Goal: Task Accomplishment & Management: Manage account settings

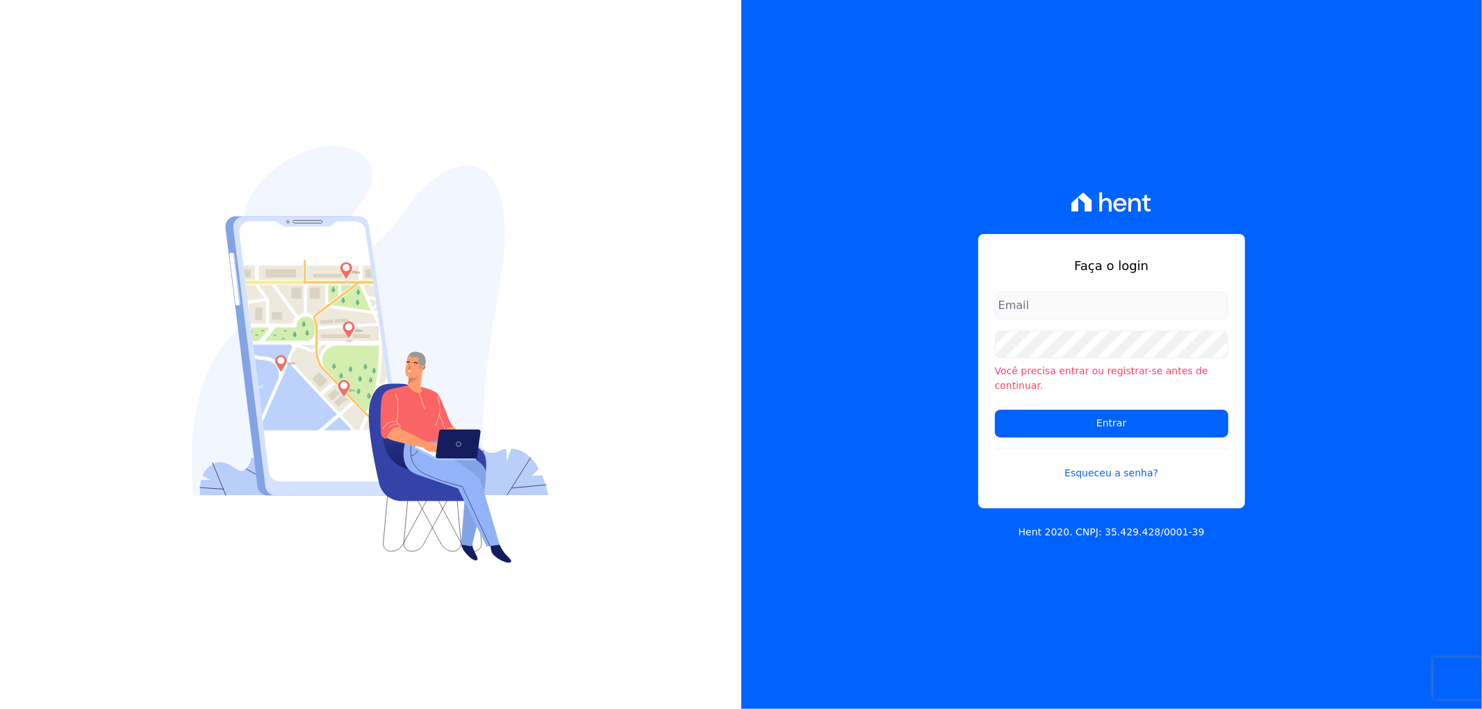
type input "[PERSON_NAME][EMAIL_ADDRESS][DOMAIN_NAME]"
click at [1013, 314] on input "artur@fontouraengenharia.com.br" at bounding box center [1111, 306] width 233 height 28
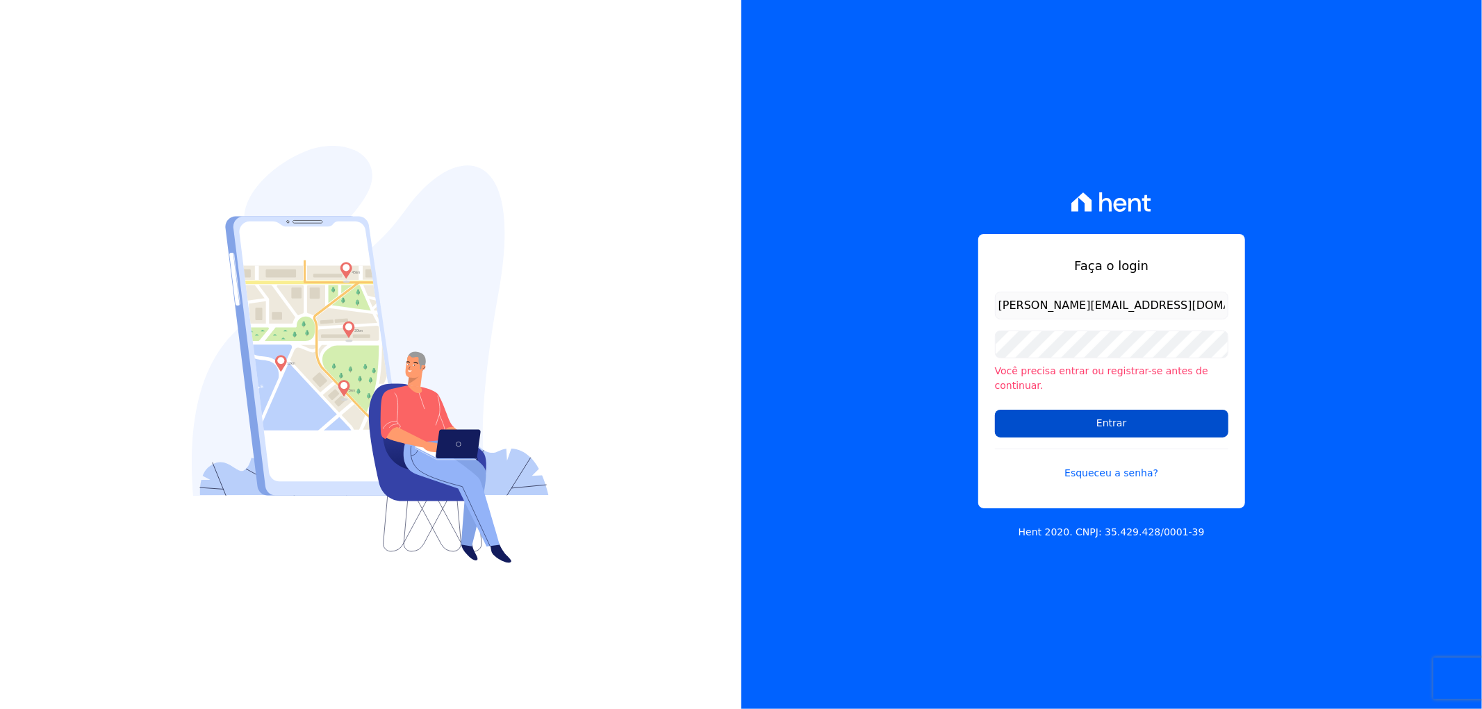
click at [1007, 411] on input "Entrar" at bounding box center [1111, 424] width 233 height 28
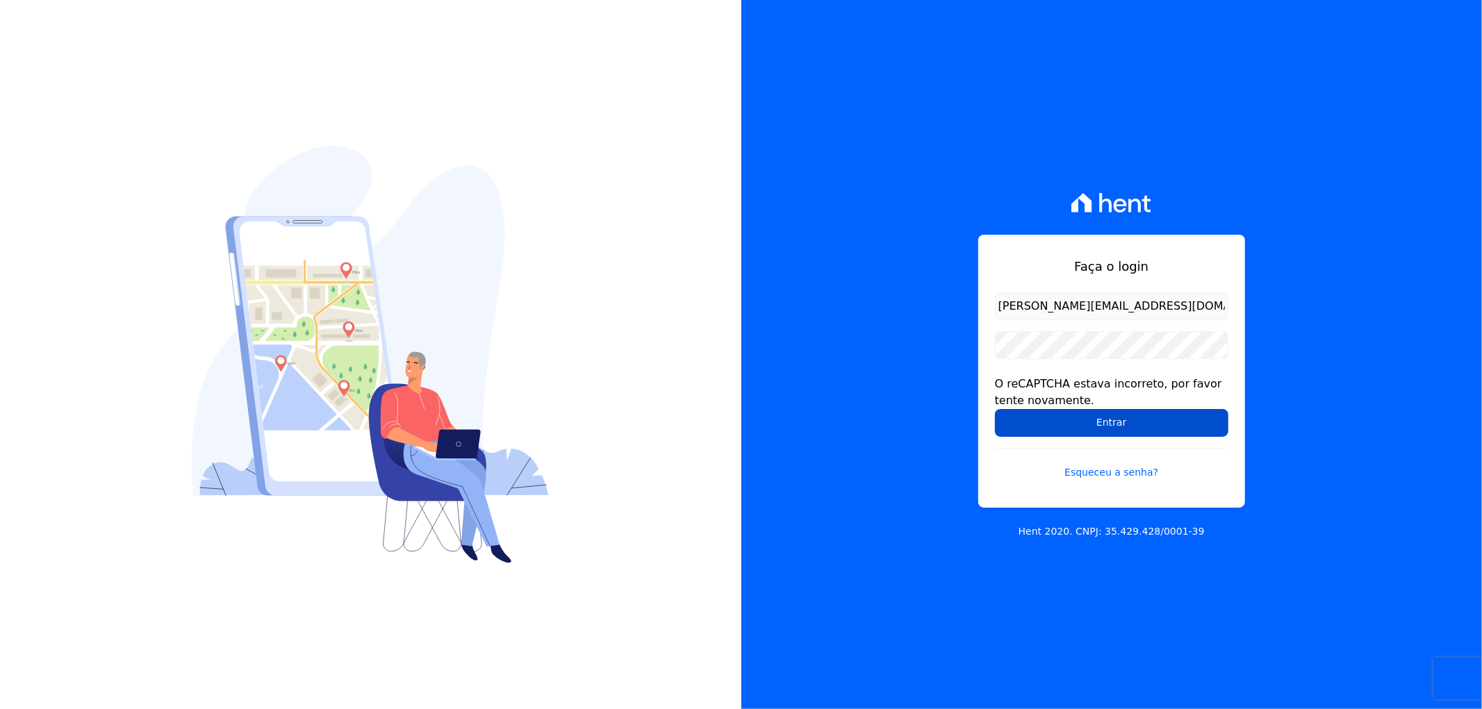
click at [1025, 420] on input "Entrar" at bounding box center [1111, 423] width 233 height 28
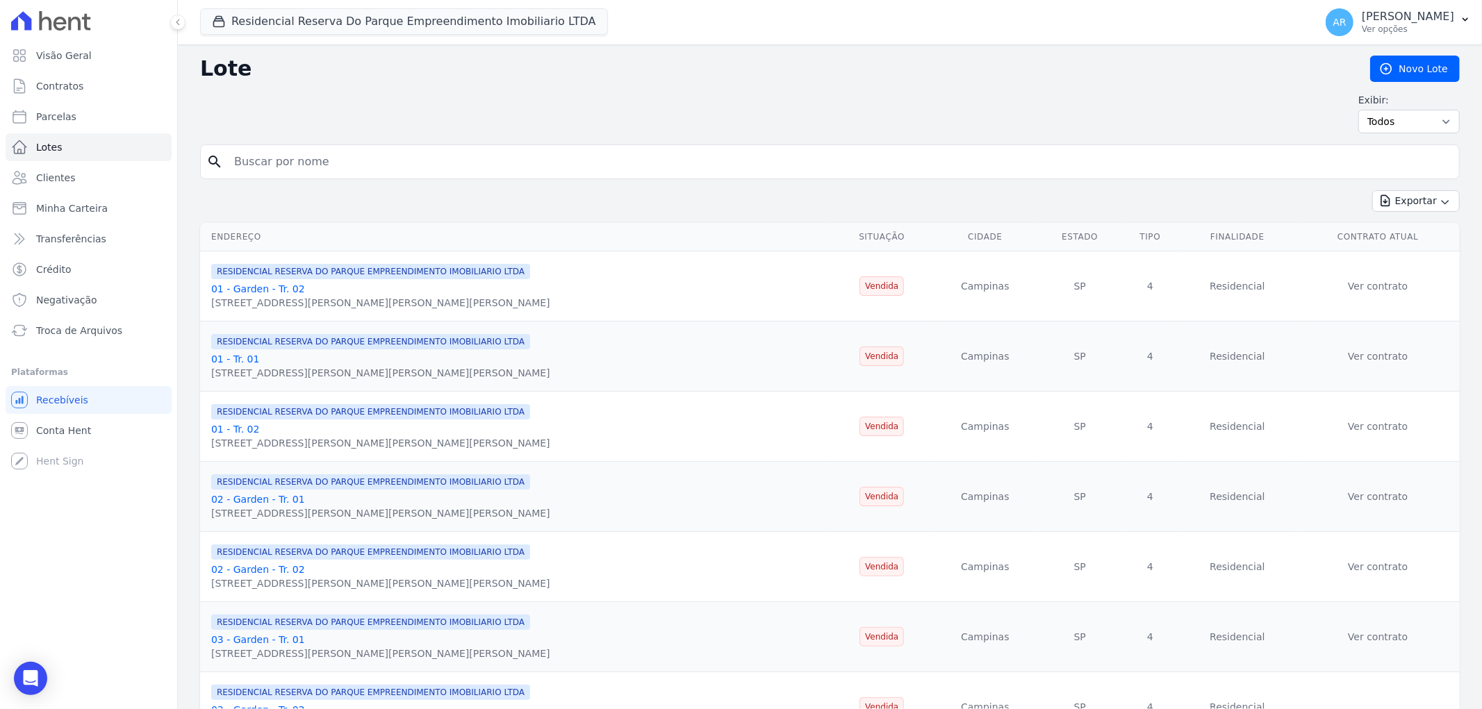
click at [288, 156] on input "search" at bounding box center [840, 162] width 1228 height 28
click at [84, 122] on link "Parcelas" at bounding box center [89, 117] width 166 height 28
select select
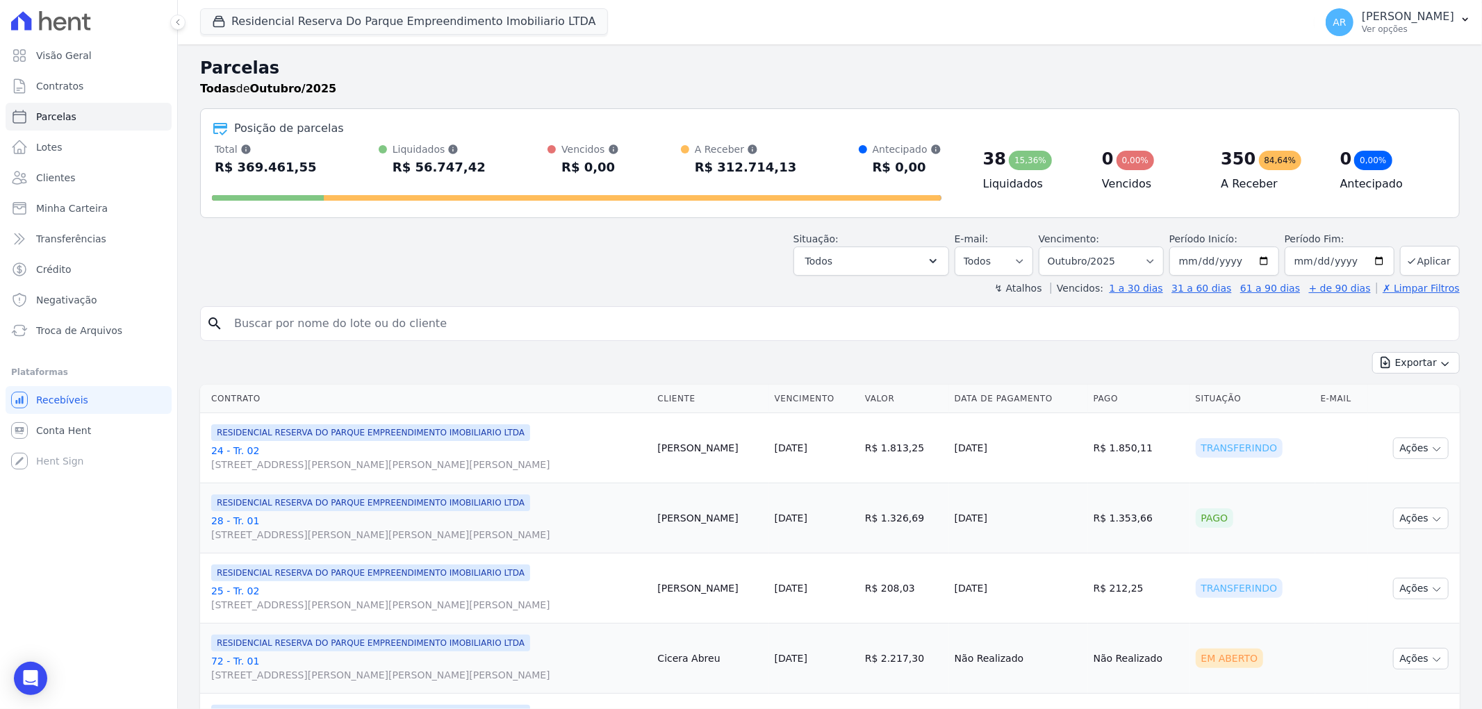
click at [255, 324] on input "search" at bounding box center [840, 324] width 1228 height 28
type input "RODRIGO CACHAN"
select select
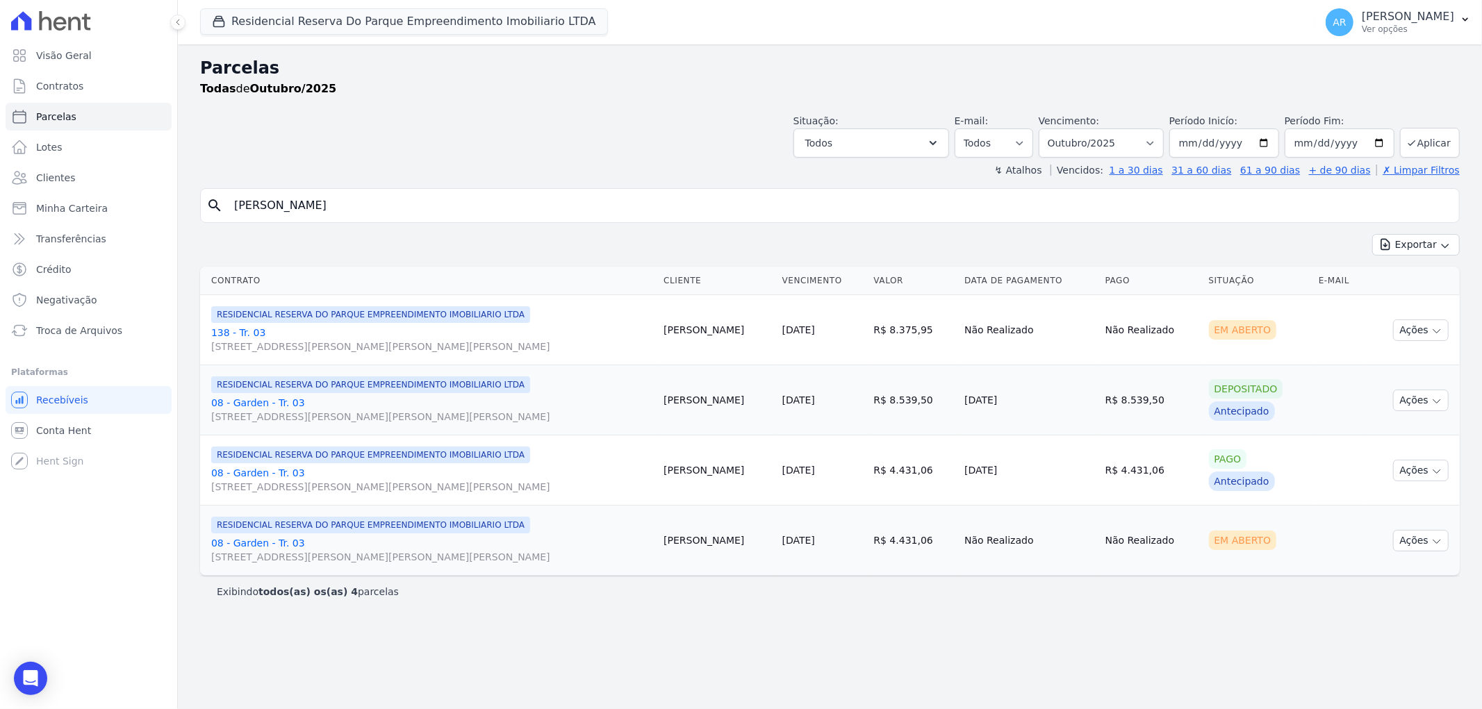
click at [228, 336] on link "138 - Tr. 03 [STREET_ADDRESS][PERSON_NAME][PERSON_NAME][PERSON_NAME]" at bounding box center [431, 340] width 441 height 28
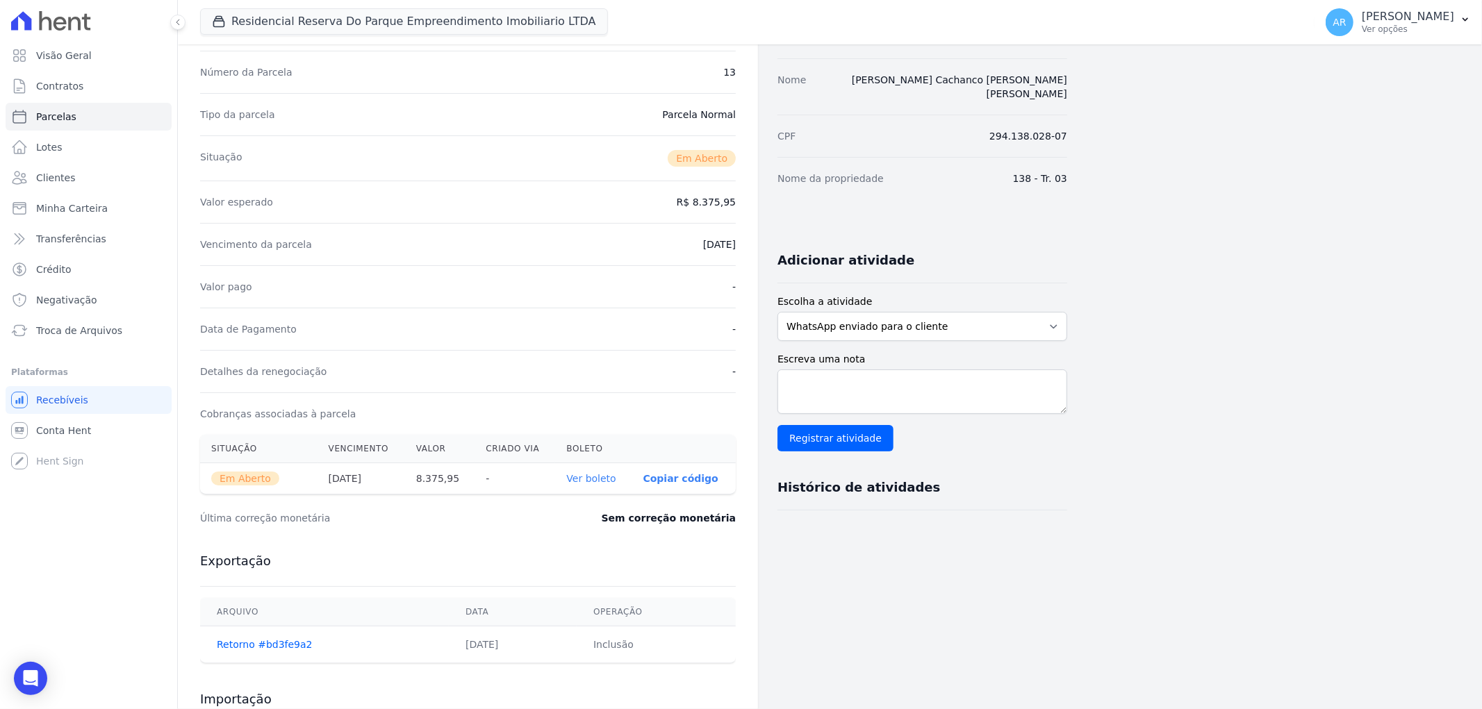
scroll to position [77, 0]
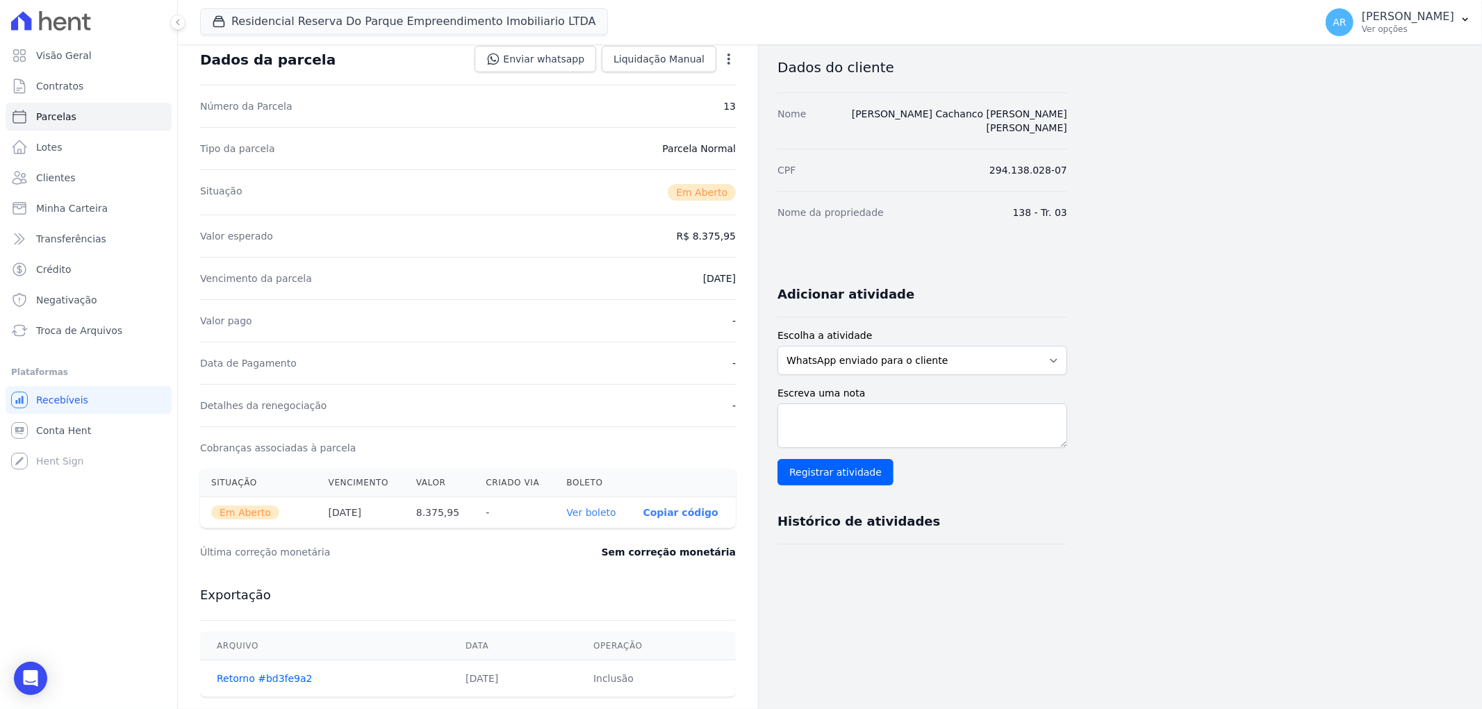
click at [724, 56] on icon "button" at bounding box center [729, 59] width 14 height 14
click at [696, 79] on link "Alterar" at bounding box center [669, 77] width 122 height 25
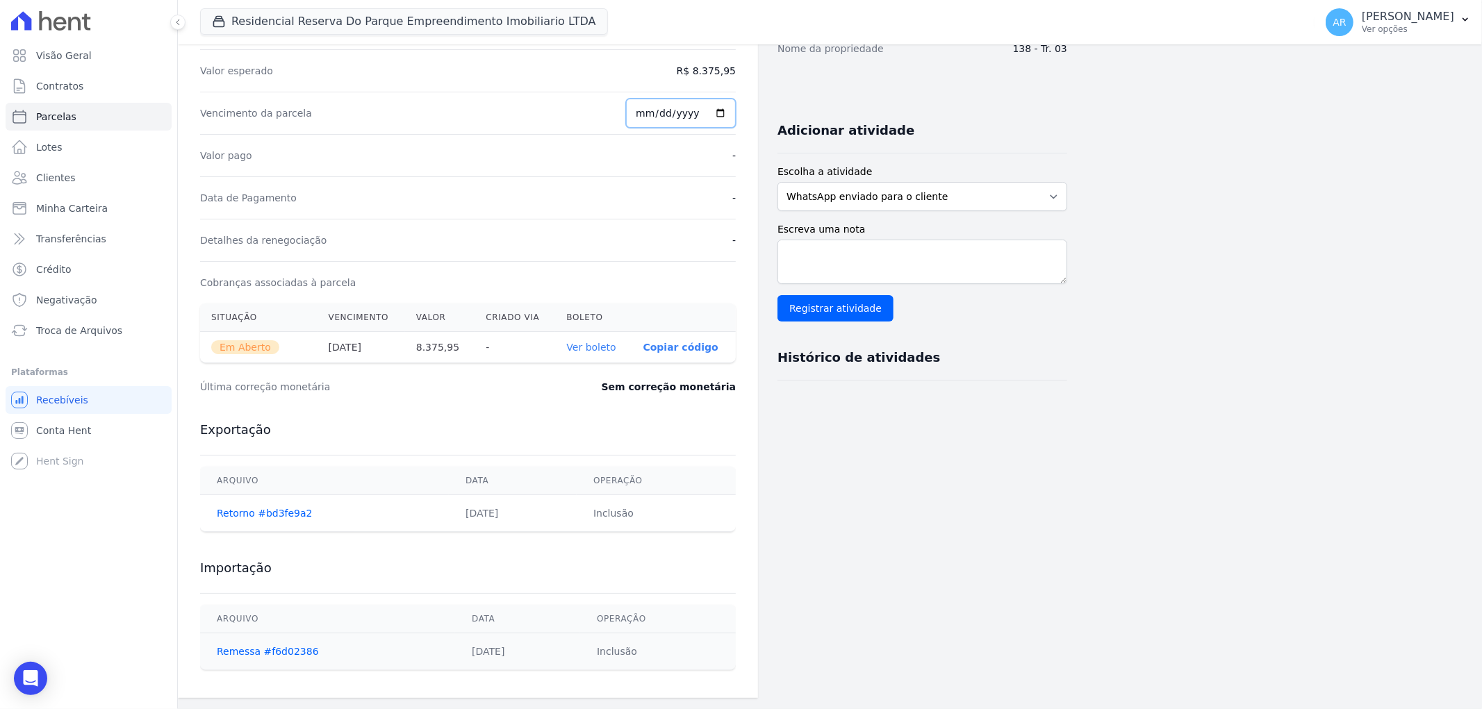
click at [654, 121] on input "[DATE]" at bounding box center [681, 113] width 110 height 29
type input "2025-10-10"
click at [651, 160] on div "Valor pago -" at bounding box center [468, 155] width 536 height 42
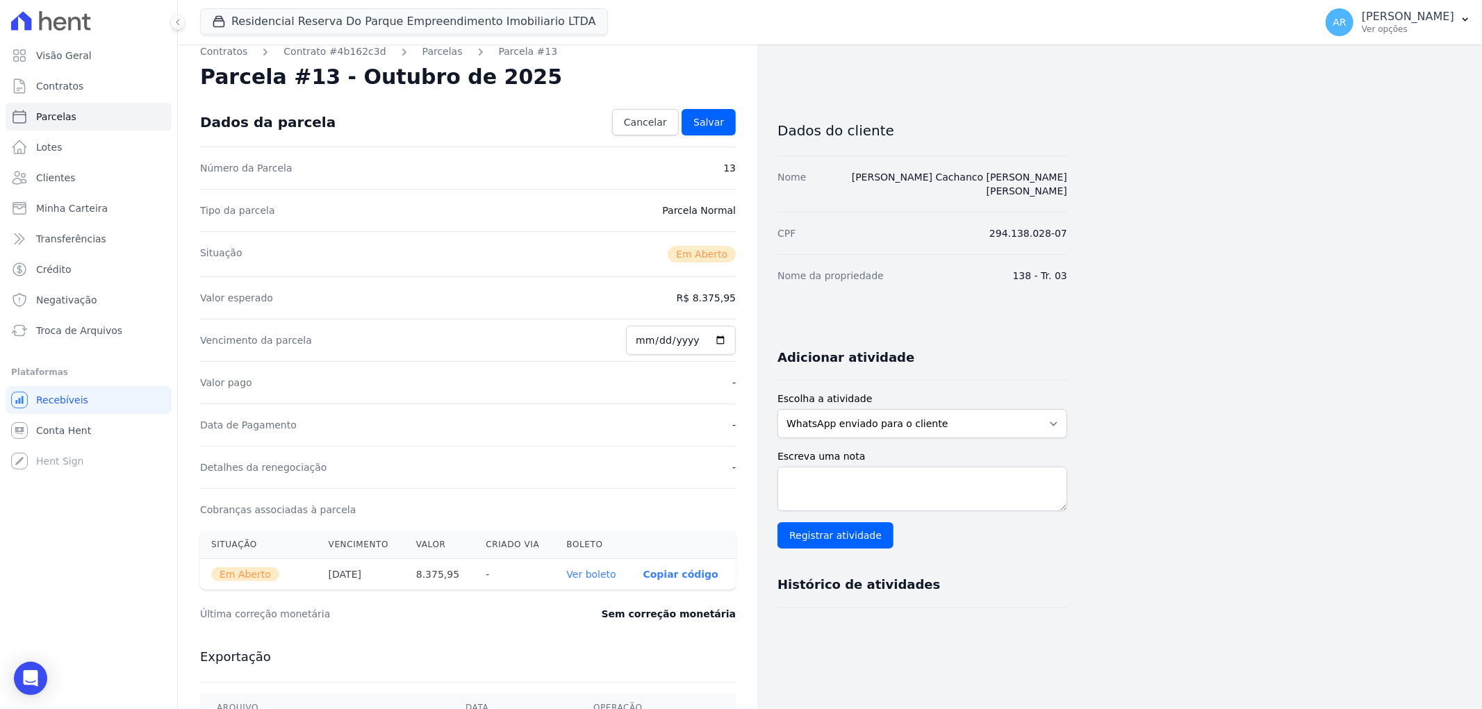
scroll to position [0, 0]
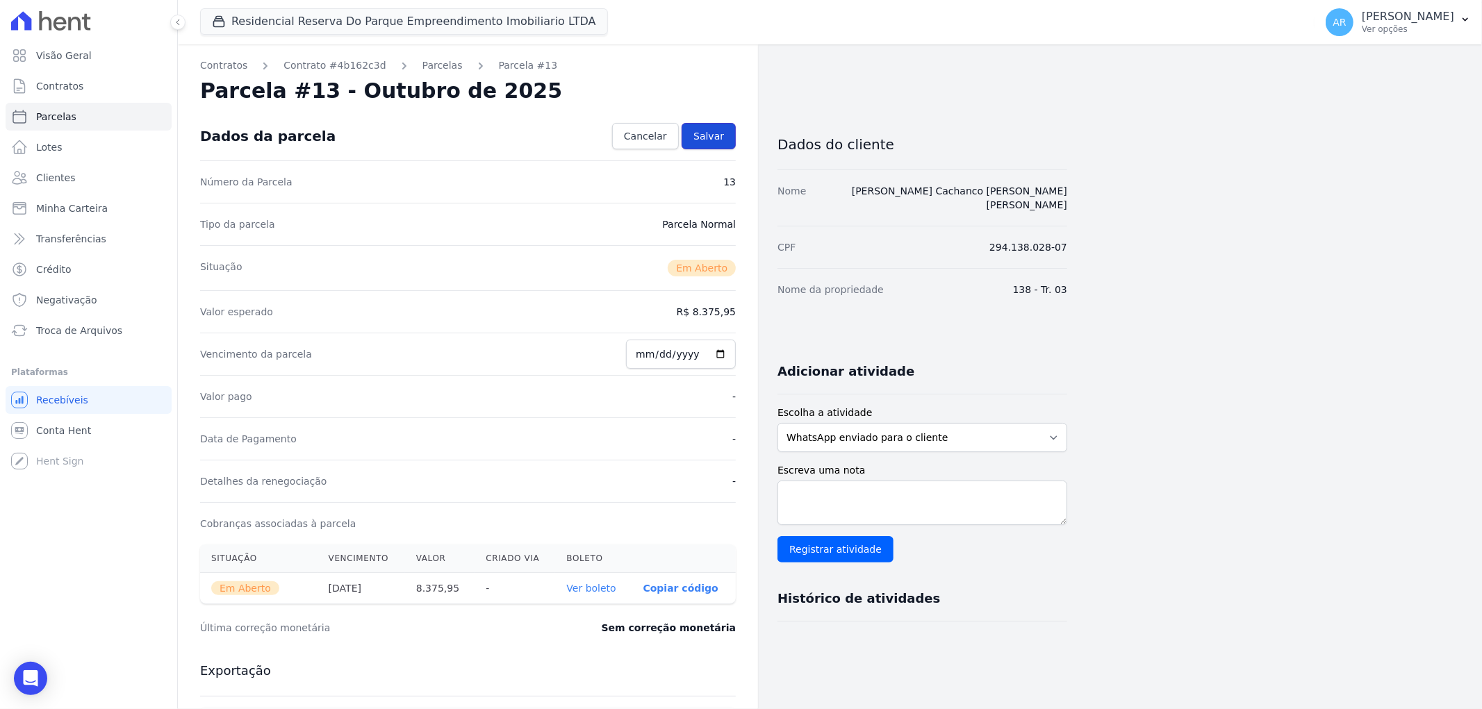
click at [712, 135] on span "Salvar" at bounding box center [708, 136] width 31 height 14
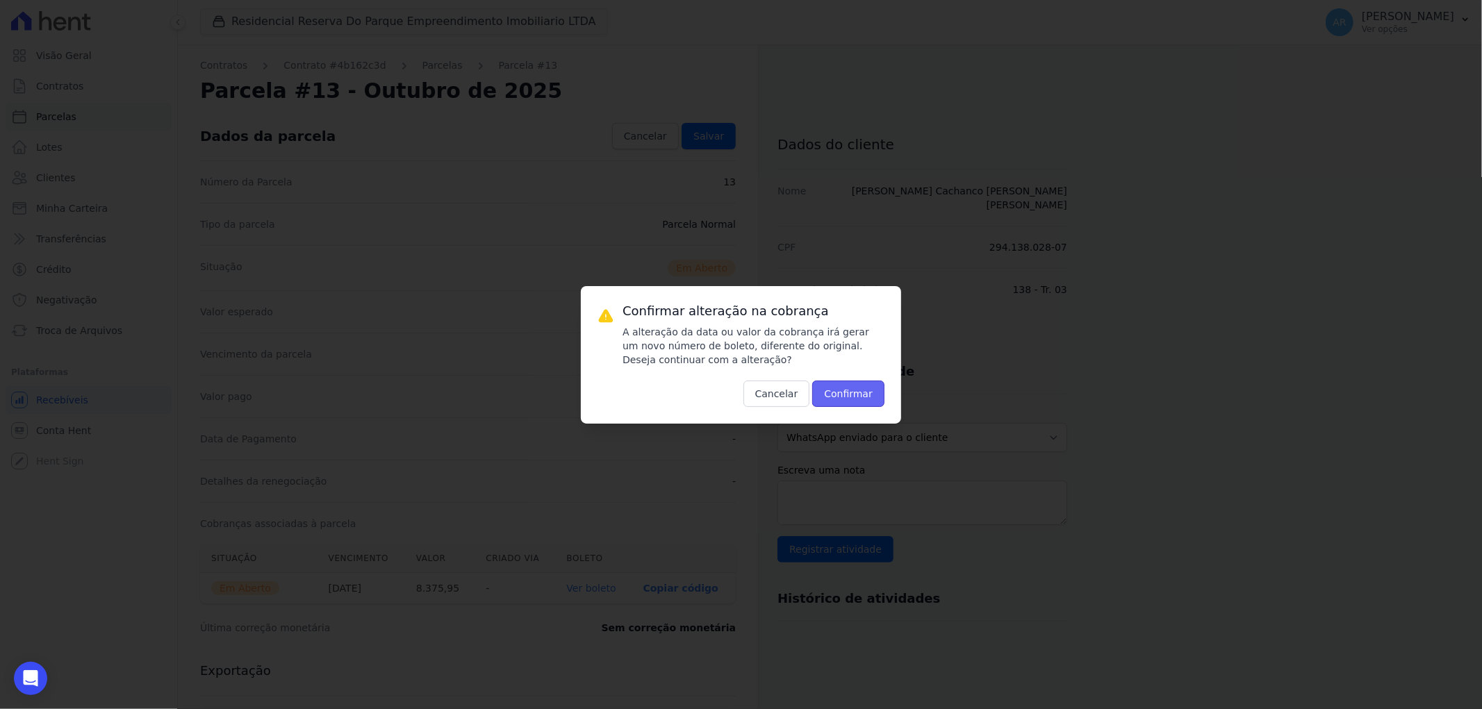
click at [873, 399] on button "Confirmar" at bounding box center [848, 394] width 72 height 26
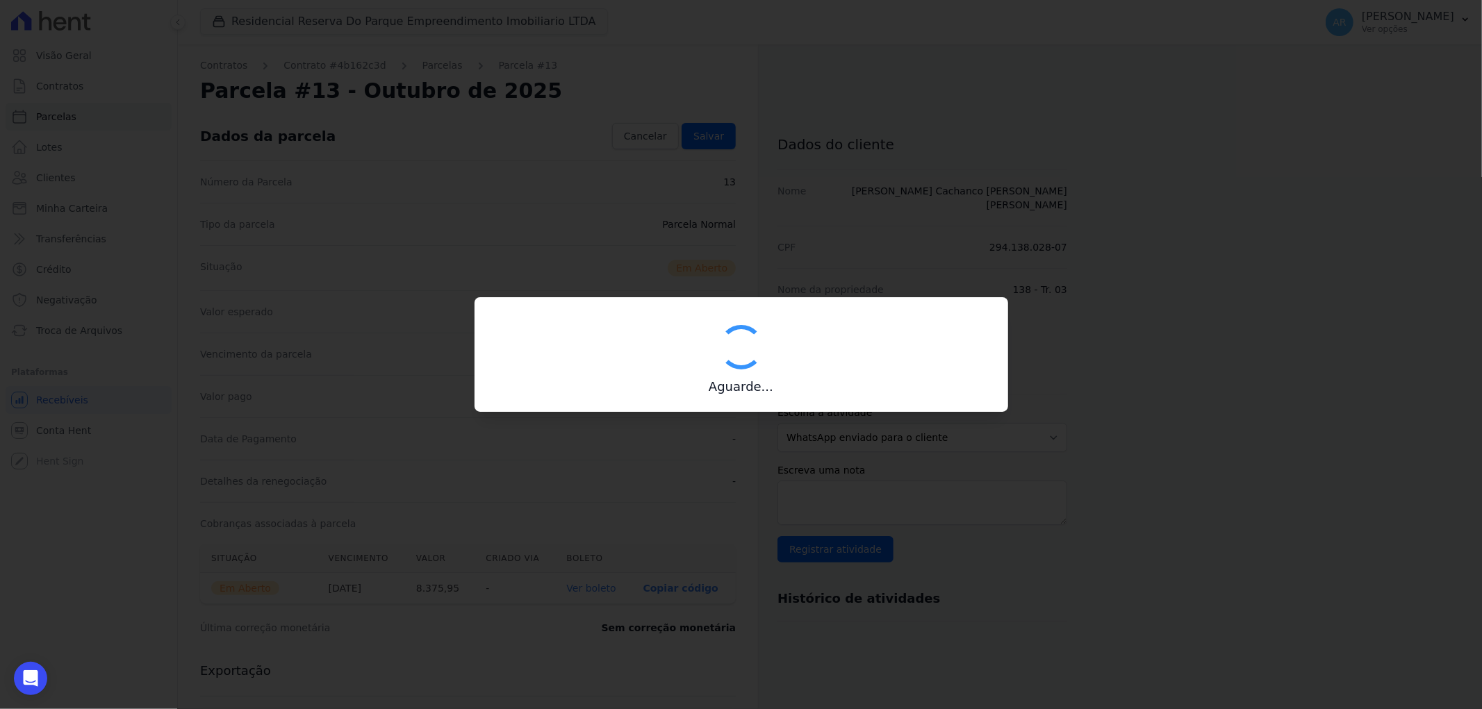
type input "00190000090335103300000485364178712210000837595"
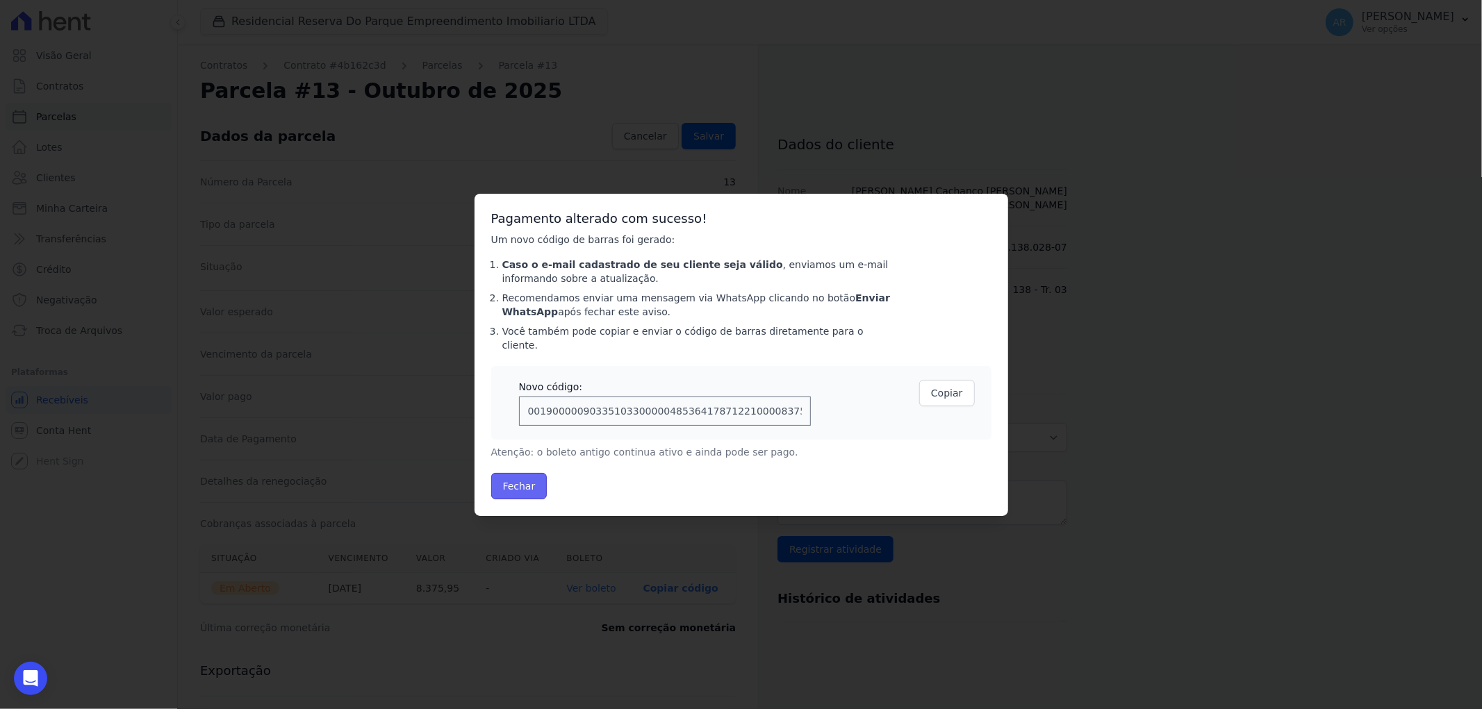
click at [523, 474] on button "Fechar" at bounding box center [519, 486] width 56 height 26
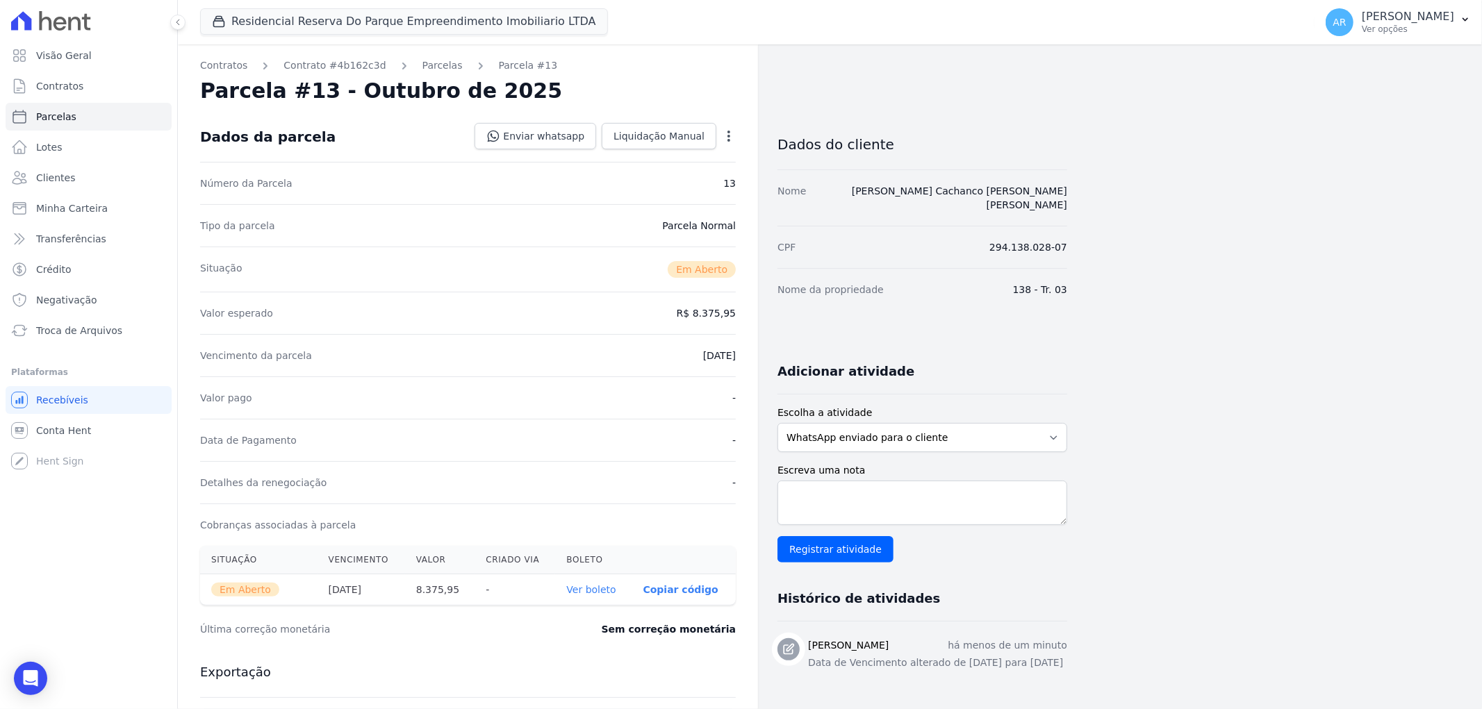
click at [591, 587] on link "Ver boleto" at bounding box center [590, 589] width 49 height 11
click at [230, 71] on link "Contratos" at bounding box center [223, 65] width 47 height 15
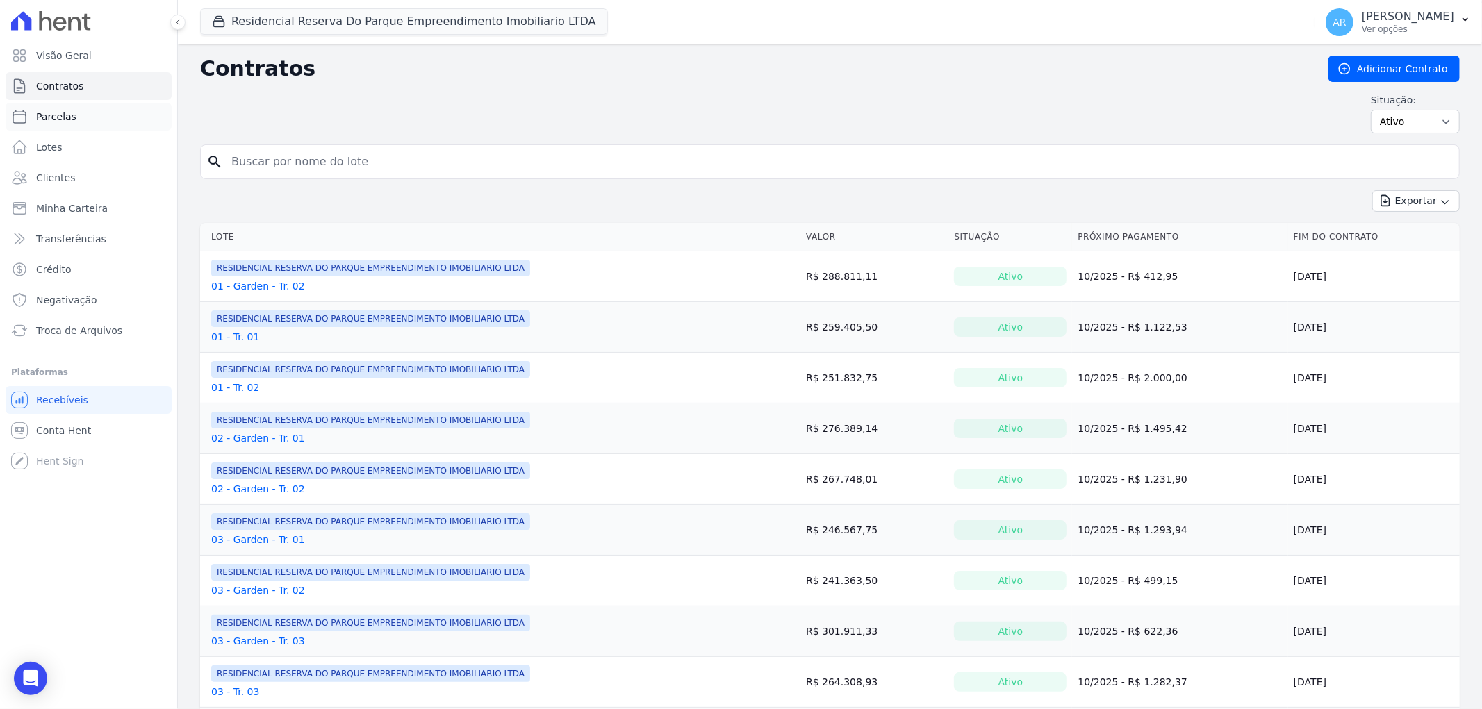
click at [119, 115] on link "Parcelas" at bounding box center [89, 117] width 166 height 28
select select
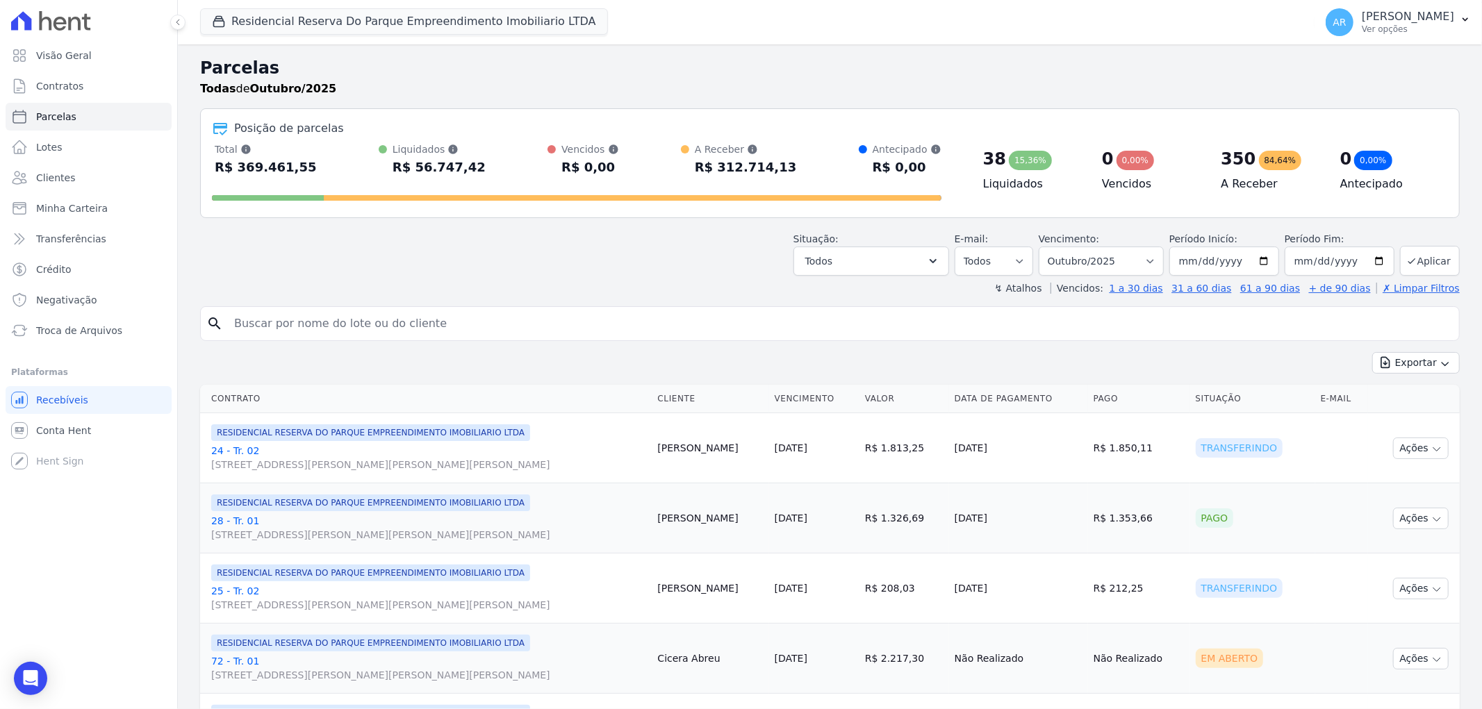
click at [1046, 260] on div "Situação: Agendado Em Aberto Pago Processando Cancelado Vencido Transferindo De…" at bounding box center [1126, 254] width 666 height 44
click at [1079, 254] on select "Filtrar por período ──────── Todos os meses Dezembro/[GEOGRAPHIC_DATA]/2024 Fev…" at bounding box center [1101, 261] width 125 height 29
select select "all"
click at [1047, 247] on select "Filtrar por período ──────── Todos os meses Dezembro/[GEOGRAPHIC_DATA]/2024 Fev…" at bounding box center [1101, 261] width 125 height 29
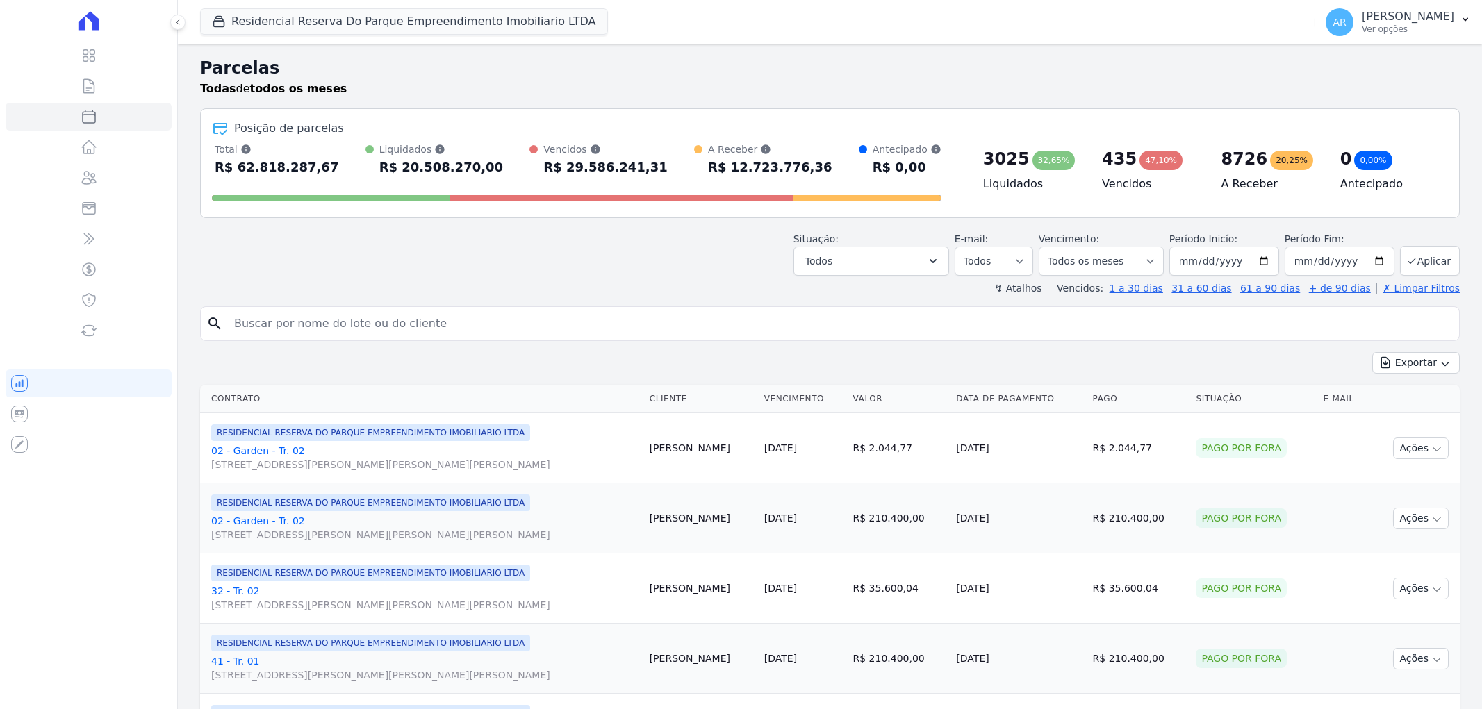
select select
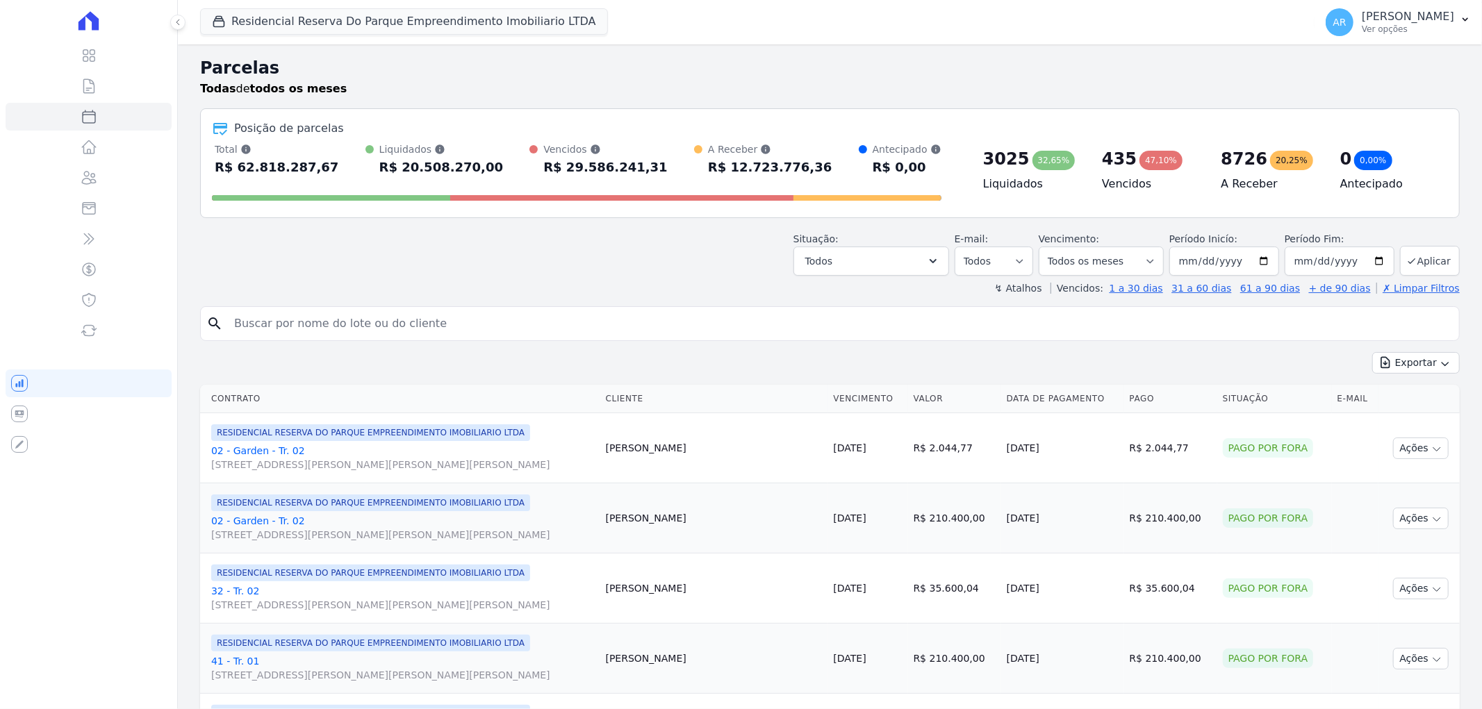
click at [324, 334] on input "search" at bounding box center [840, 324] width 1228 height 28
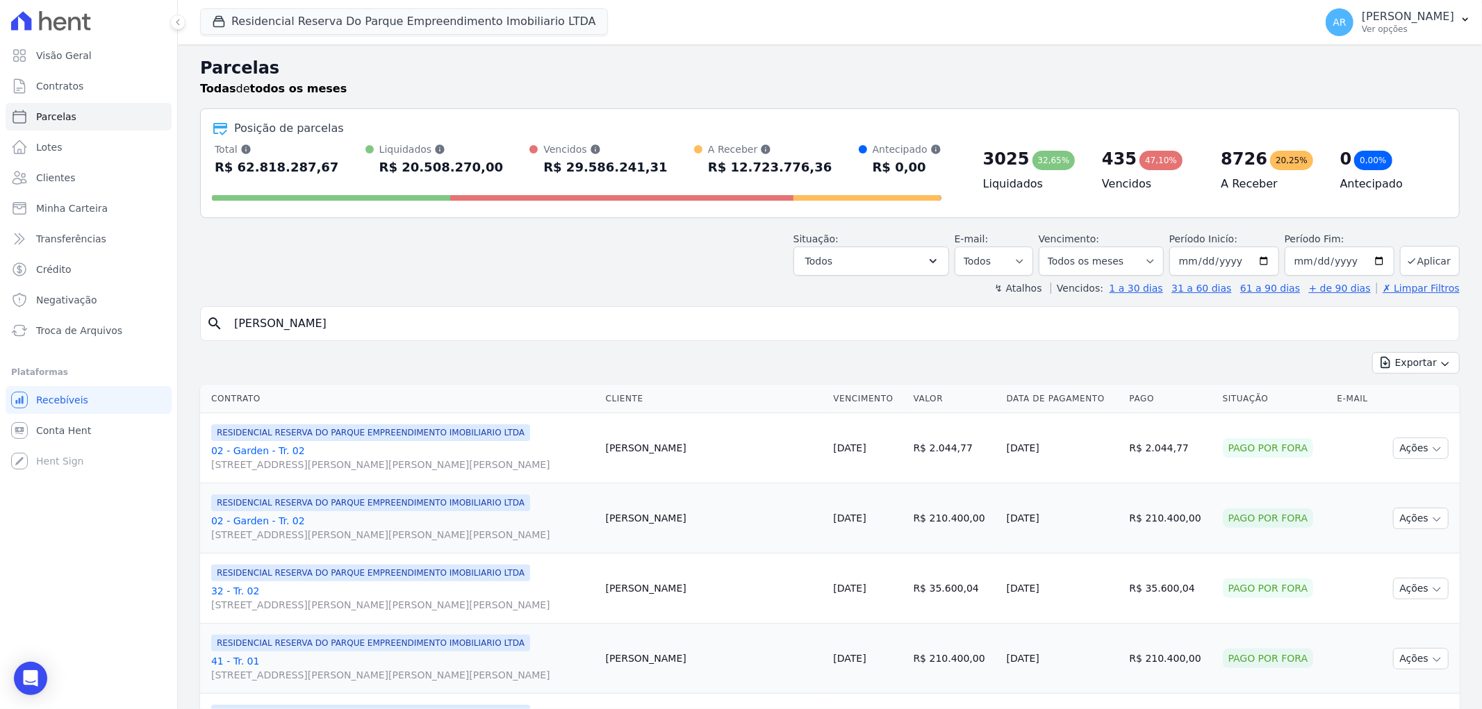
type input "RODRIGO CACH"
select select
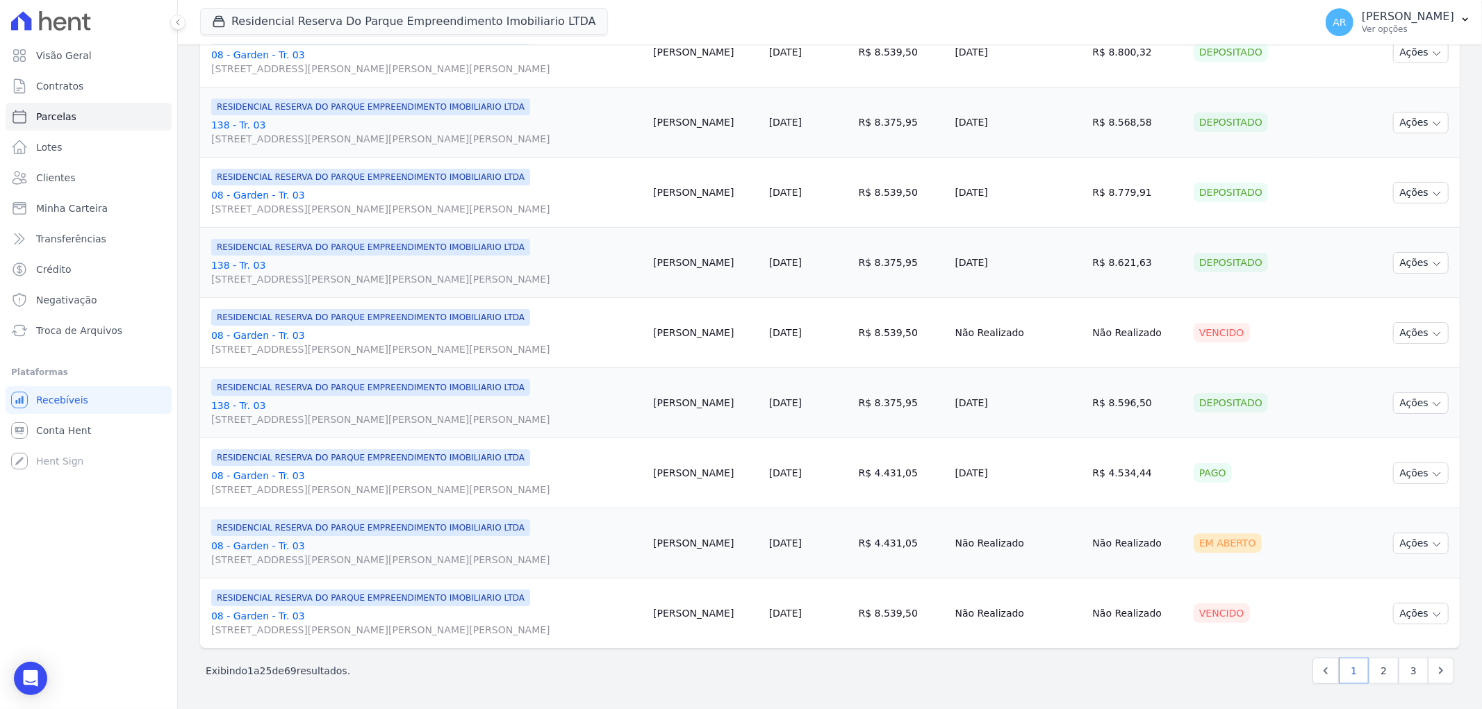
scroll to position [1402, 0]
click at [247, 610] on link "08 - Garden - Tr. 03 Avenida Doutor José Bonifácio Coutinho Nogueira, 150, ANDA…" at bounding box center [426, 623] width 431 height 28
click at [1373, 670] on link "2" at bounding box center [1384, 671] width 30 height 26
select select
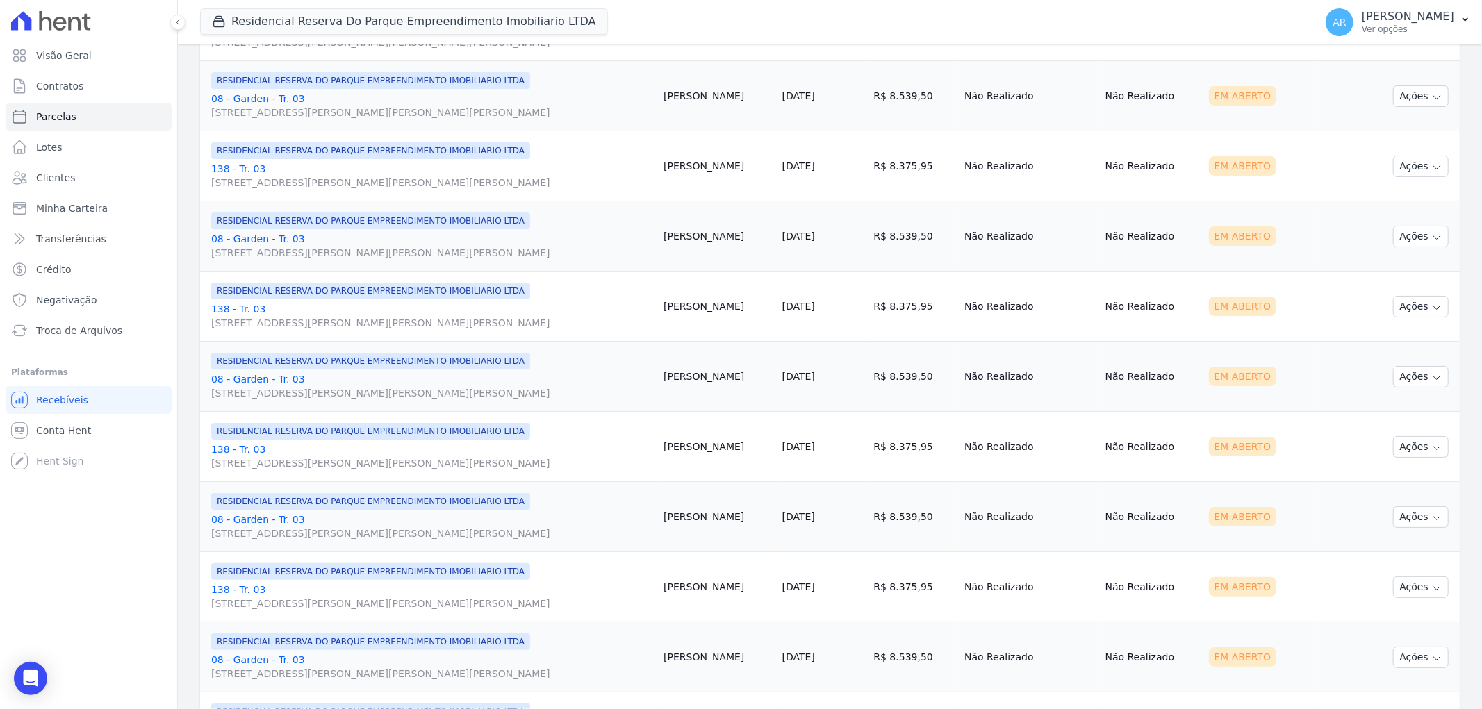
scroll to position [1402, 0]
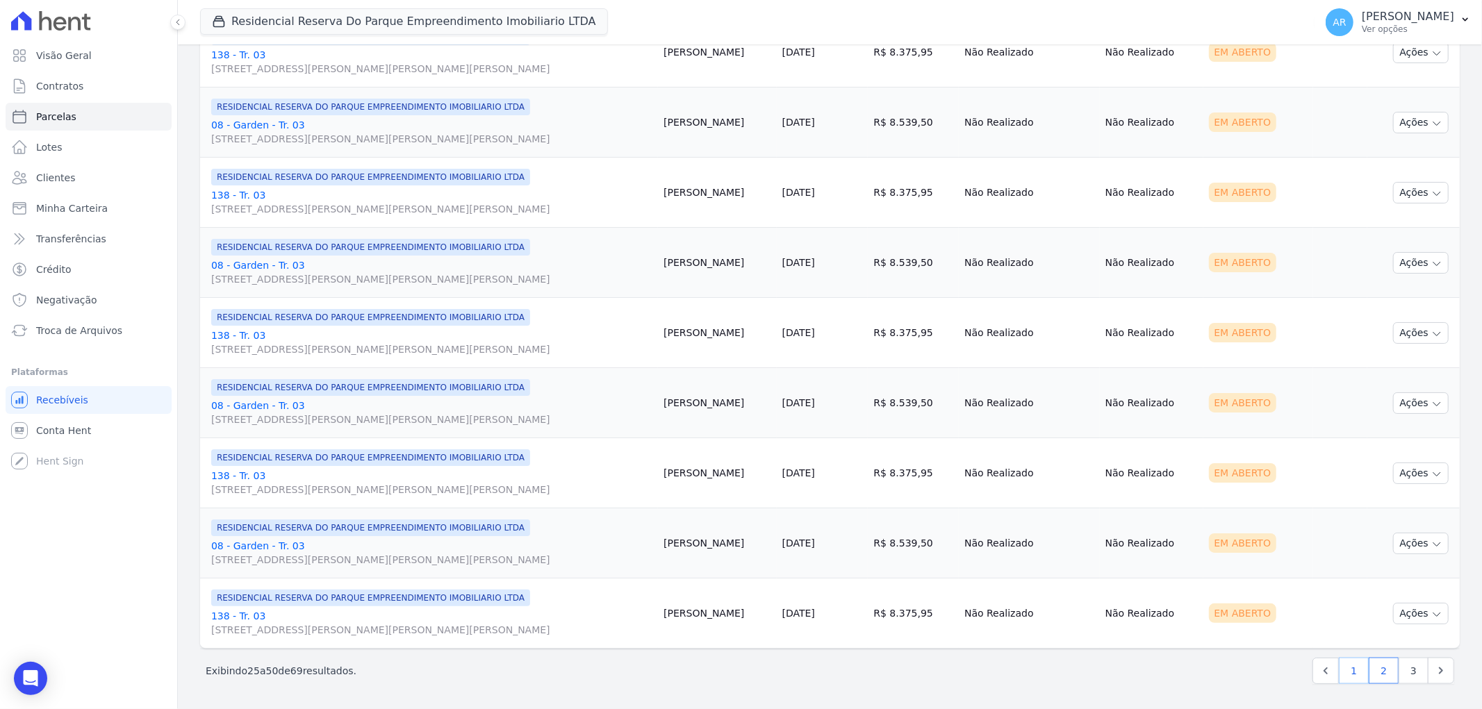
click at [1349, 675] on link "1" at bounding box center [1354, 671] width 30 height 26
select select
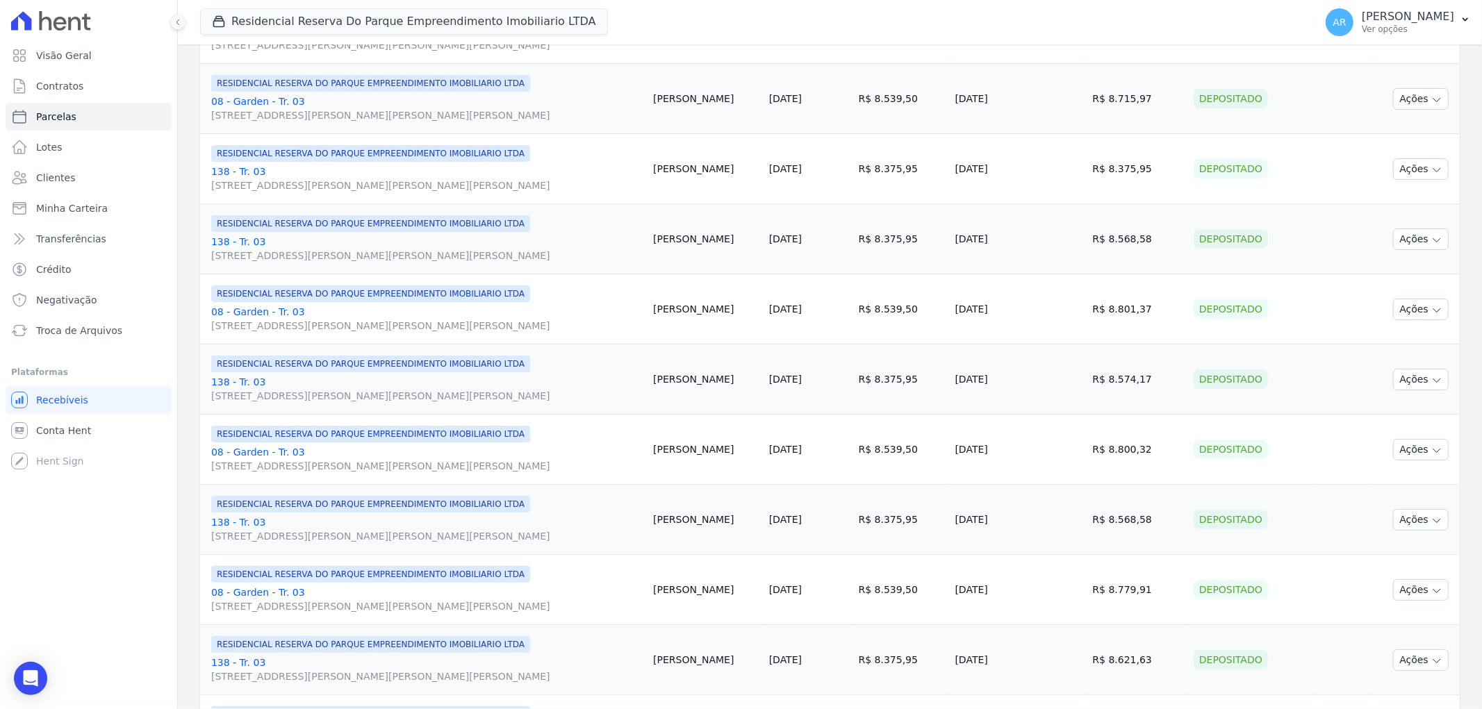
scroll to position [1402, 0]
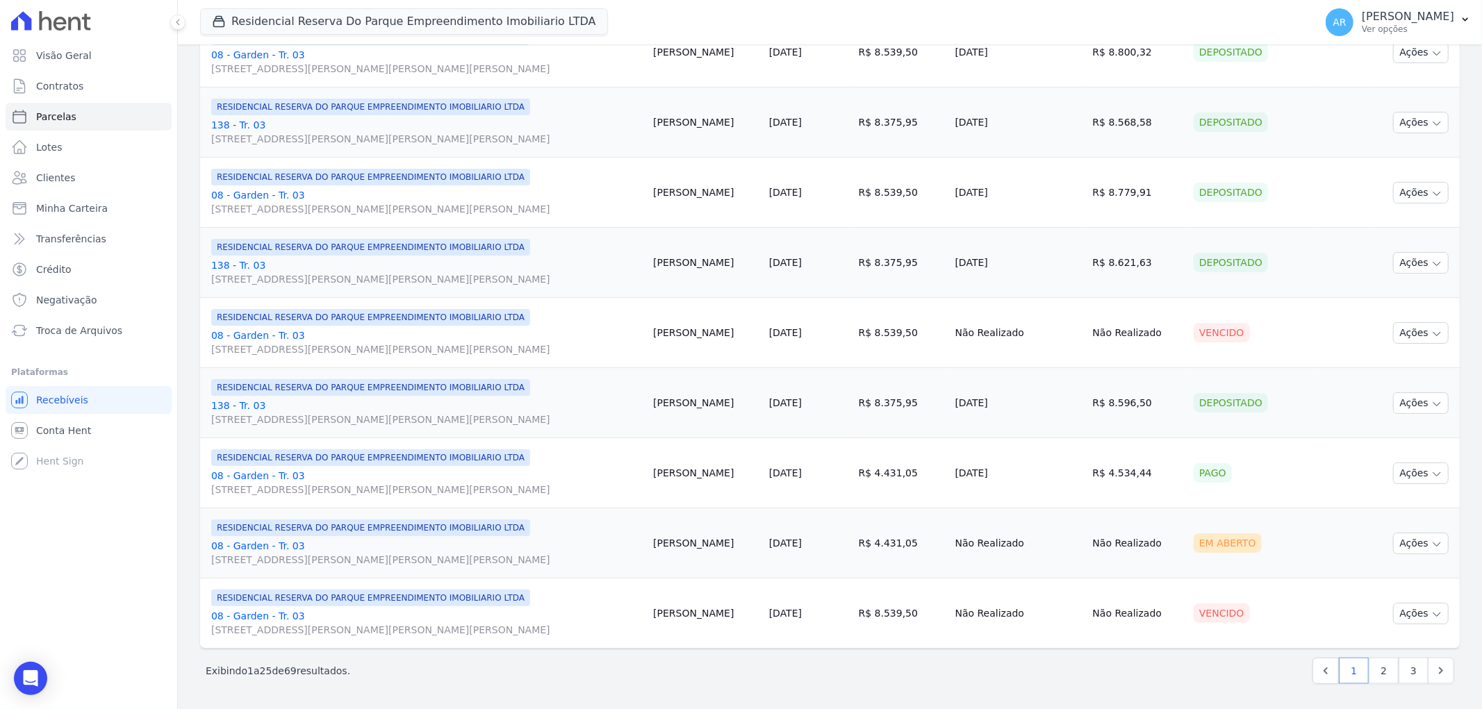
click at [263, 335] on link "08 - Garden - Tr. 03 Avenida Doutor José Bonifácio Coutinho Nogueira, 150, ANDA…" at bounding box center [426, 343] width 431 height 28
click at [1376, 672] on link "2" at bounding box center [1384, 671] width 30 height 26
select select
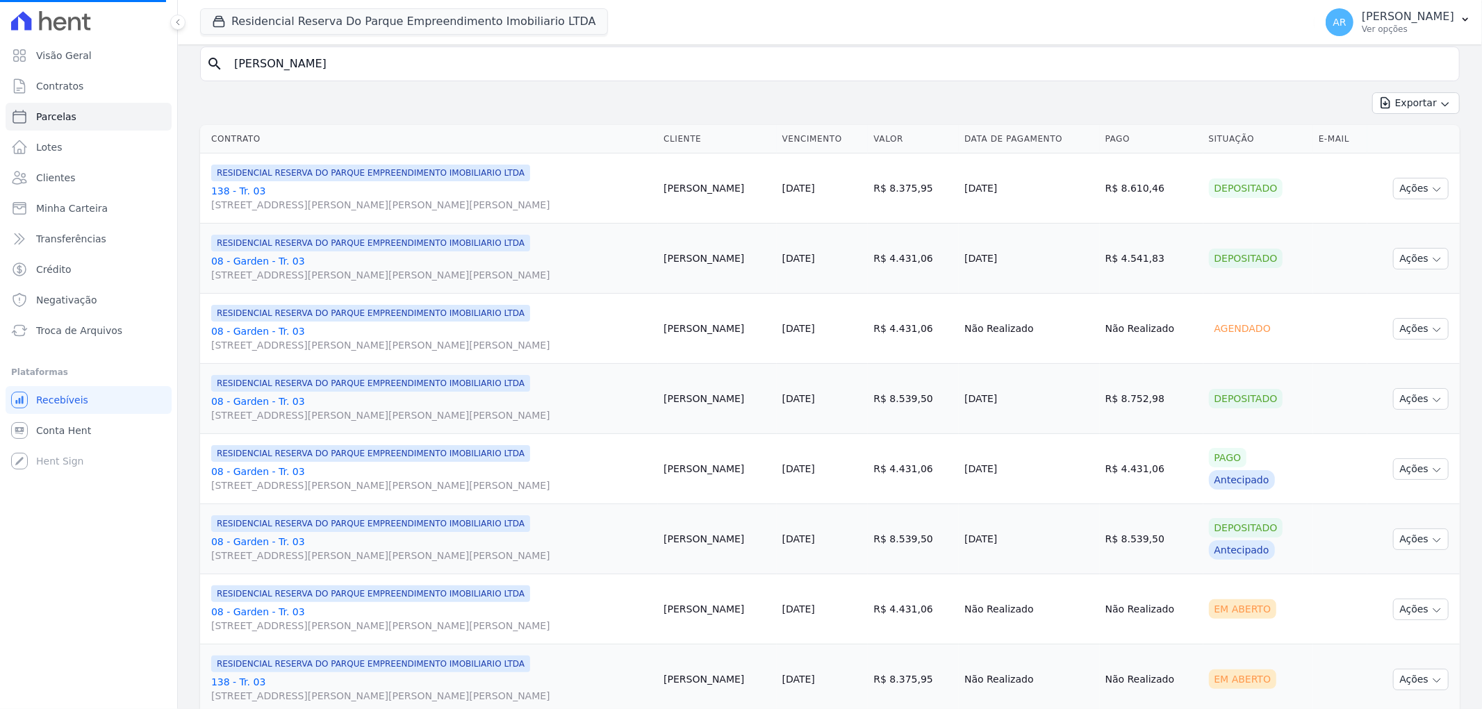
scroll to position [154, 0]
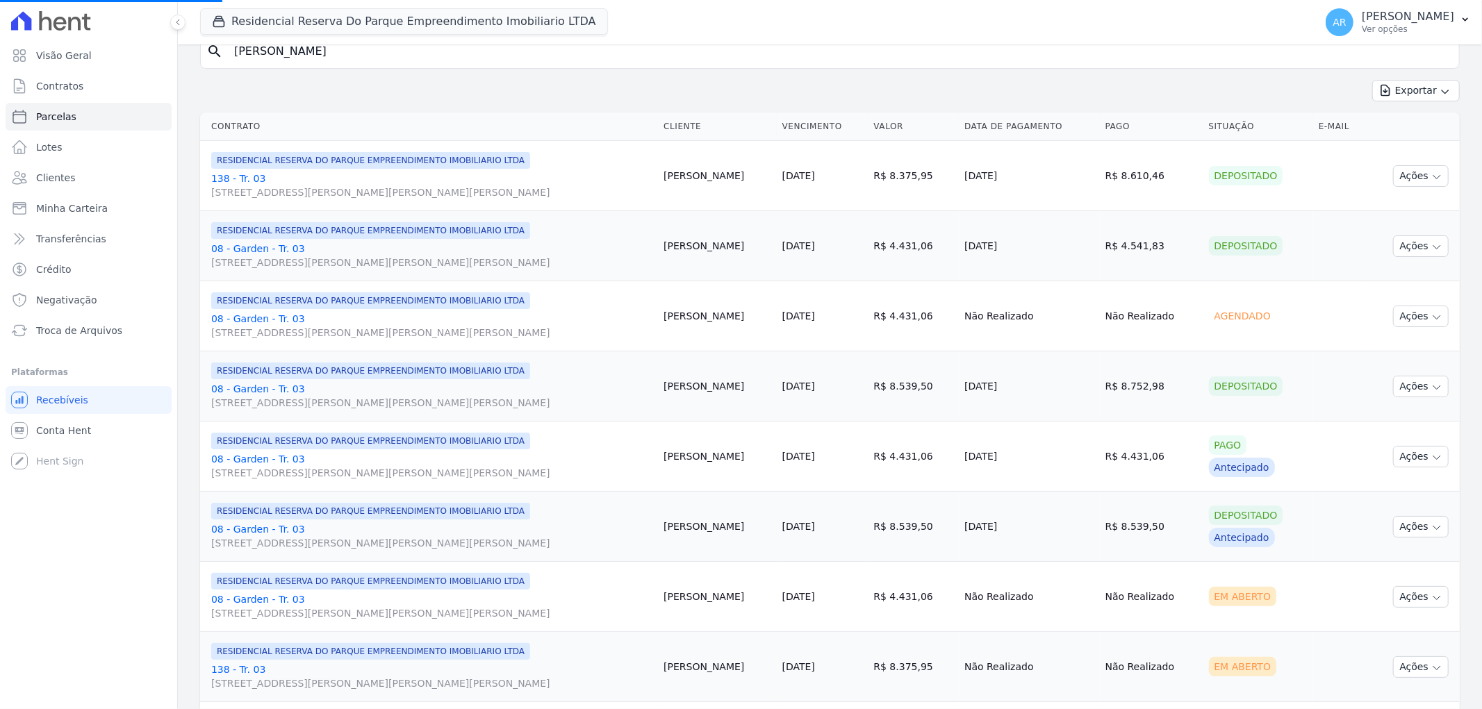
select select
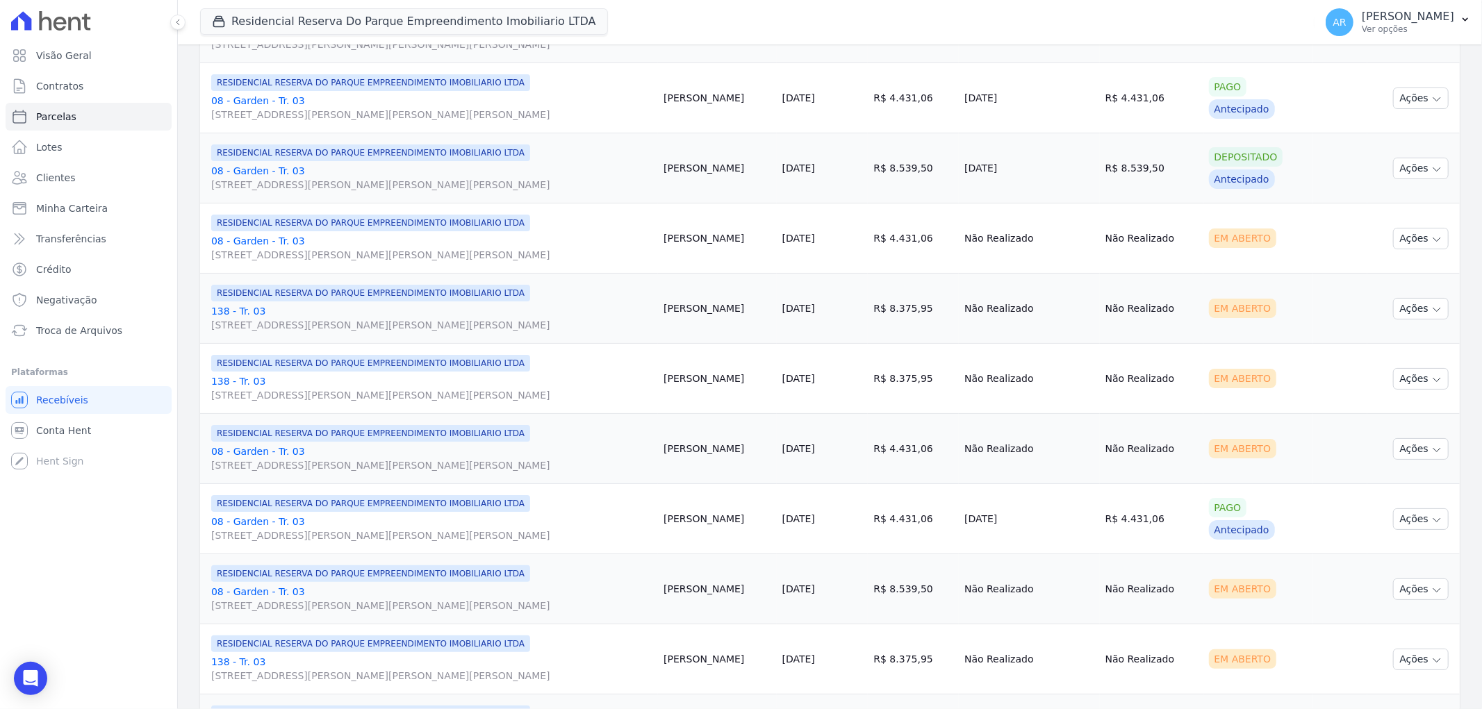
scroll to position [540, 0]
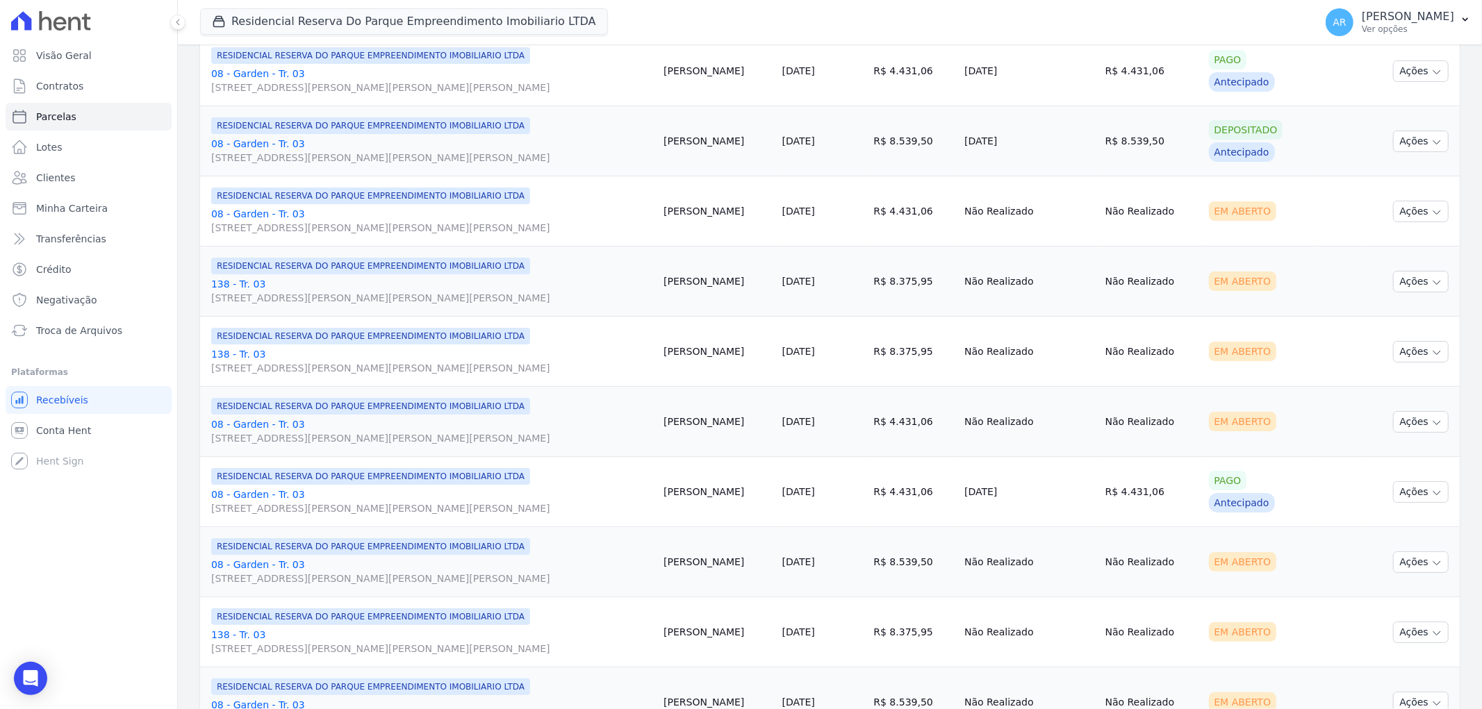
click at [232, 349] on link "138 - Tr. 03 Avenida Doutor José Bonifácio Coutinho Nogueira, 150, ANDAR 2 SALA…" at bounding box center [431, 361] width 441 height 28
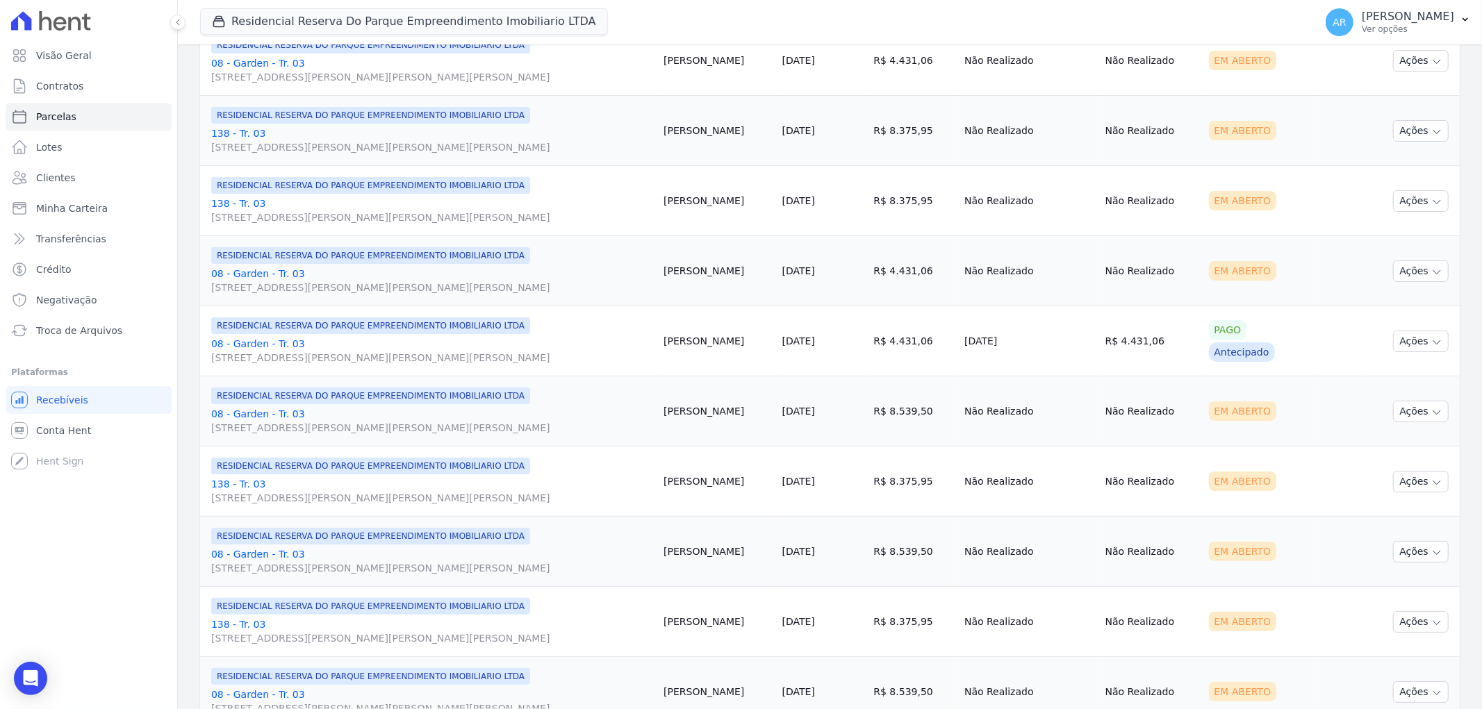
scroll to position [695, 0]
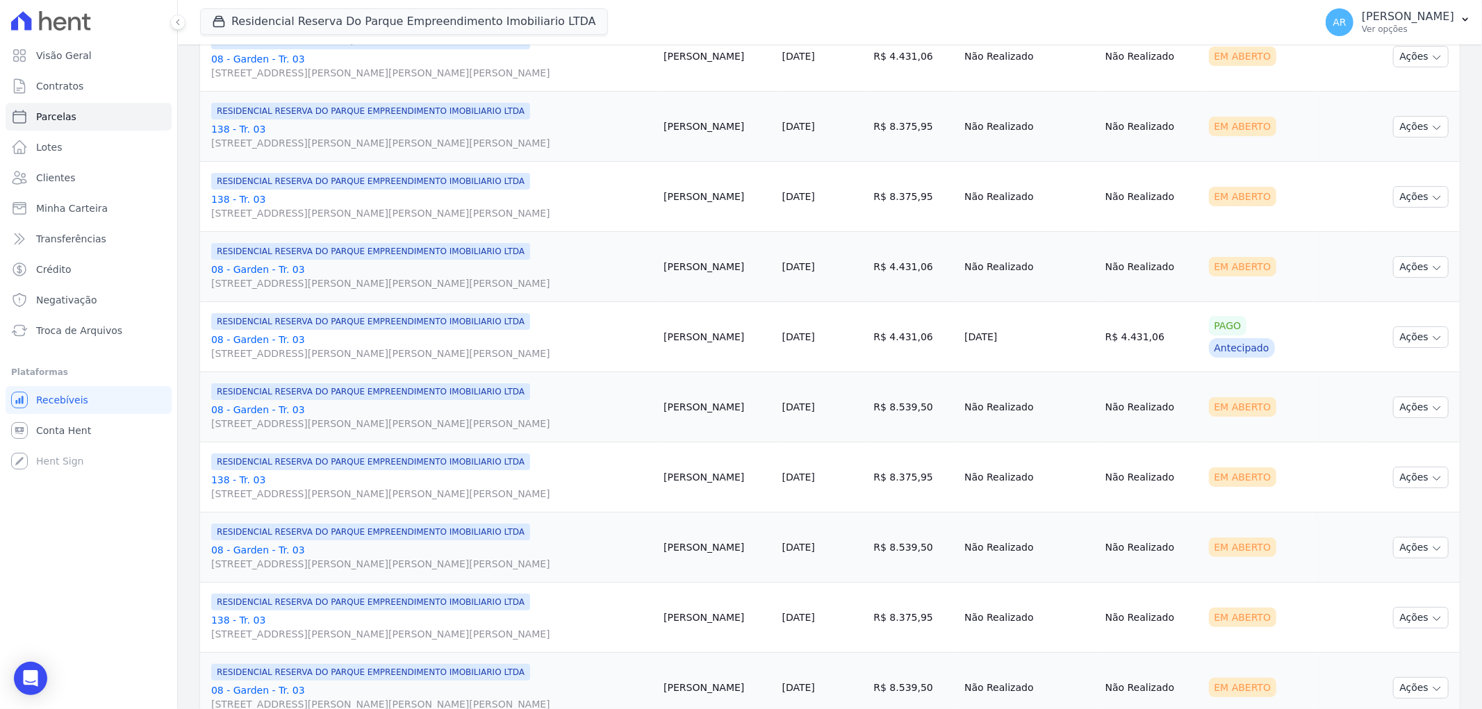
click at [238, 480] on link "138 - Tr. 03 Avenida Doutor José Bonifácio Coutinho Nogueira, 150, ANDAR 2 SALA…" at bounding box center [431, 487] width 441 height 28
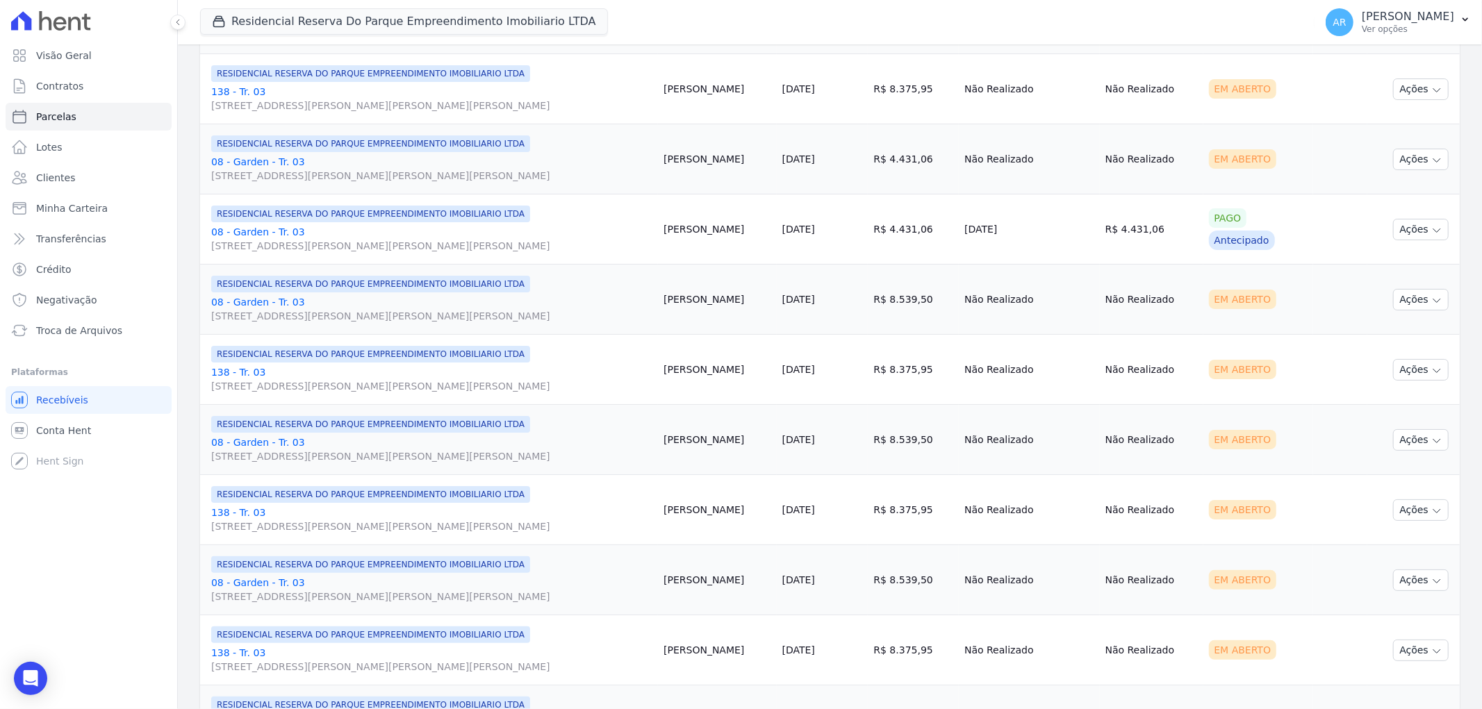
scroll to position [849, 0]
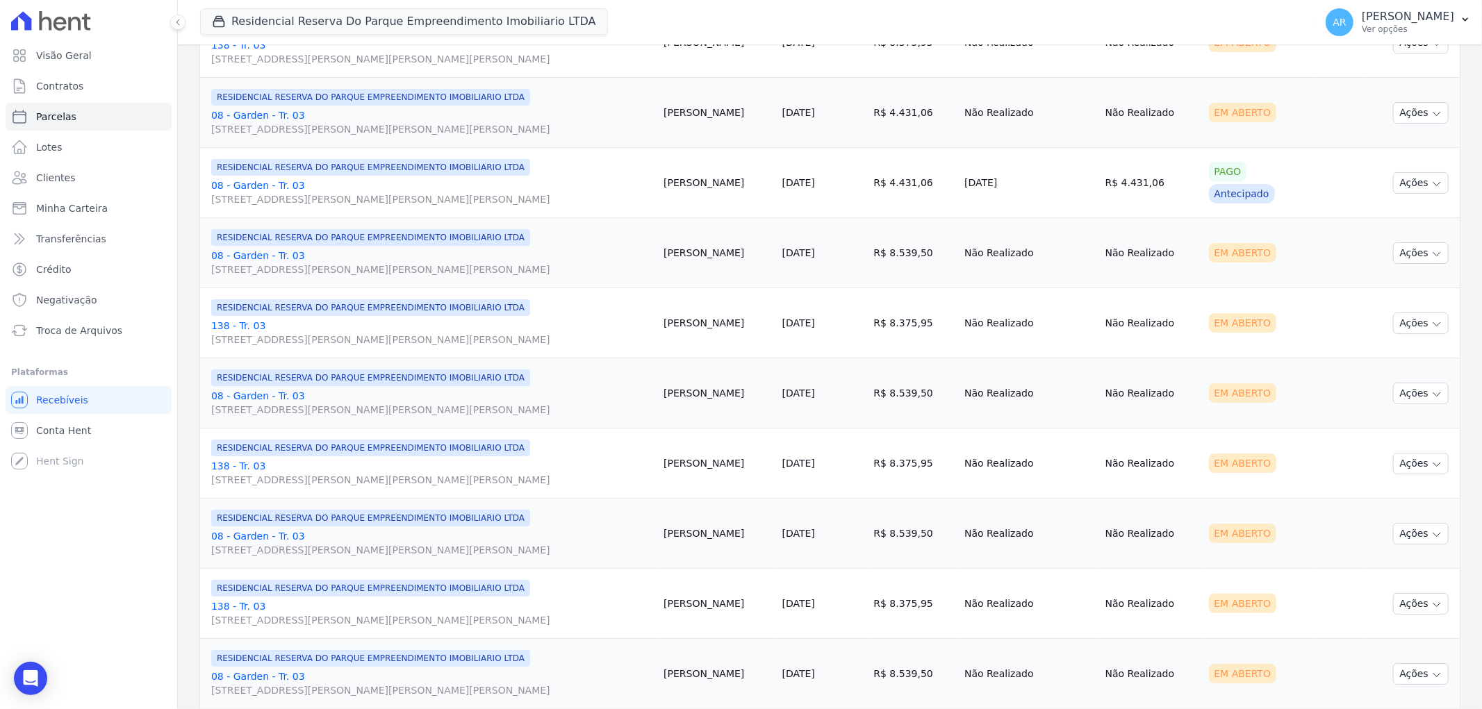
click at [224, 463] on link "138 - Tr. 03 Avenida Doutor José Bonifácio Coutinho Nogueira, 150, ANDAR 2 SALA…" at bounding box center [431, 473] width 441 height 28
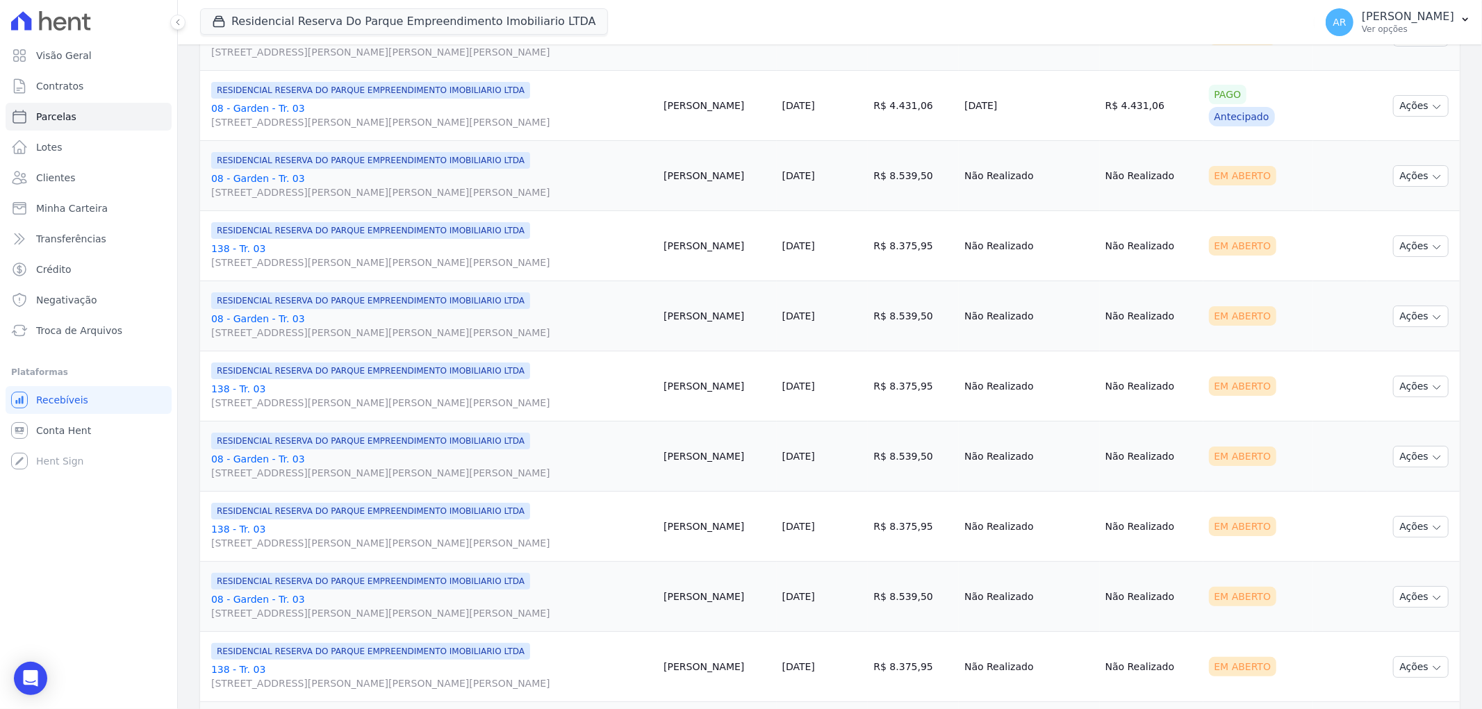
scroll to position [1003, 0]
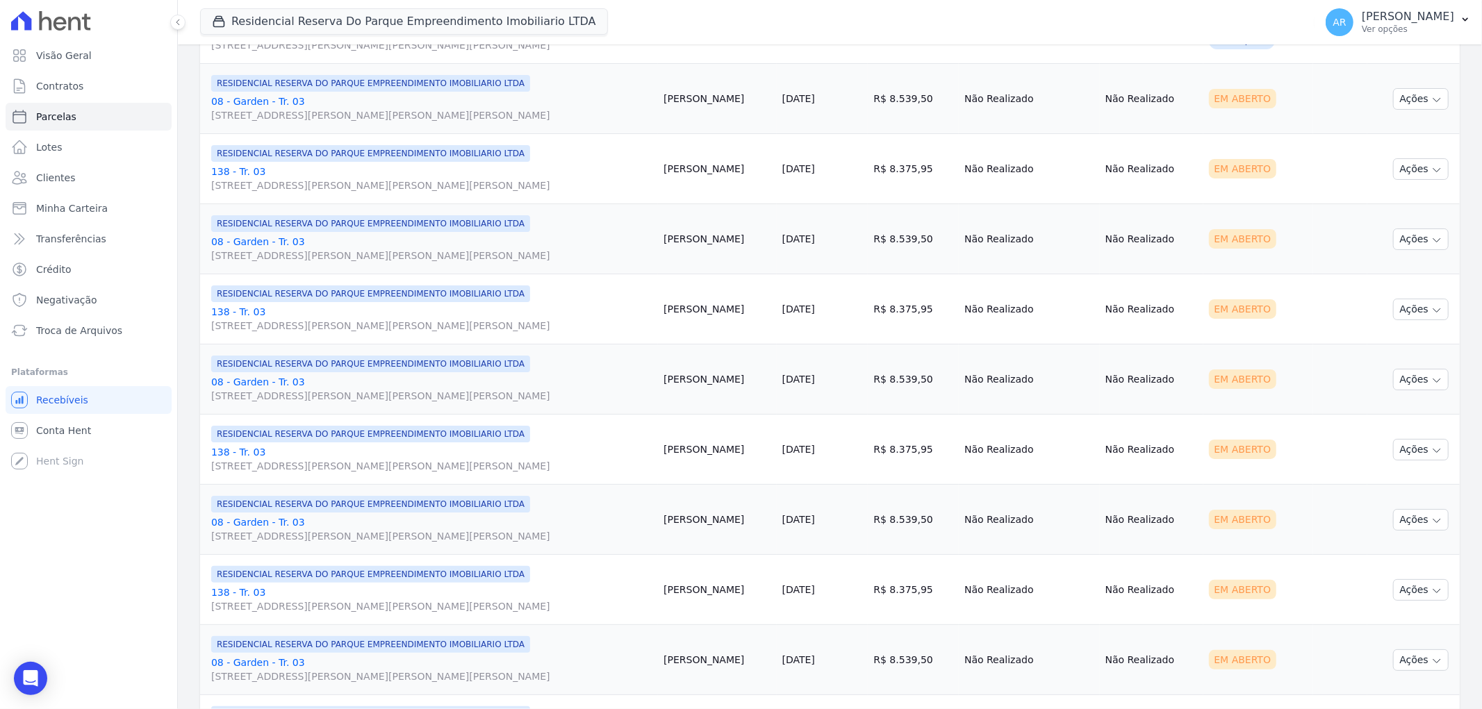
click at [231, 453] on link "138 - Tr. 03 Avenida Doutor José Bonifácio Coutinho Nogueira, 150, ANDAR 2 SALA…" at bounding box center [431, 459] width 441 height 28
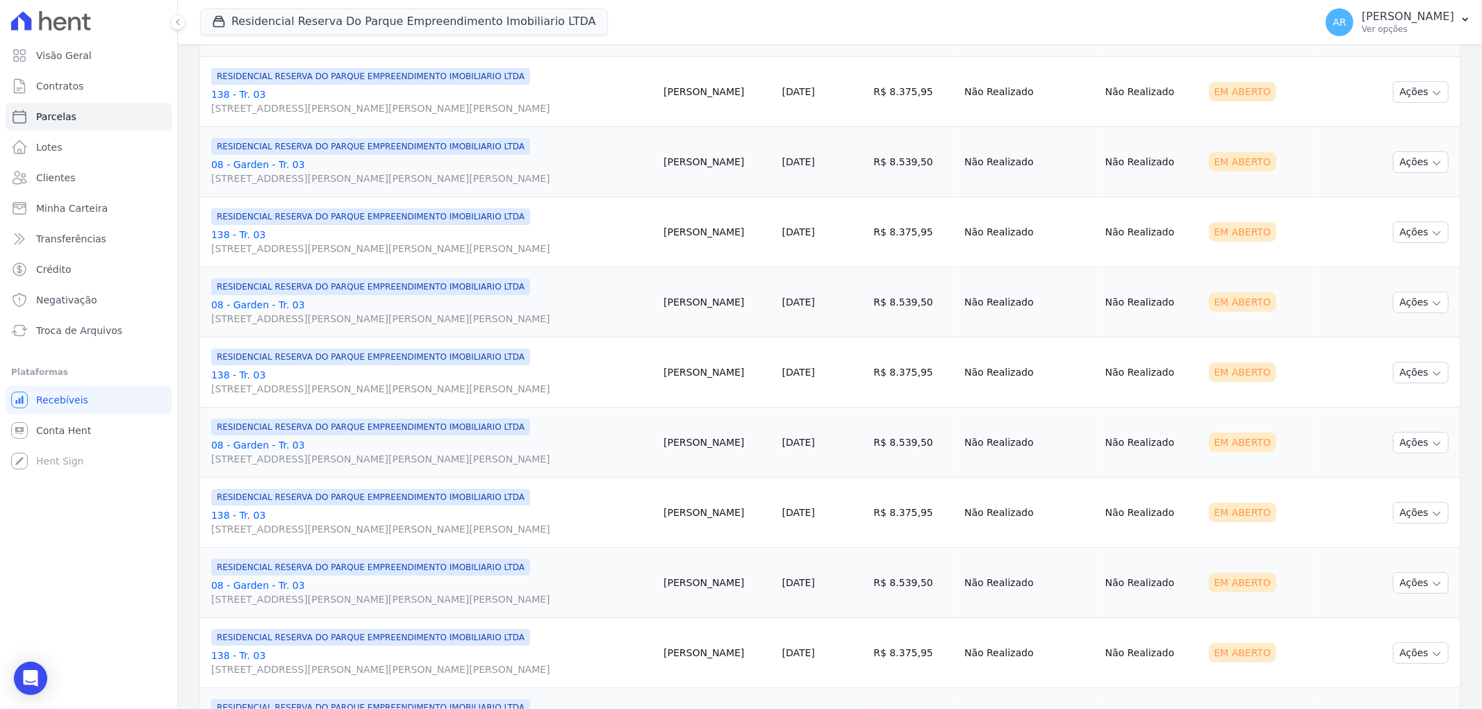
scroll to position [1157, 0]
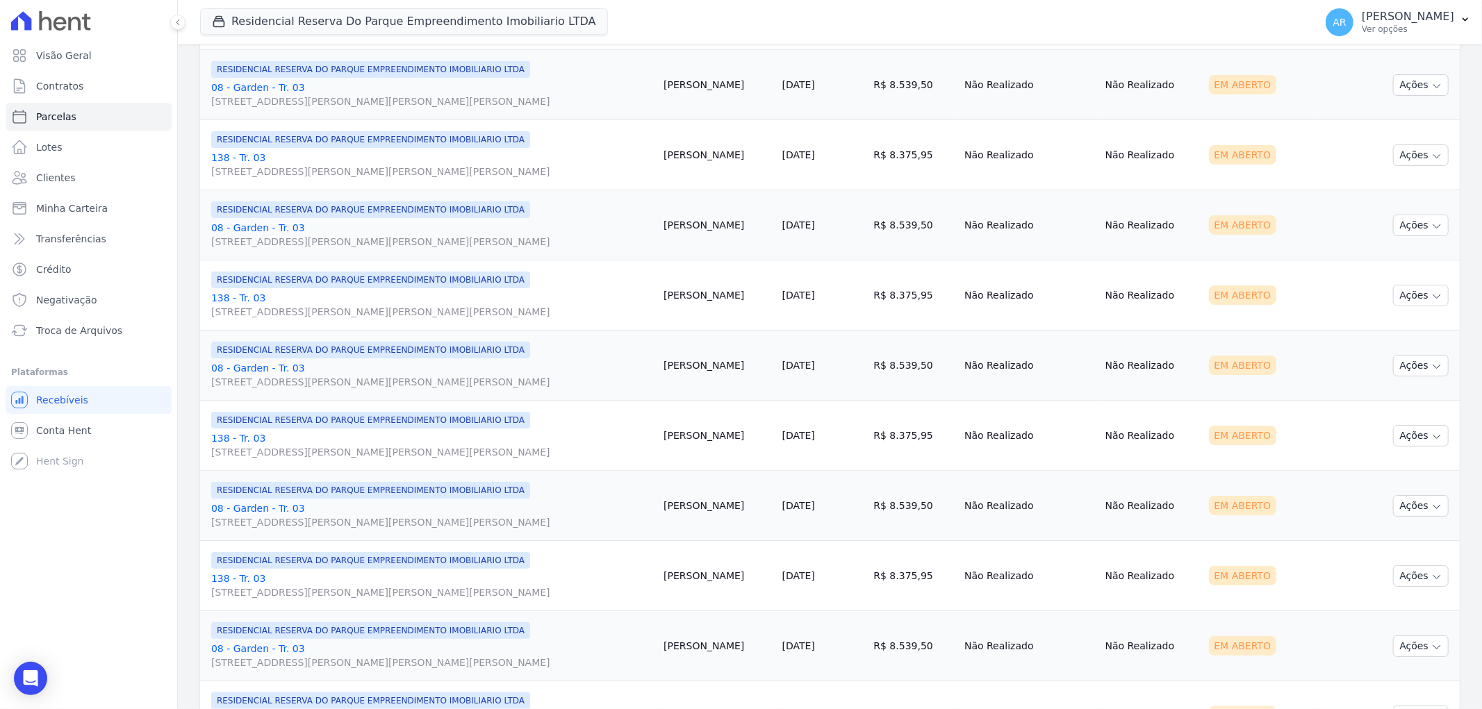
click at [229, 436] on link "138 - Tr. 03 Avenida Doutor José Bonifácio Coutinho Nogueira, 150, ANDAR 2 SALA…" at bounding box center [431, 445] width 441 height 28
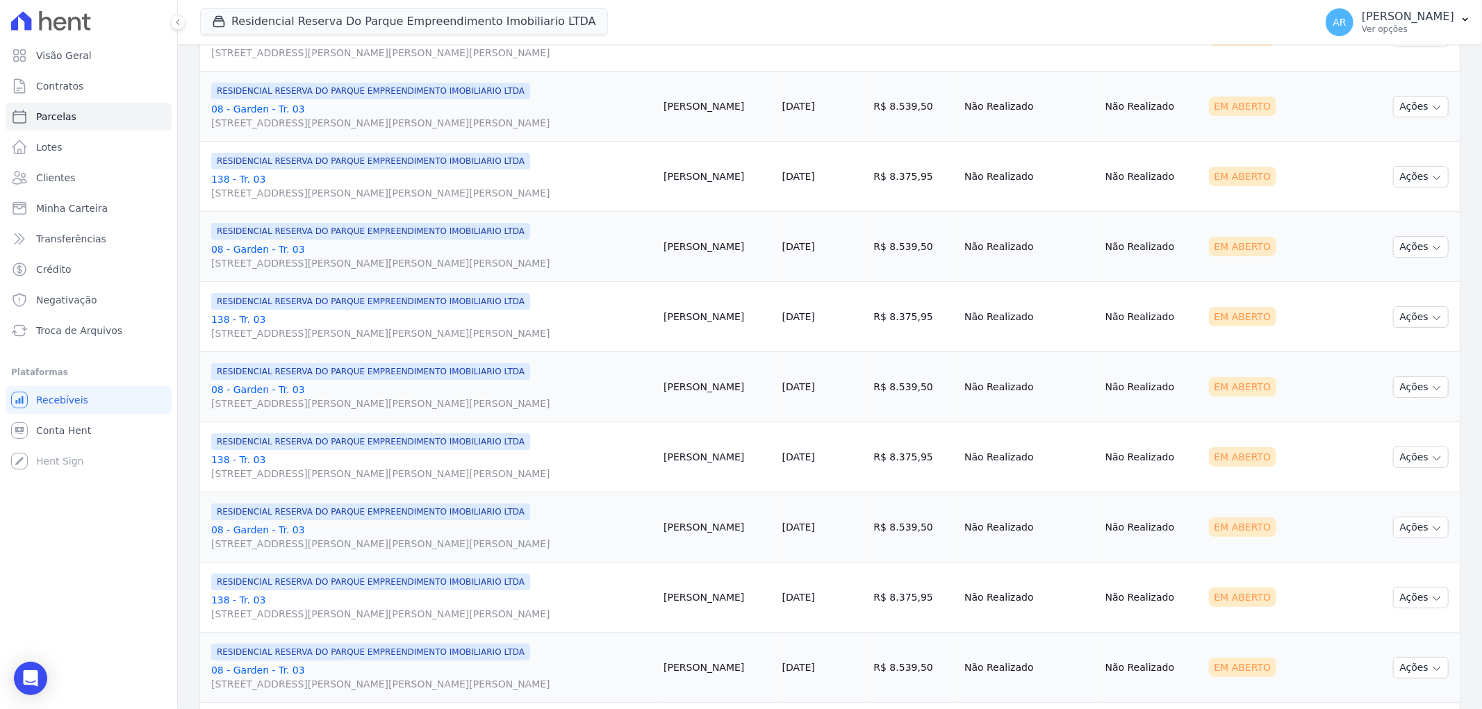
scroll to position [1312, 0]
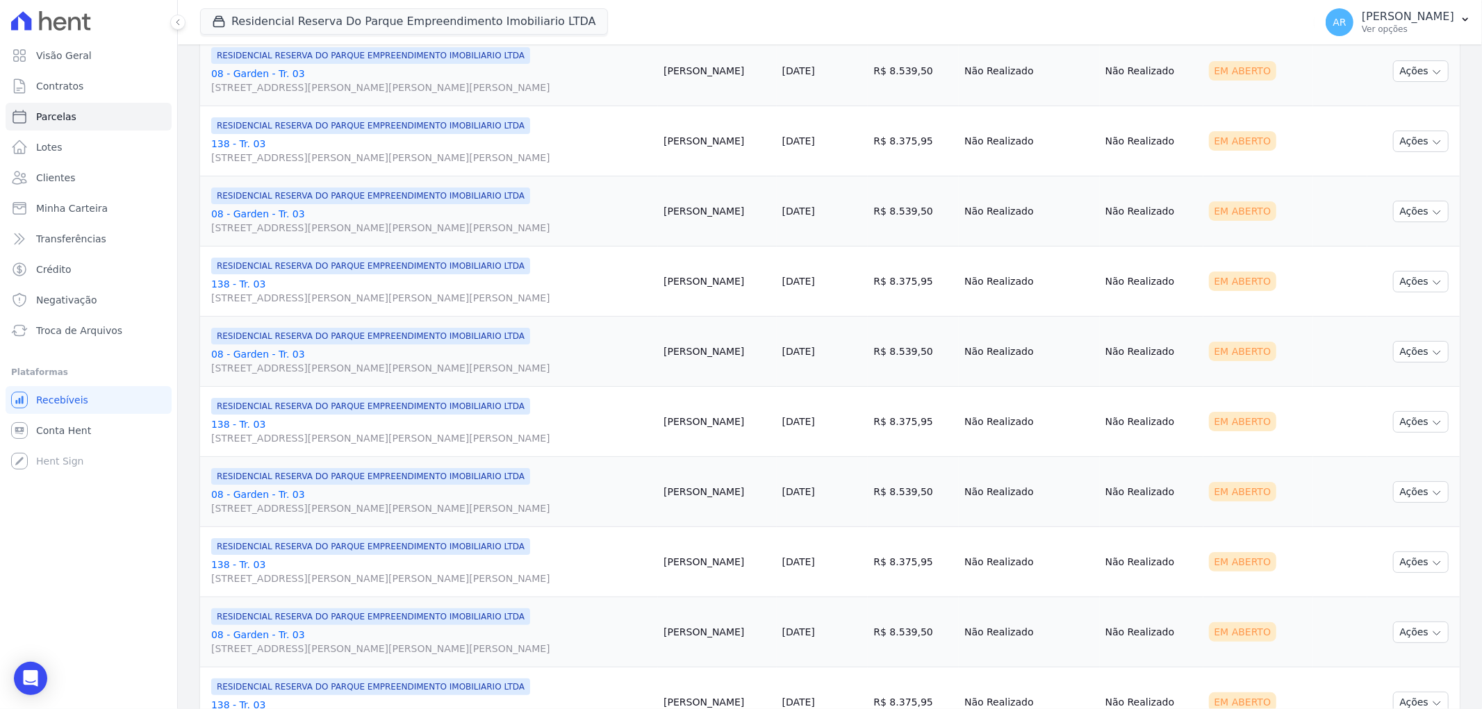
click at [240, 429] on link "138 - Tr. 03 Avenida Doutor José Bonifácio Coutinho Nogueira, 150, ANDAR 2 SALA…" at bounding box center [431, 432] width 441 height 28
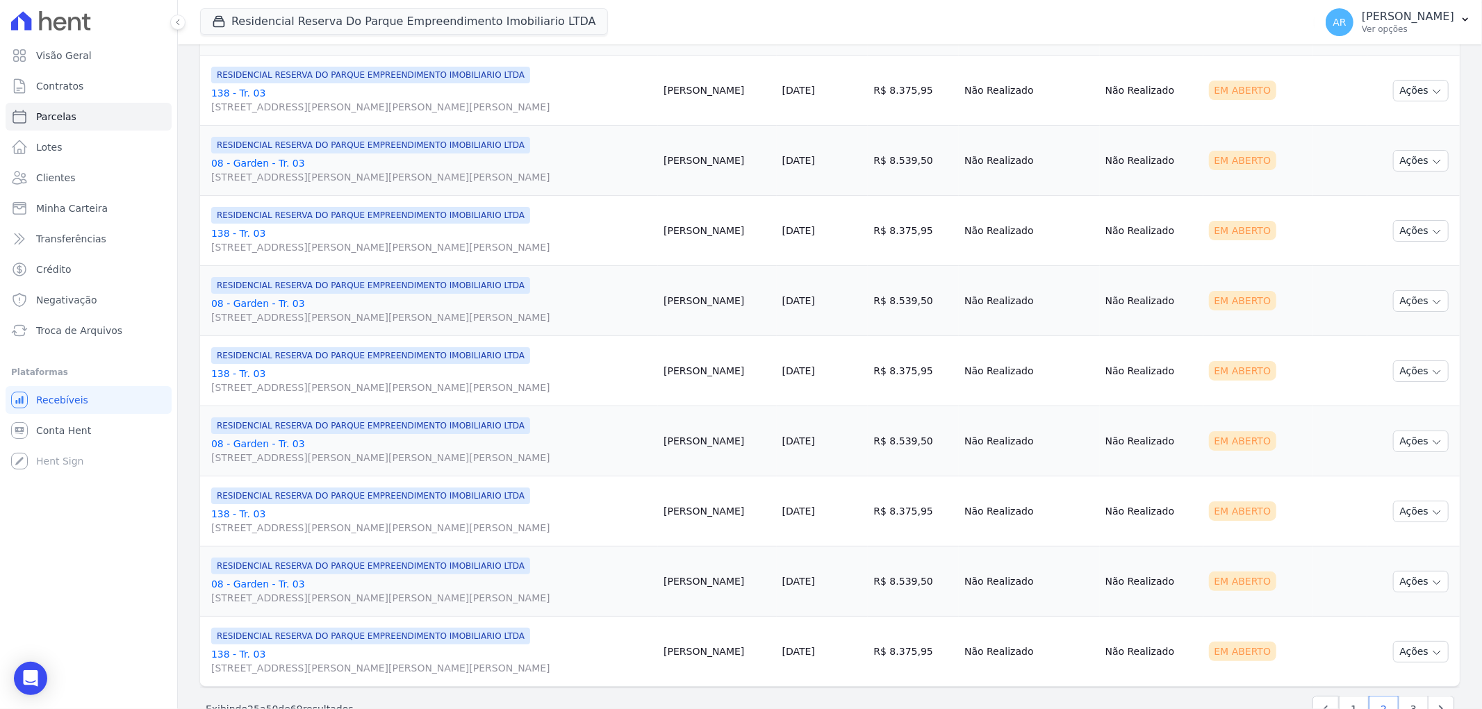
scroll to position [1389, 0]
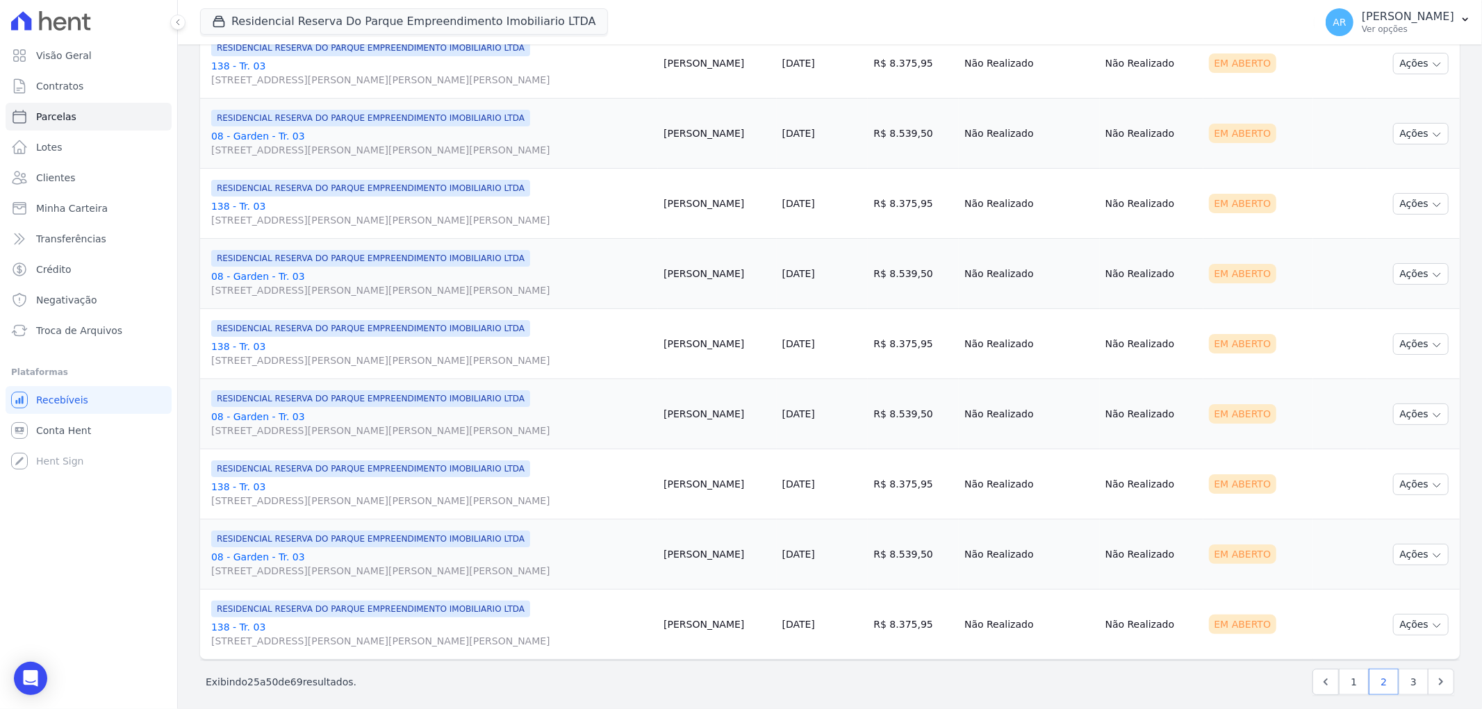
click at [239, 487] on link "138 - Tr. 03 Avenida Doutor José Bonifácio Coutinho Nogueira, 150, ANDAR 2 SALA…" at bounding box center [431, 494] width 441 height 28
click at [237, 629] on link "138 - Tr. 03 Avenida Doutor José Bonifácio Coutinho Nogueira, 150, ANDAR 2 SALA…" at bounding box center [431, 634] width 441 height 28
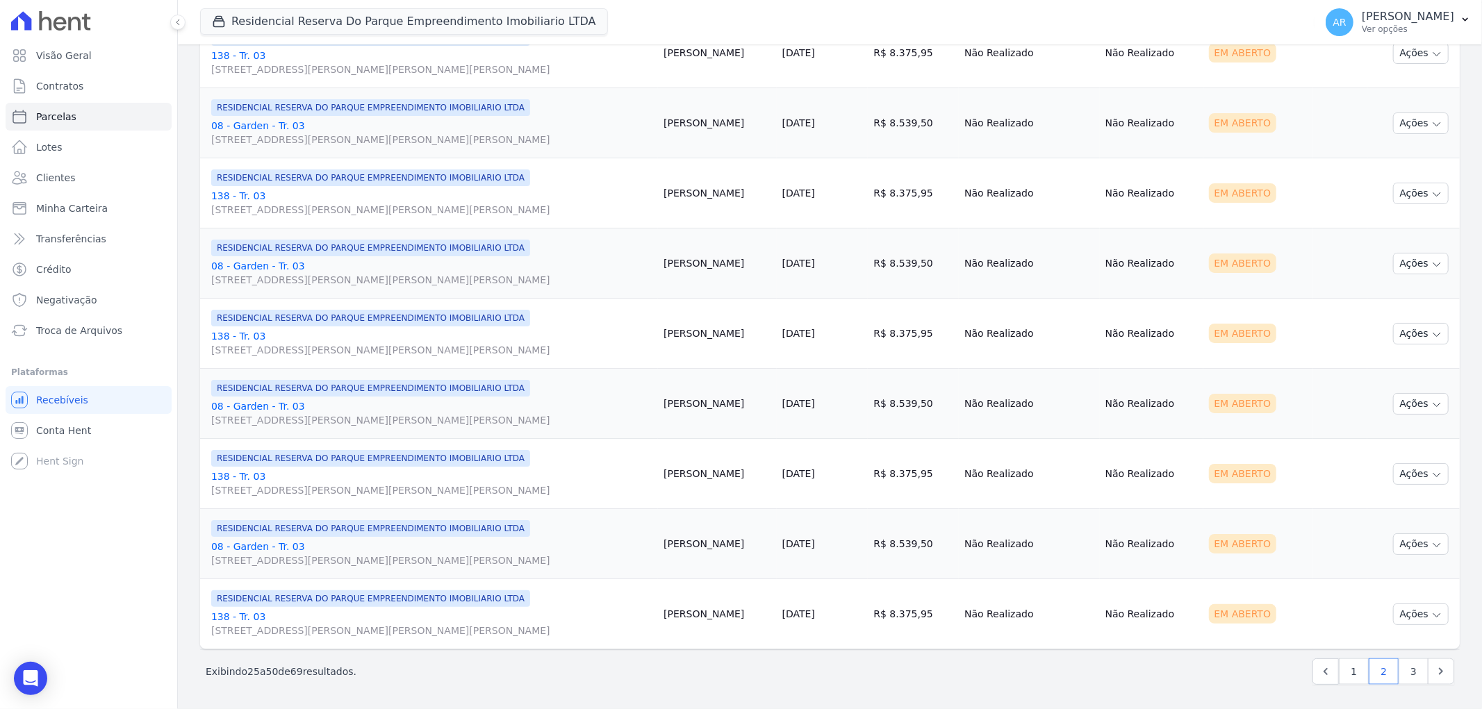
scroll to position [1402, 0]
click at [1399, 671] on link "3" at bounding box center [1414, 671] width 30 height 26
select select
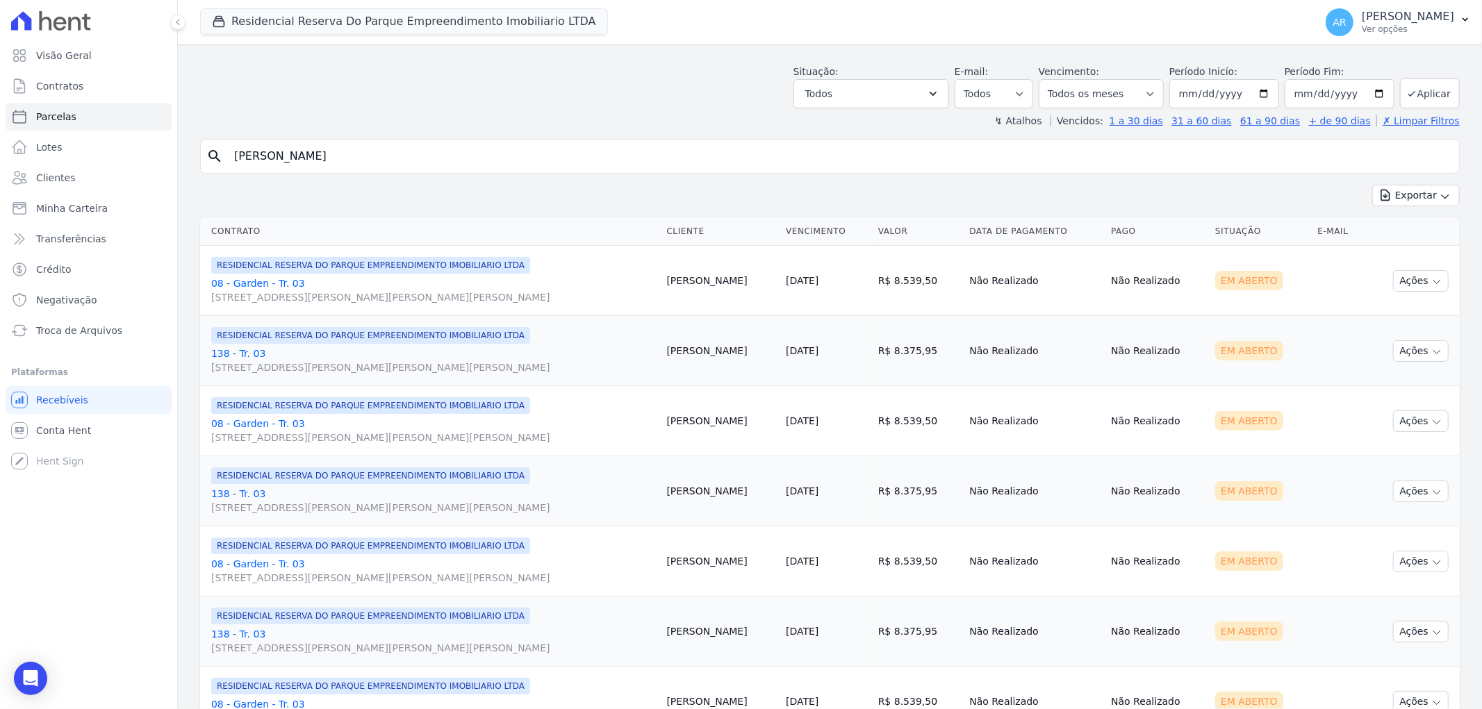
scroll to position [77, 0]
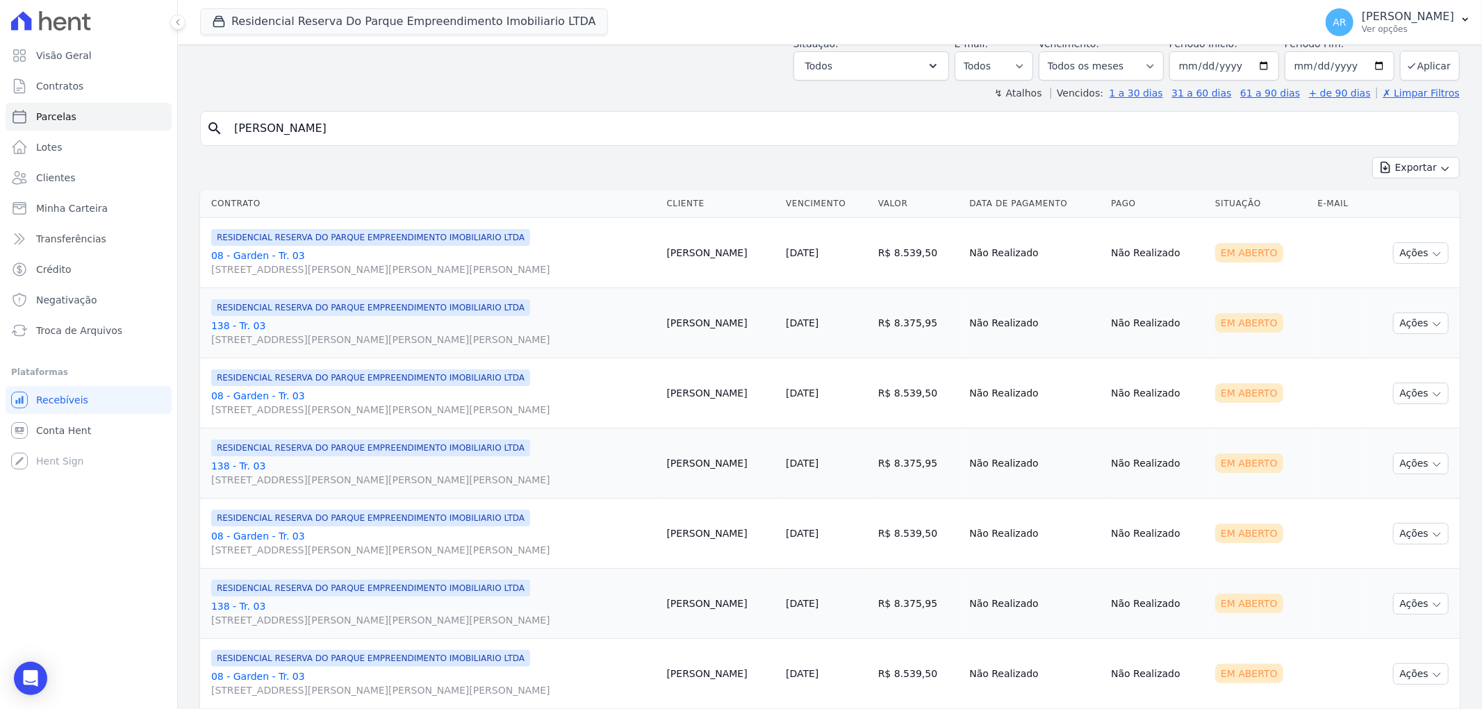
click at [254, 327] on link "138 - Tr. 03 Avenida Doutor José Bonifácio Coutinho Nogueira, 150, ANDAR 2 SALA…" at bounding box center [433, 333] width 445 height 28
click at [238, 472] on link "138 - Tr. 03 Avenida Doutor José Bonifácio Coutinho Nogueira, 150, ANDAR 2 SALA…" at bounding box center [433, 473] width 445 height 28
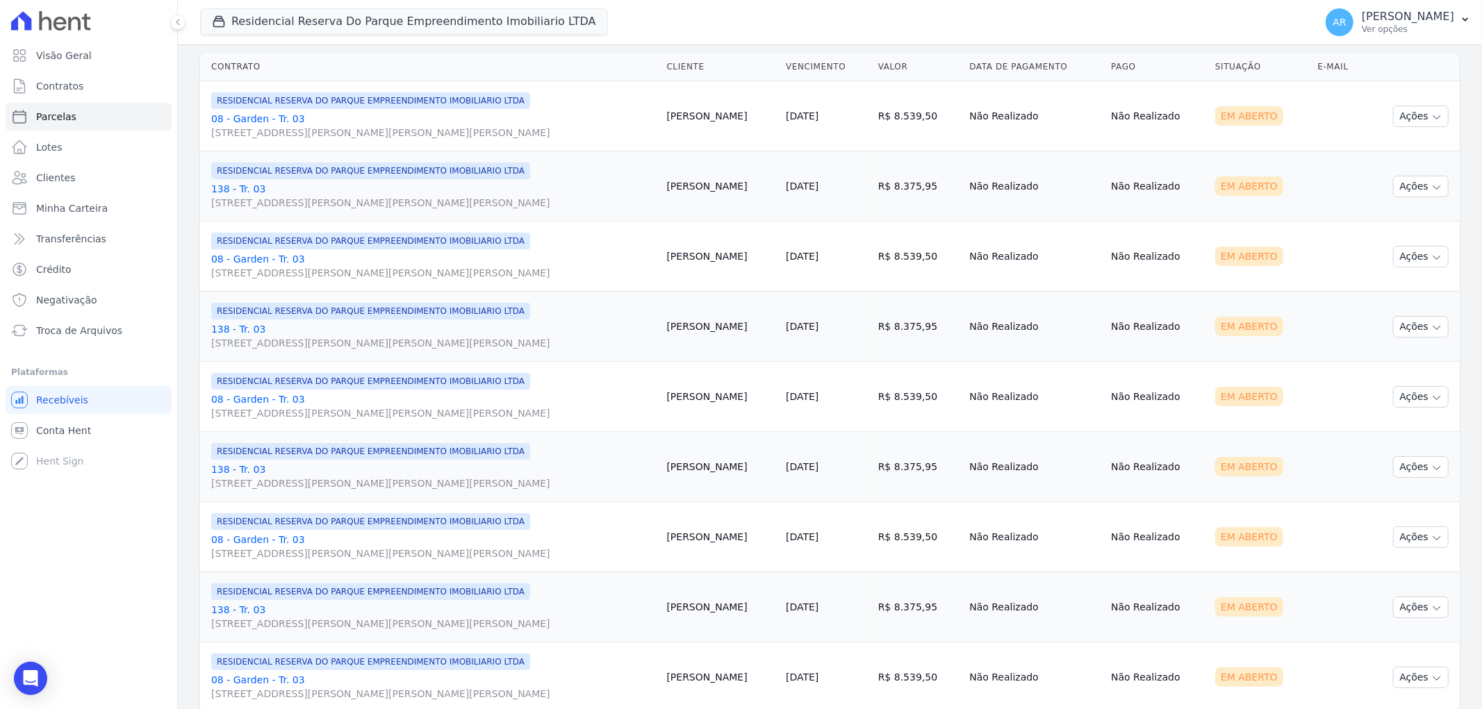
scroll to position [231, 0]
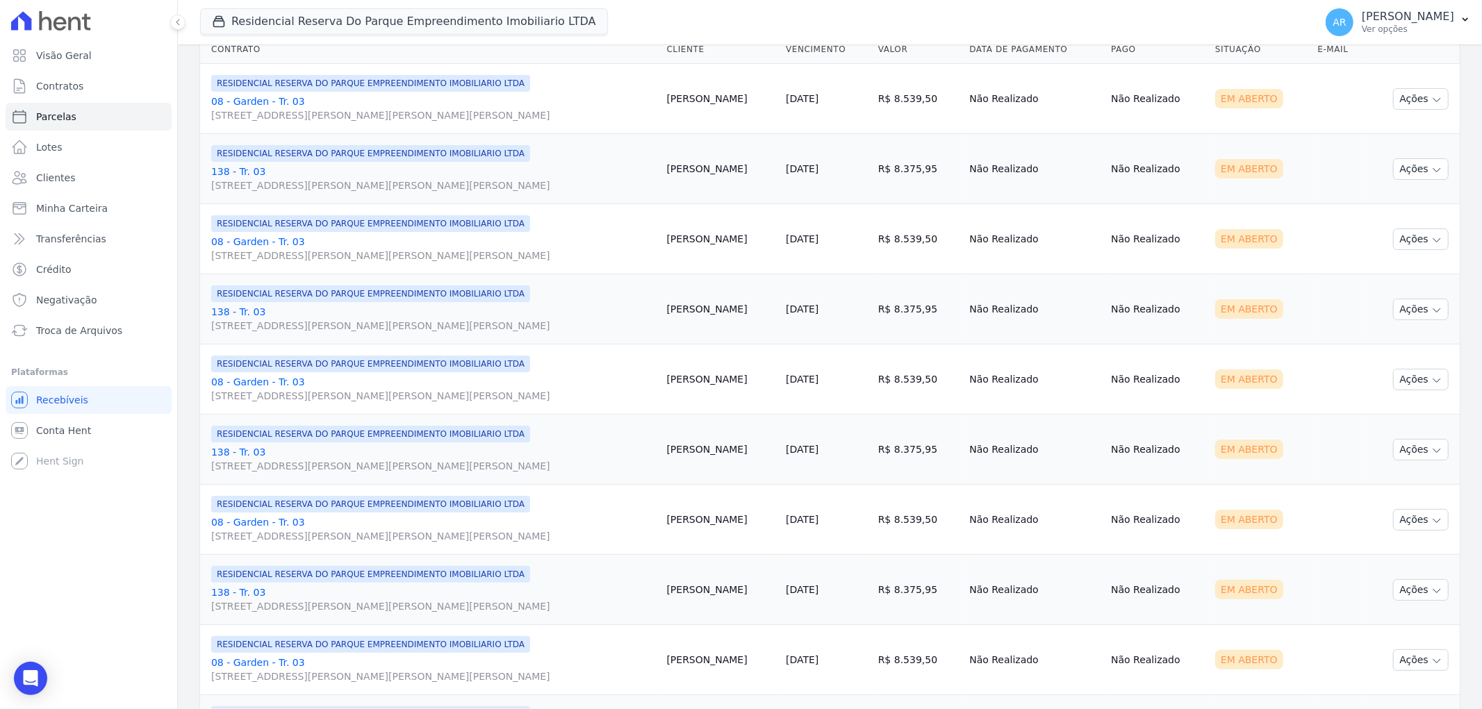
click at [237, 456] on link "138 - Tr. 03 Avenida Doutor José Bonifácio Coutinho Nogueira, 150, ANDAR 2 SALA…" at bounding box center [433, 459] width 445 height 28
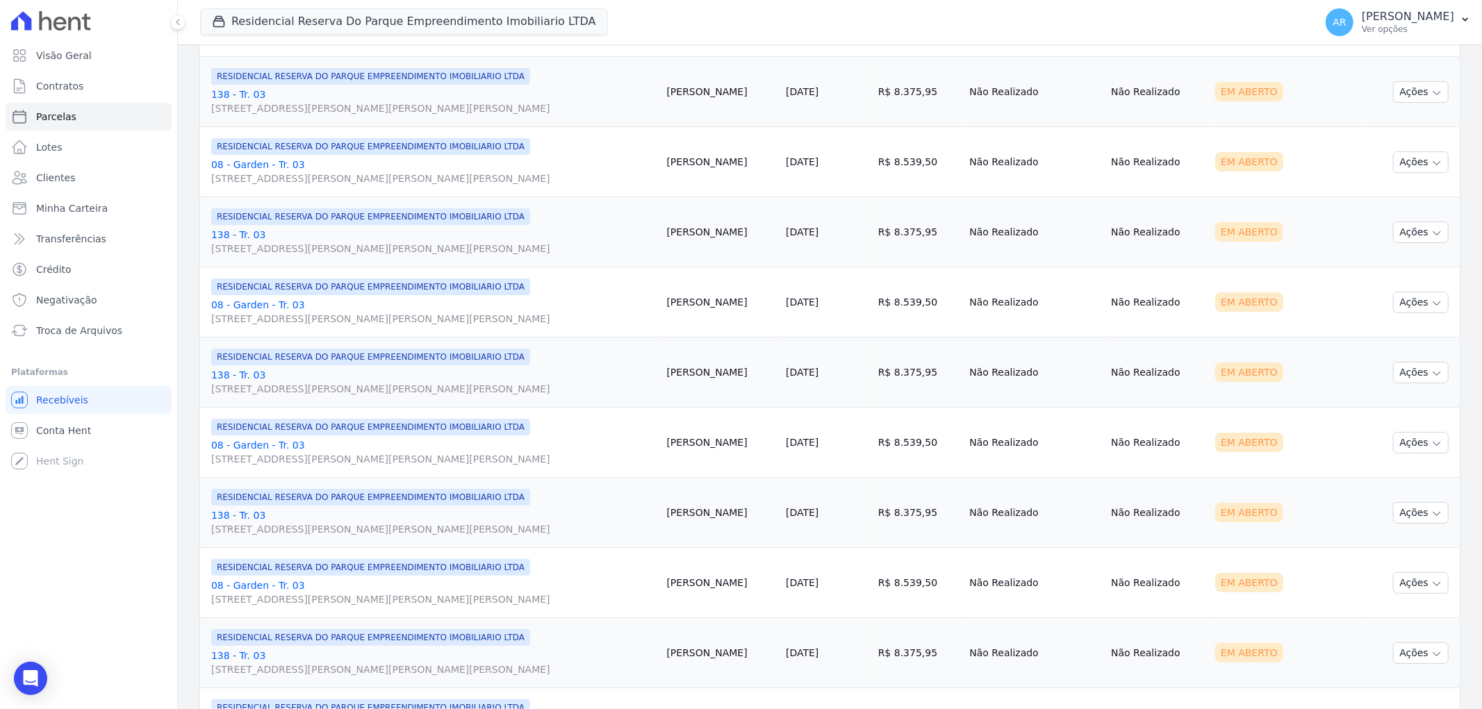
click at [240, 517] on link "138 - Tr. 03 Avenida Doutor José Bonifácio Coutinho Nogueira, 150, ANDAR 2 SALA…" at bounding box center [433, 523] width 445 height 28
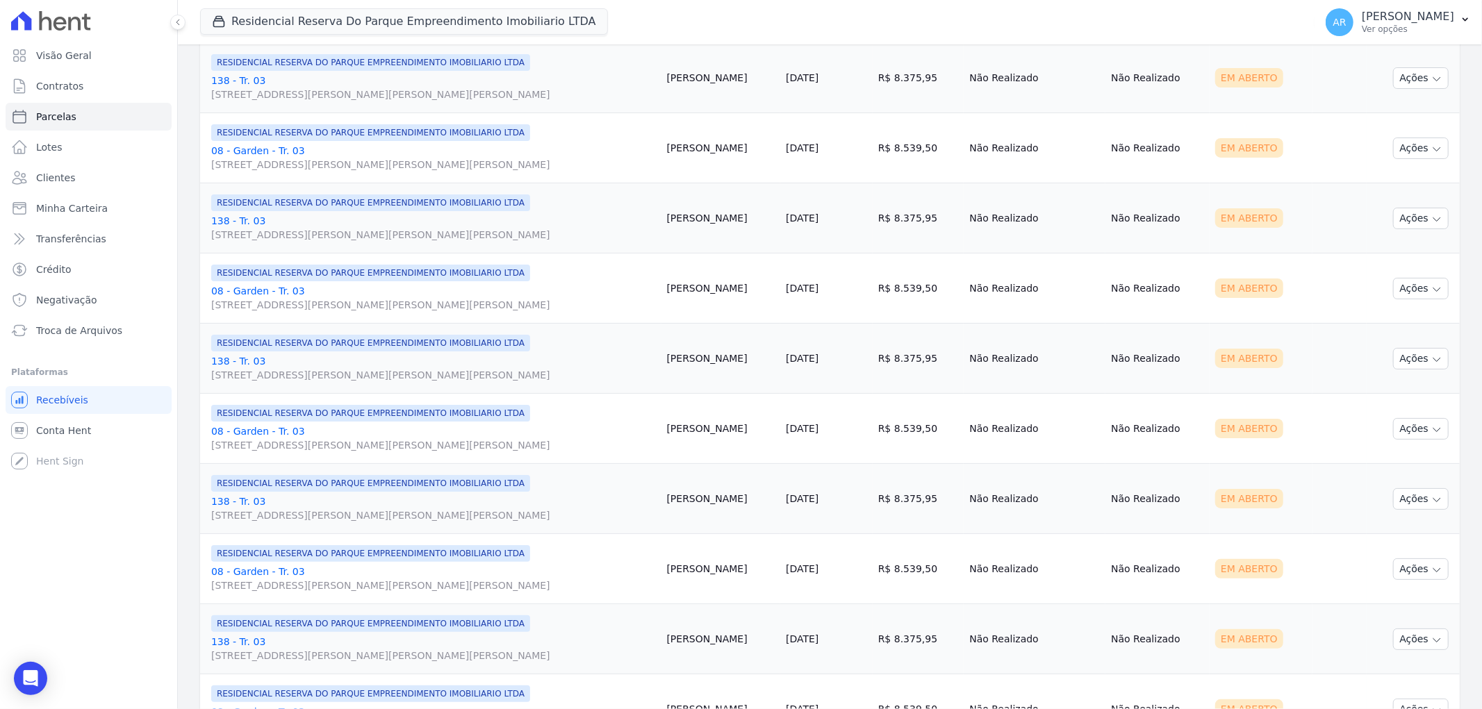
click at [232, 504] on link "138 - Tr. 03 Avenida Doutor José Bonifácio Coutinho Nogueira, 150, ANDAR 2 SALA…" at bounding box center [433, 509] width 445 height 28
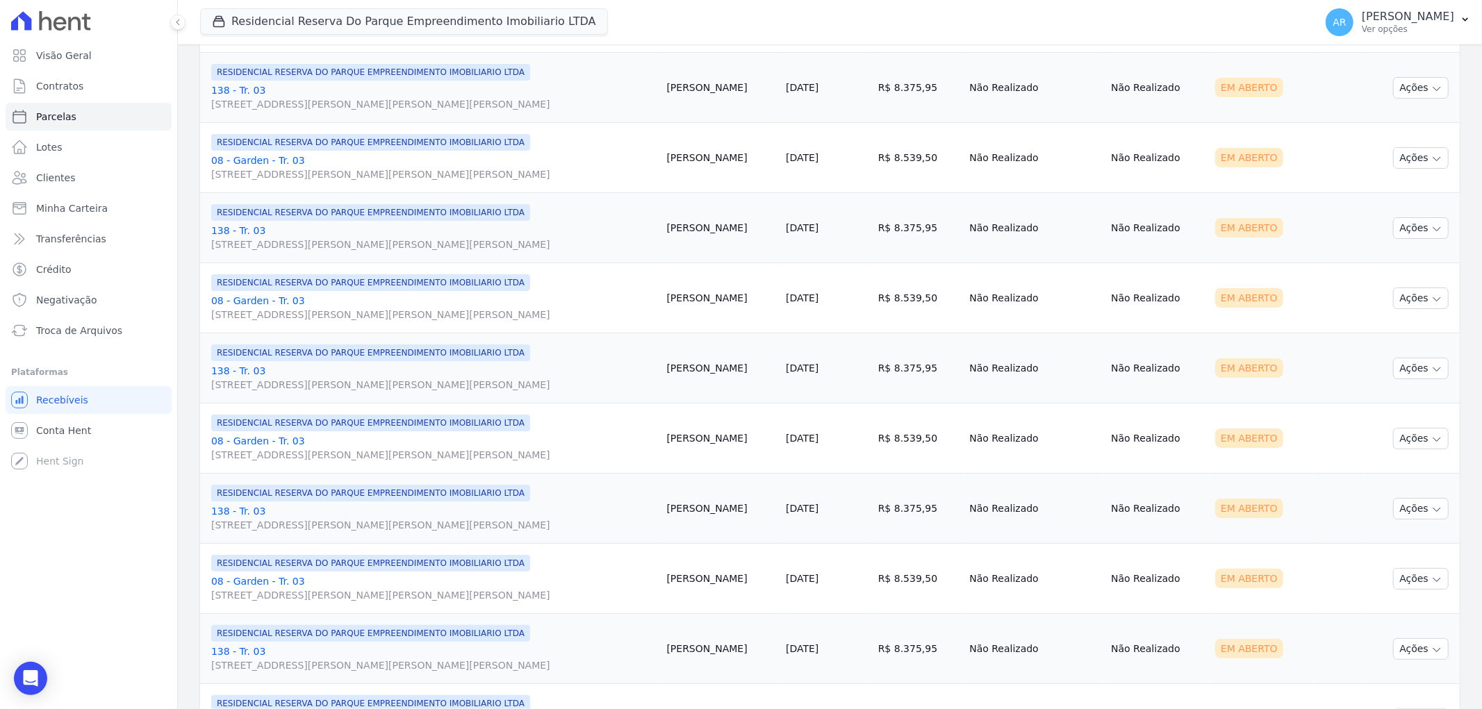
scroll to position [617, 0]
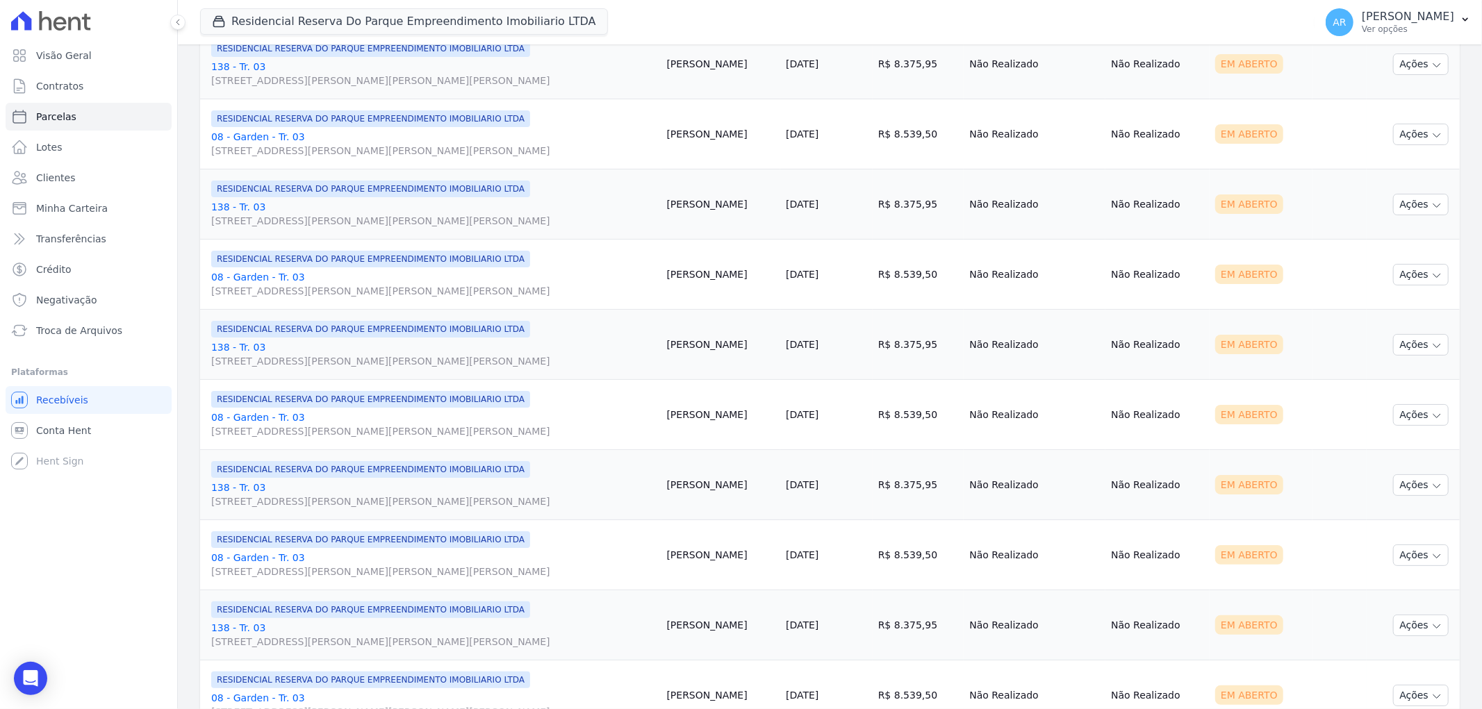
click at [222, 481] on link "138 - Tr. 03 Avenida Doutor José Bonifácio Coutinho Nogueira, 150, ANDAR 2 SALA…" at bounding box center [433, 495] width 445 height 28
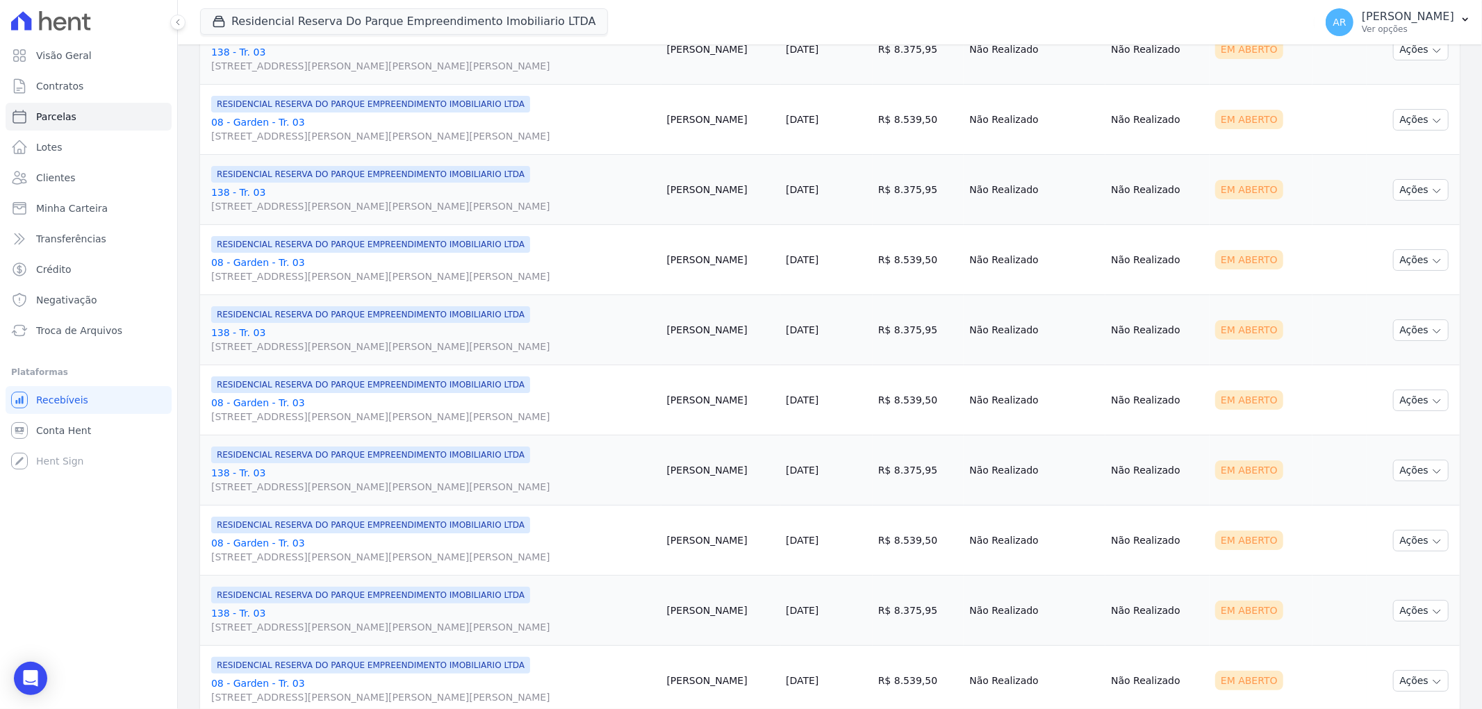
click at [222, 481] on span "[STREET_ADDRESS][PERSON_NAME]" at bounding box center [433, 487] width 445 height 14
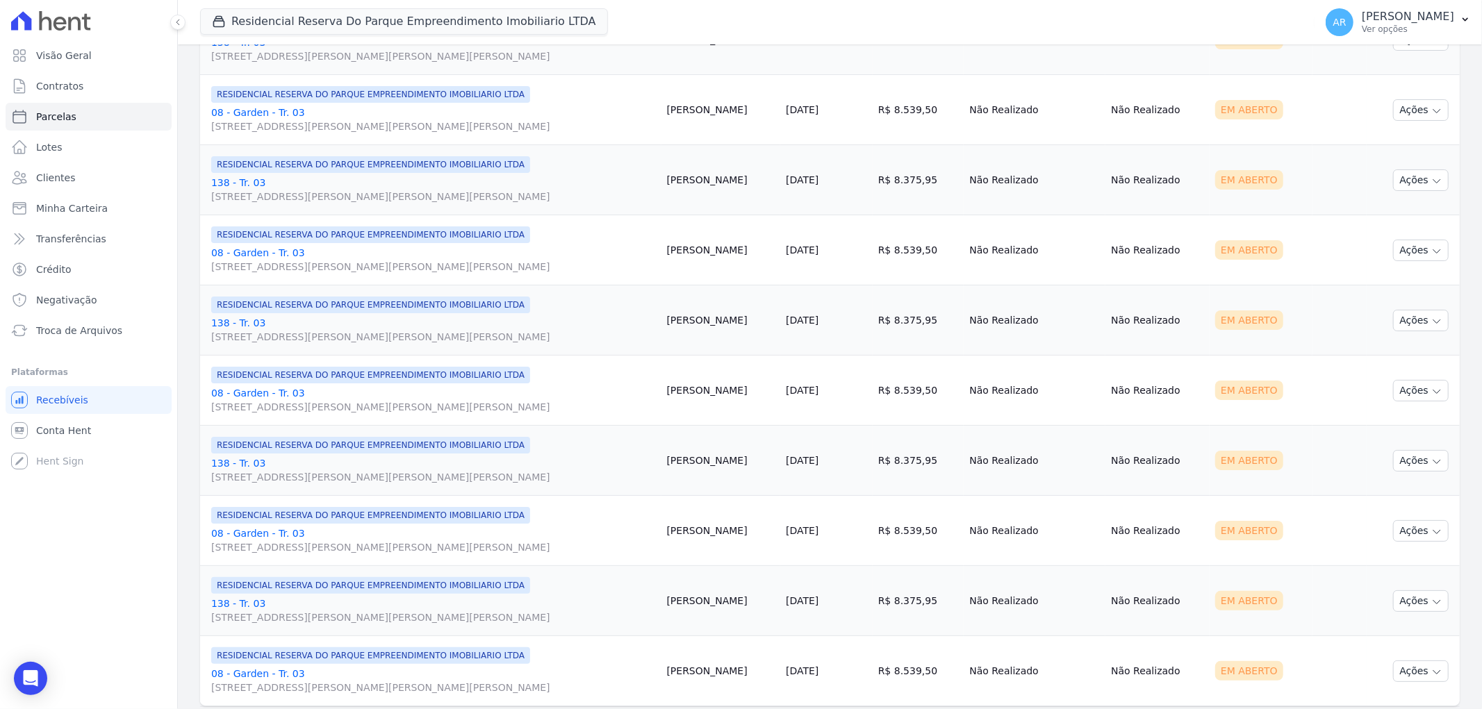
scroll to position [926, 0]
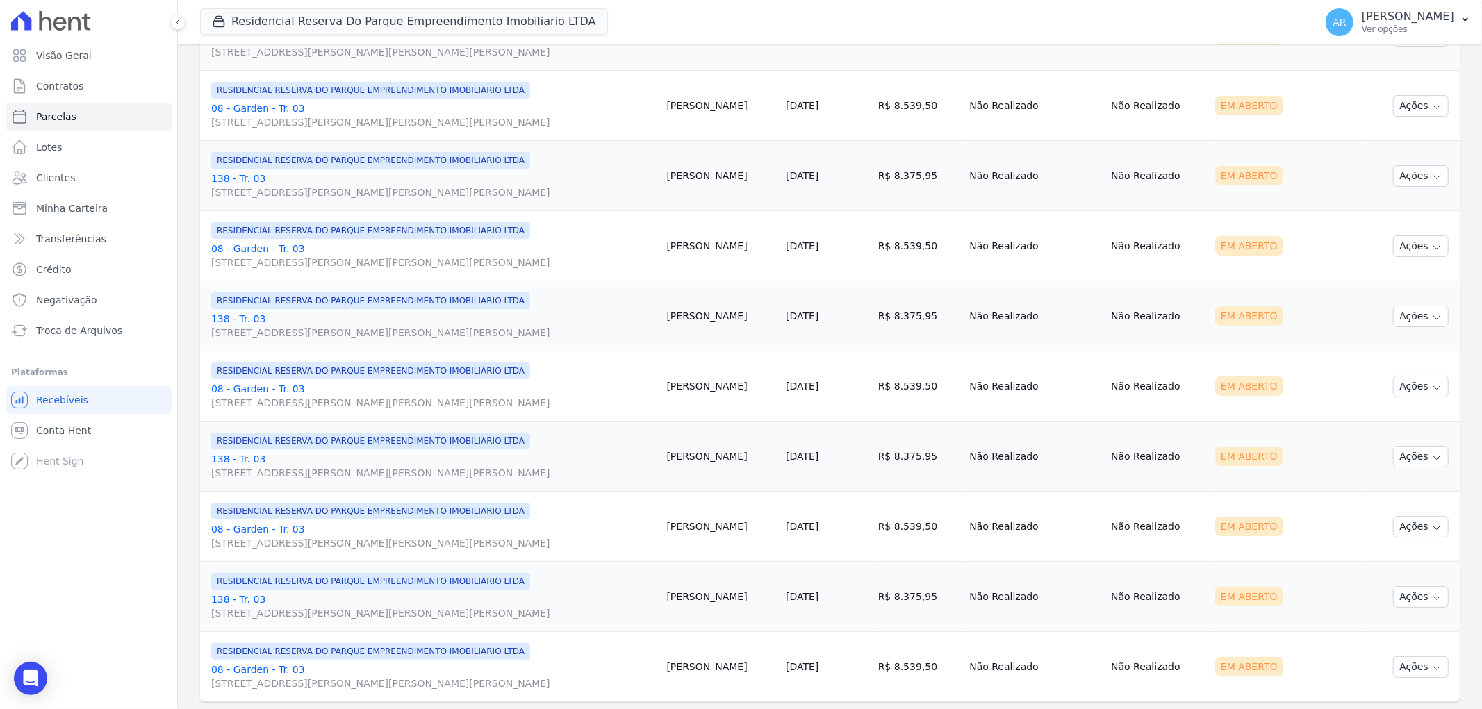
click at [235, 463] on link "138 - Tr. 03 Avenida Doutor José Bonifácio Coutinho Nogueira, 150, ANDAR 2 SALA…" at bounding box center [433, 466] width 445 height 28
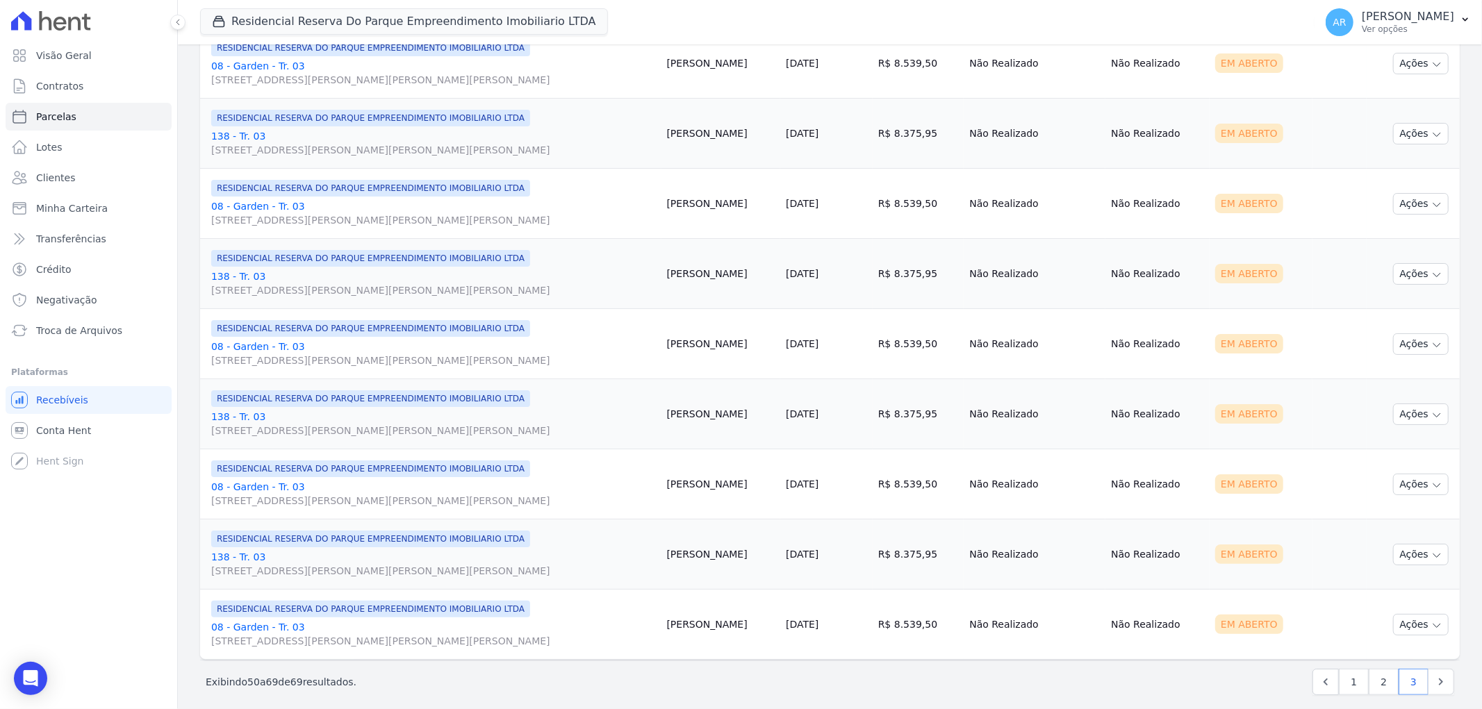
scroll to position [981, 0]
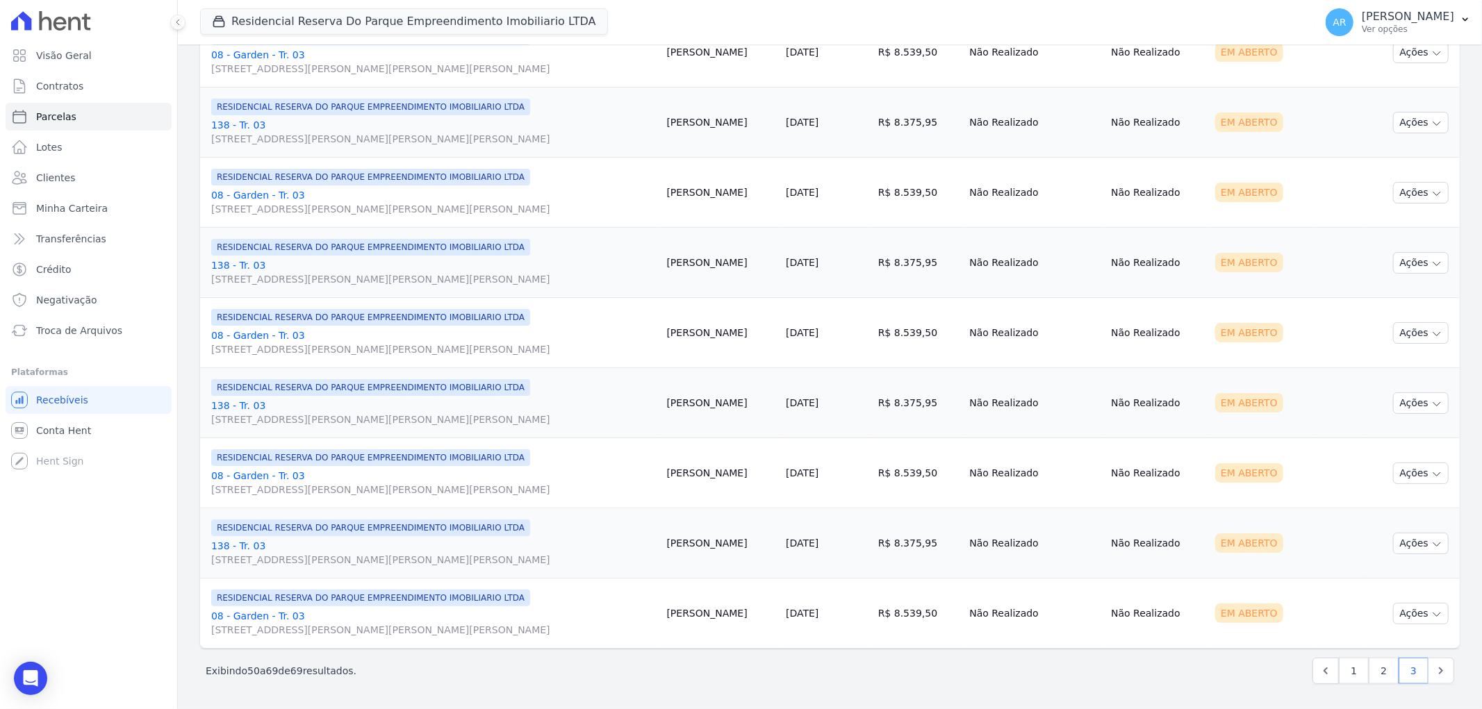
click at [241, 547] on link "138 - Tr. 03 Avenida Doutor José Bonifácio Coutinho Nogueira, 150, ANDAR 2 SALA…" at bounding box center [433, 553] width 445 height 28
click at [1437, 667] on link "Next" at bounding box center [1441, 671] width 26 height 26
click at [1428, 670] on link "Next" at bounding box center [1441, 671] width 26 height 26
click at [1434, 669] on icon "Next" at bounding box center [1441, 671] width 14 height 14
select select
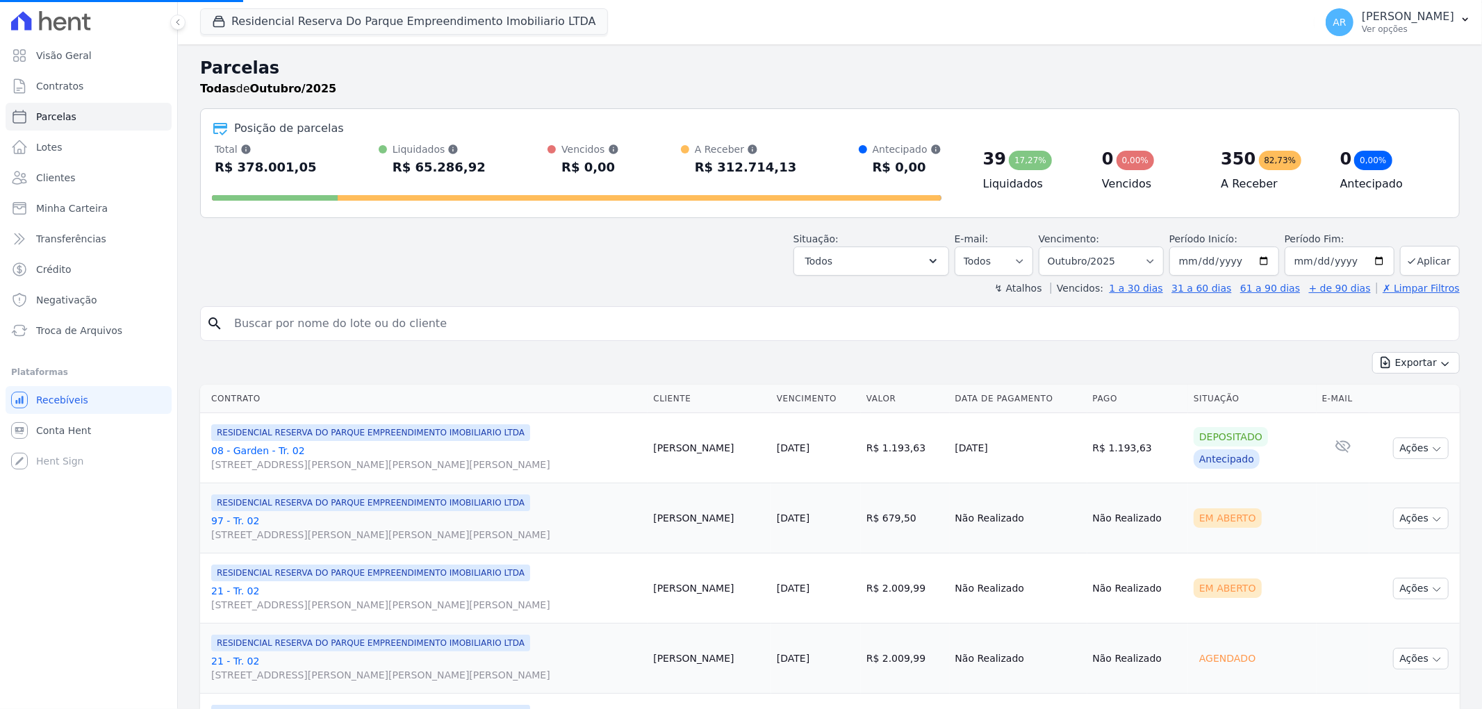
scroll to position [85, 0]
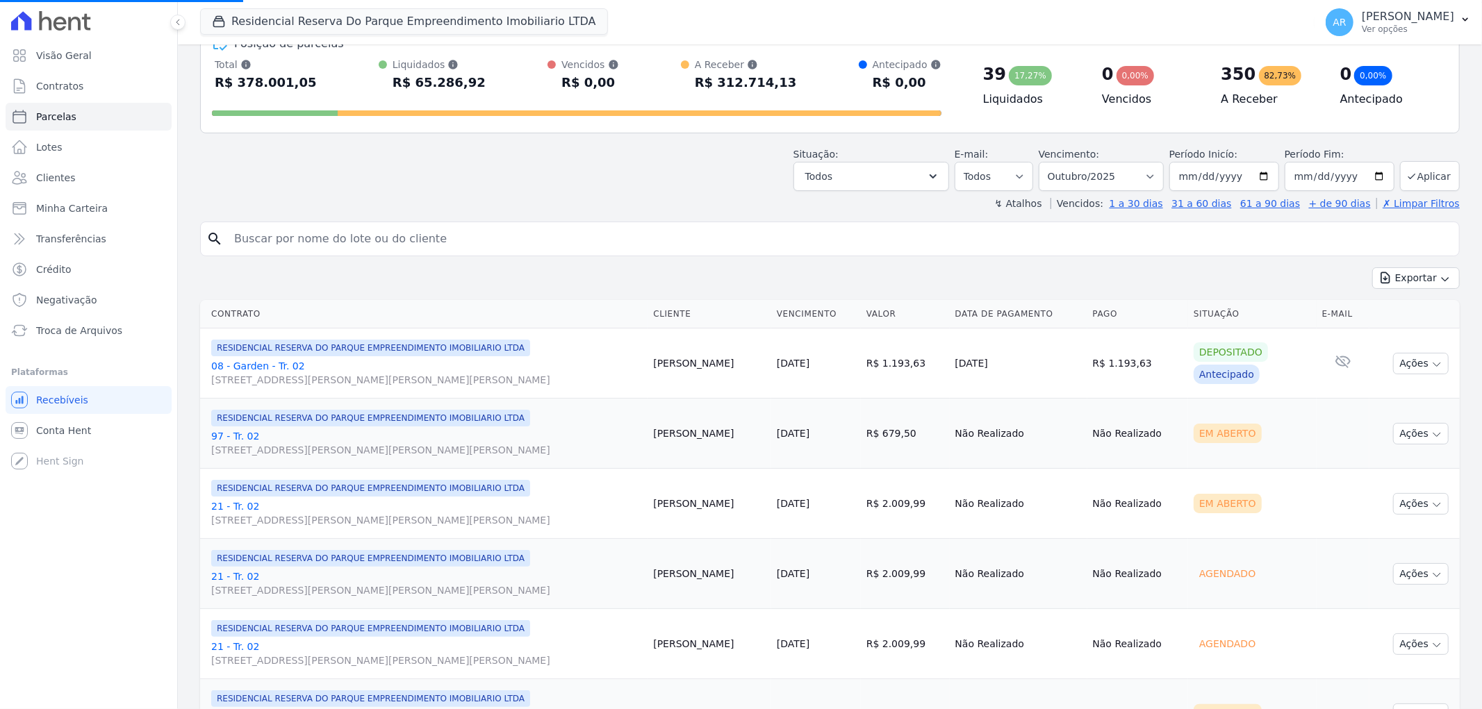
select select
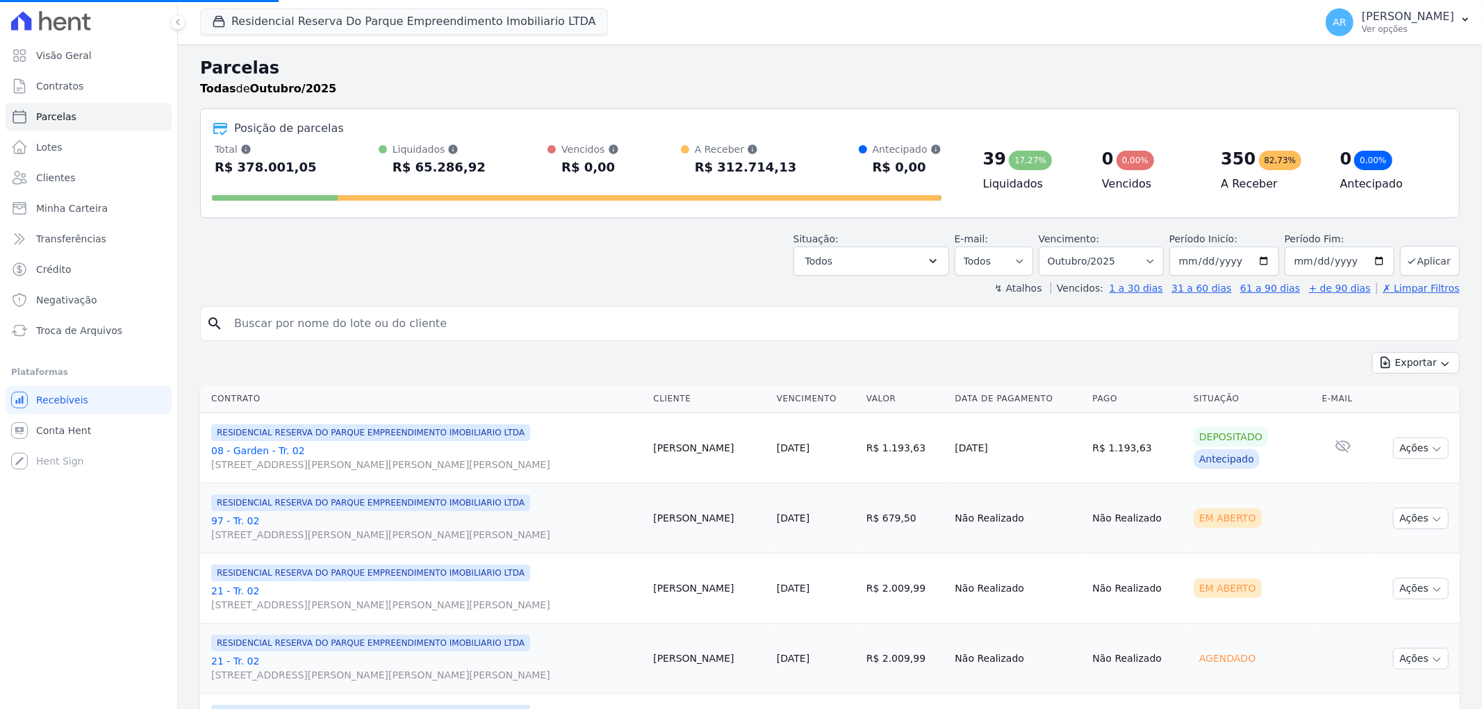
select select
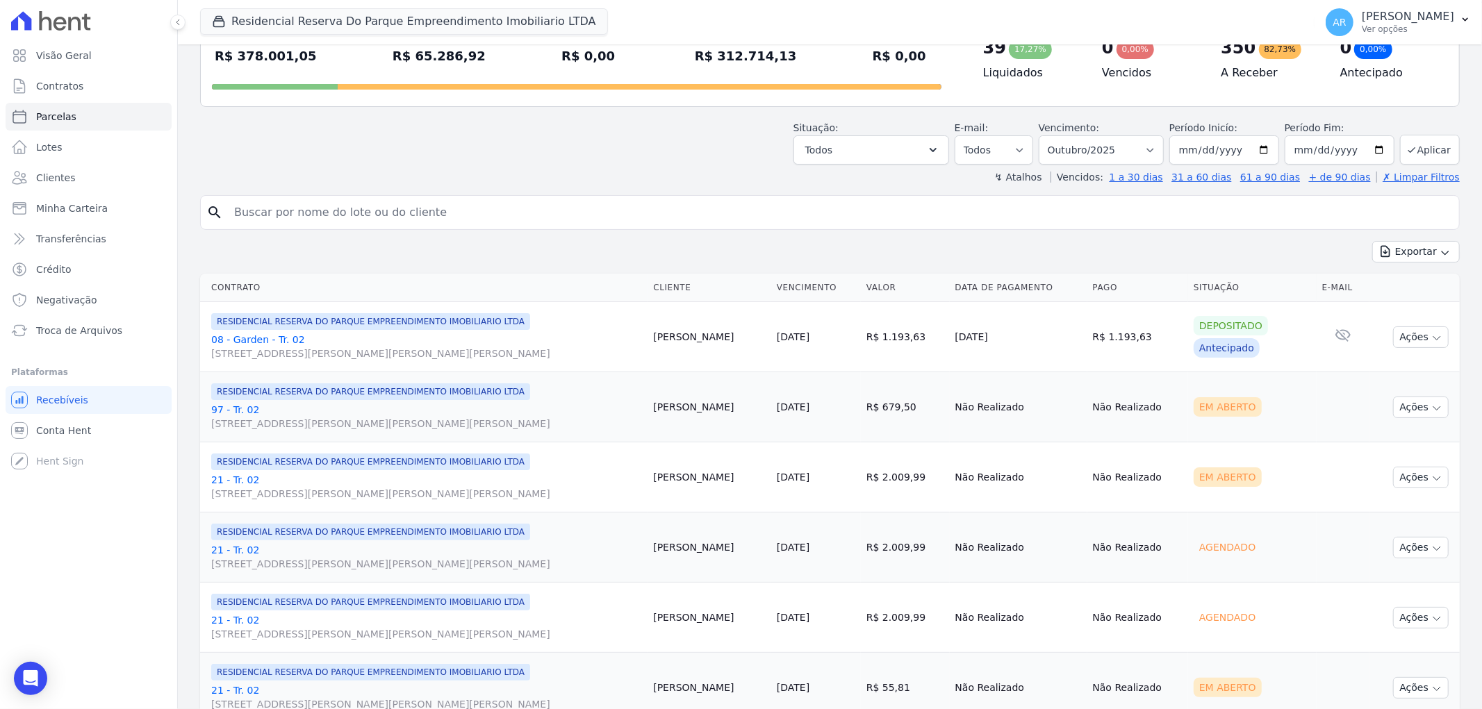
scroll to position [0, 0]
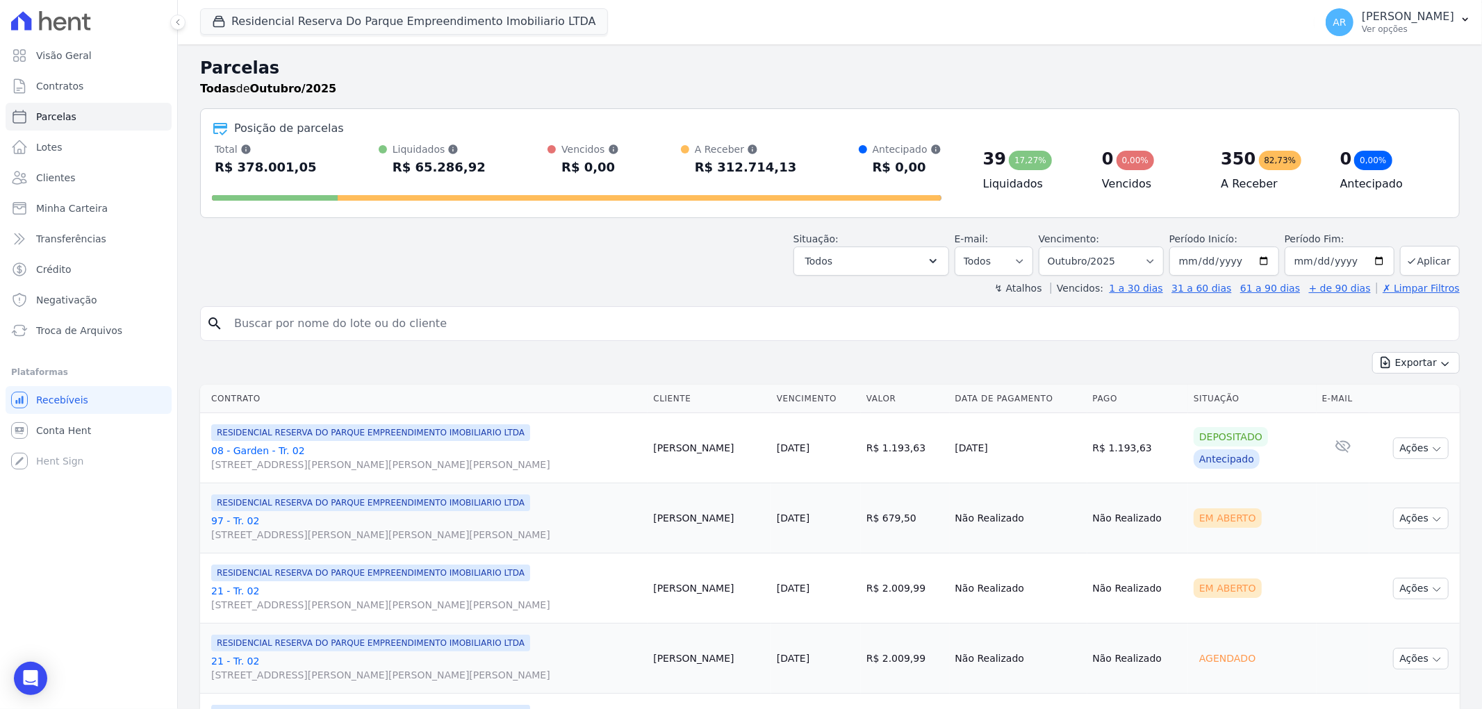
click at [386, 327] on input "search" at bounding box center [840, 324] width 1228 height 28
type input "rodrigo cac"
select select
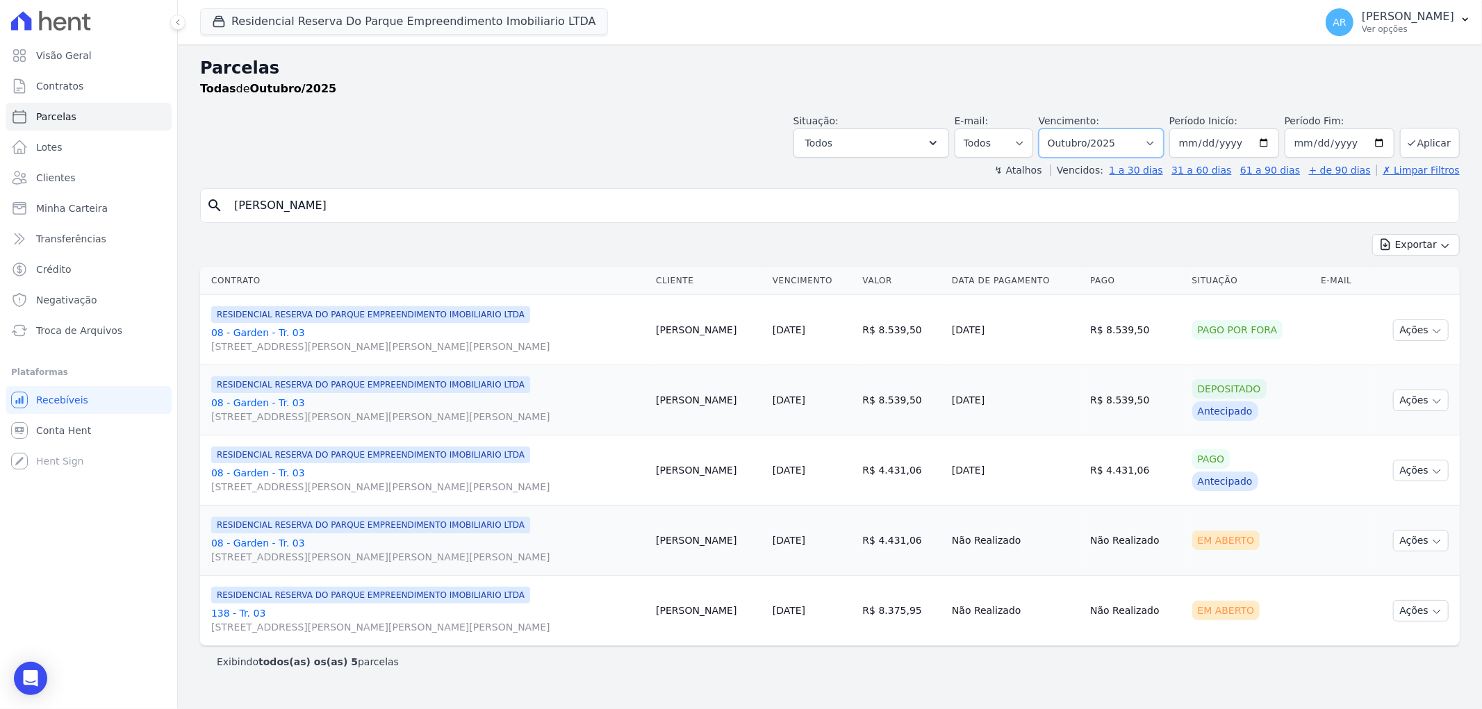
drag, startPoint x: 1113, startPoint y: 131, endPoint x: 1106, endPoint y: 142, distance: 13.7
click at [1113, 131] on select "Filtrar por período ──────── Todos os meses Dezembro/2023 Janeiro/2024 Fevereir…" at bounding box center [1101, 143] width 125 height 29
select select "all"
click at [1059, 129] on select "Filtrar por período ──────── Todos os meses Dezembro/2023 Janeiro/2024 Fevereir…" at bounding box center [1101, 143] width 125 height 29
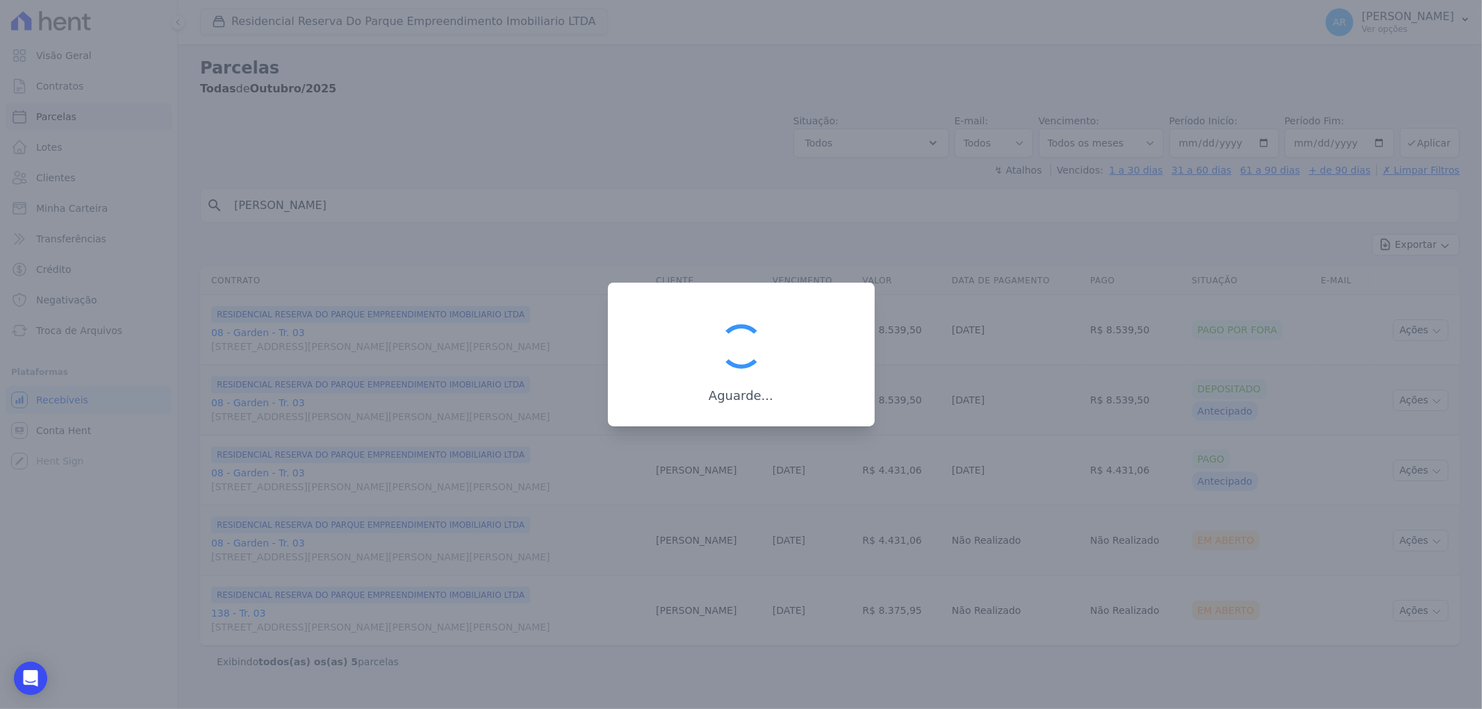
click at [1082, 205] on div at bounding box center [741, 354] width 1482 height 709
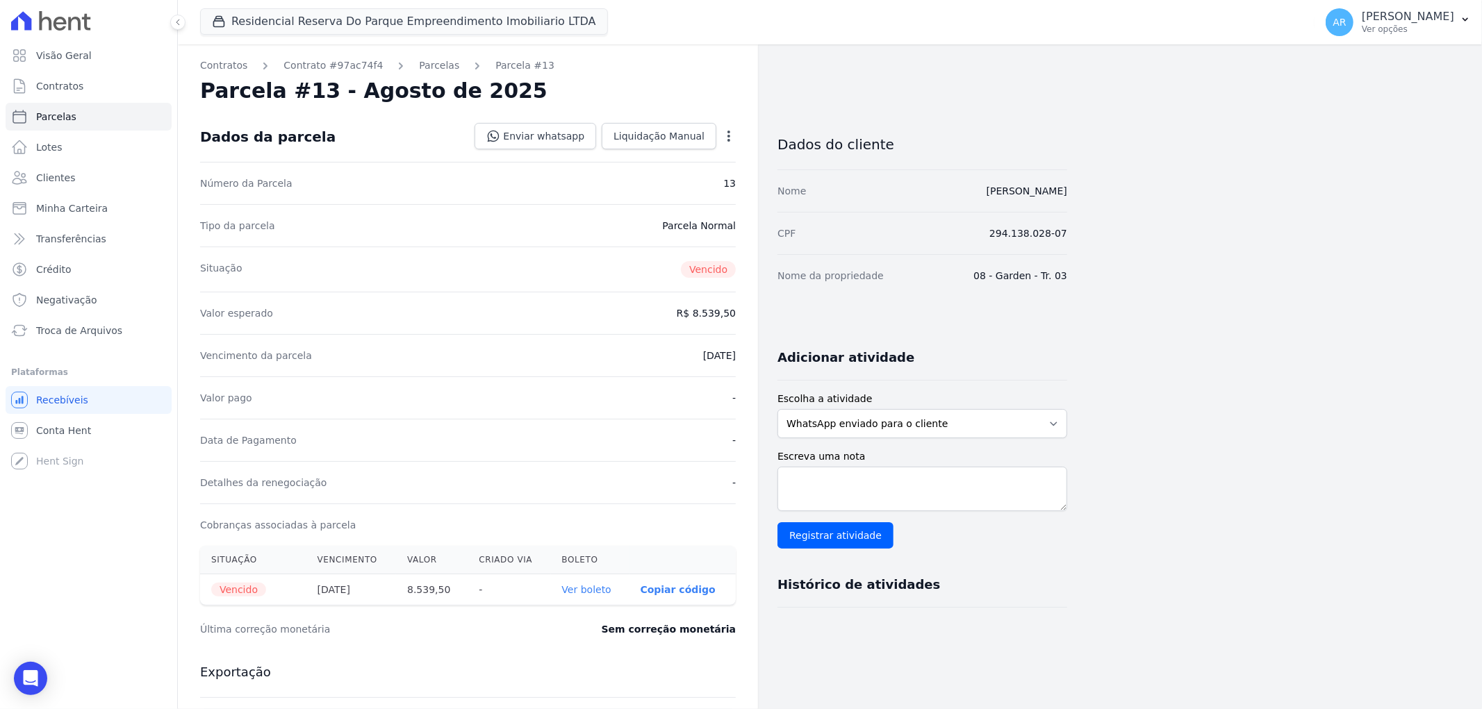
click at [725, 140] on icon "button" at bounding box center [729, 136] width 14 height 14
click at [657, 183] on link "Cancelar Cobrança" at bounding box center [669, 179] width 122 height 25
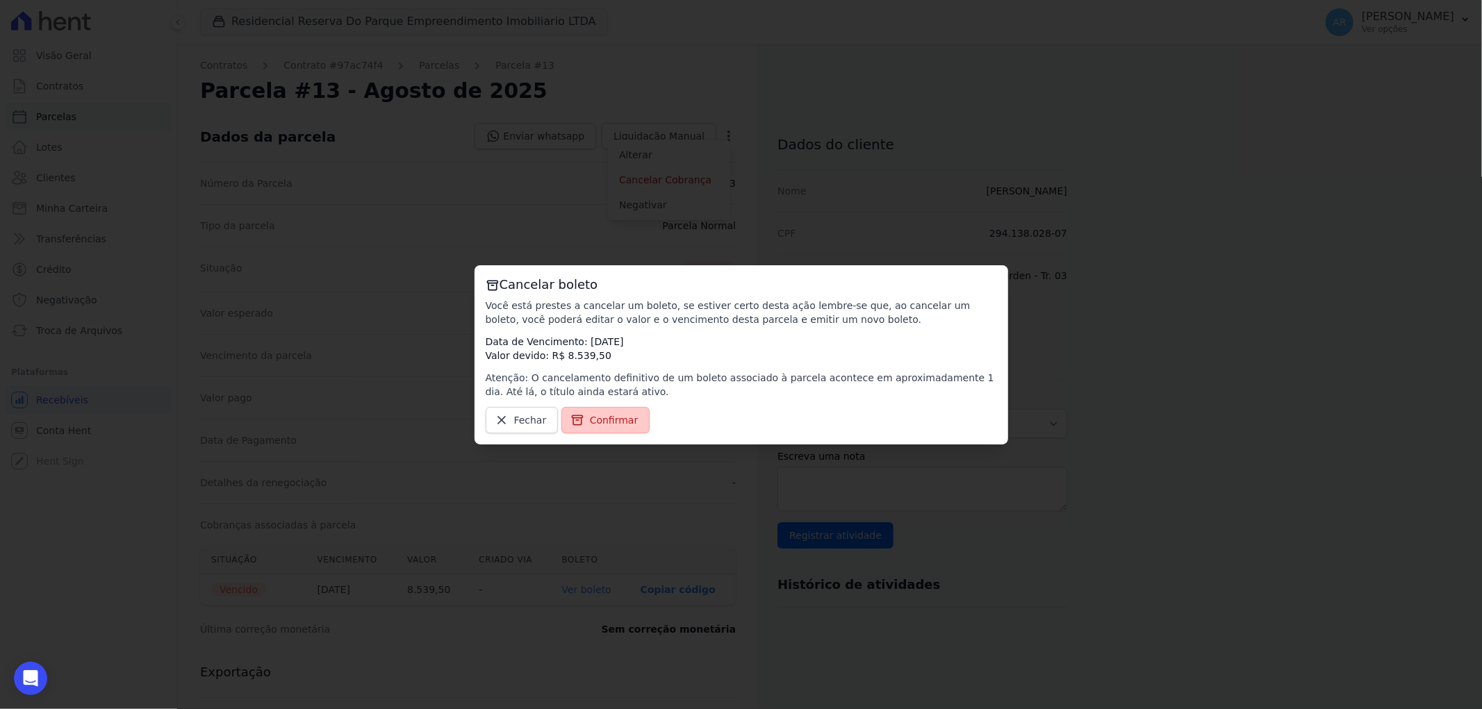
click at [590, 424] on span "Confirmar" at bounding box center [614, 420] width 49 height 14
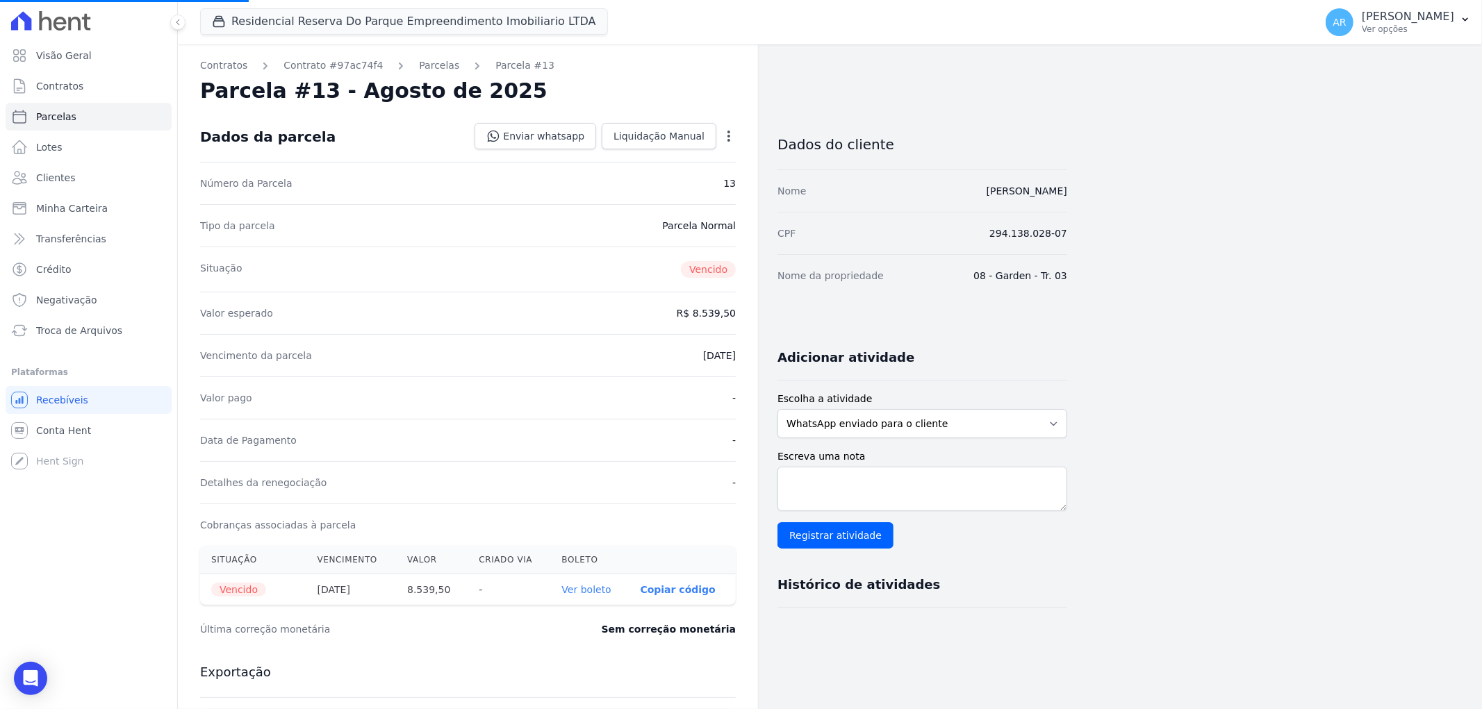
click at [727, 135] on icon "button" at bounding box center [728, 136] width 3 height 11
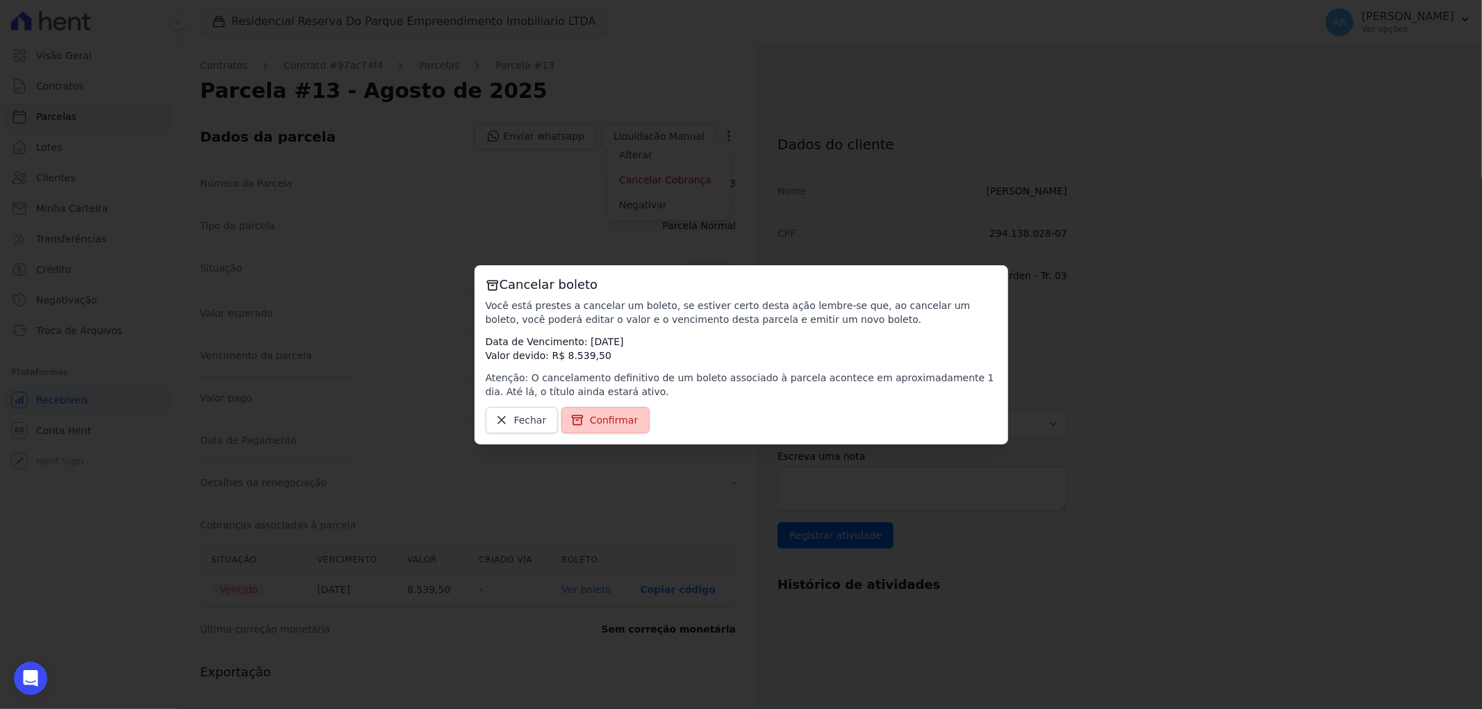
click at [588, 411] on link "Confirmar" at bounding box center [605, 420] width 89 height 26
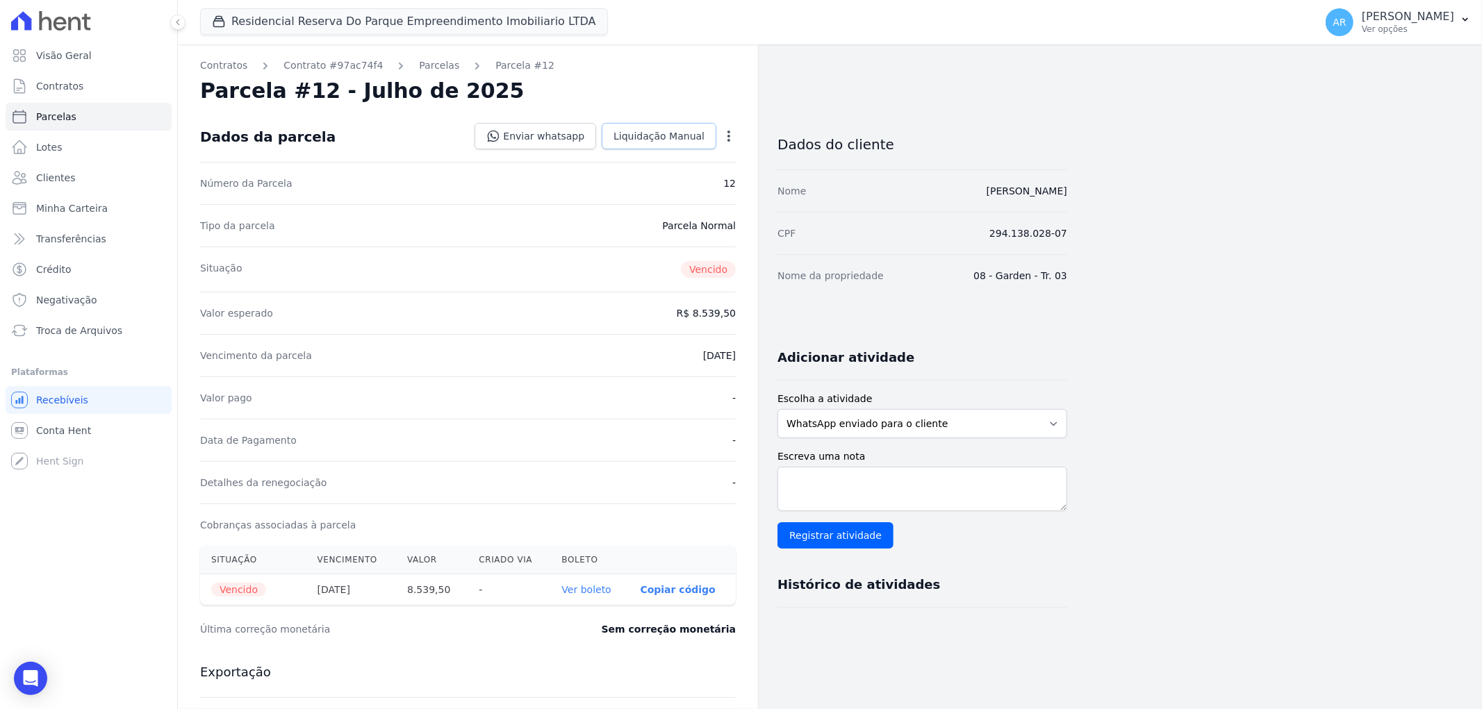
click at [650, 139] on span "Liquidação Manual" at bounding box center [658, 136] width 91 height 14
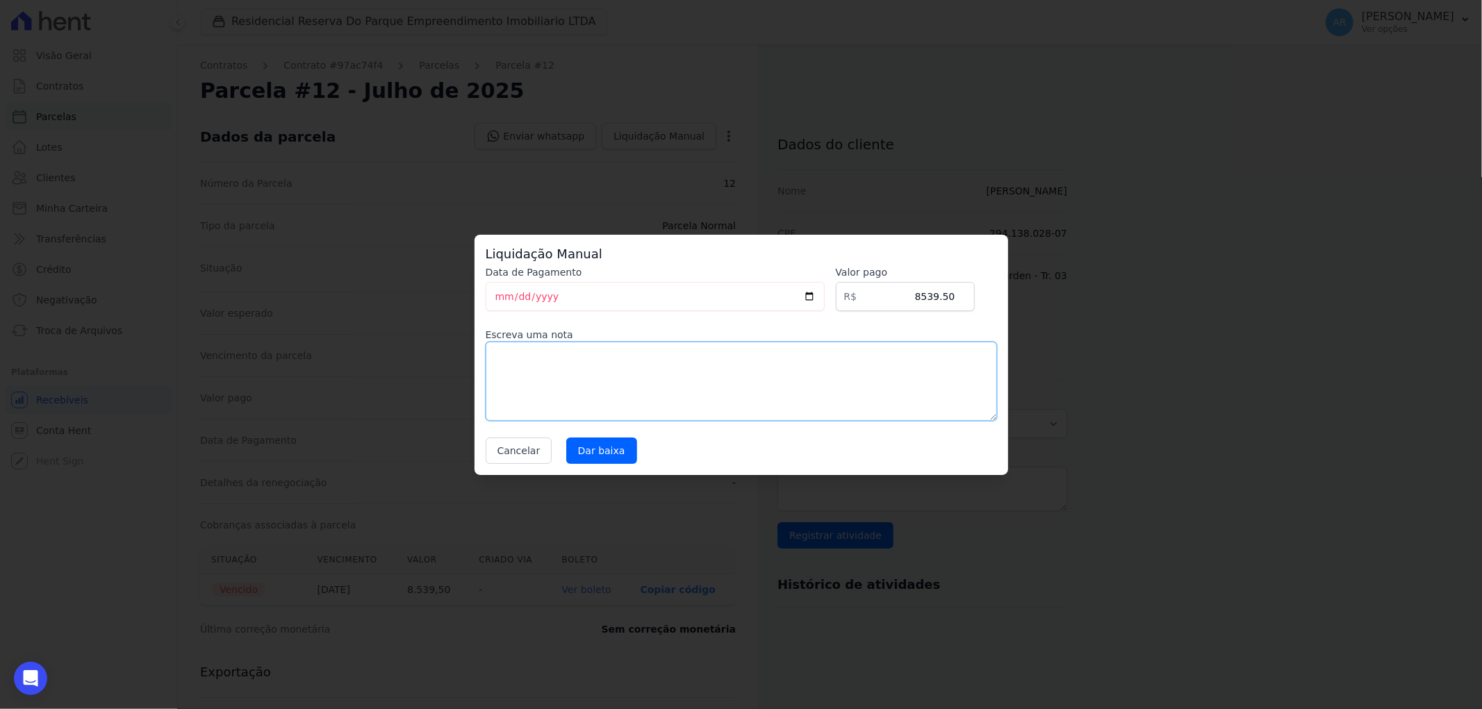
click at [619, 399] on textarea at bounding box center [741, 381] width 511 height 79
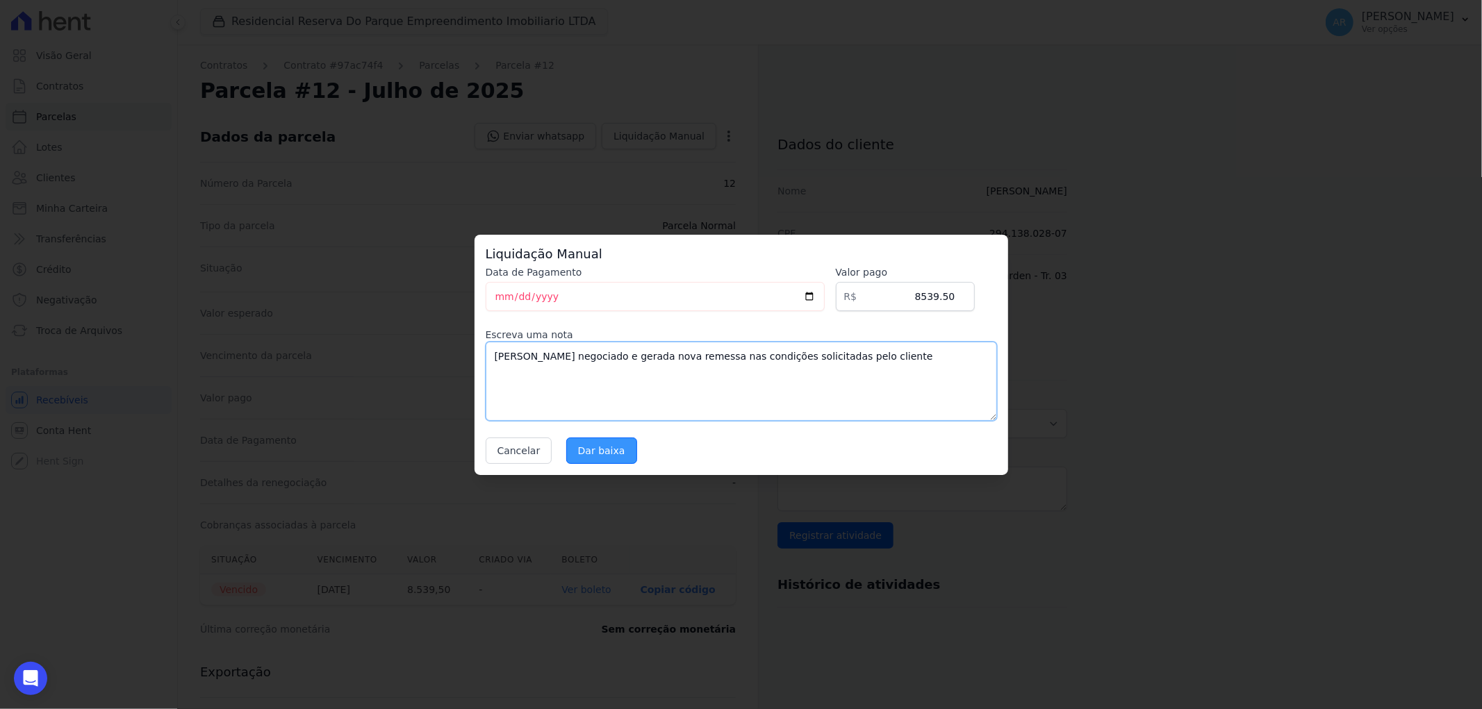
type textarea "Boleto negociado e gerada nova remessa nas condições solicitadas pelo cliente"
click at [599, 459] on input "Dar baixa" at bounding box center [601, 451] width 71 height 26
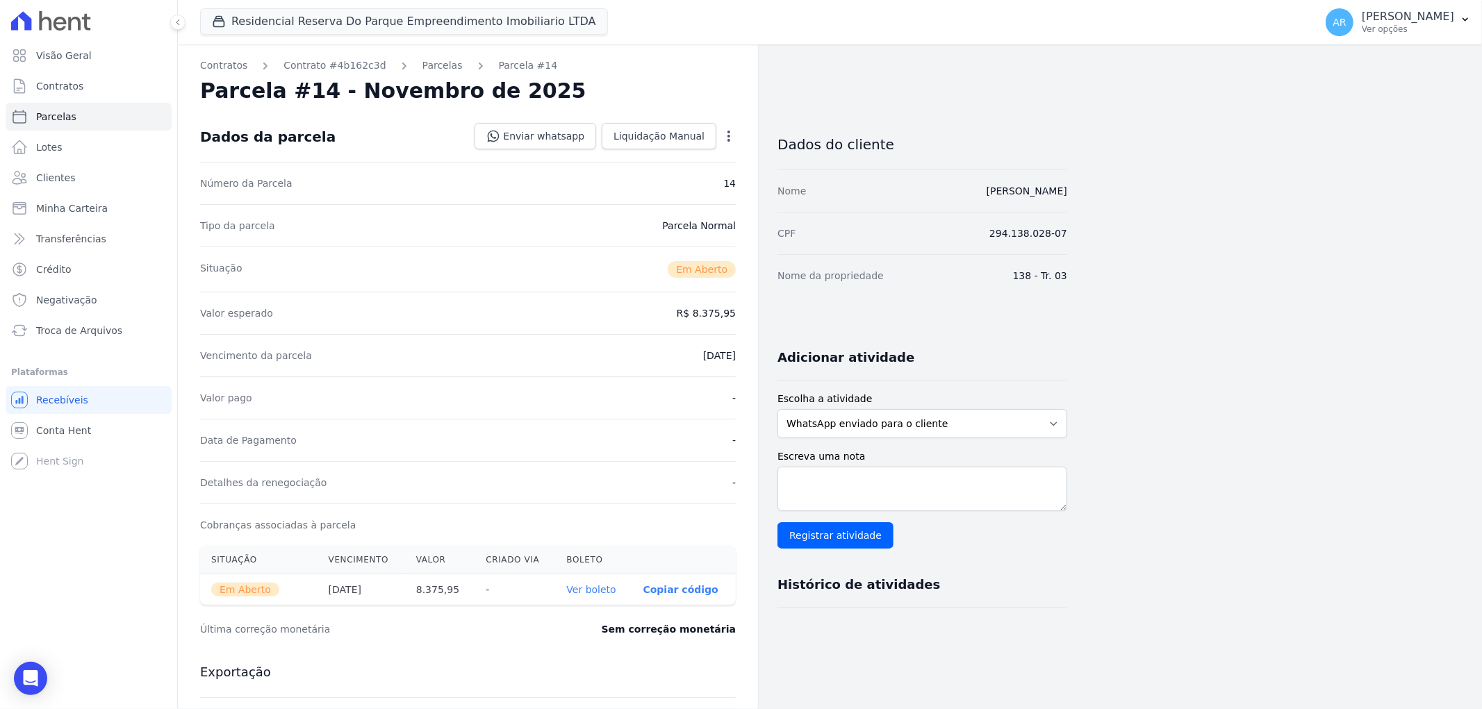
click at [727, 129] on icon "button" at bounding box center [729, 136] width 14 height 14
click at [674, 157] on link "Alterar" at bounding box center [669, 154] width 122 height 25
click at [650, 360] on input "[DATE]" at bounding box center [681, 354] width 110 height 29
type input "[DATE]"
click at [628, 283] on div "Situação Em [GEOGRAPHIC_DATA]" at bounding box center [468, 267] width 536 height 45
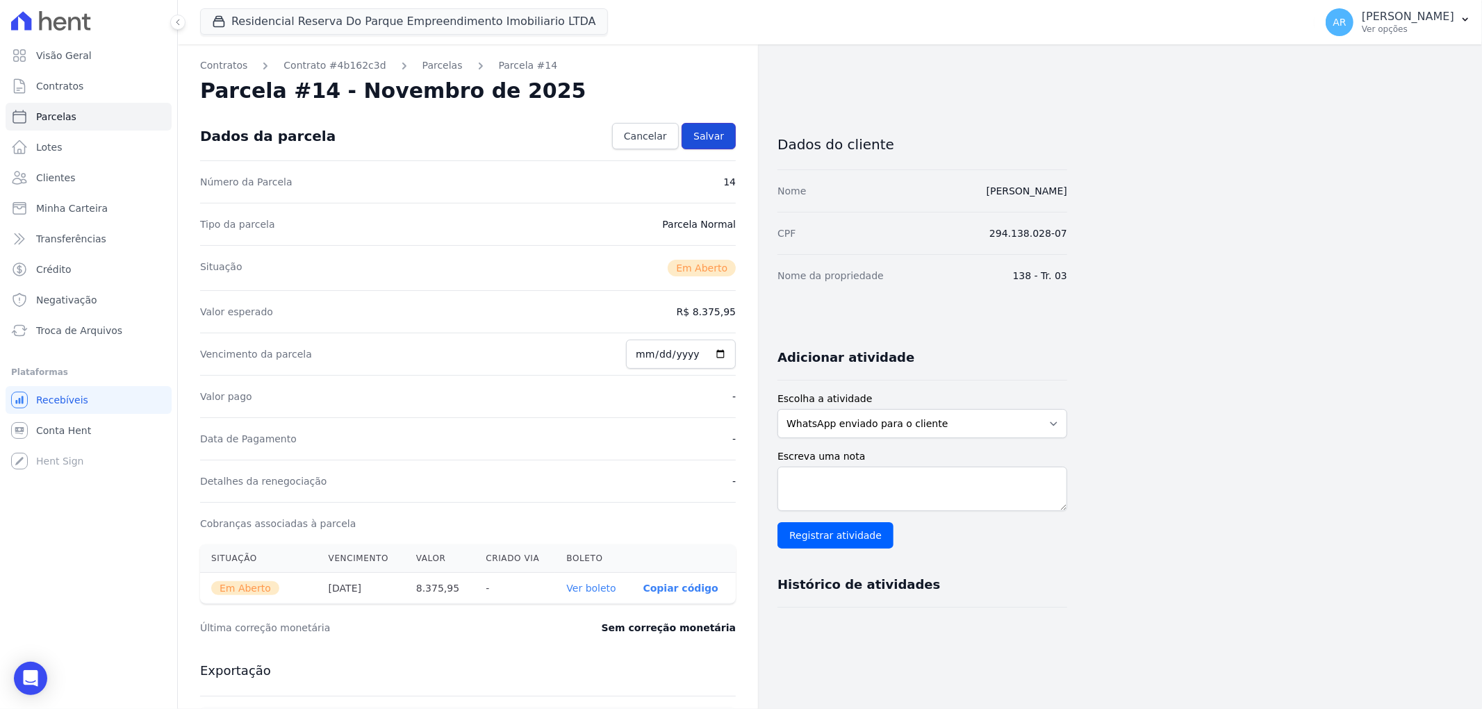
click at [712, 130] on span "Salvar" at bounding box center [708, 136] width 31 height 14
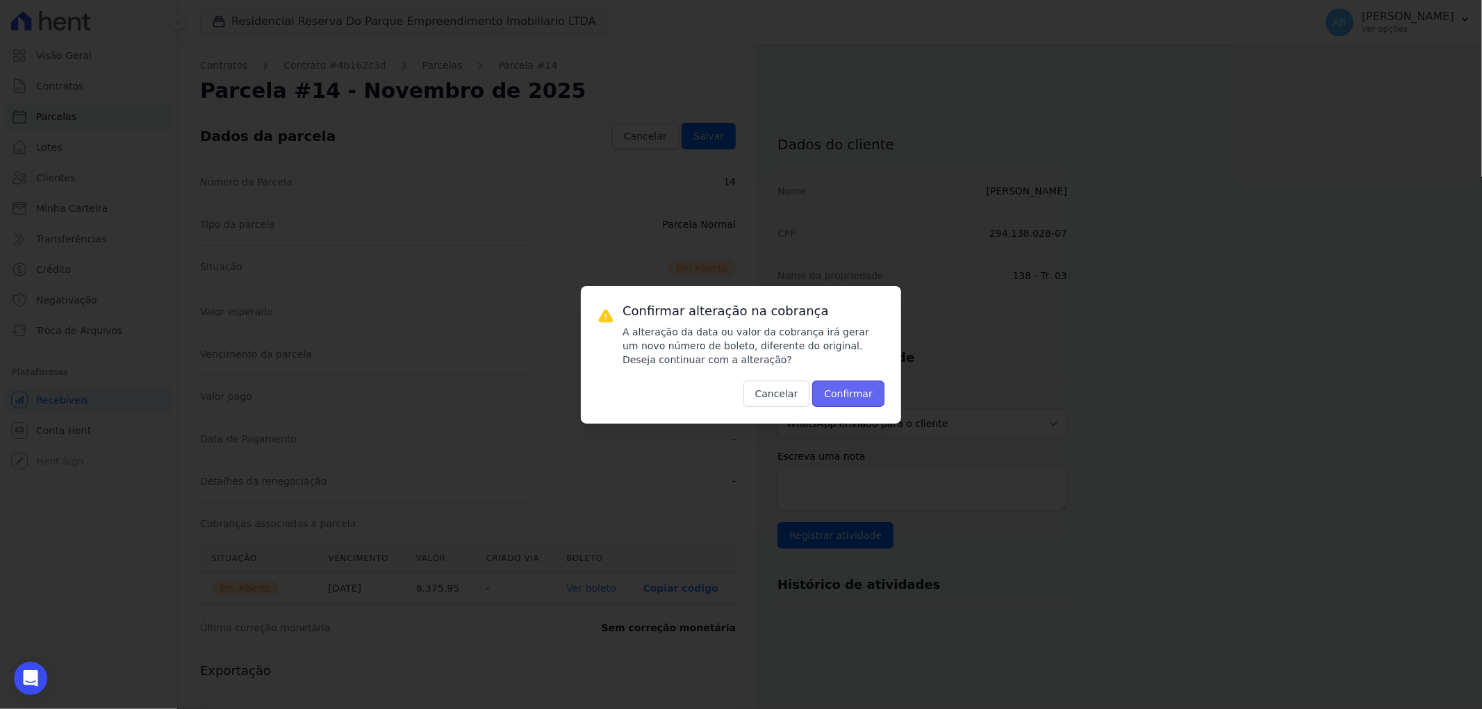
click at [850, 400] on button "Confirmar" at bounding box center [848, 394] width 72 height 26
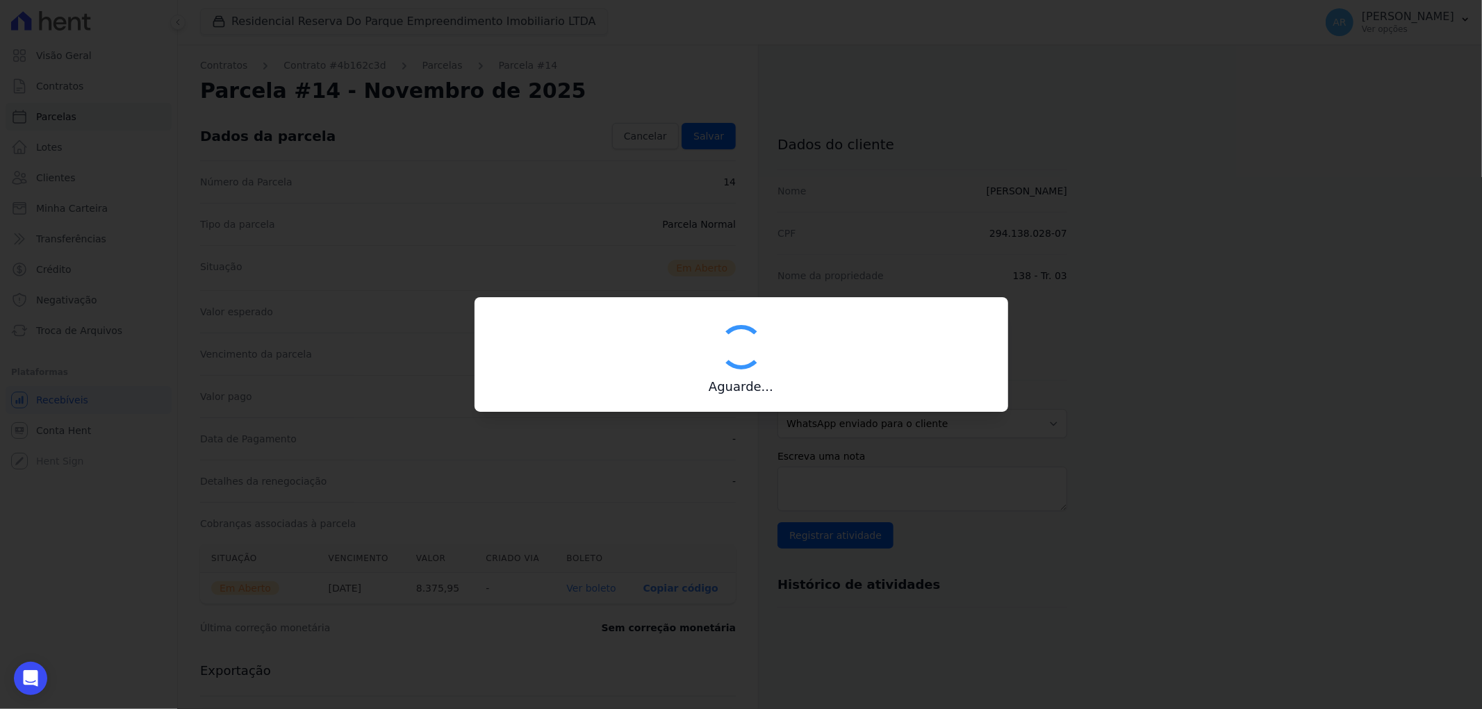
type input "00190000090335103300000485365175212520000837595"
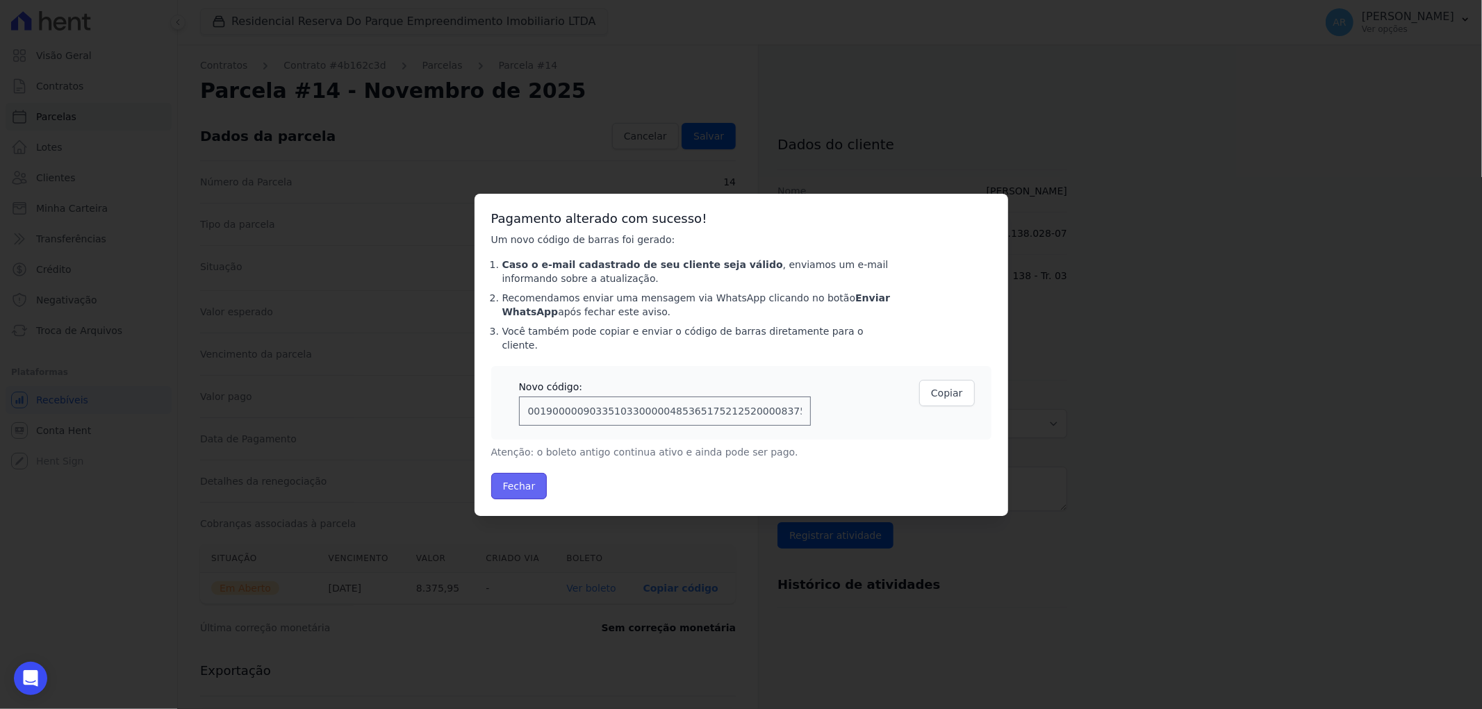
click at [512, 481] on button "Fechar" at bounding box center [519, 486] width 56 height 26
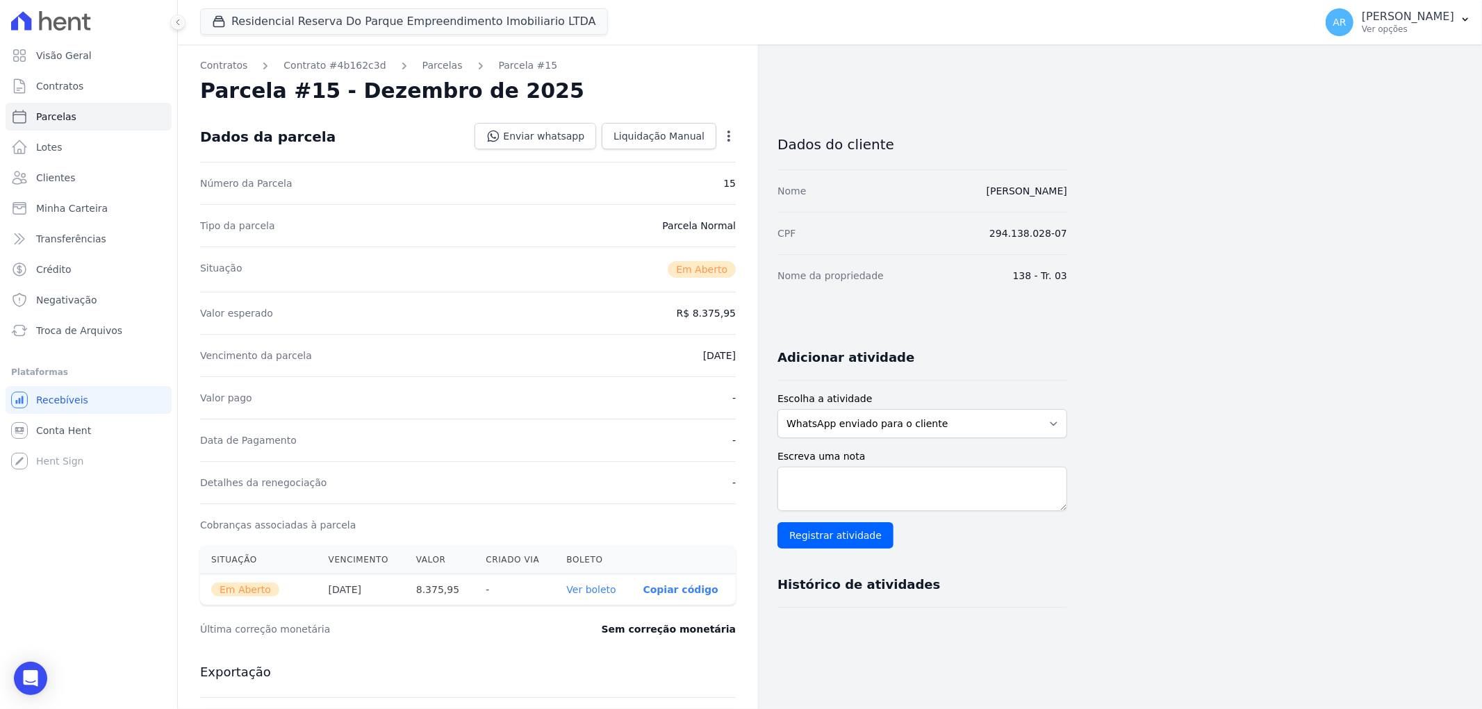
click at [725, 140] on icon "button" at bounding box center [729, 136] width 14 height 14
click at [713, 158] on link "Alterar" at bounding box center [669, 154] width 122 height 25
click at [647, 356] on input "[DATE]" at bounding box center [681, 354] width 110 height 29
type input "[DATE]"
click at [596, 304] on div "Valor esperado R$ 8.375,95" at bounding box center [468, 311] width 536 height 42
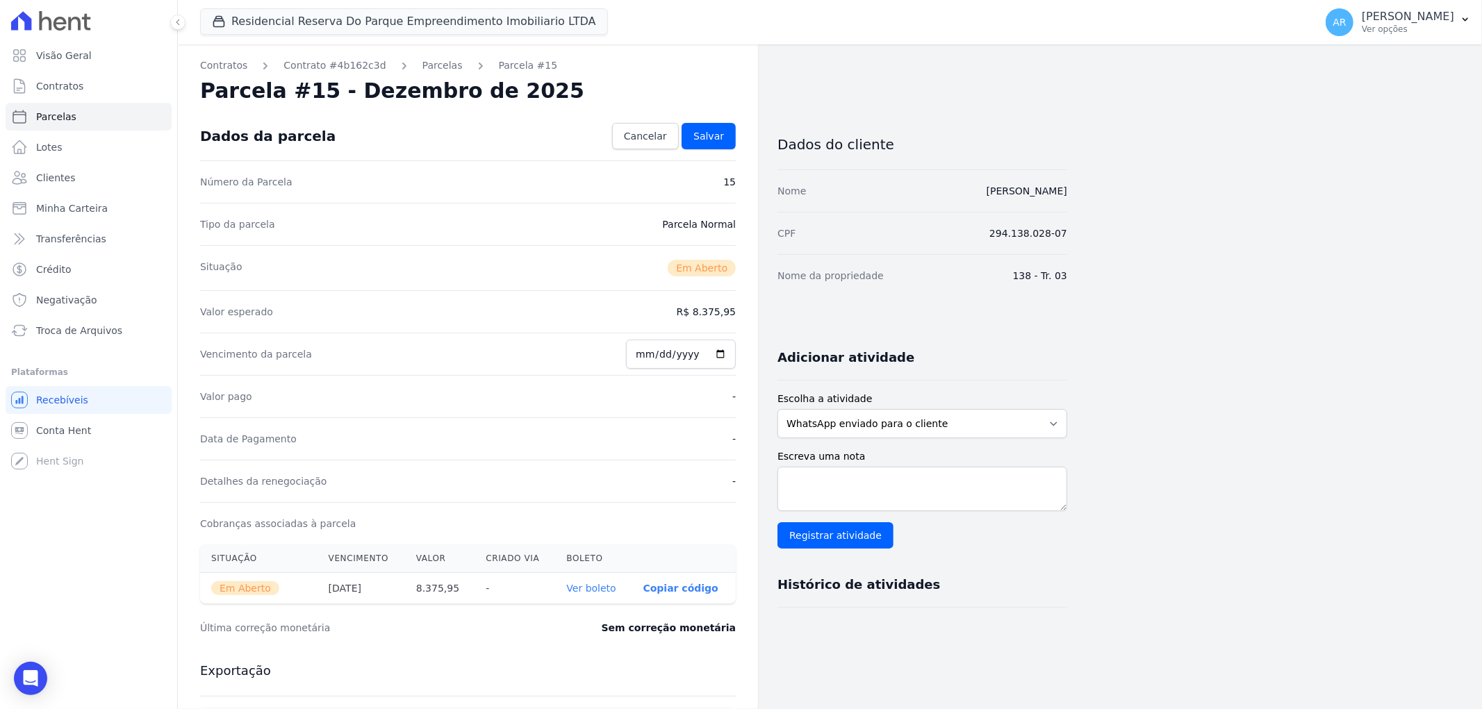
click at [732, 117] on div "Dados da parcela Cancelar [GEOGRAPHIC_DATA]" at bounding box center [468, 136] width 536 height 49
click at [717, 139] on span "Salvar" at bounding box center [708, 136] width 31 height 14
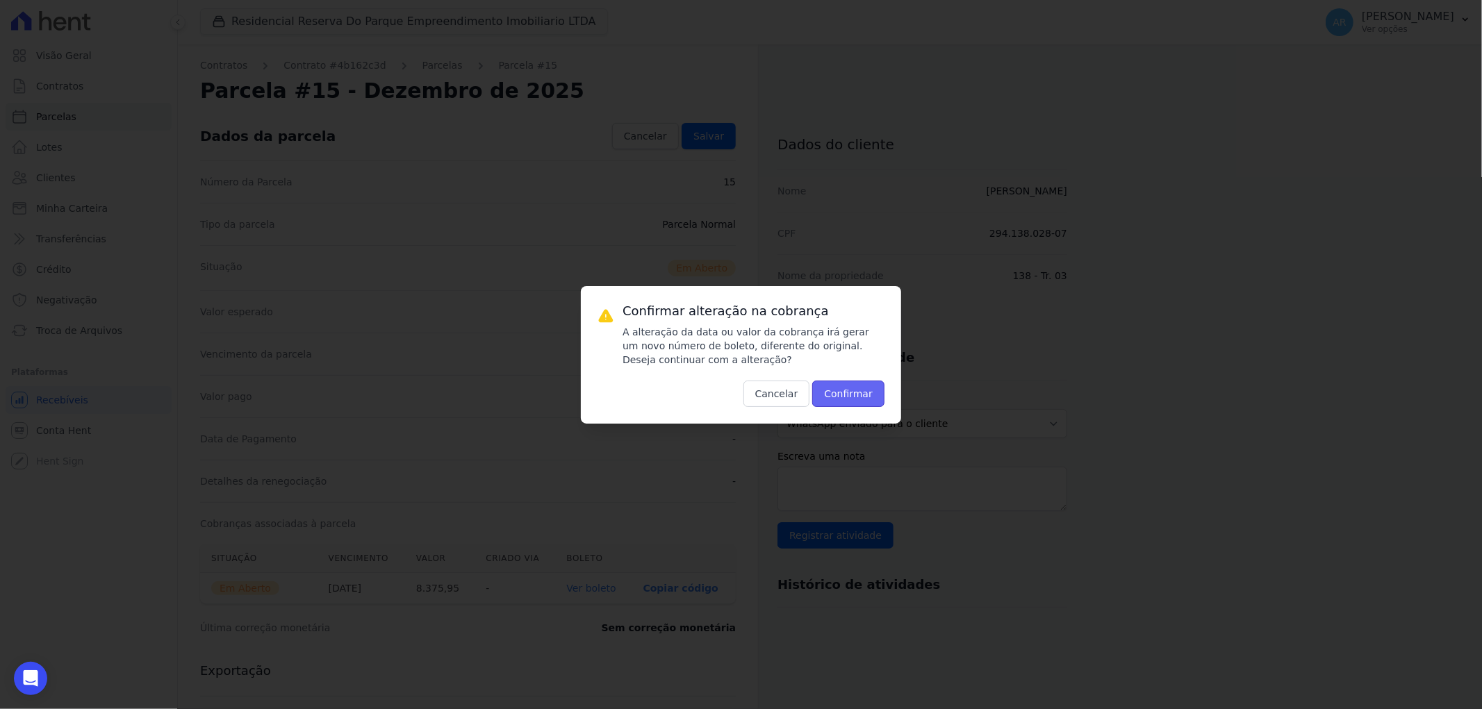
click at [849, 397] on button "Confirmar" at bounding box center [848, 394] width 72 height 26
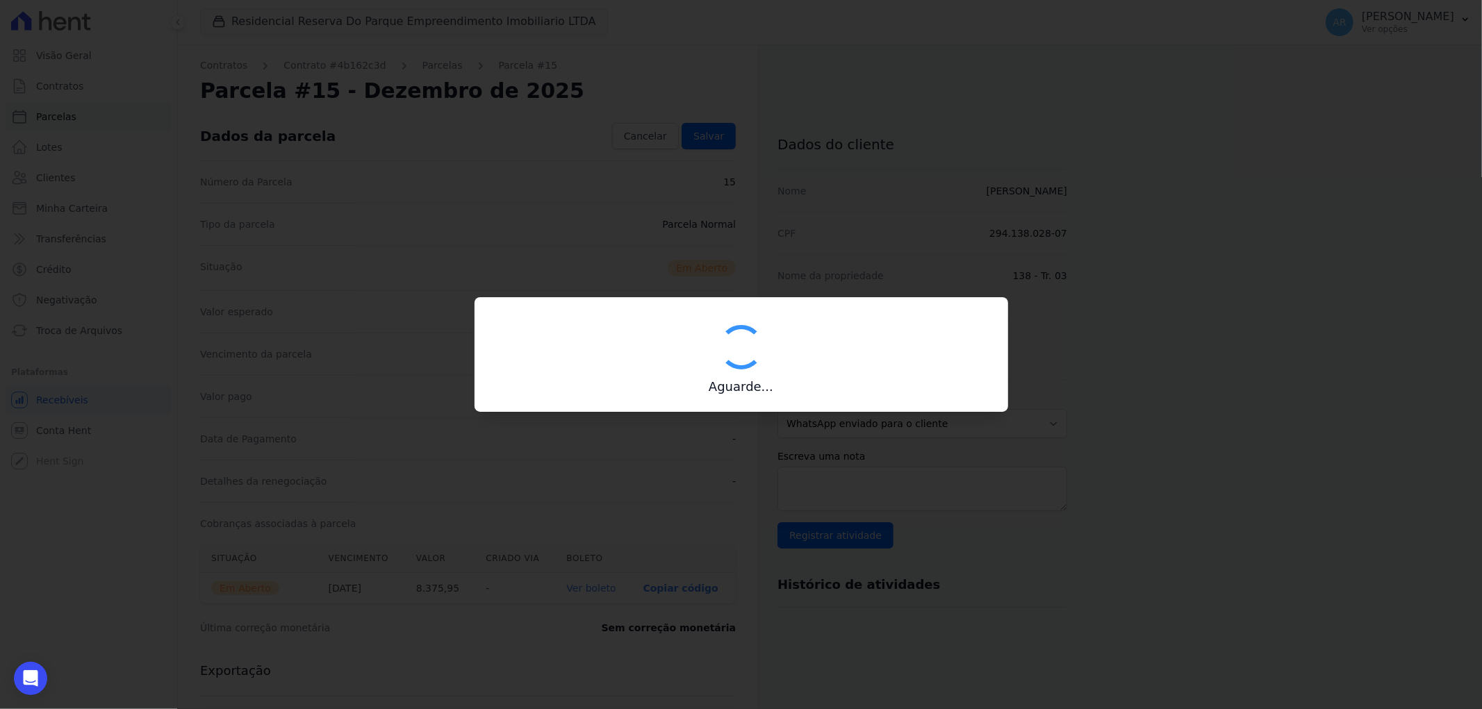
type input "00190000090335103300000485366173212820000837595"
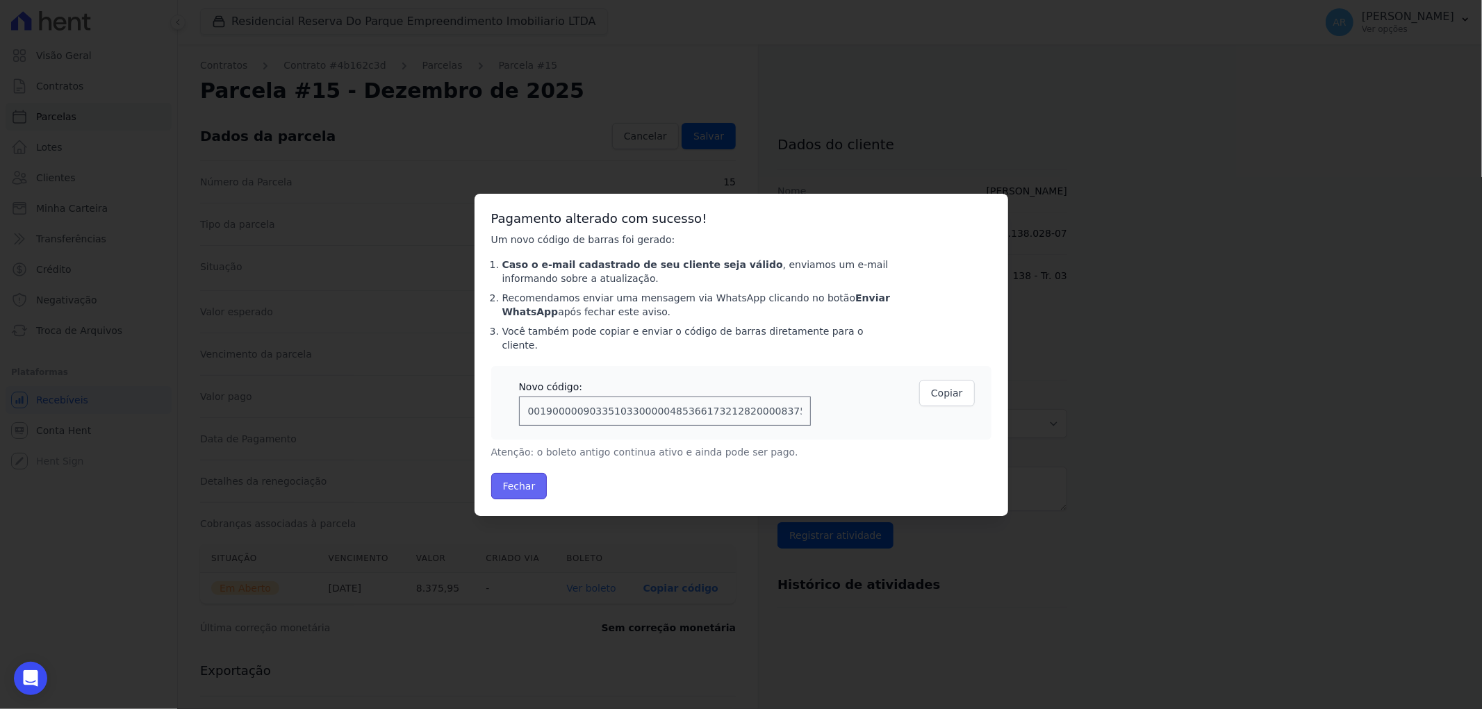
click at [503, 490] on button "Fechar" at bounding box center [519, 486] width 56 height 26
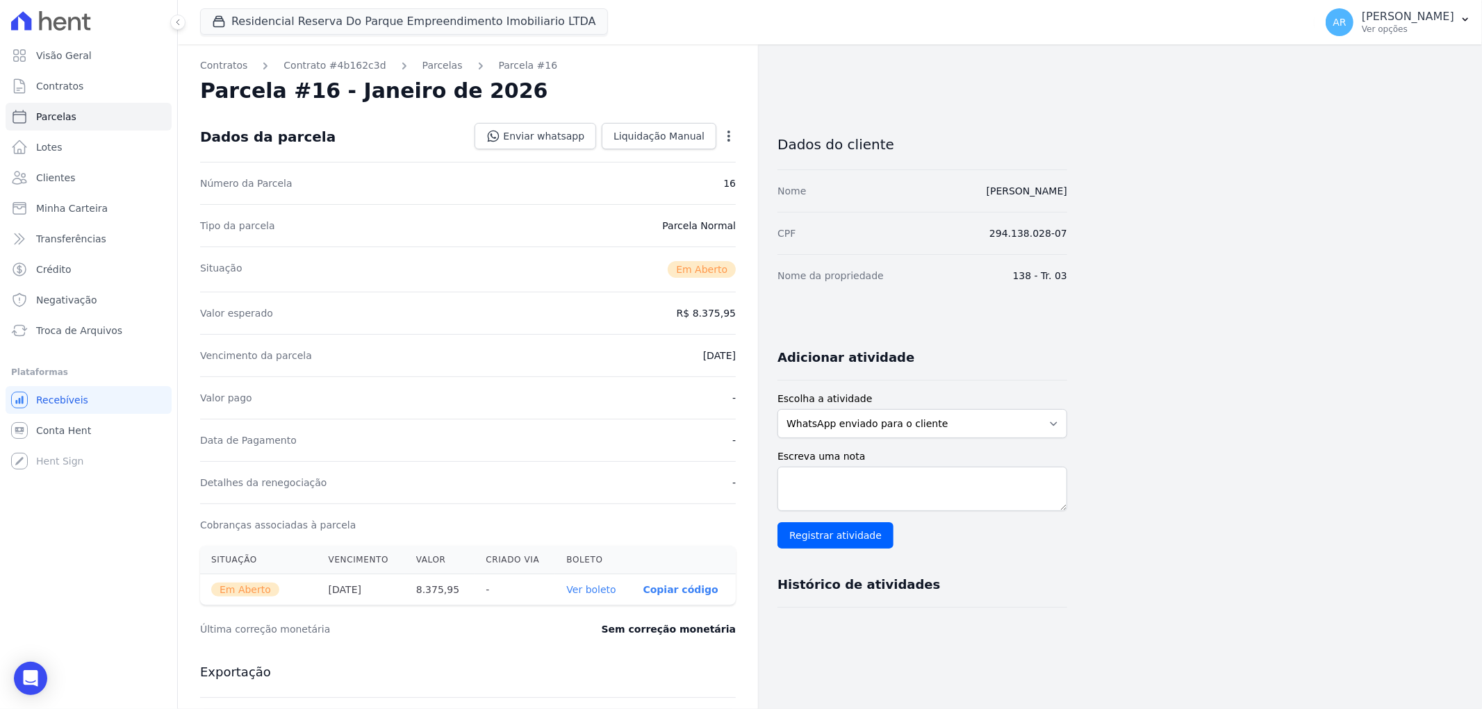
click at [720, 135] on div "Open options Alterar Cancelar Cobrança Cancelar boleto Você está prestes a canc…" at bounding box center [725, 138] width 19 height 24
click at [727, 133] on icon "button" at bounding box center [729, 136] width 14 height 14
click at [698, 162] on link "Alterar" at bounding box center [669, 154] width 122 height 25
click at [648, 356] on input "2026-01-01" at bounding box center [681, 354] width 110 height 29
type input "2026-01-10"
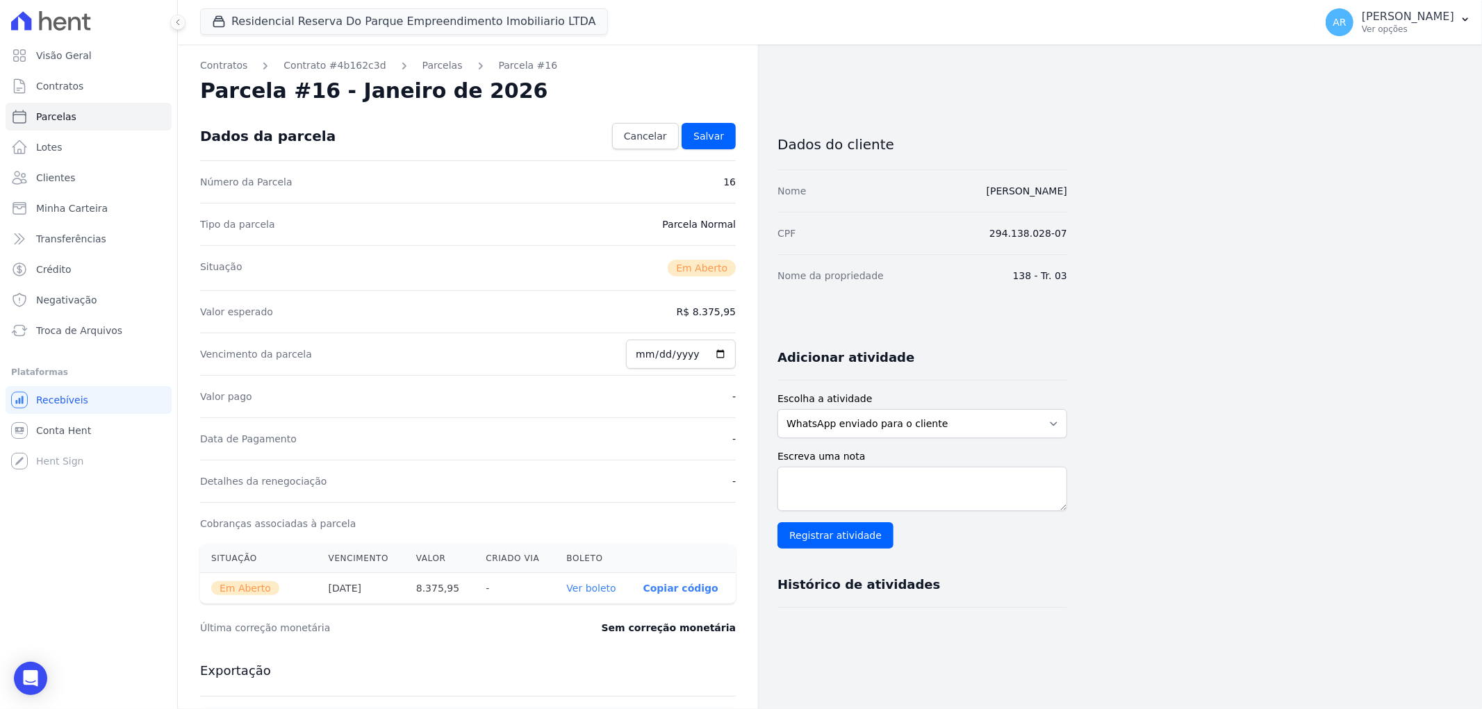
click at [607, 240] on div "Tipo da parcela [GEOGRAPHIC_DATA]" at bounding box center [468, 224] width 536 height 42
click at [709, 130] on span "Salvar" at bounding box center [708, 136] width 31 height 14
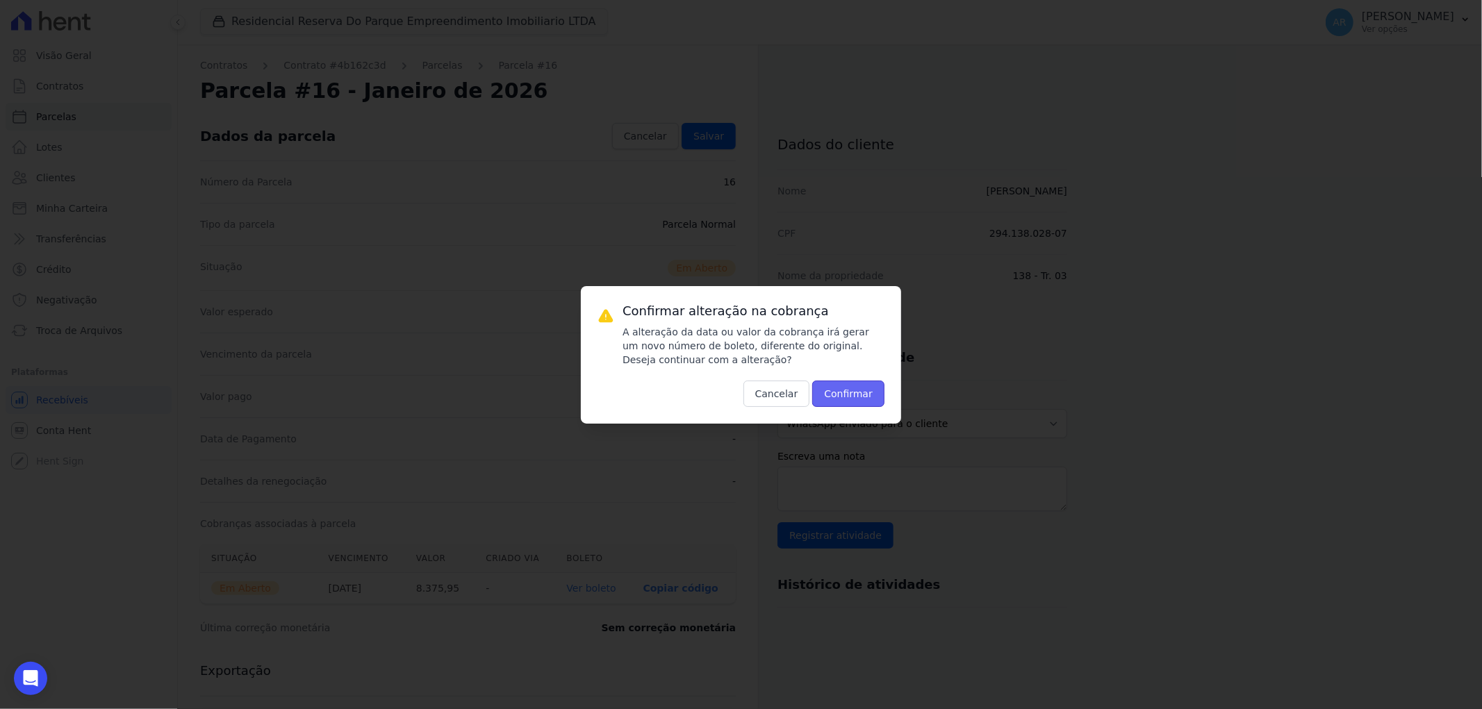
click at [845, 394] on button "Confirmar" at bounding box center [848, 394] width 72 height 26
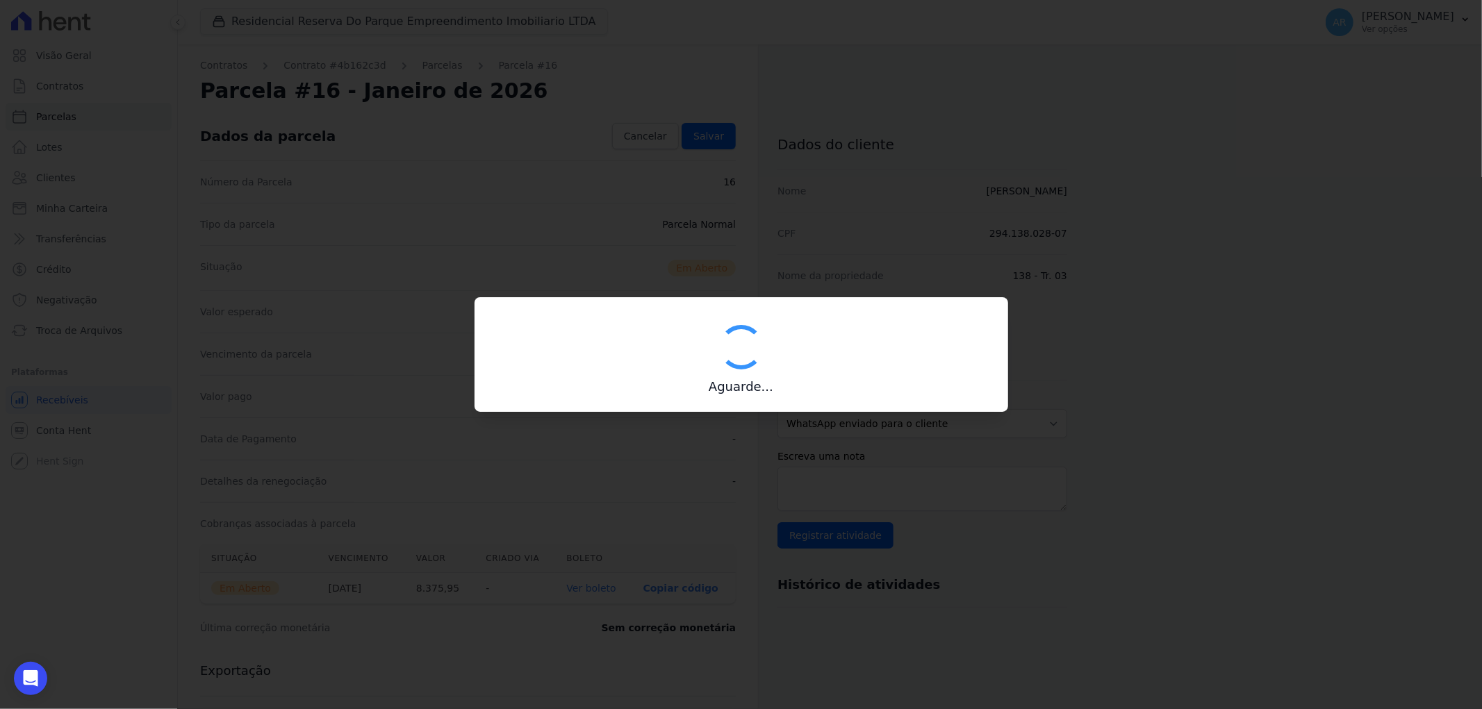
type input "00190000090335103300000485367171613130000837595"
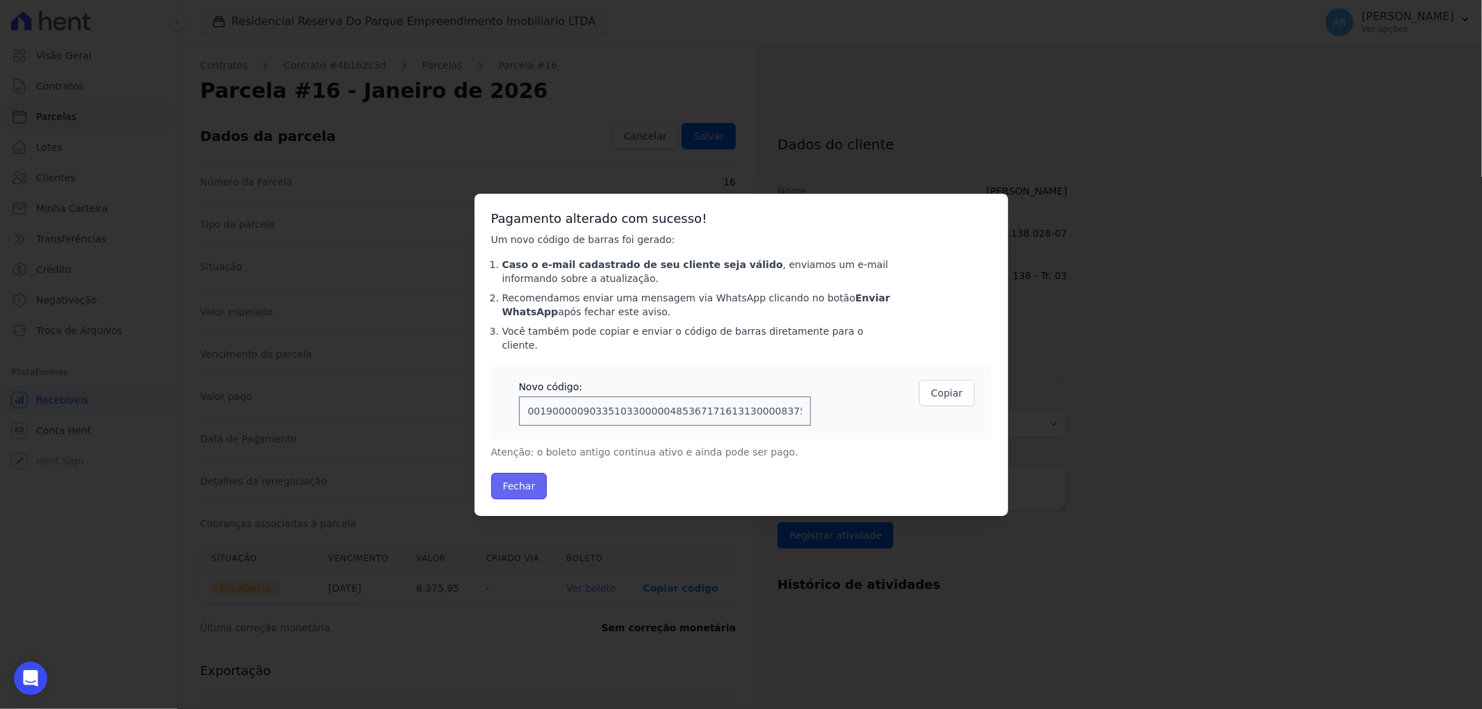
click at [535, 478] on button "Fechar" at bounding box center [519, 486] width 56 height 26
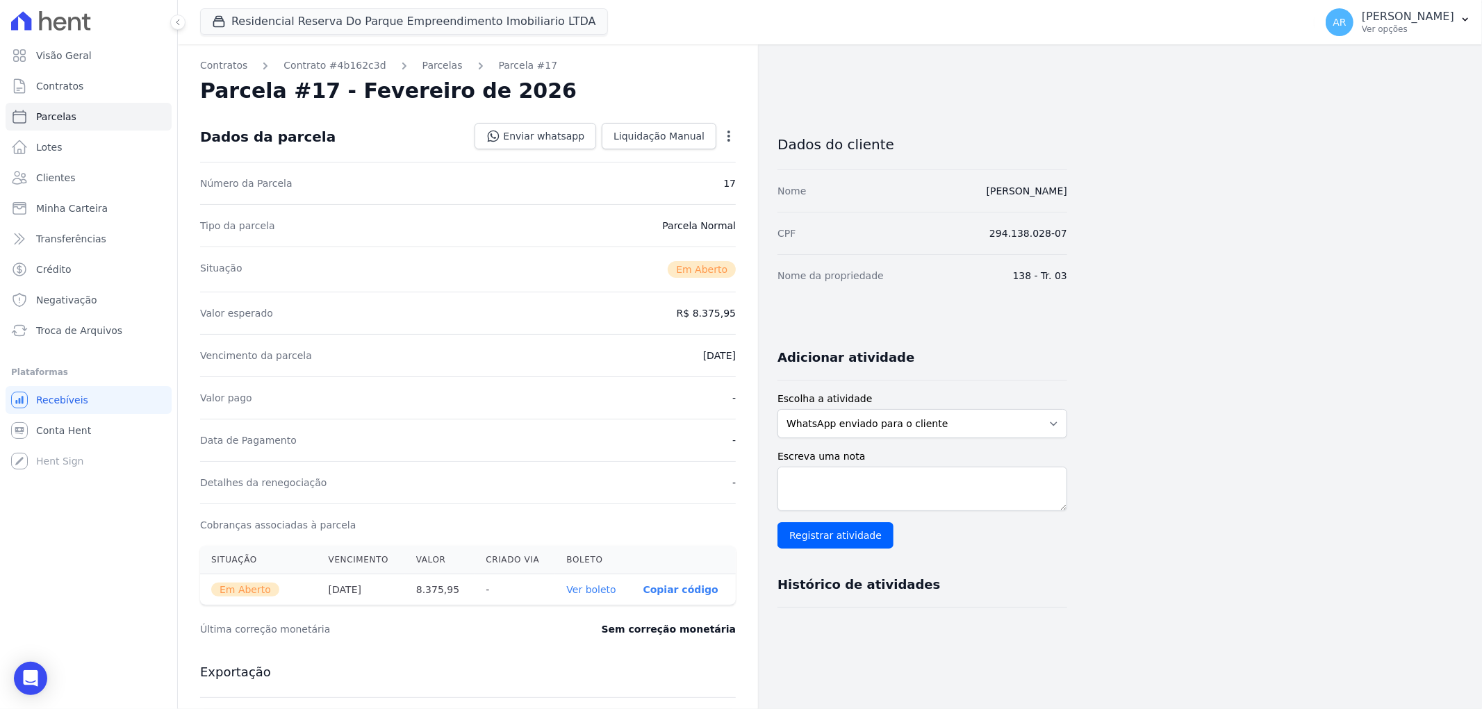
click at [725, 138] on icon "button" at bounding box center [729, 136] width 14 height 14
click at [702, 155] on link "Alterar" at bounding box center [669, 154] width 122 height 25
click at [649, 354] on input "[DATE]" at bounding box center [681, 354] width 110 height 29
type input "[DATE]"
click at [647, 220] on div "Tipo da parcela [GEOGRAPHIC_DATA]" at bounding box center [468, 224] width 536 height 42
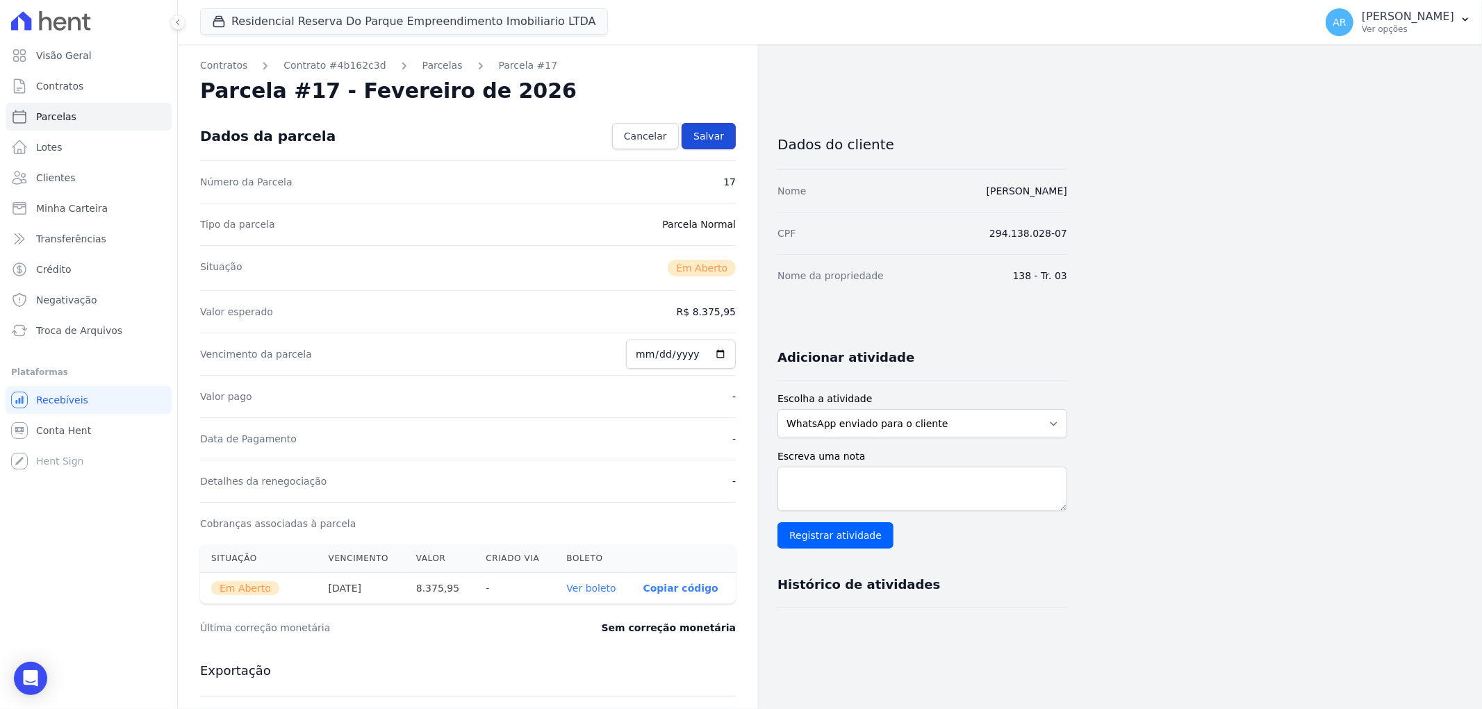
click at [723, 133] on span "Salvar" at bounding box center [708, 136] width 31 height 14
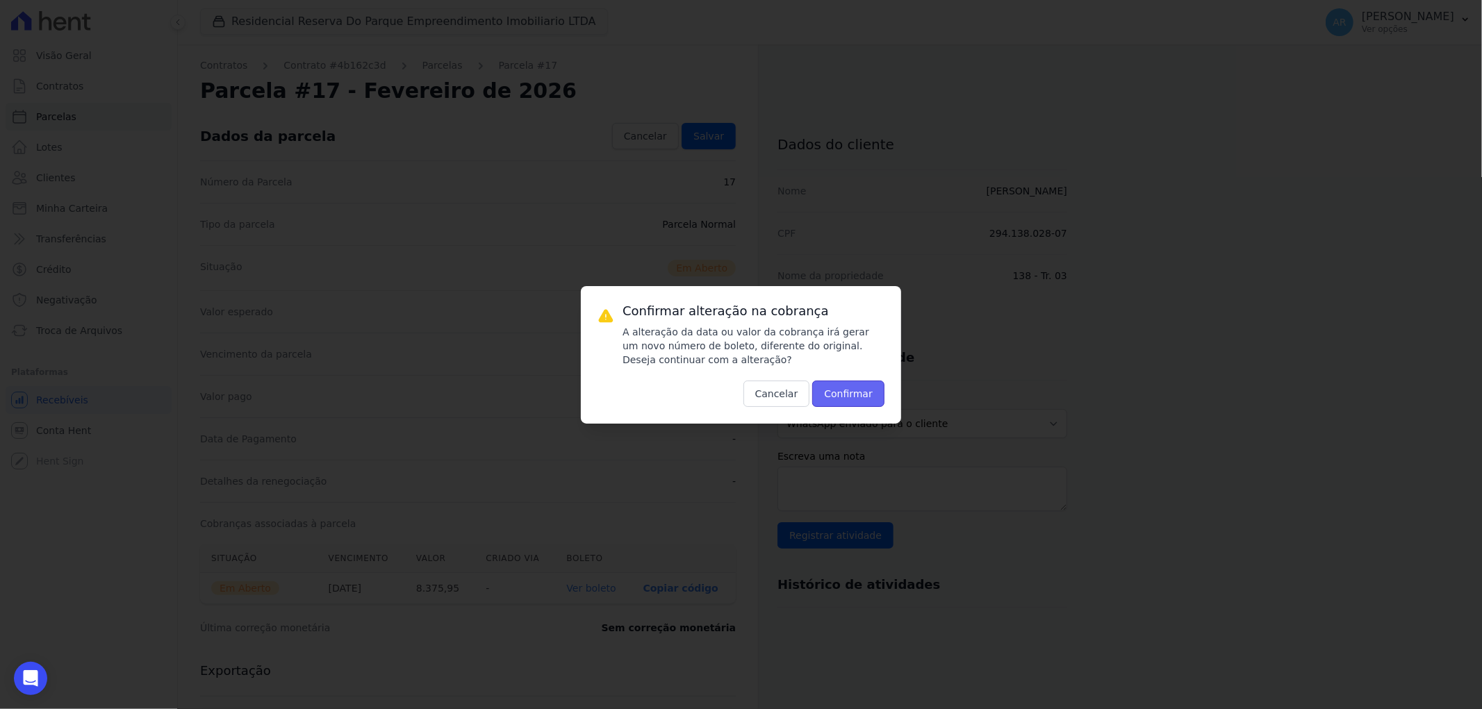
click at [872, 400] on button "Confirmar" at bounding box center [848, 394] width 72 height 26
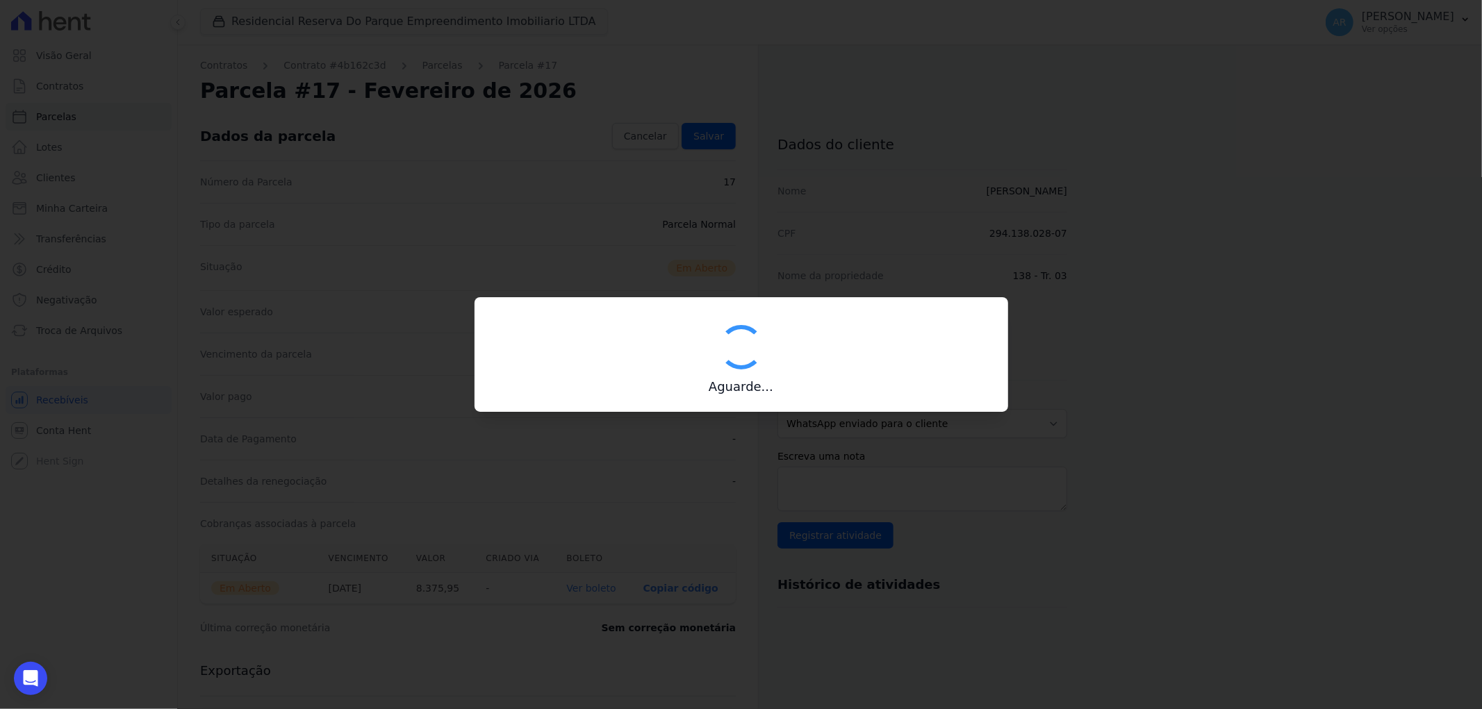
type input "00190000090335103300000485368179113440000837595"
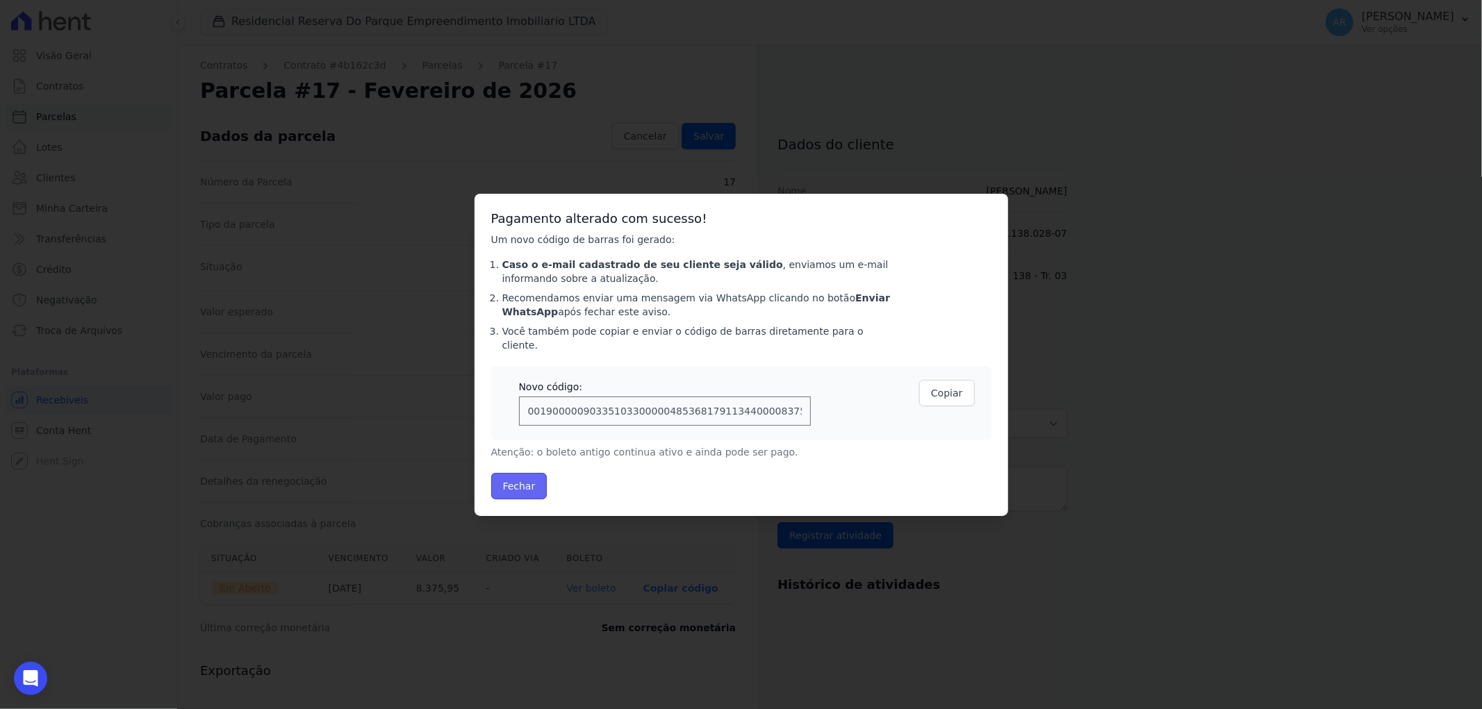
click at [534, 475] on button "Fechar" at bounding box center [519, 486] width 56 height 26
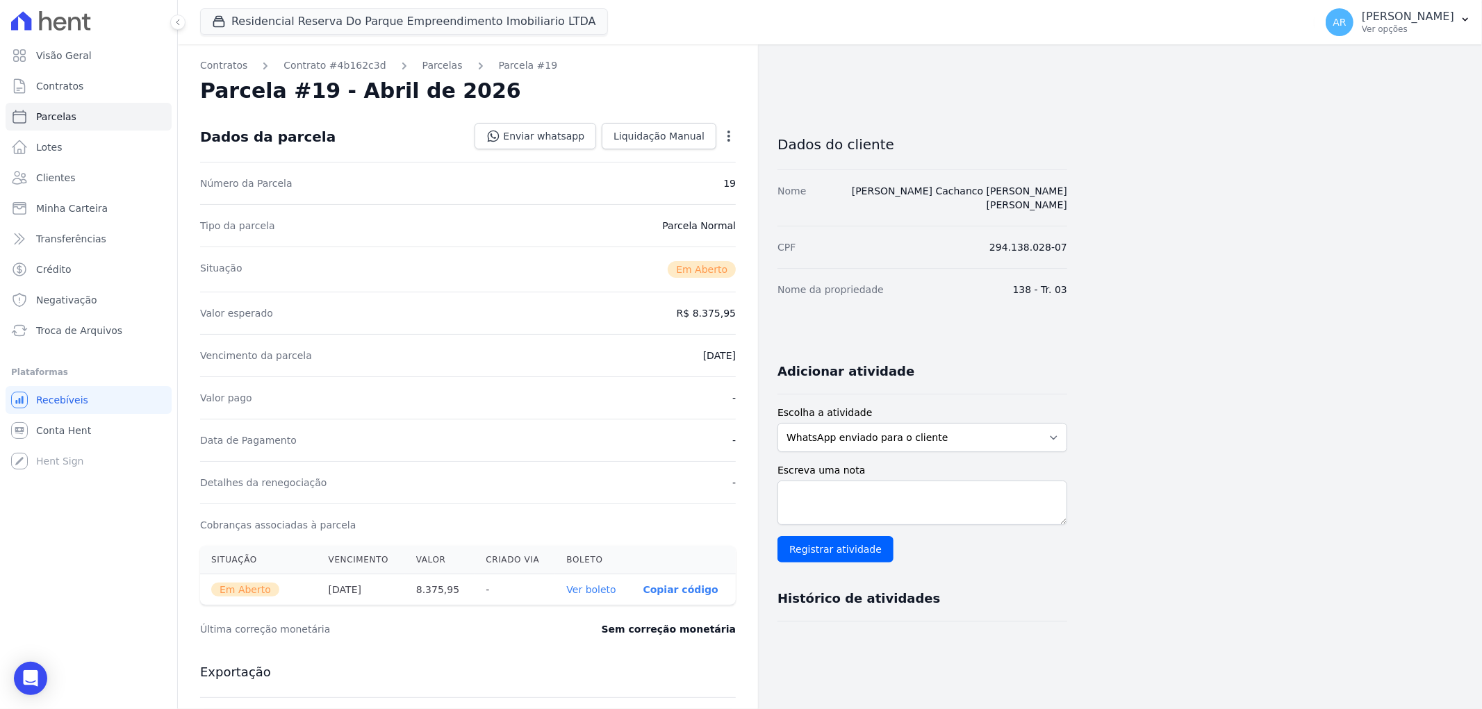
click at [727, 140] on icon "button" at bounding box center [728, 136] width 3 height 11
click at [709, 157] on link "Alterar" at bounding box center [669, 154] width 122 height 25
click at [642, 356] on input "[DATE]" at bounding box center [681, 354] width 110 height 29
type input "[DATE]"
click at [719, 132] on span "Salvar" at bounding box center [708, 136] width 31 height 14
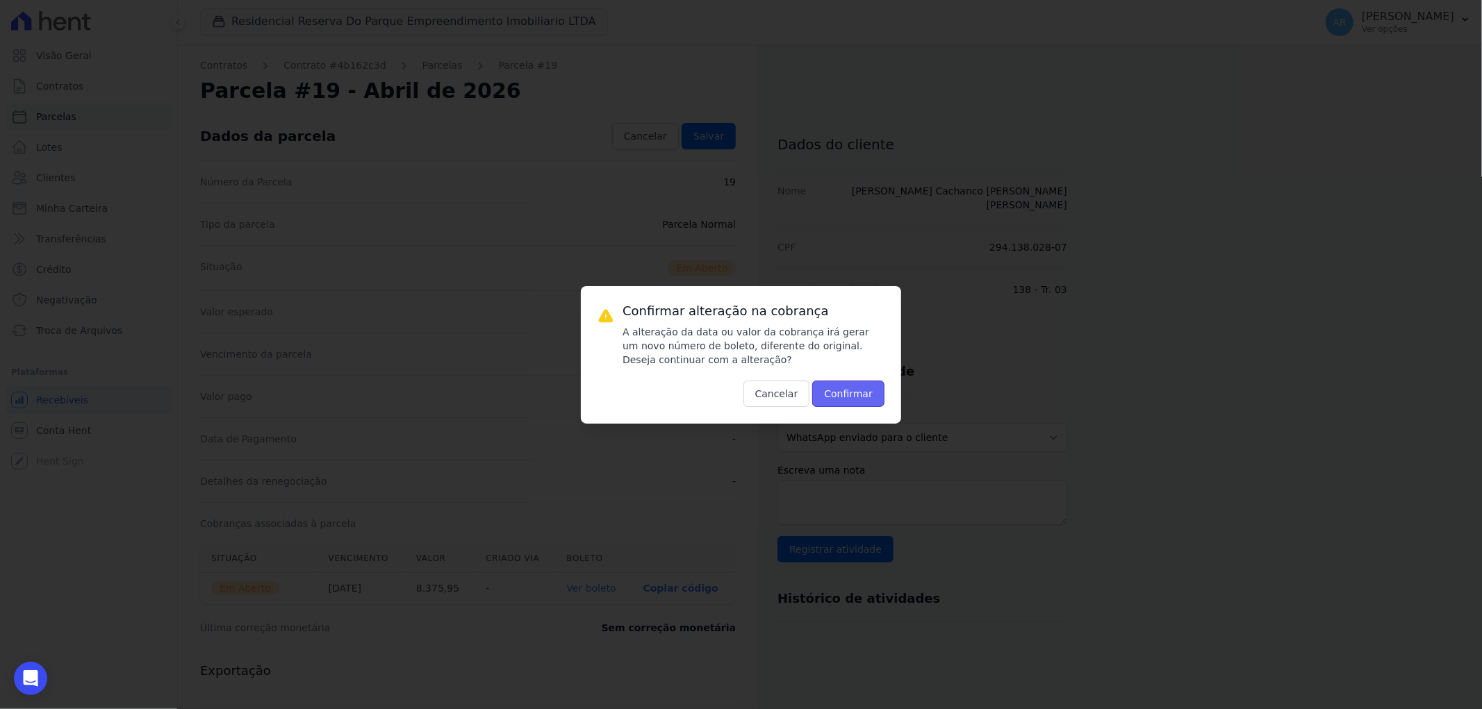
click at [856, 394] on button "Confirmar" at bounding box center [848, 394] width 72 height 26
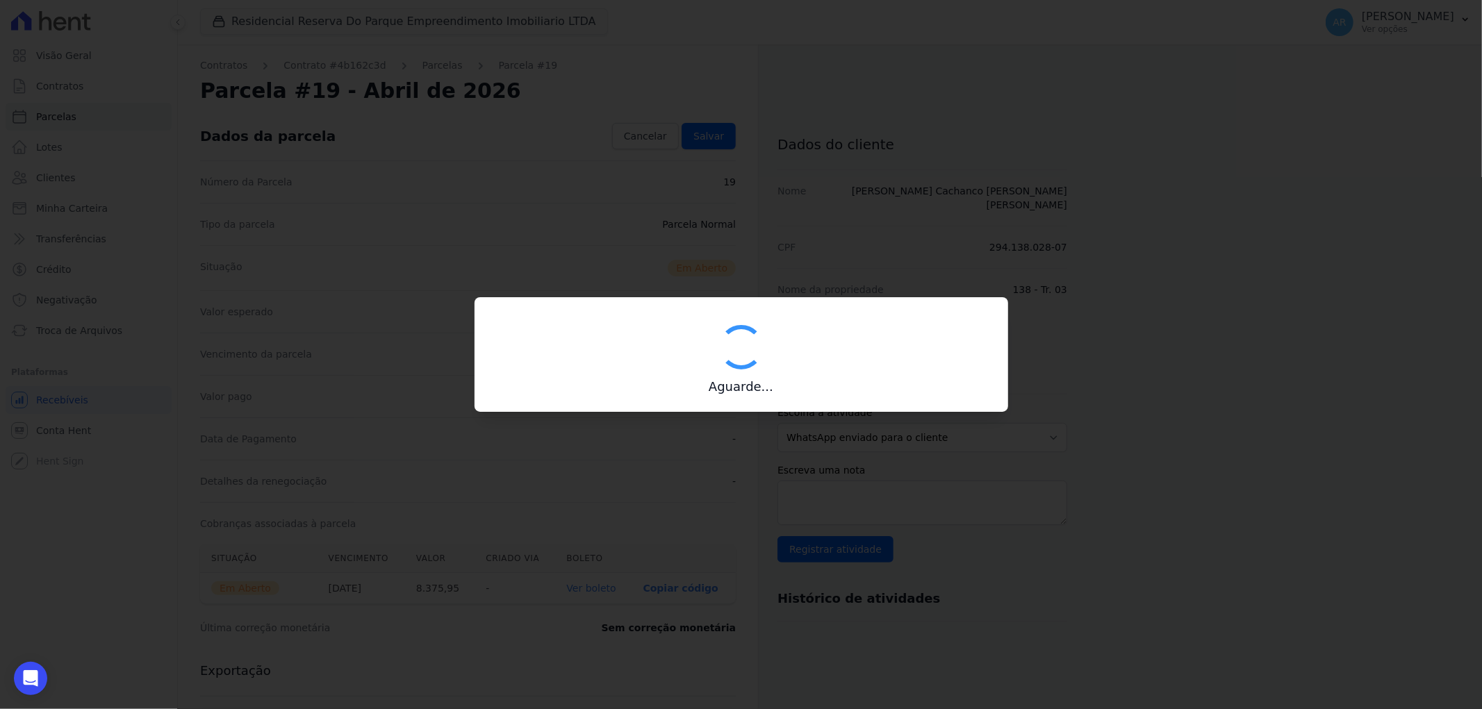
type input "00190000090335103300000485370175614030000837595"
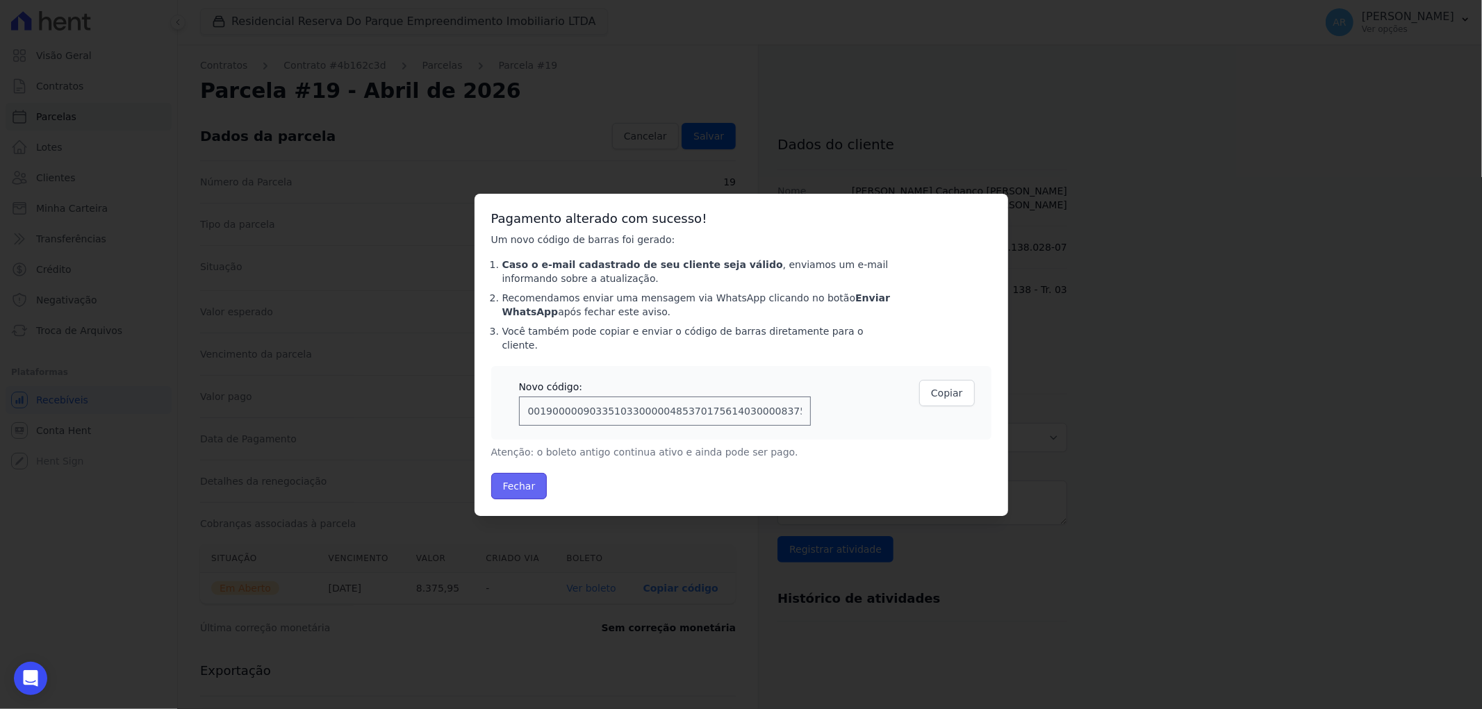
click at [524, 484] on button "Fechar" at bounding box center [519, 486] width 56 height 26
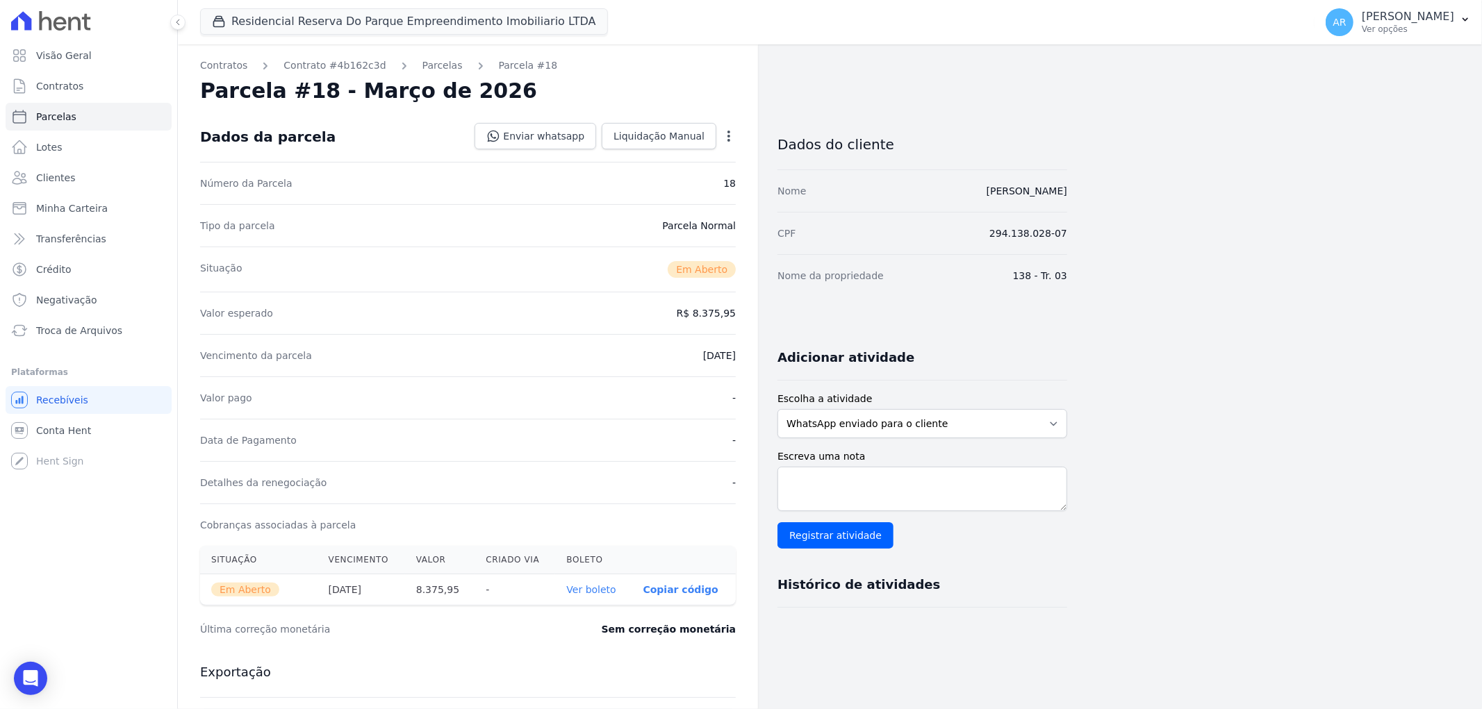
click at [724, 147] on div "Open options Alterar Cancelar Cobrança Cancelar boleto Você está prestes a canc…" at bounding box center [725, 138] width 19 height 24
click at [724, 133] on icon "button" at bounding box center [729, 136] width 14 height 14
click at [719, 154] on link "Alterar" at bounding box center [669, 154] width 122 height 25
click at [655, 354] on input "2026-03-01" at bounding box center [681, 354] width 110 height 29
click at [649, 354] on input "date" at bounding box center [681, 354] width 110 height 29
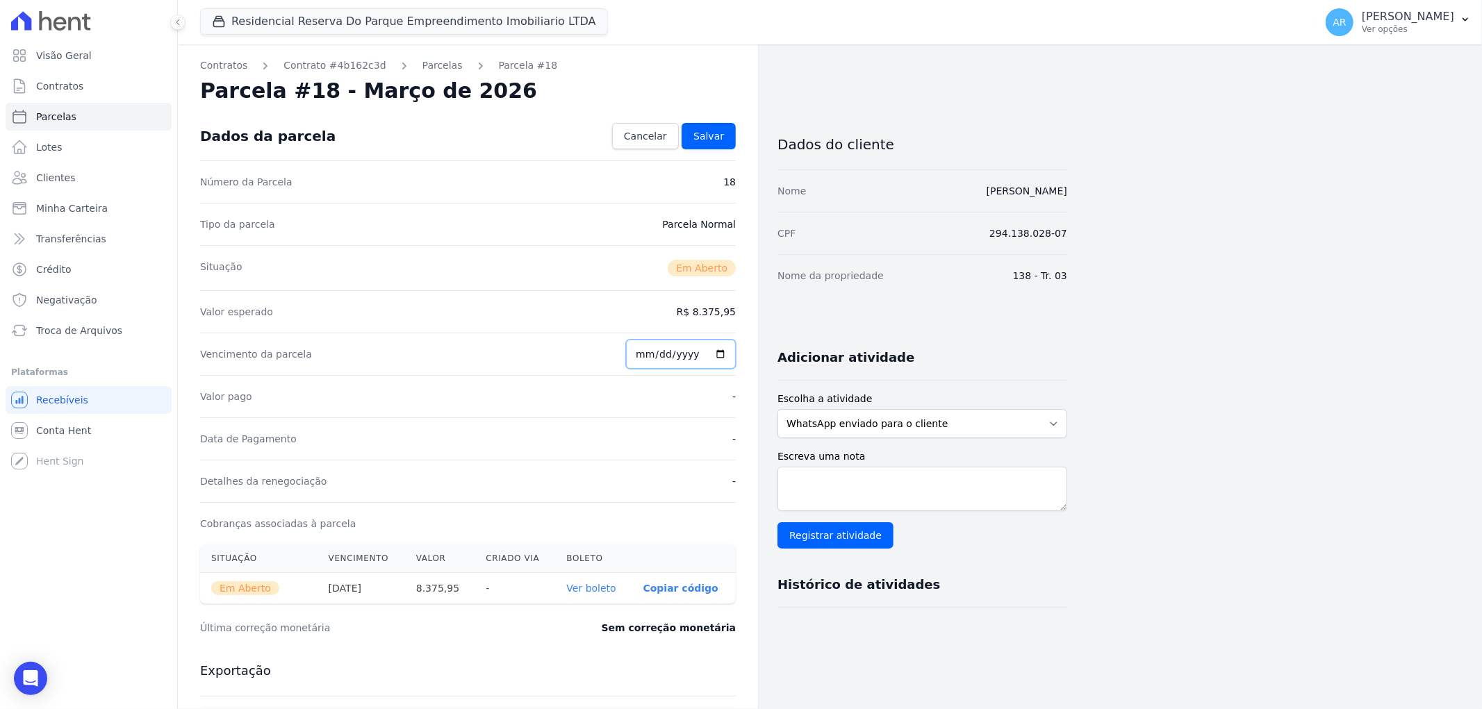
type input "2026-03-01"
click at [648, 354] on input "2026-01-01" at bounding box center [681, 354] width 110 height 29
type input "2026-01-10"
type input "2026-03-10"
click at [674, 138] on link "Cancelar" at bounding box center [645, 136] width 67 height 26
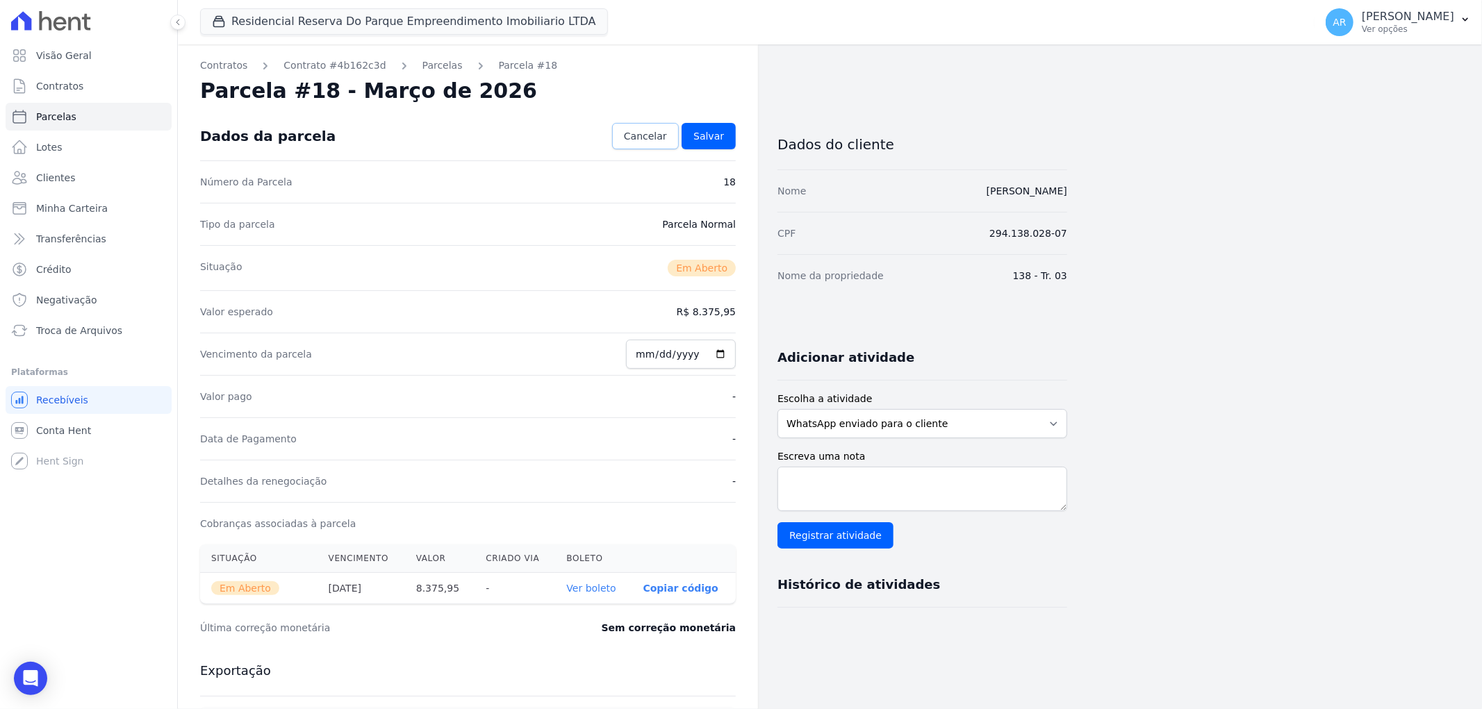
click at [667, 137] on span "Cancelar" at bounding box center [645, 136] width 43 height 14
click at [727, 136] on icon "button" at bounding box center [728, 136] width 3 height 11
click at [656, 154] on link "Alterar" at bounding box center [669, 154] width 122 height 25
click at [650, 355] on input "2026-03-01" at bounding box center [681, 354] width 110 height 29
type input "2026-03-10"
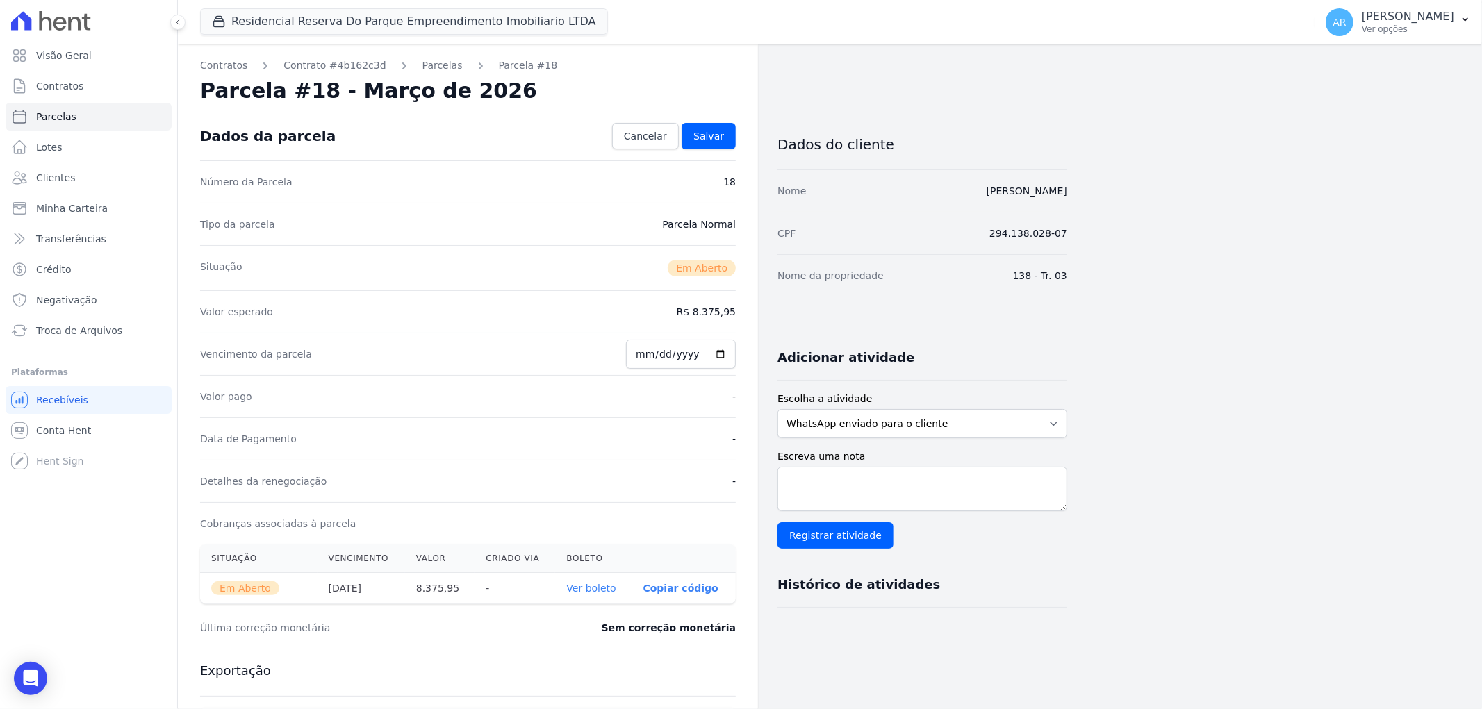
click at [611, 251] on div "Situação Em Aberto" at bounding box center [468, 267] width 536 height 45
click at [707, 135] on span "Salvar" at bounding box center [708, 136] width 31 height 14
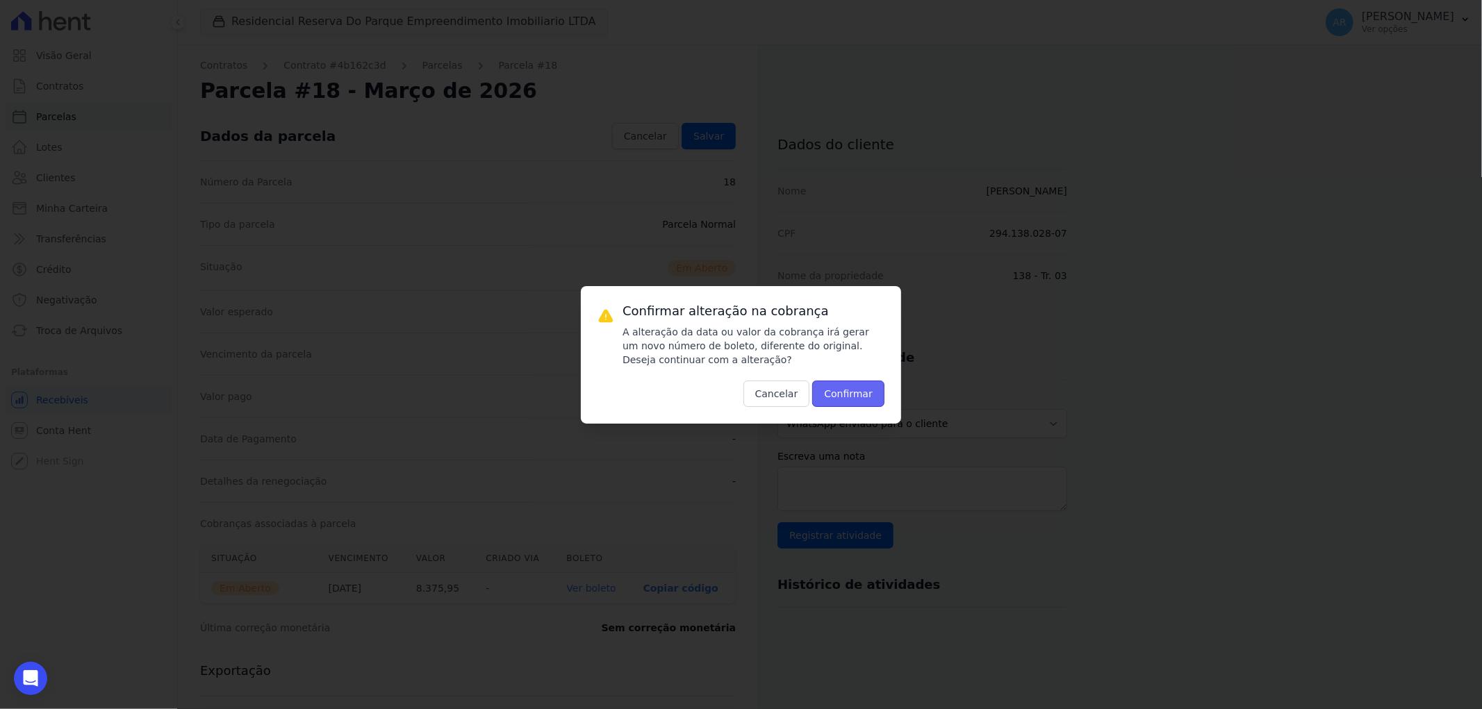
click at [857, 404] on button "Confirmar" at bounding box center [848, 394] width 72 height 26
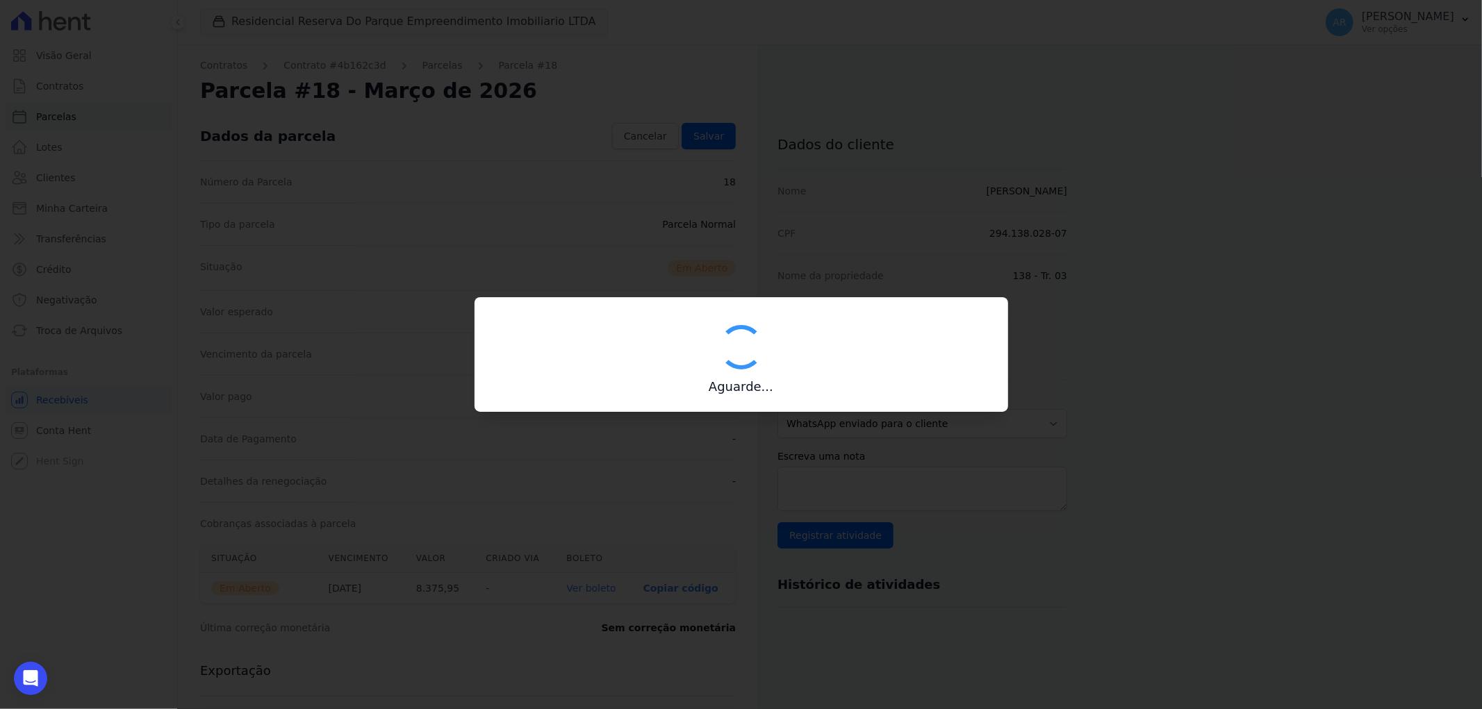
type input "00190000090335103300000485369177113720000837595"
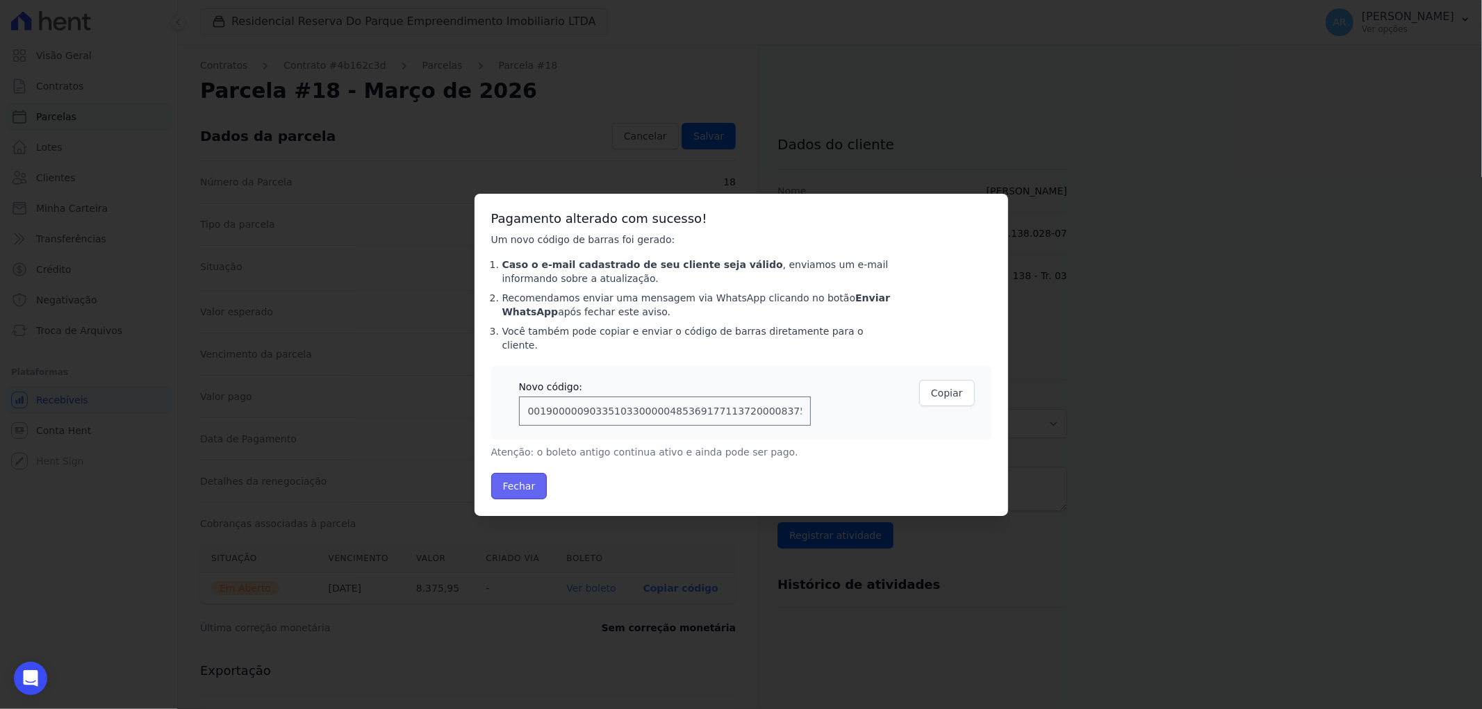
click at [518, 488] on button "Fechar" at bounding box center [519, 486] width 56 height 26
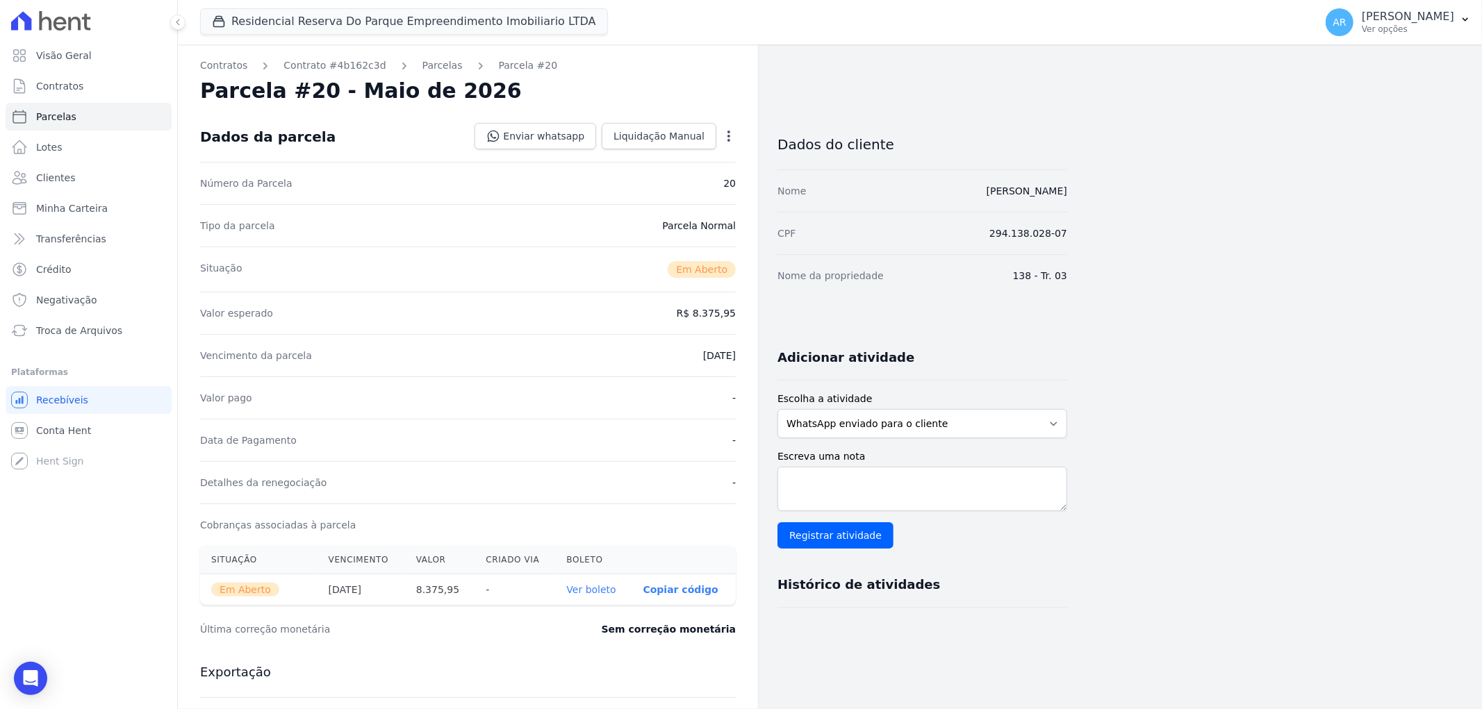
click at [725, 147] on div "Open options Alterar Cancelar Cobrança Cancelar boleto Você está prestes a canc…" at bounding box center [725, 138] width 19 height 24
click at [725, 140] on icon "button" at bounding box center [729, 136] width 14 height 14
click at [700, 158] on link "Alterar" at bounding box center [669, 154] width 122 height 25
click at [646, 354] on input "2026-05-01" at bounding box center [681, 354] width 110 height 29
type input "2026-05-10"
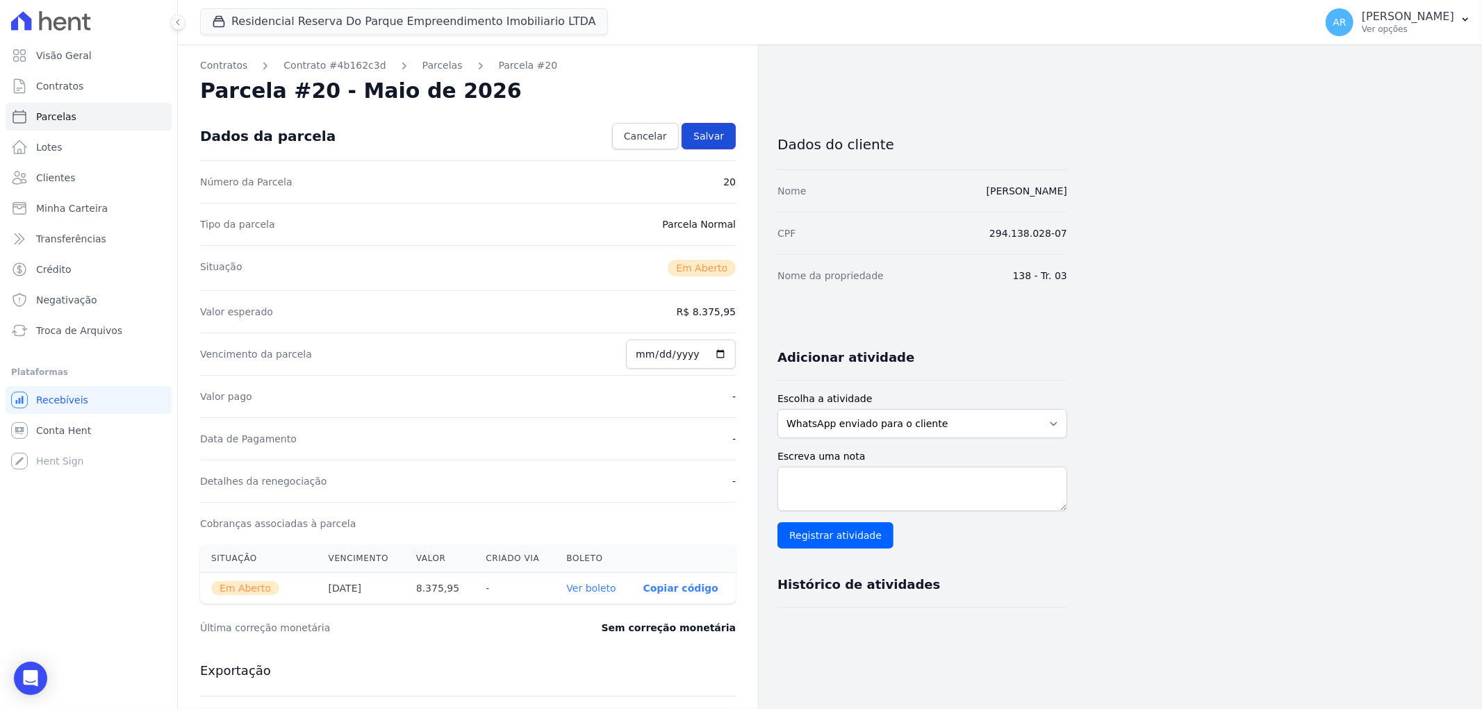
click at [714, 135] on span "Salvar" at bounding box center [708, 136] width 31 height 14
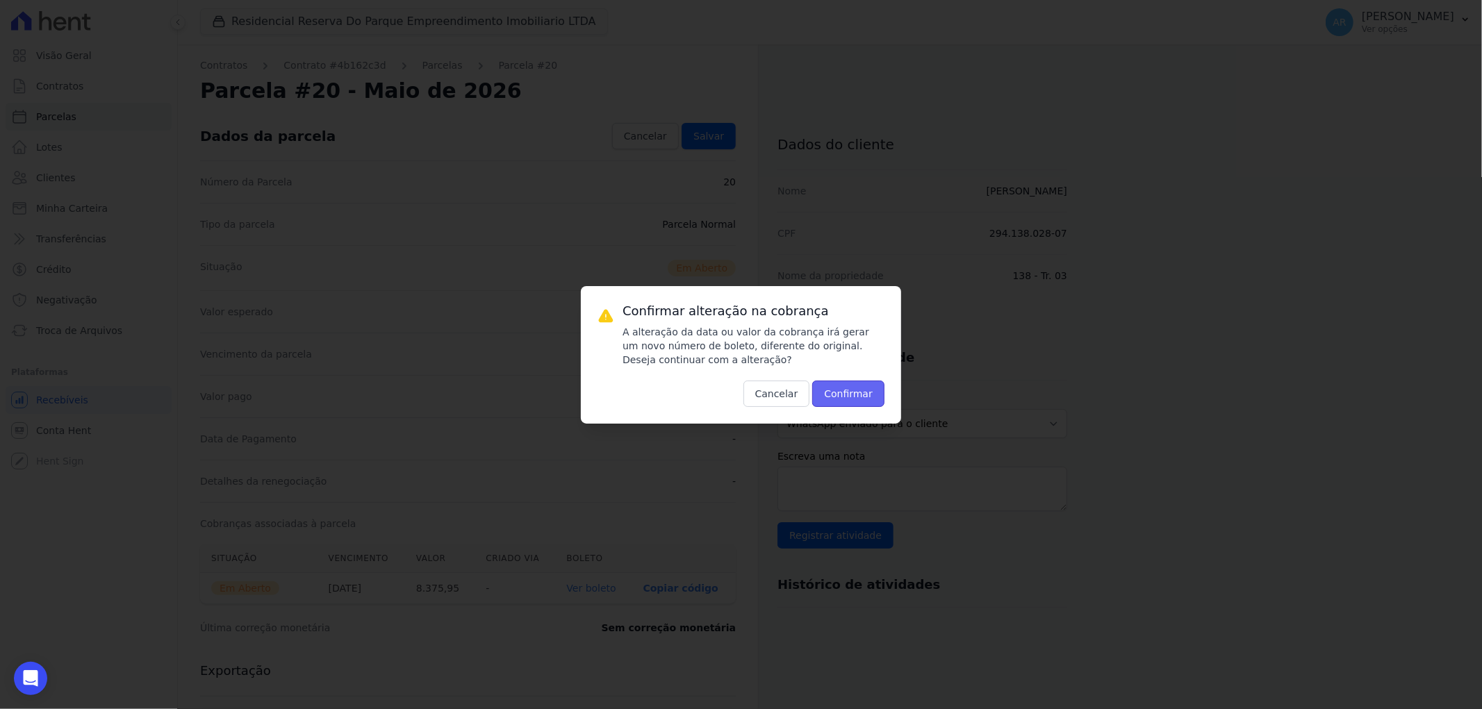
click at [859, 382] on button "Confirmar" at bounding box center [848, 394] width 72 height 26
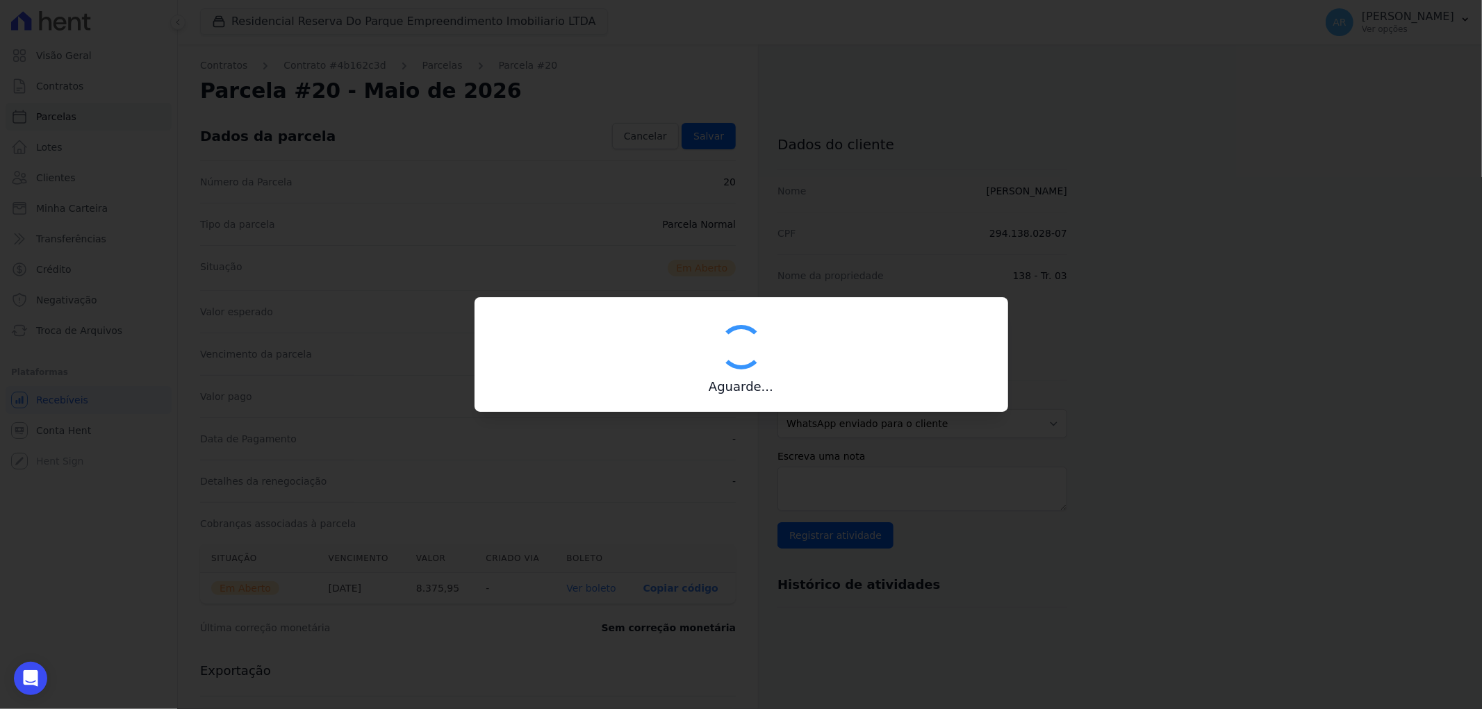
type input "00190000090335103300000485371173614330000837595"
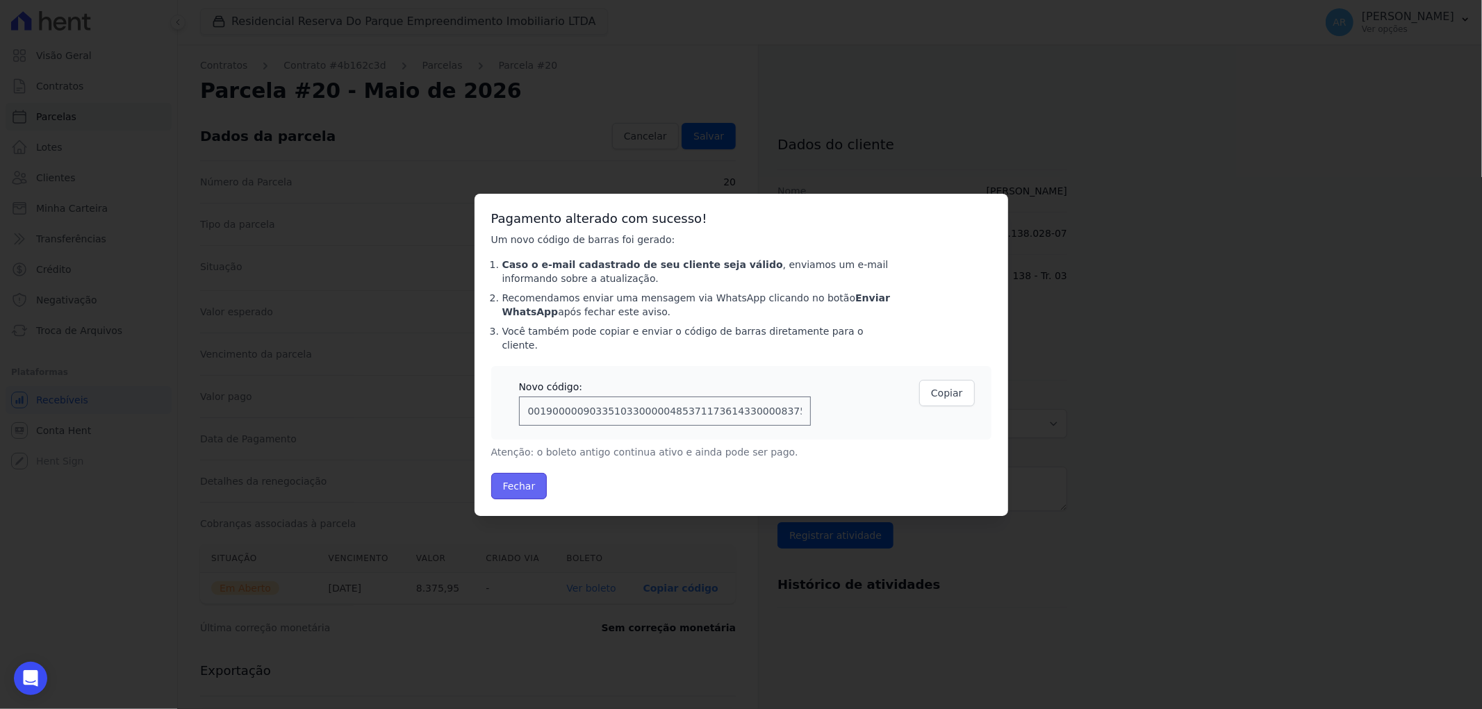
click at [511, 475] on button "Fechar" at bounding box center [519, 486] width 56 height 26
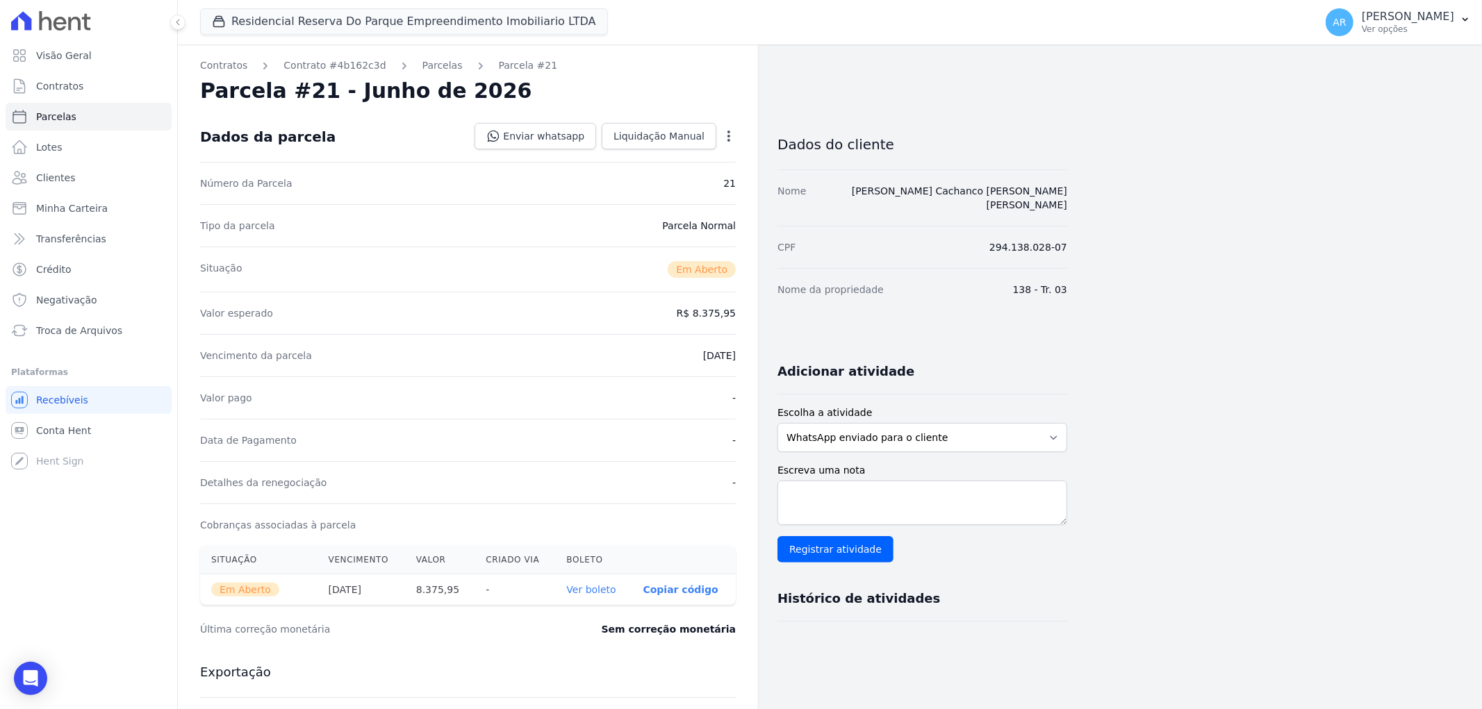
click at [731, 133] on icon "button" at bounding box center [729, 136] width 14 height 14
click at [711, 153] on link "Alterar" at bounding box center [669, 154] width 122 height 25
click at [641, 360] on input "2026-06-01" at bounding box center [681, 354] width 110 height 29
type input "2026-06-10"
click at [726, 132] on link "Salvar" at bounding box center [709, 136] width 54 height 26
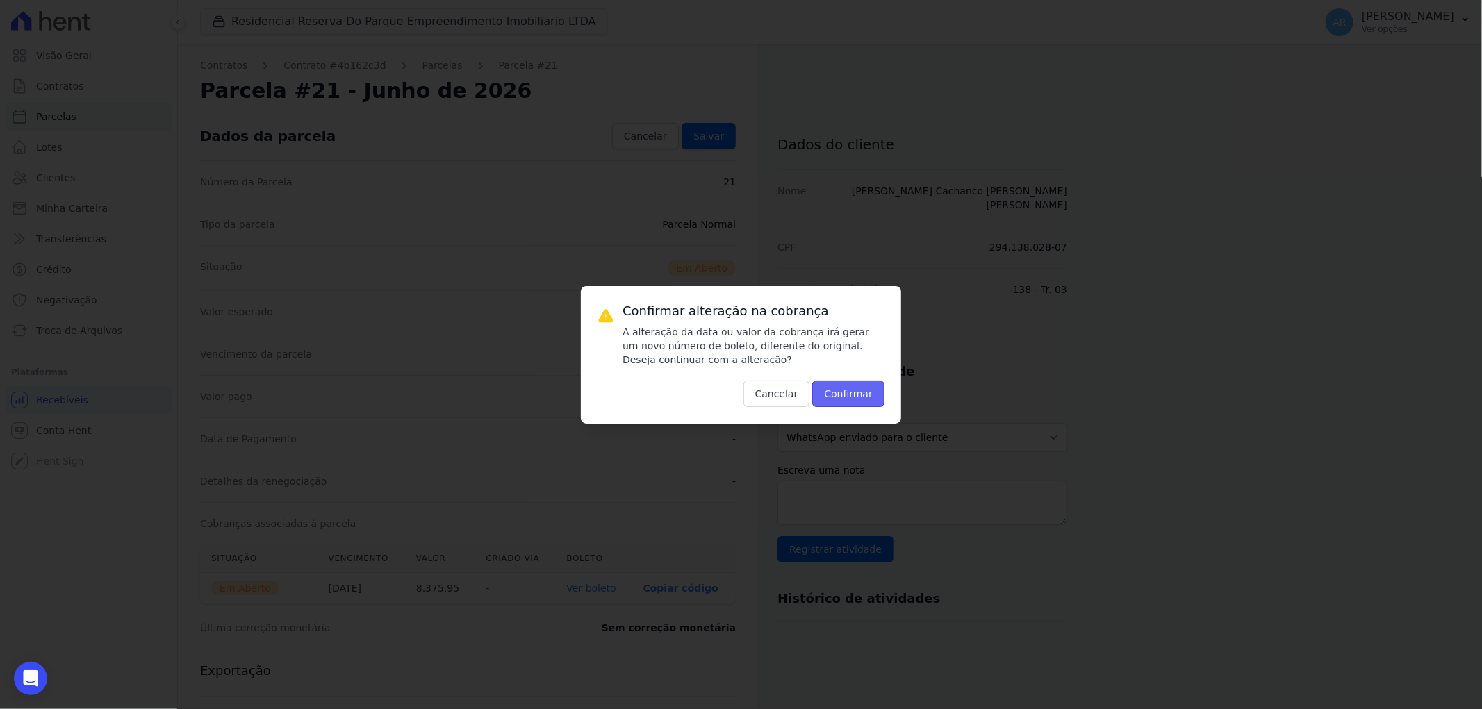
click at [857, 385] on button "Confirmar" at bounding box center [848, 394] width 72 height 26
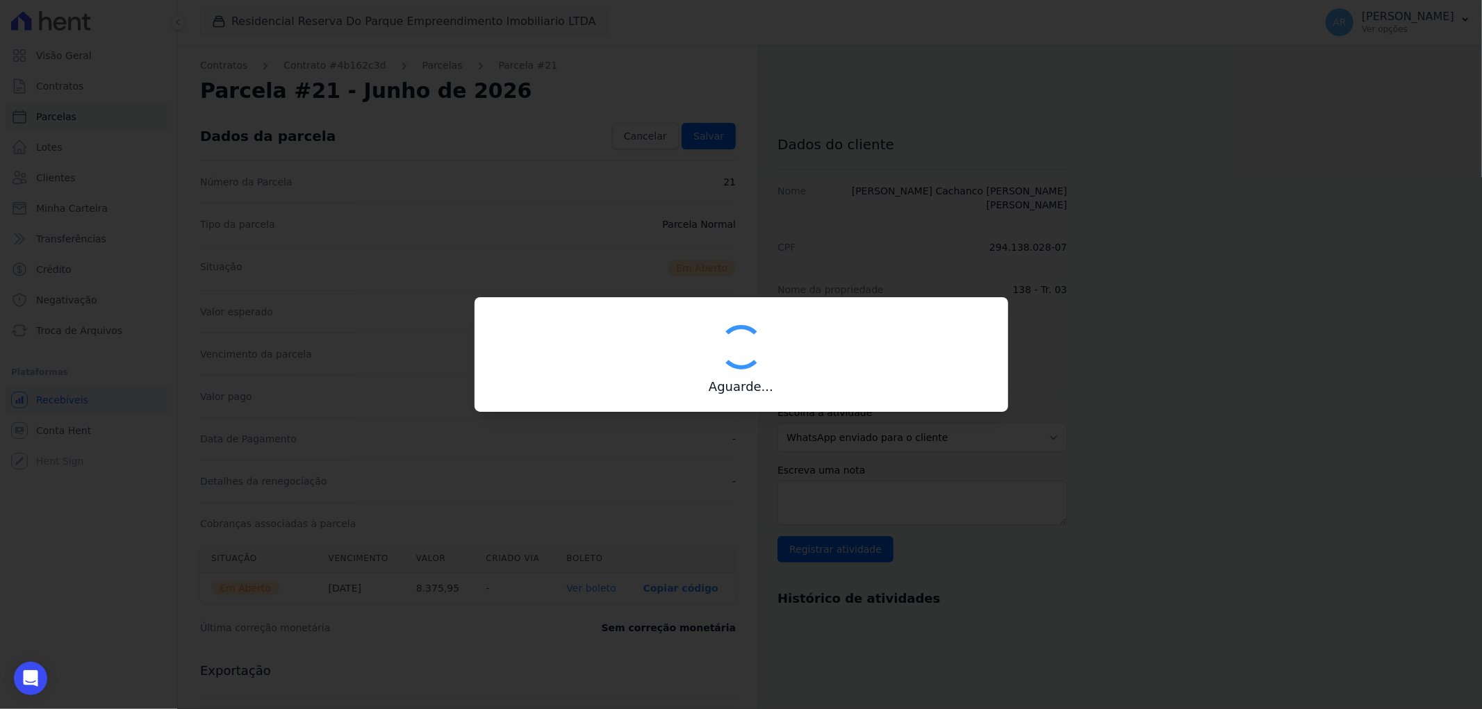
type input "00190000090335103300000485372171114640000837595"
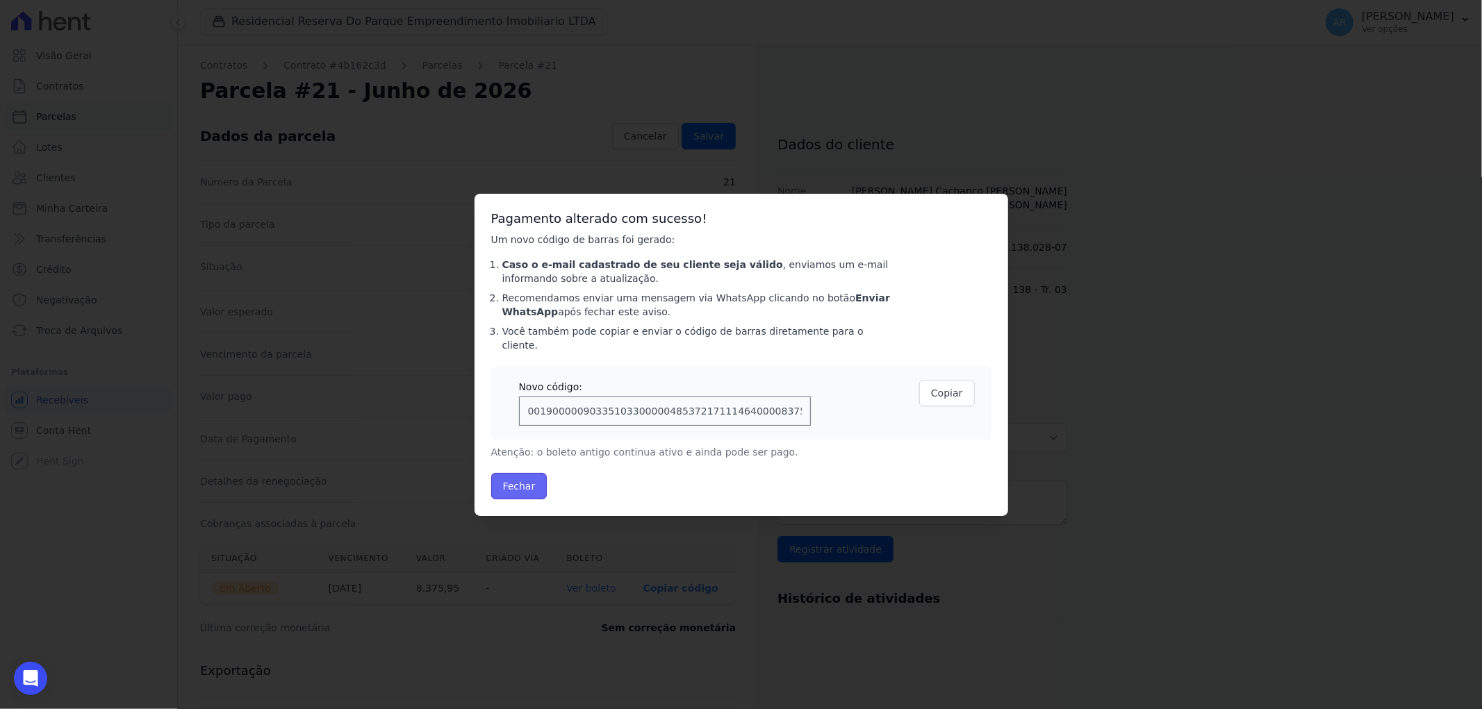
click at [520, 484] on button "Fechar" at bounding box center [519, 486] width 56 height 26
click at [523, 486] on button "Fechar" at bounding box center [519, 486] width 56 height 26
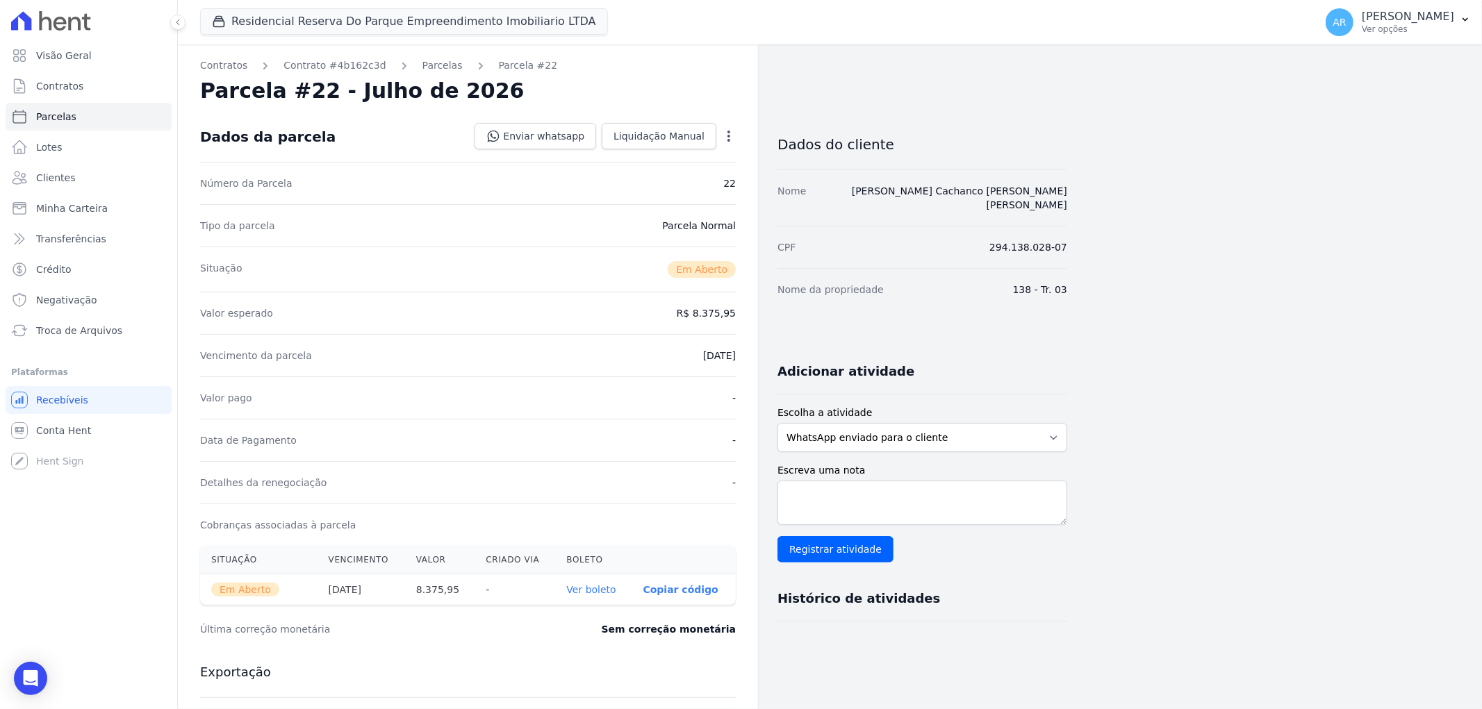
click at [732, 137] on icon "button" at bounding box center [729, 136] width 14 height 14
click at [723, 158] on link "Alterar" at bounding box center [669, 154] width 122 height 25
click at [644, 358] on input "[DATE]" at bounding box center [681, 354] width 110 height 29
type input "[DATE]"
click at [711, 147] on link "Salvar" at bounding box center [709, 136] width 54 height 26
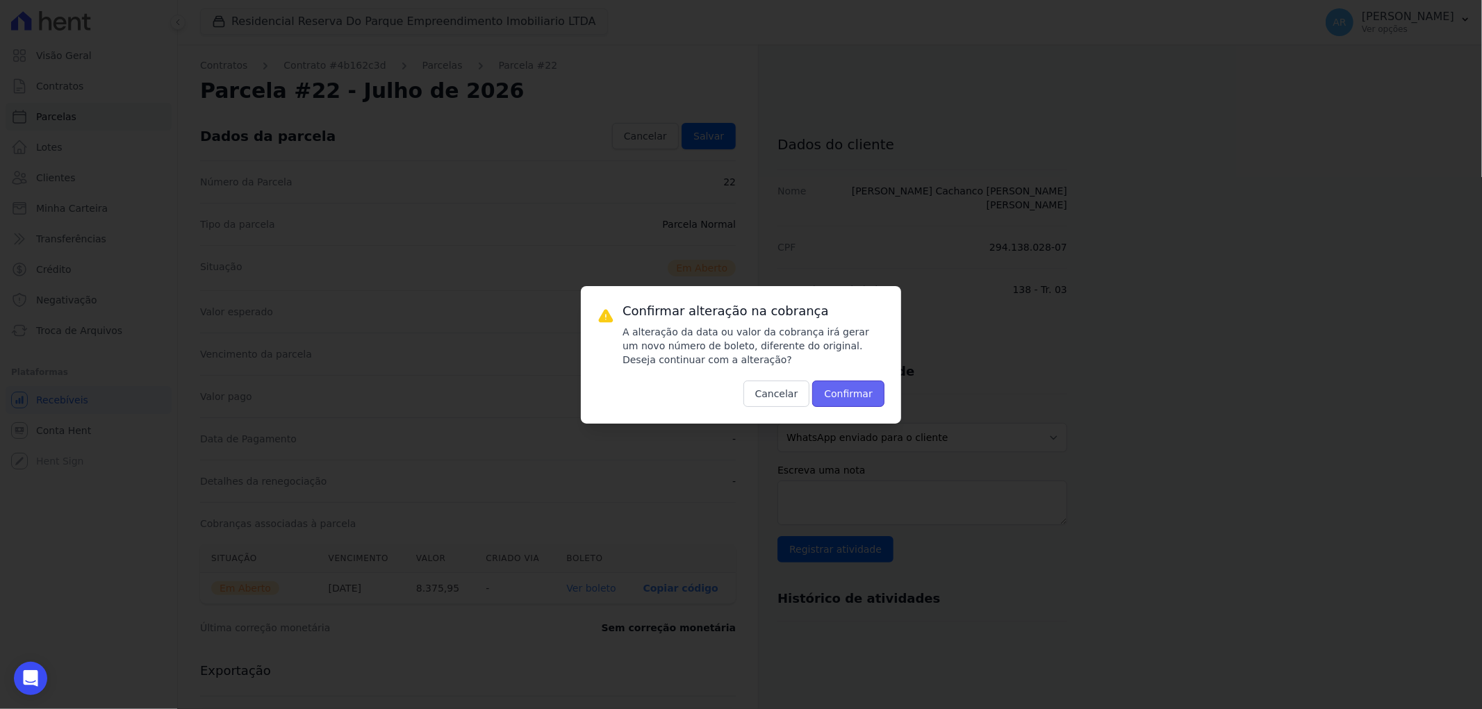
click at [853, 393] on button "Confirmar" at bounding box center [848, 394] width 72 height 26
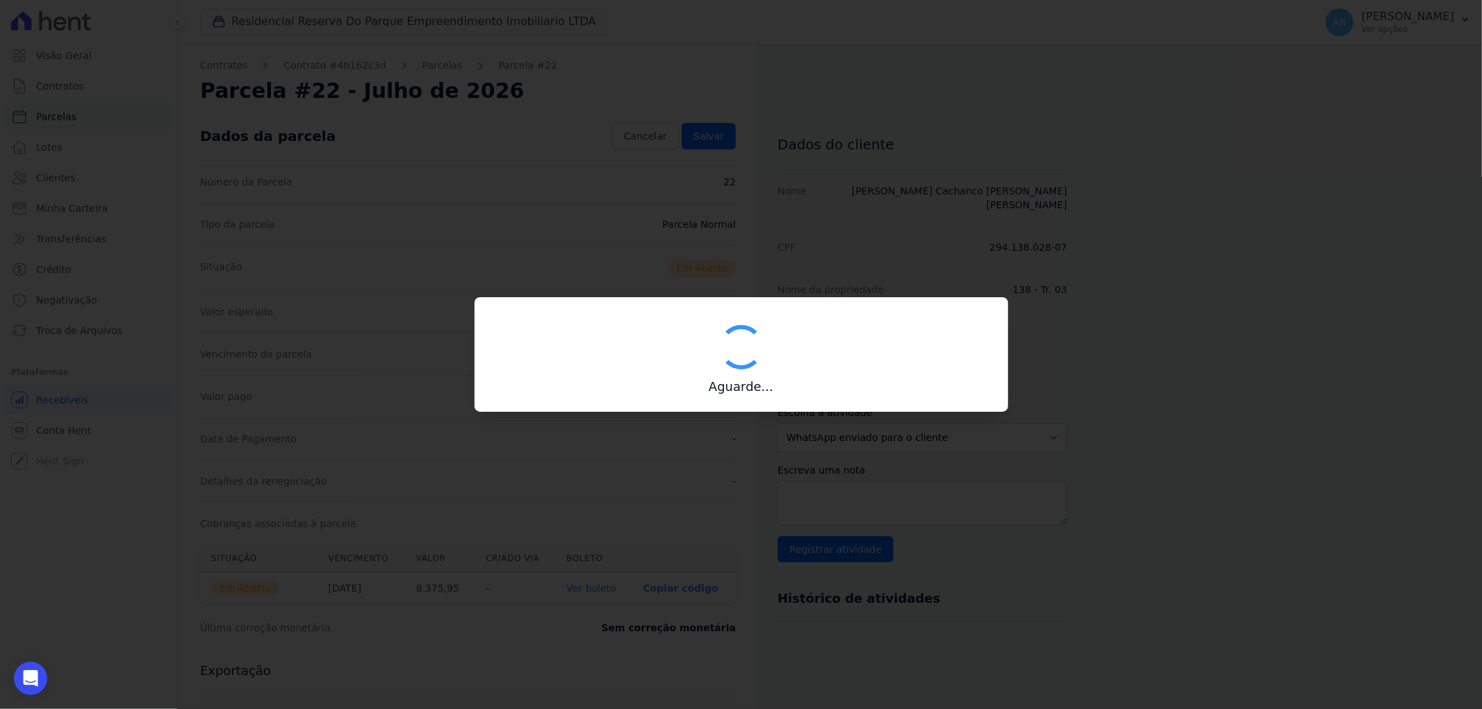
type input "00190000090335103300000485373179114940000837595"
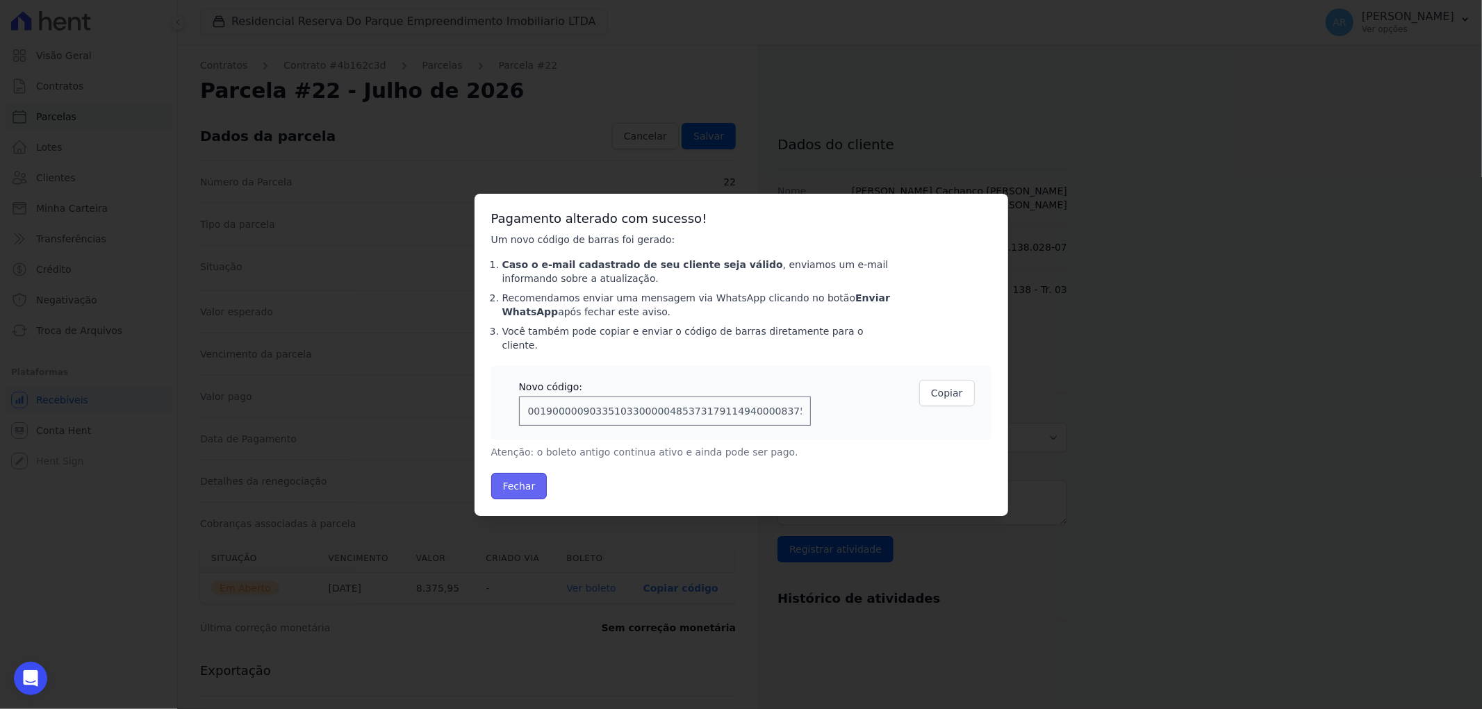
click at [518, 475] on button "Fechar" at bounding box center [519, 486] width 56 height 26
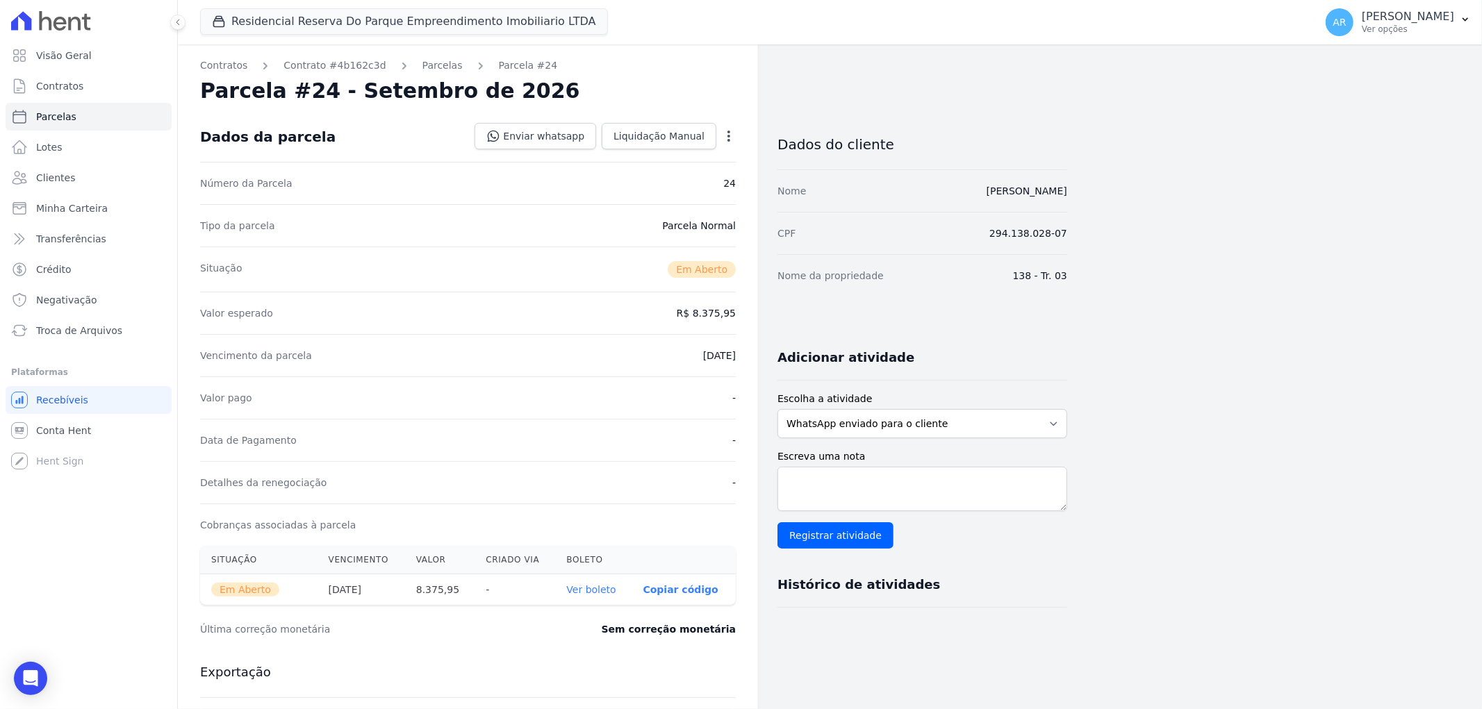
click at [729, 133] on icon "button" at bounding box center [729, 136] width 14 height 14
click at [704, 161] on link "Alterar" at bounding box center [669, 154] width 122 height 25
click at [642, 357] on input "[DATE]" at bounding box center [681, 354] width 110 height 29
type input "[DATE]"
drag, startPoint x: 723, startPoint y: 100, endPoint x: 713, endPoint y: 140, distance: 40.8
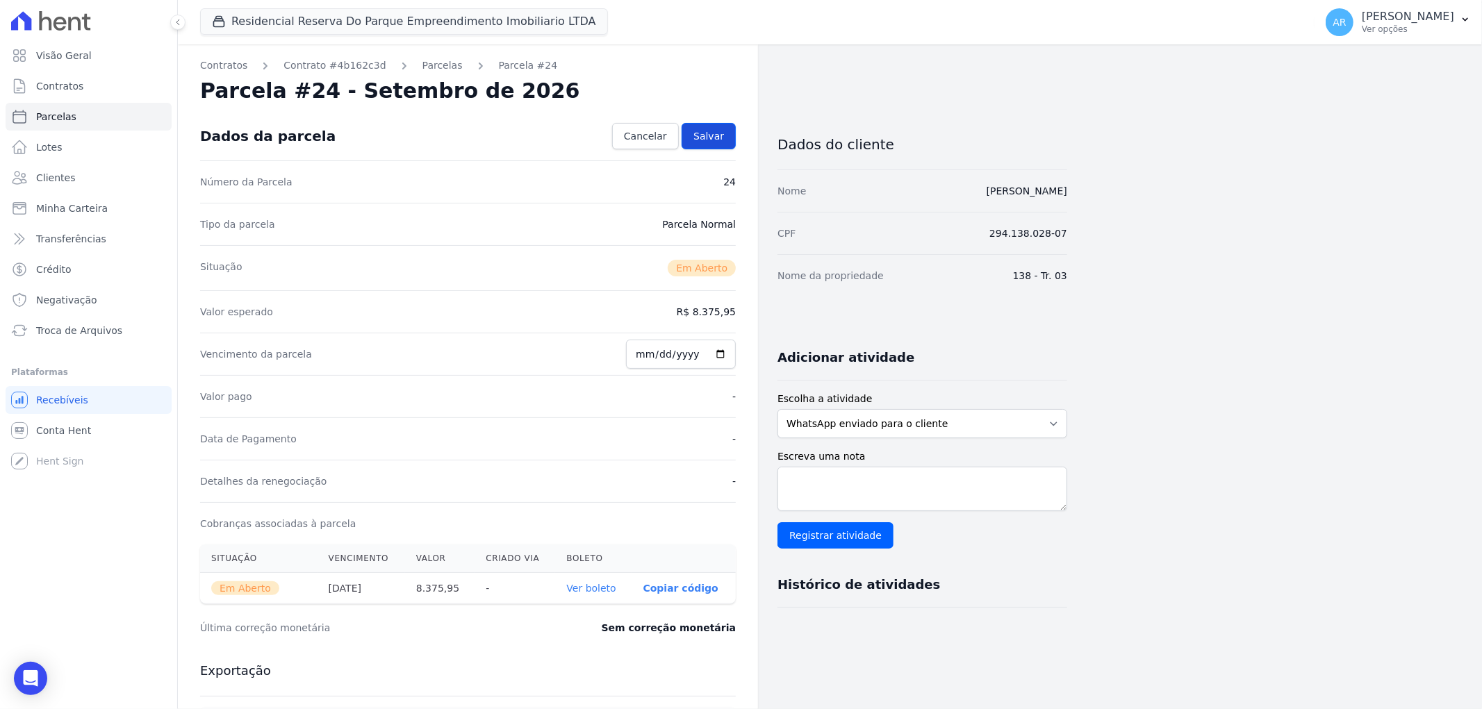
click at [723, 101] on div "Parcela #24 - Setembro de 2026" at bounding box center [468, 91] width 536 height 25
click at [713, 140] on span "Salvar" at bounding box center [708, 136] width 31 height 14
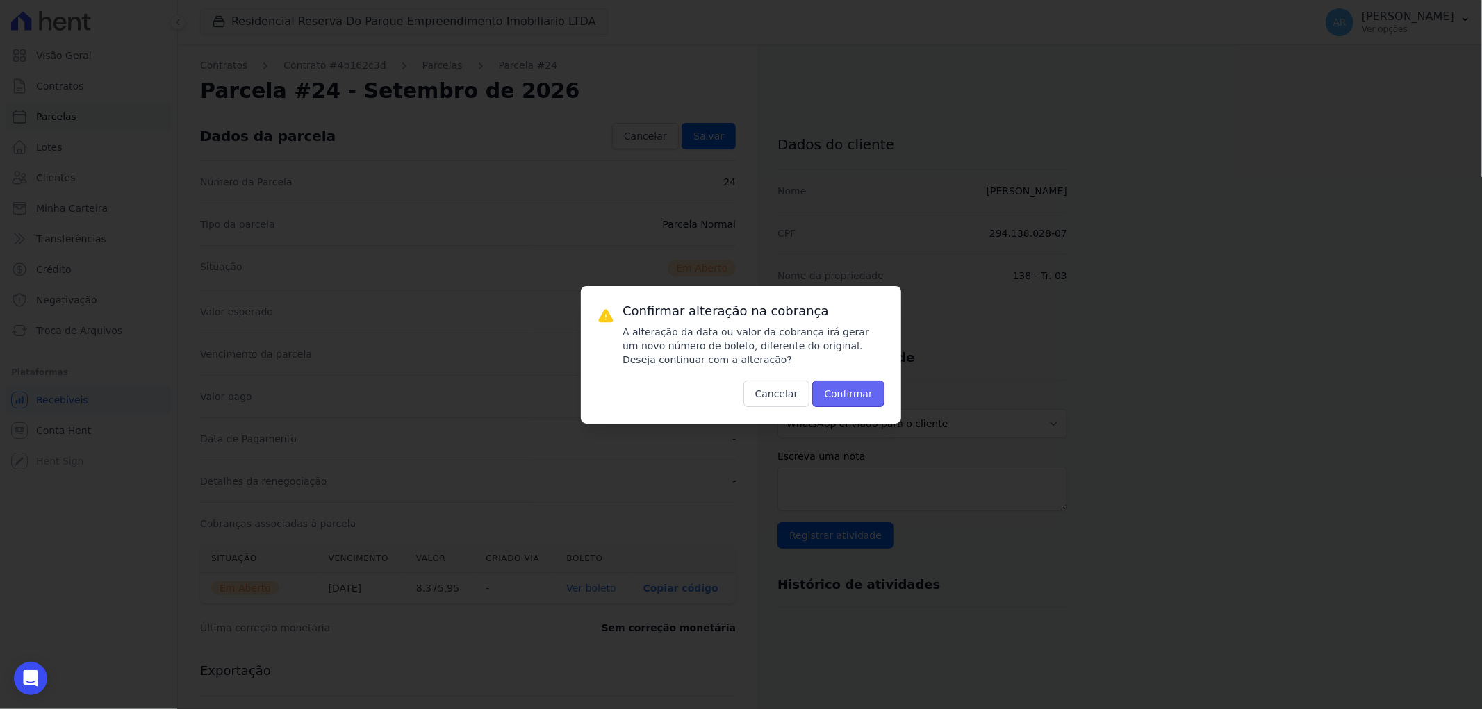
click at [871, 402] on button "Confirmar" at bounding box center [848, 394] width 72 height 26
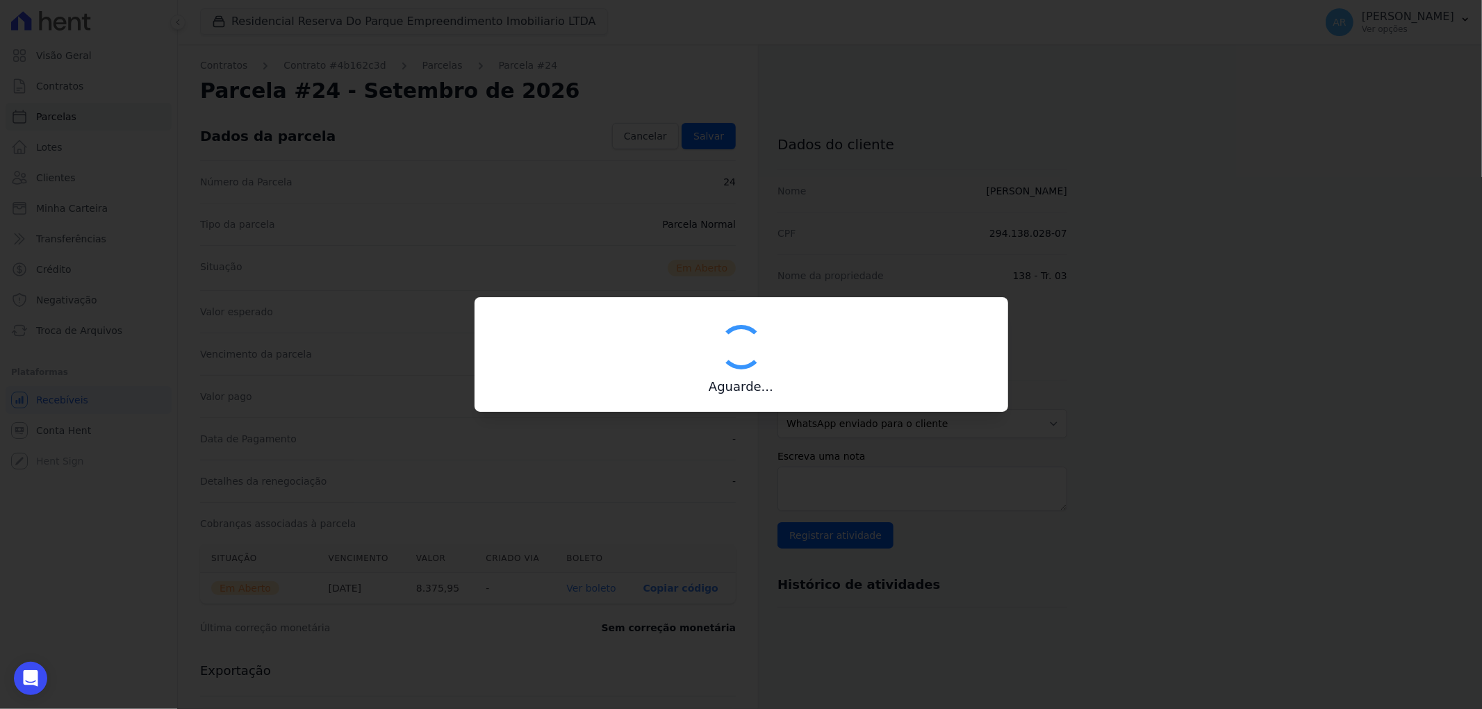
type input "00190000090335103300000485376172715560000837595"
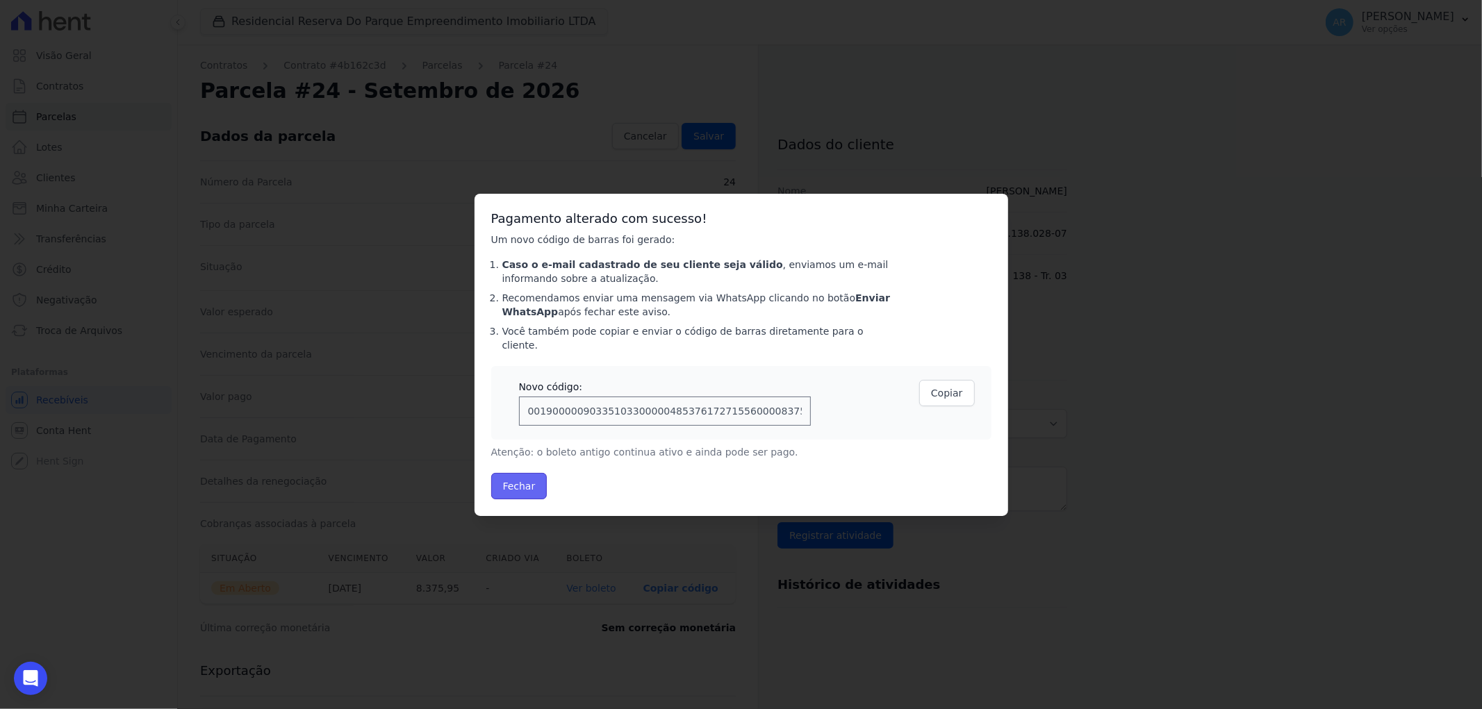
click at [524, 475] on button "Fechar" at bounding box center [519, 486] width 56 height 26
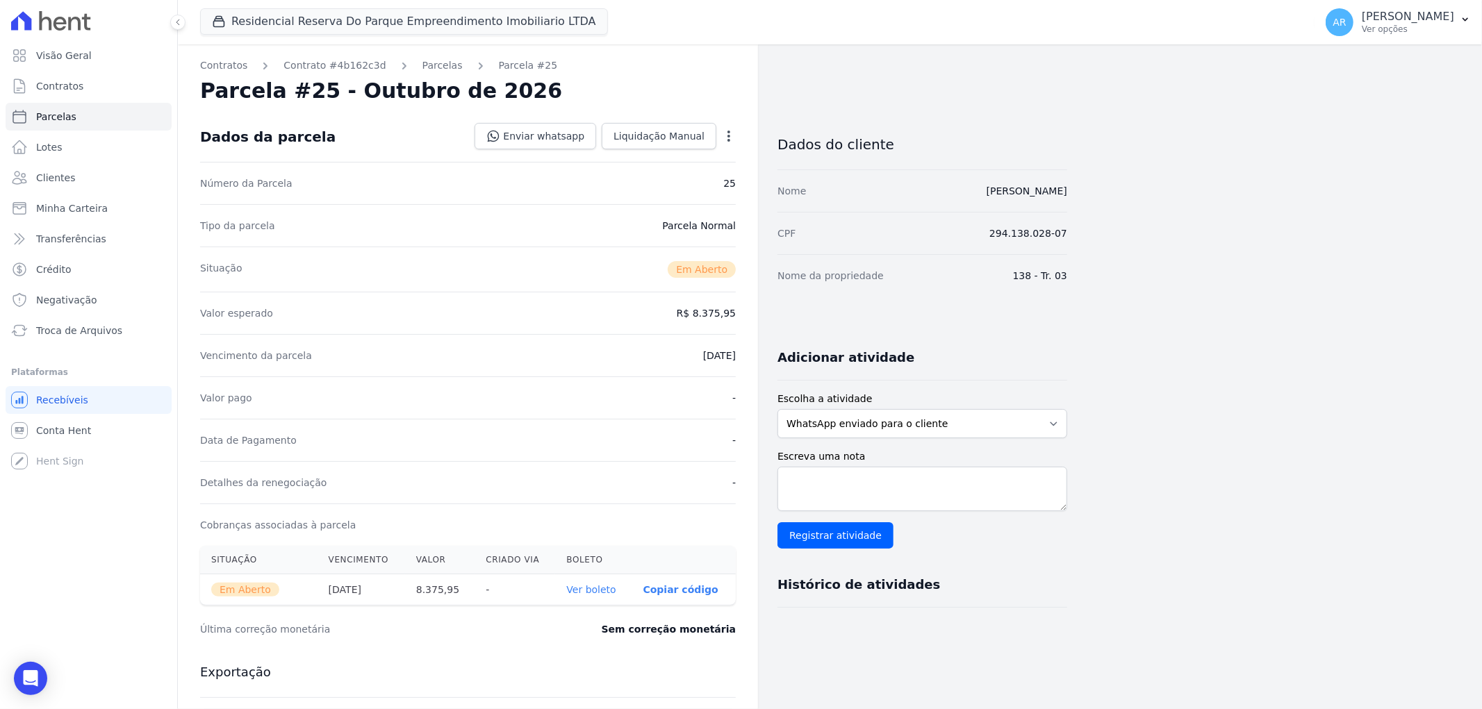
click at [724, 137] on icon "button" at bounding box center [729, 136] width 14 height 14
click at [718, 161] on link "Alterar" at bounding box center [669, 154] width 122 height 25
click at [645, 350] on input "2026-10-01" at bounding box center [681, 354] width 110 height 29
type input "2026-10-10"
click at [582, 261] on div "Situação Em Aberto" at bounding box center [468, 267] width 536 height 45
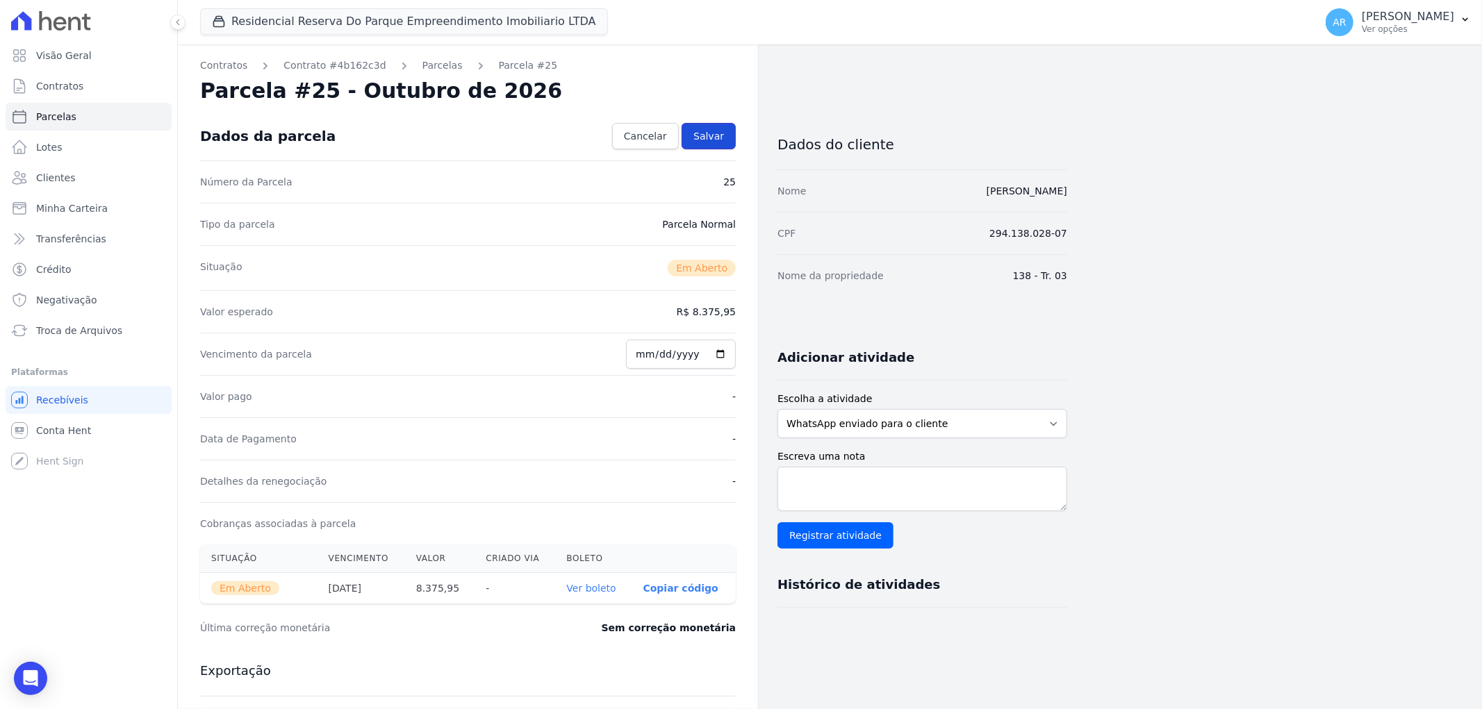
click at [711, 134] on span "Salvar" at bounding box center [708, 136] width 31 height 14
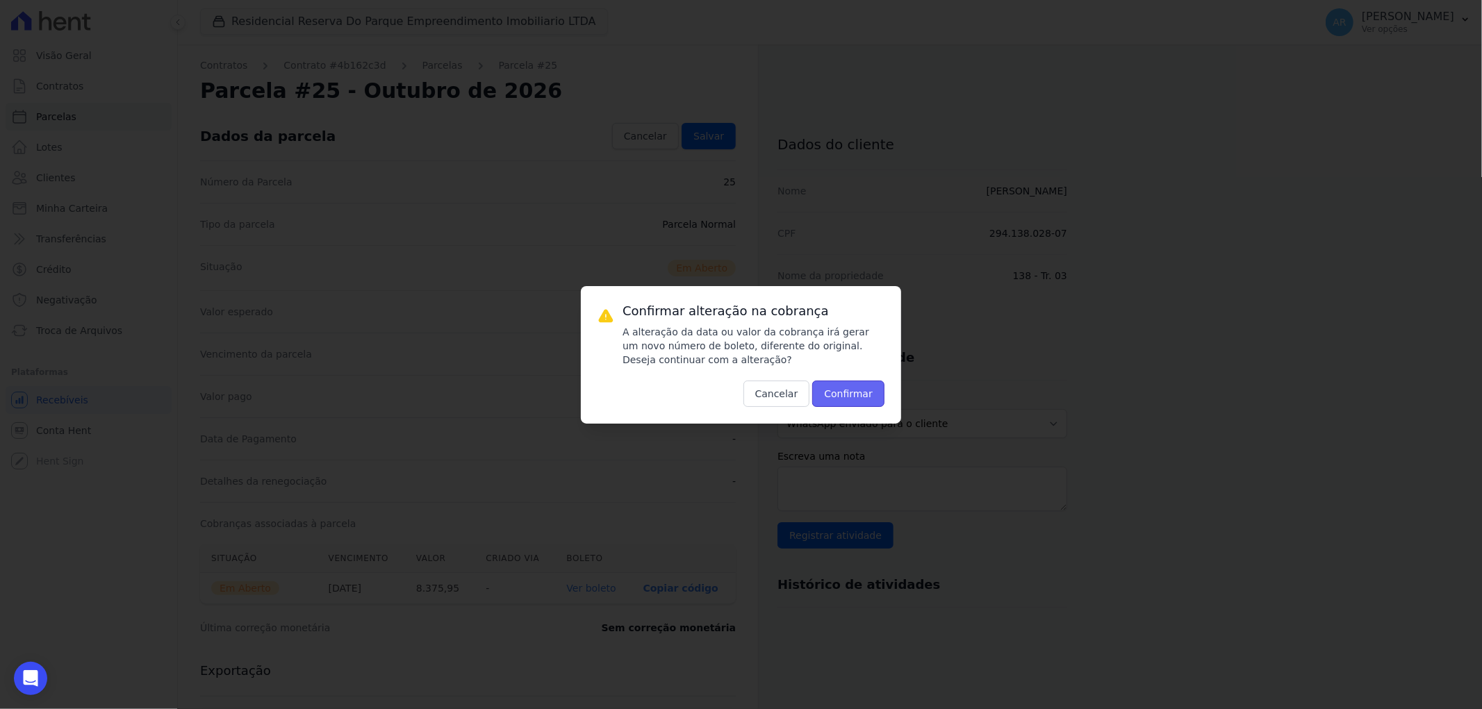
click at [863, 399] on button "Confirmar" at bounding box center [848, 394] width 72 height 26
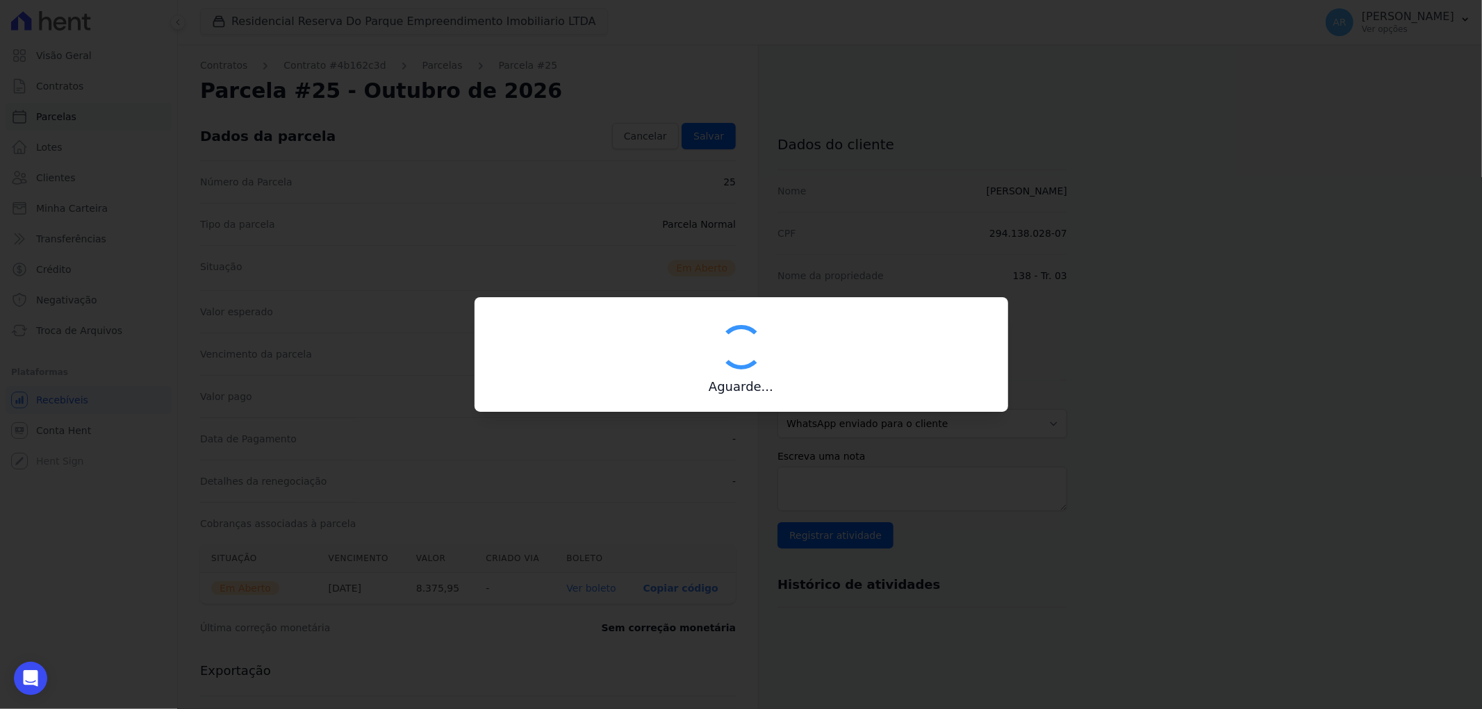
type input "00190000090335103300000485375174415860000837595"
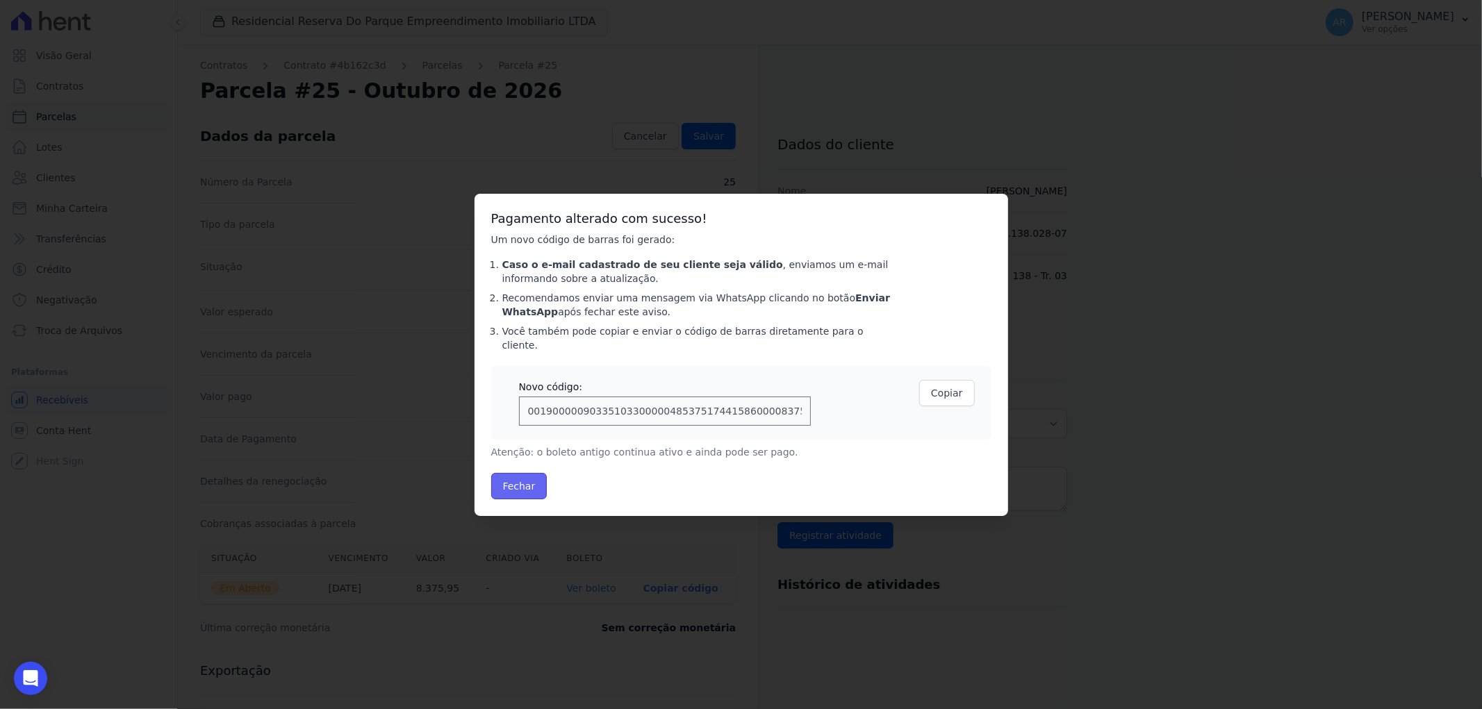
click at [531, 483] on button "Fechar" at bounding box center [519, 486] width 56 height 26
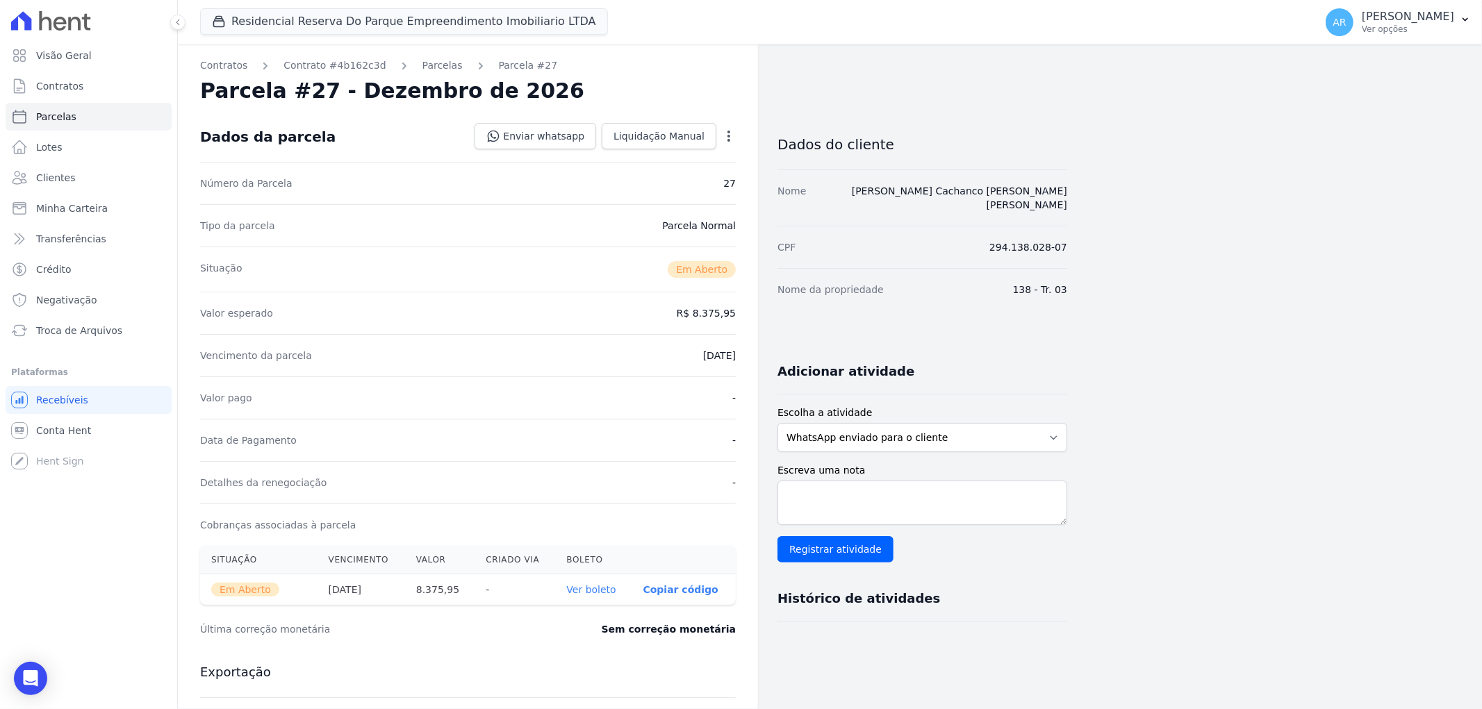
click at [731, 134] on icon "button" at bounding box center [729, 136] width 14 height 14
click at [721, 156] on link "Alterar" at bounding box center [669, 154] width 122 height 25
click at [643, 352] on input "[DATE]" at bounding box center [681, 354] width 110 height 29
type input "[DATE]"
click at [717, 131] on span "Salvar" at bounding box center [708, 136] width 31 height 14
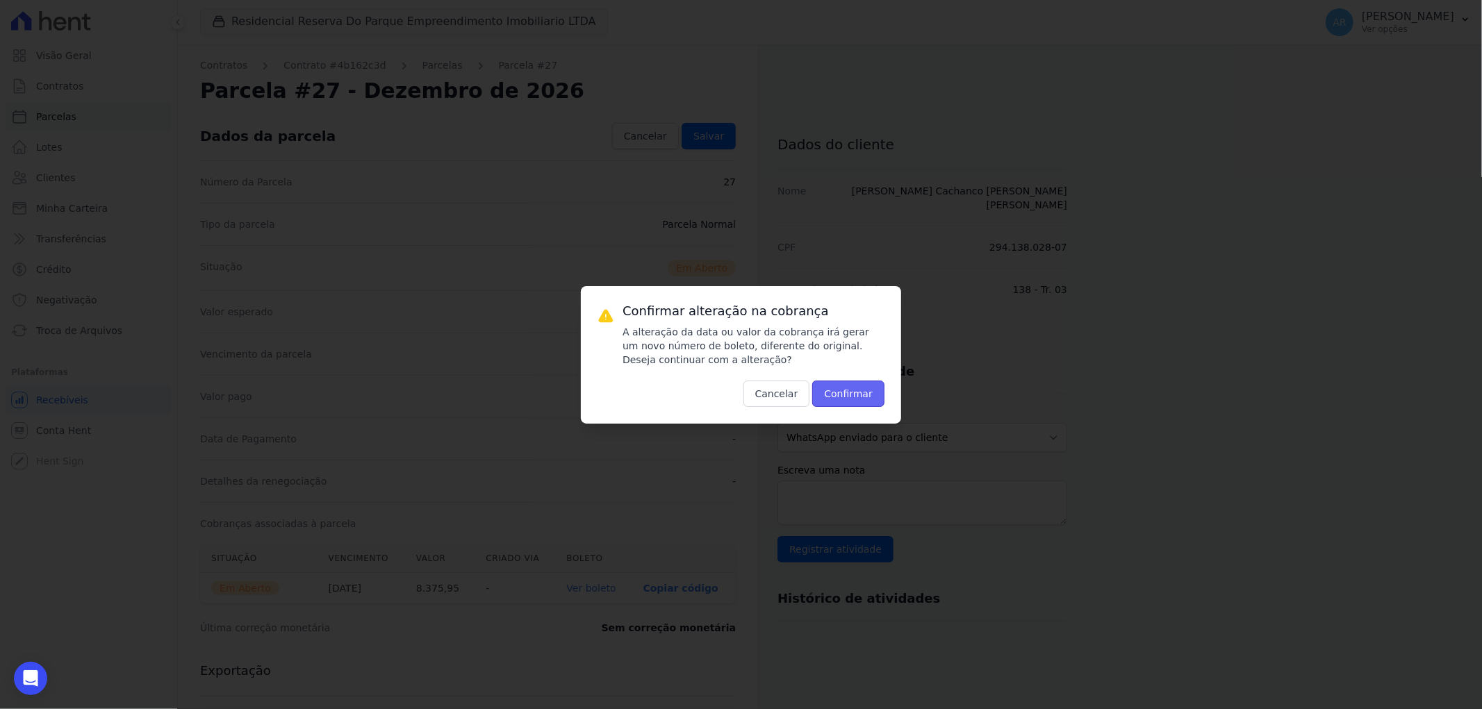
click at [852, 396] on button "Confirmar" at bounding box center [848, 394] width 72 height 26
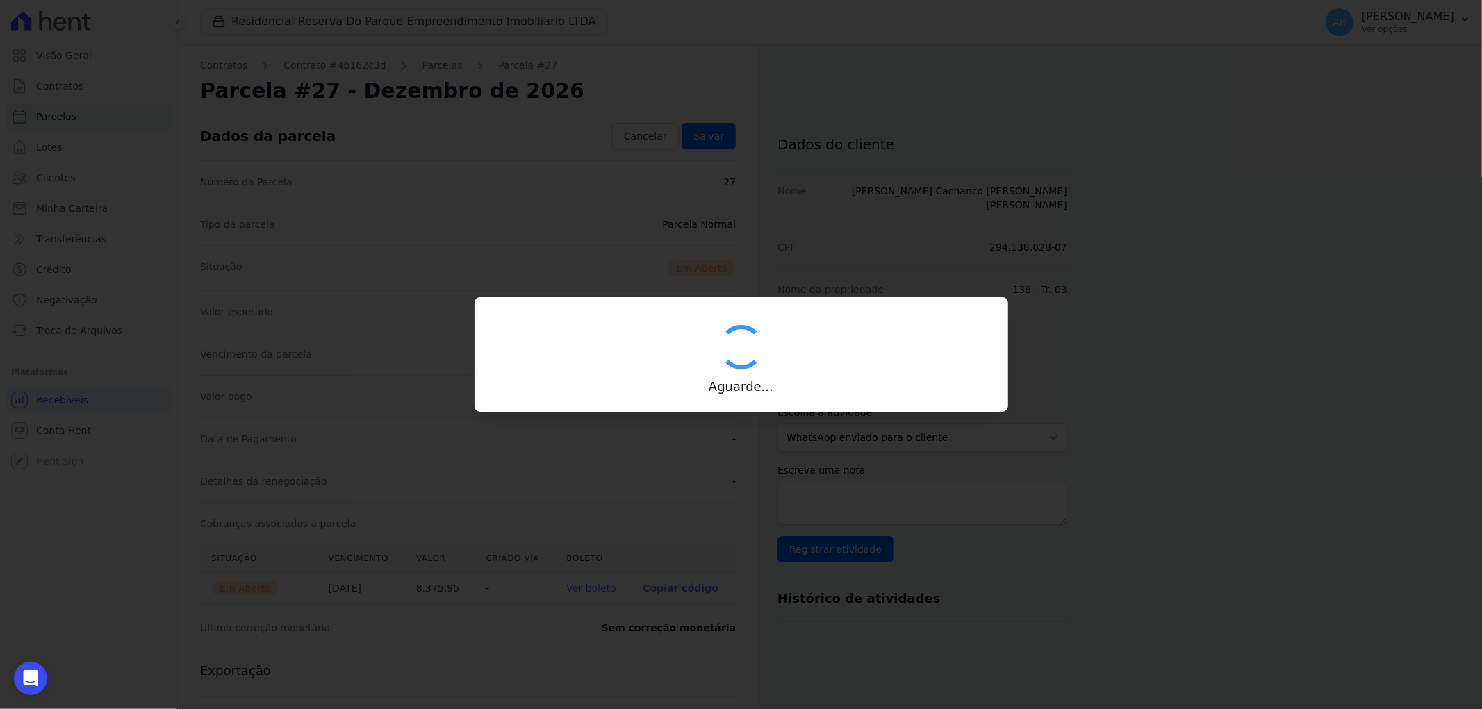
type input "00190000090335103300000485377170816470000837595"
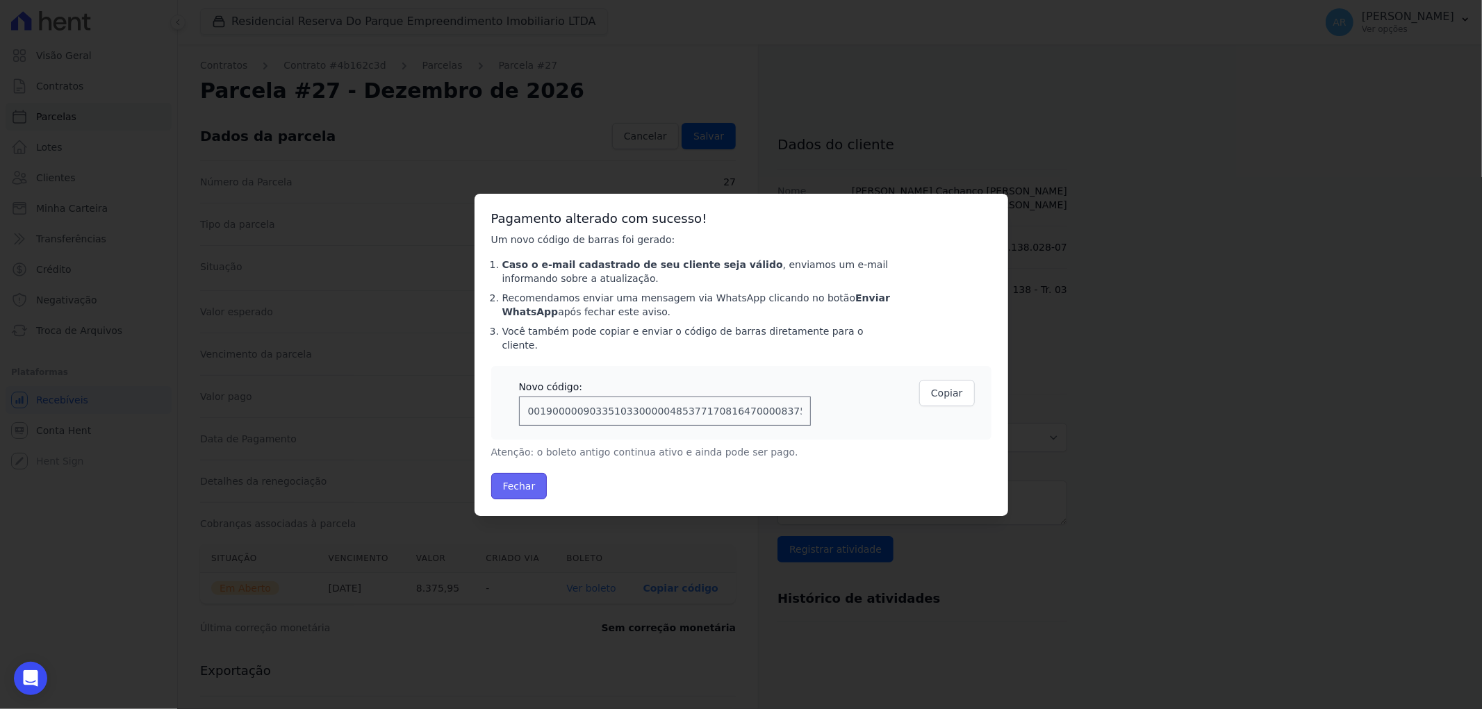
click at [517, 485] on button "Fechar" at bounding box center [519, 486] width 56 height 26
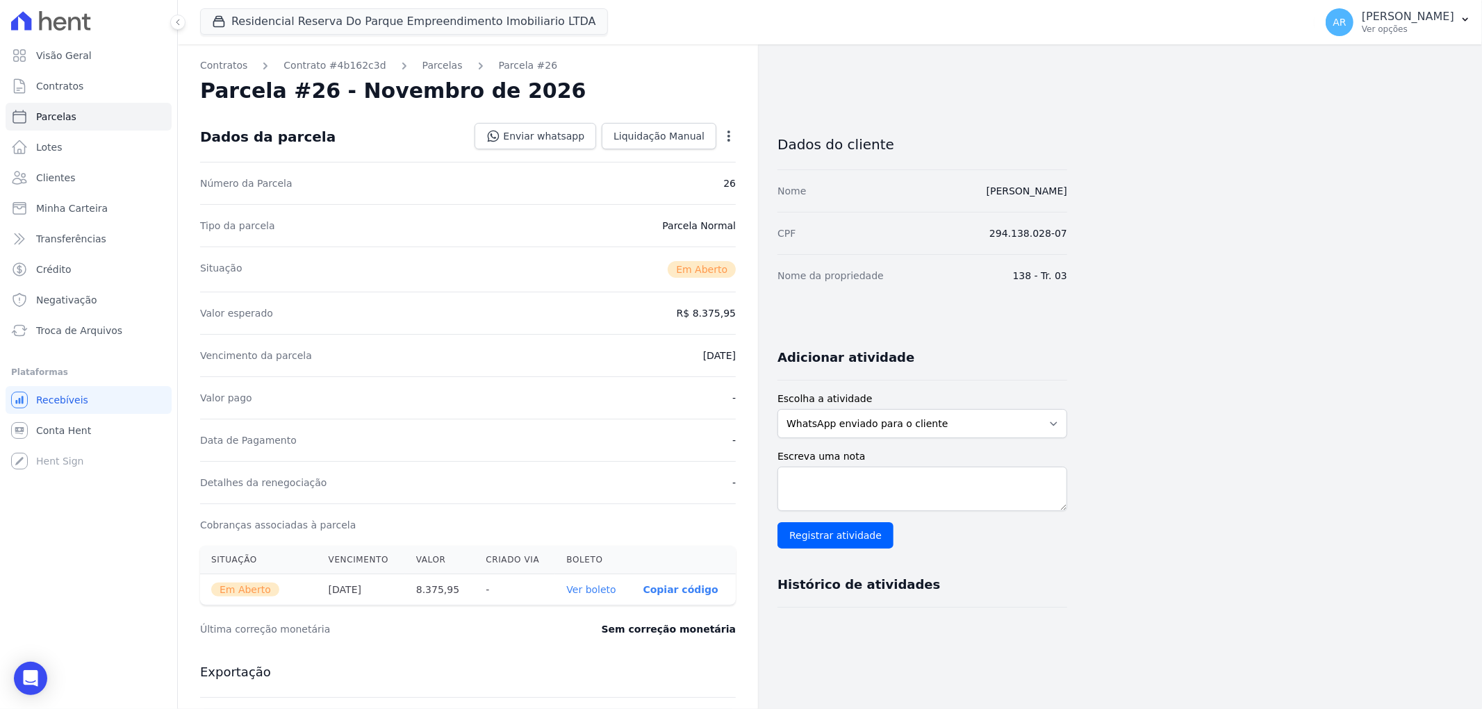
click at [727, 136] on icon "button" at bounding box center [729, 136] width 14 height 14
click at [695, 149] on link "Alterar" at bounding box center [669, 154] width 122 height 25
click at [644, 357] on input "2026-11-01" at bounding box center [681, 354] width 110 height 29
type input "2026-11-10"
click at [588, 252] on div "Situação Em Aberto" at bounding box center [468, 267] width 536 height 45
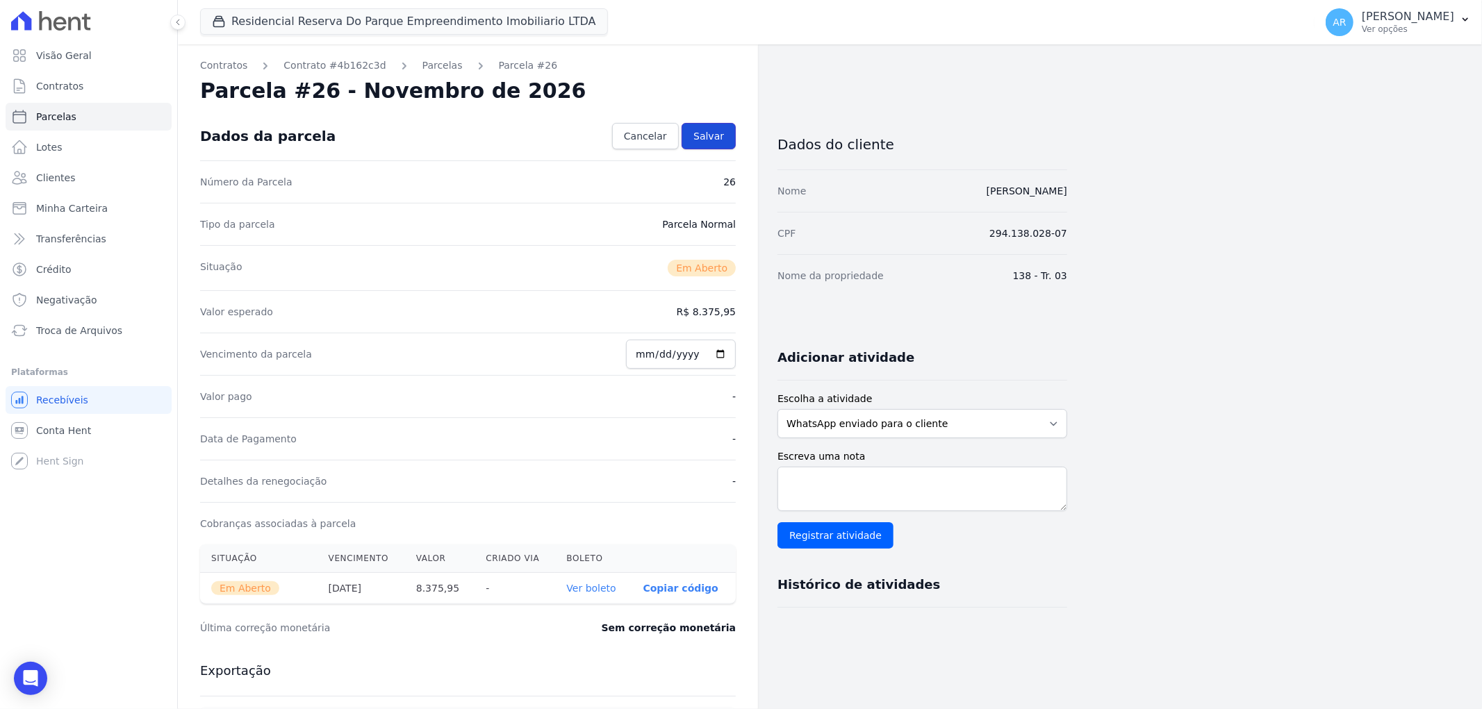
click at [727, 135] on link "Salvar" at bounding box center [709, 136] width 54 height 26
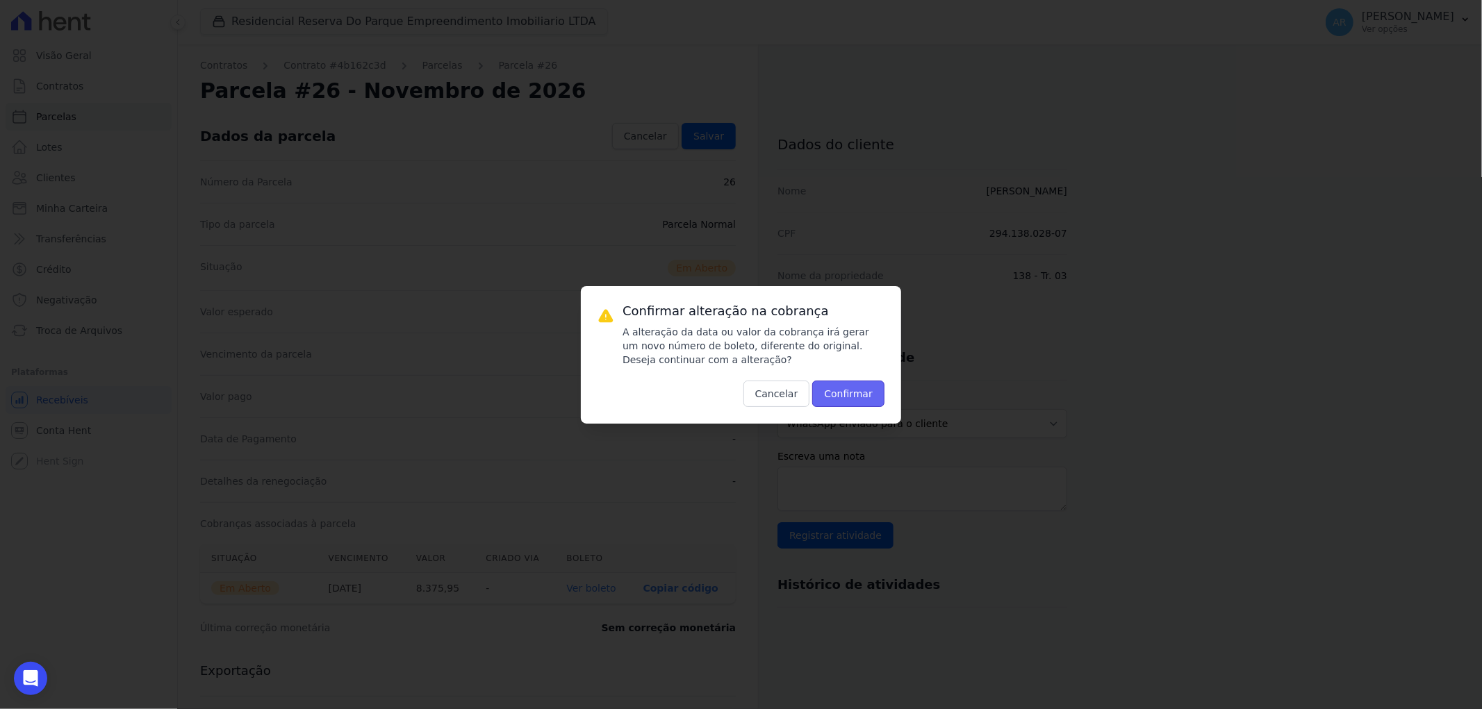
click at [856, 387] on button "Confirmar" at bounding box center [848, 394] width 72 height 26
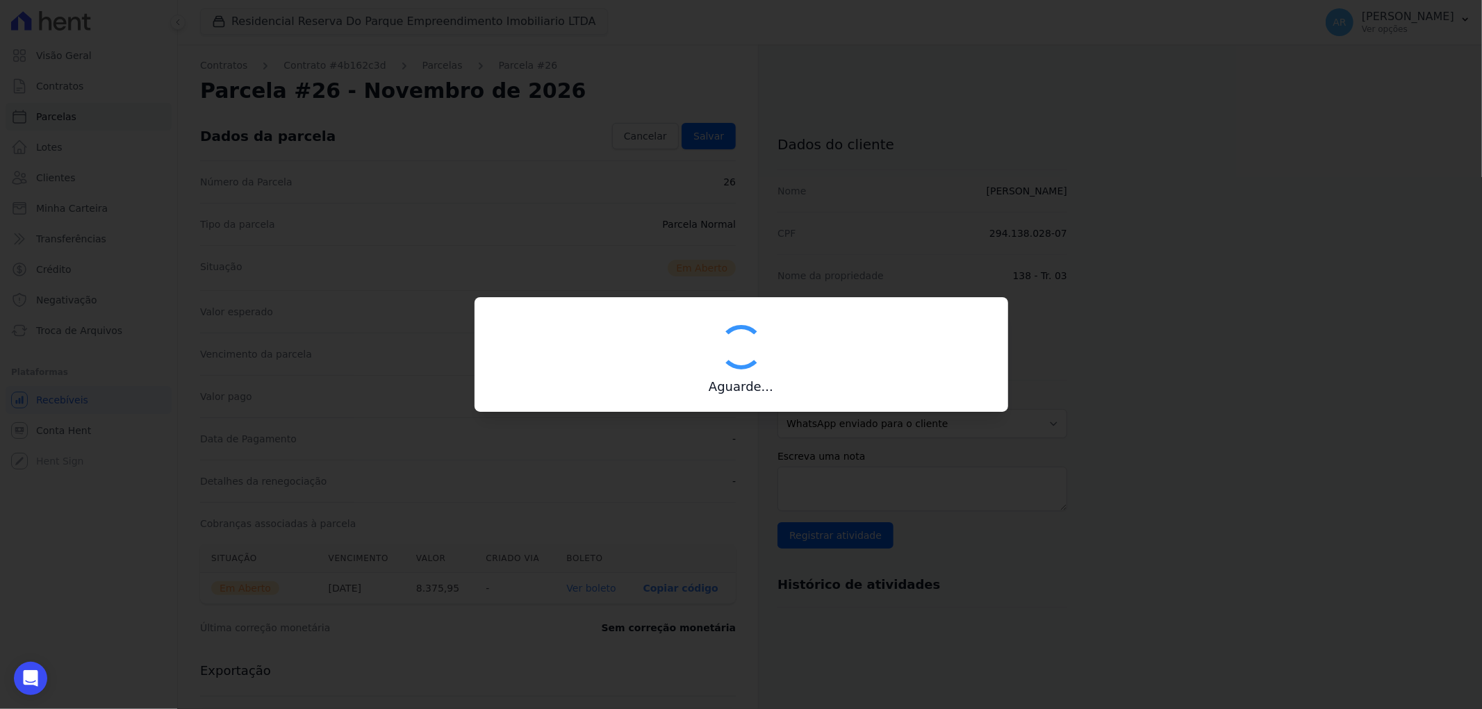
type input "00190000090335103300000485380174516170000837595"
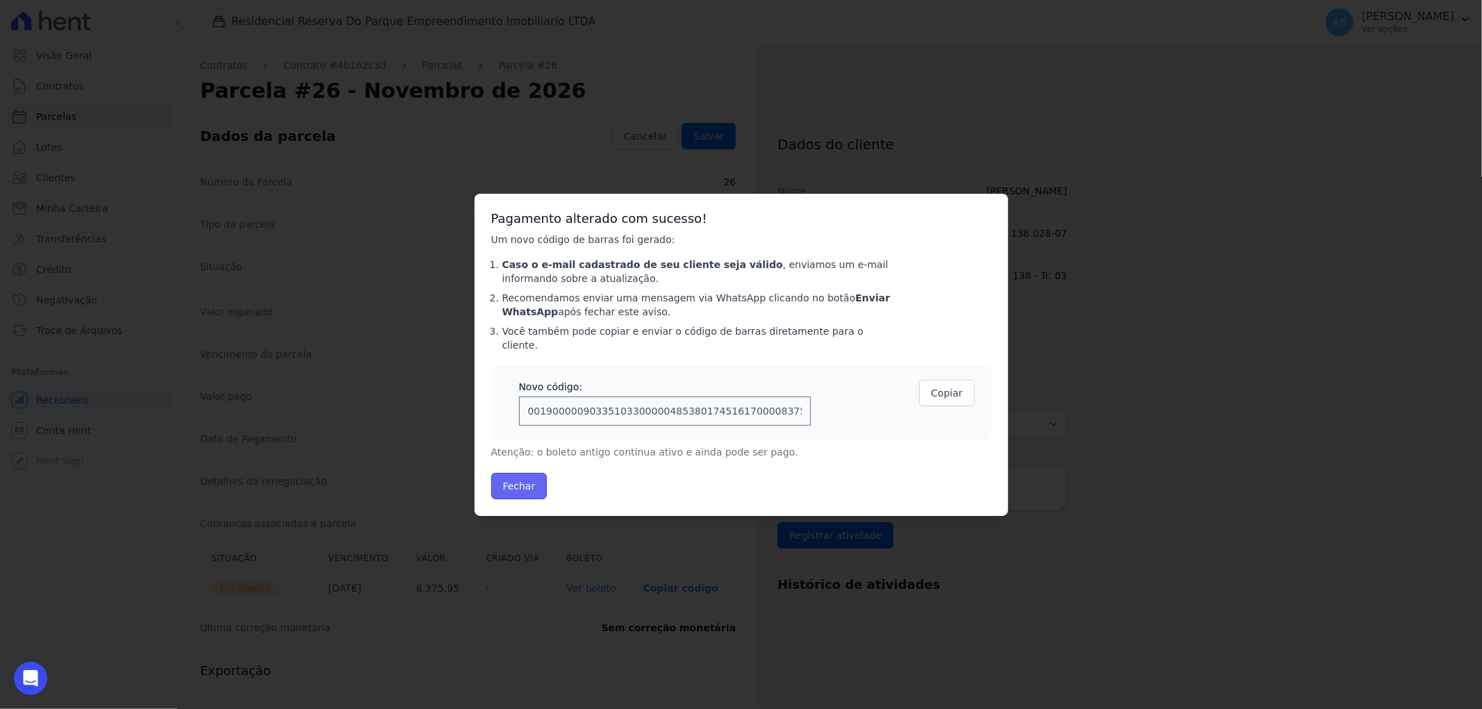
click at [501, 488] on button "Fechar" at bounding box center [519, 486] width 56 height 26
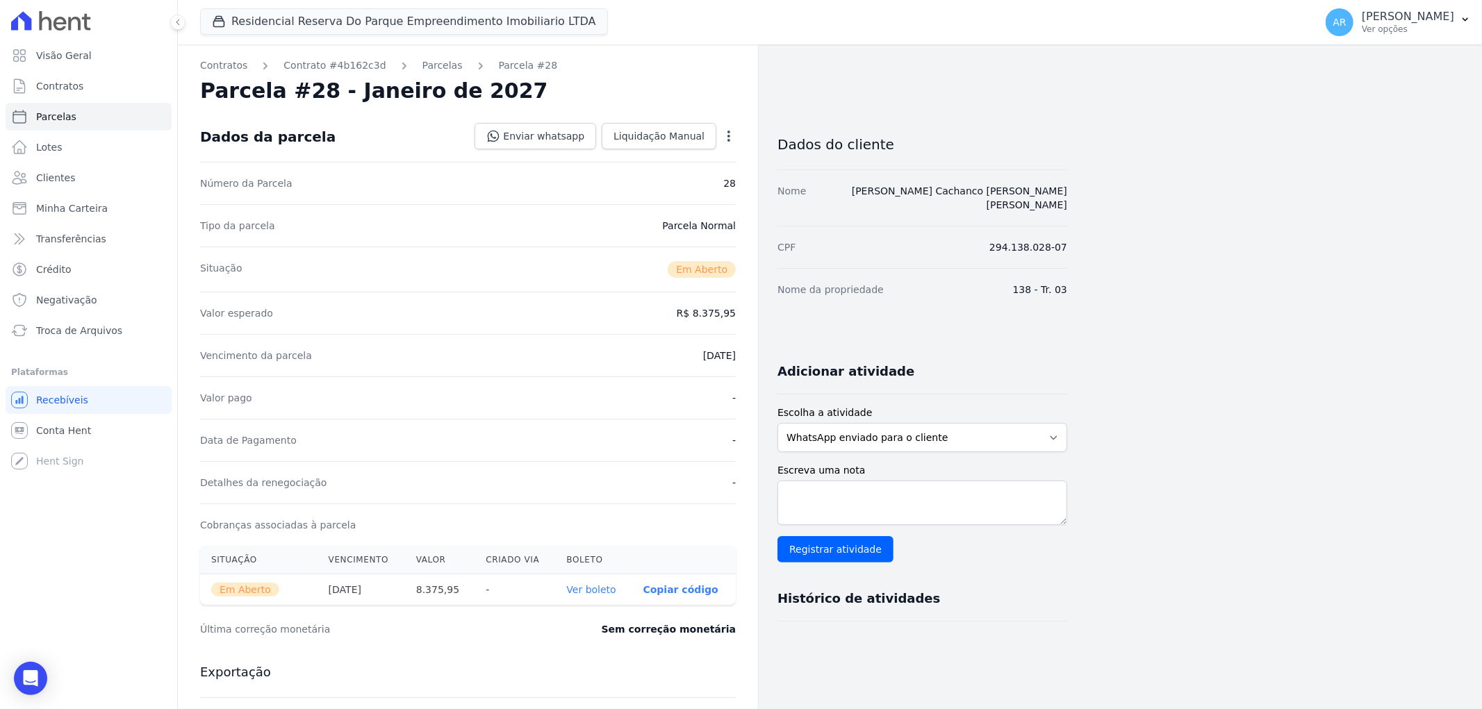
click at [734, 140] on icon "button" at bounding box center [729, 136] width 14 height 14
click at [668, 161] on link "Alterar" at bounding box center [669, 154] width 122 height 25
click at [644, 354] on input "[DATE]" at bounding box center [681, 354] width 110 height 29
type input "[DATE]"
click at [712, 123] on link "Salvar" at bounding box center [709, 136] width 54 height 26
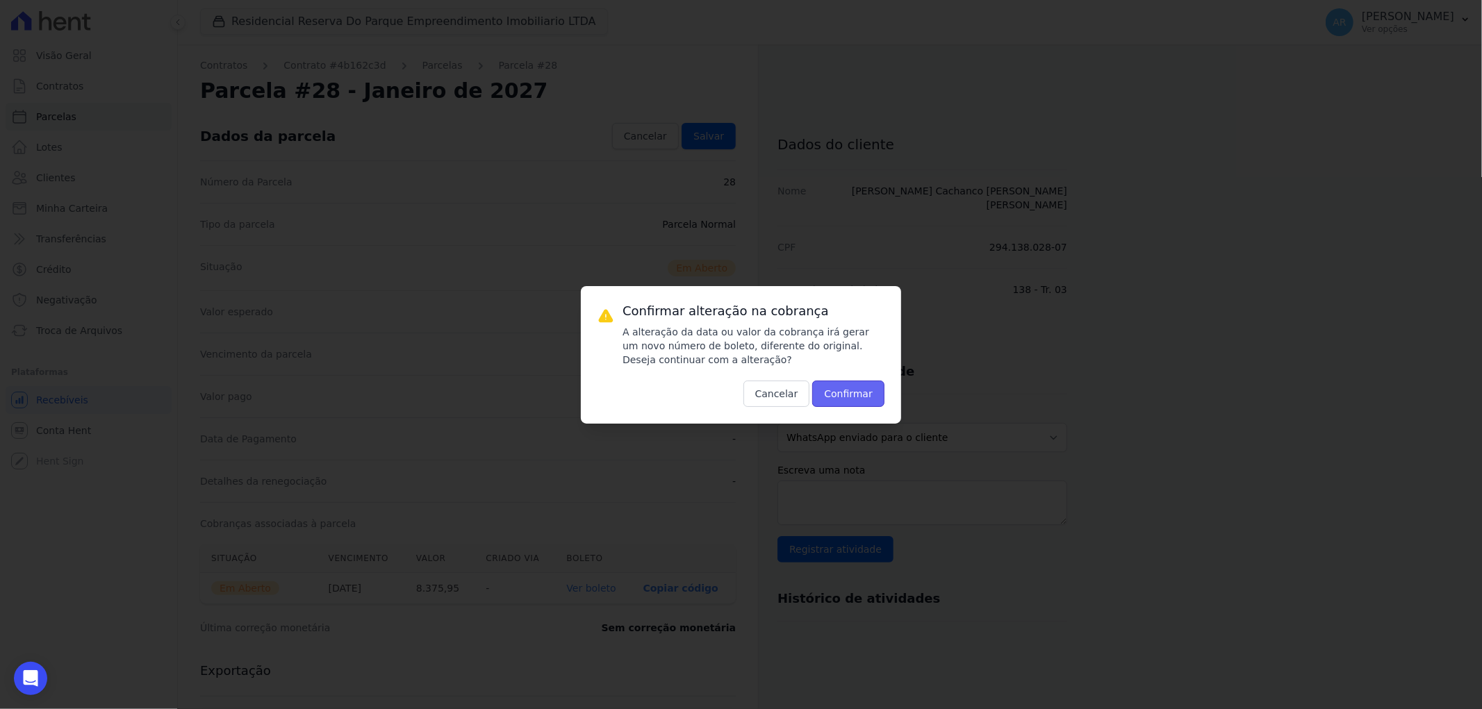
click at [874, 388] on button "Confirmar" at bounding box center [848, 394] width 72 height 26
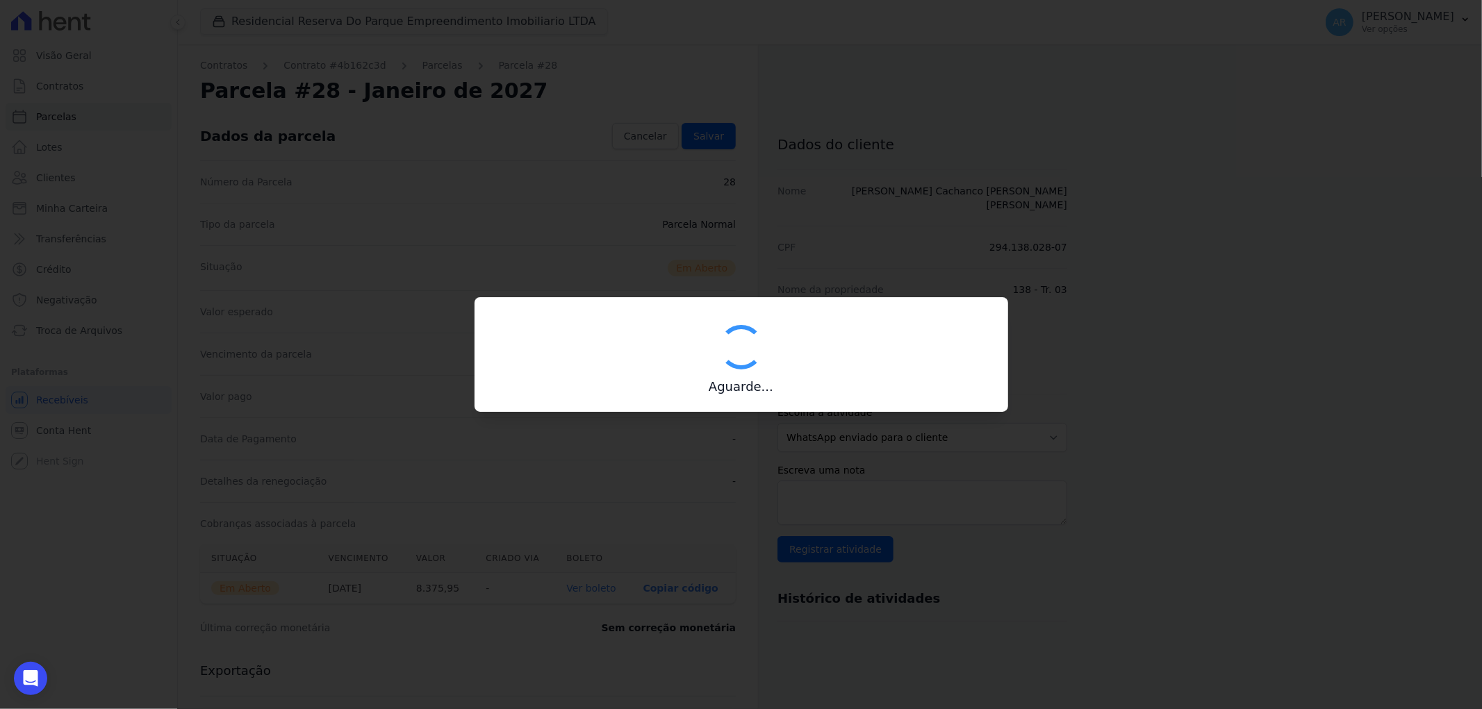
type input "00190000090335103300000485378178316780000837595"
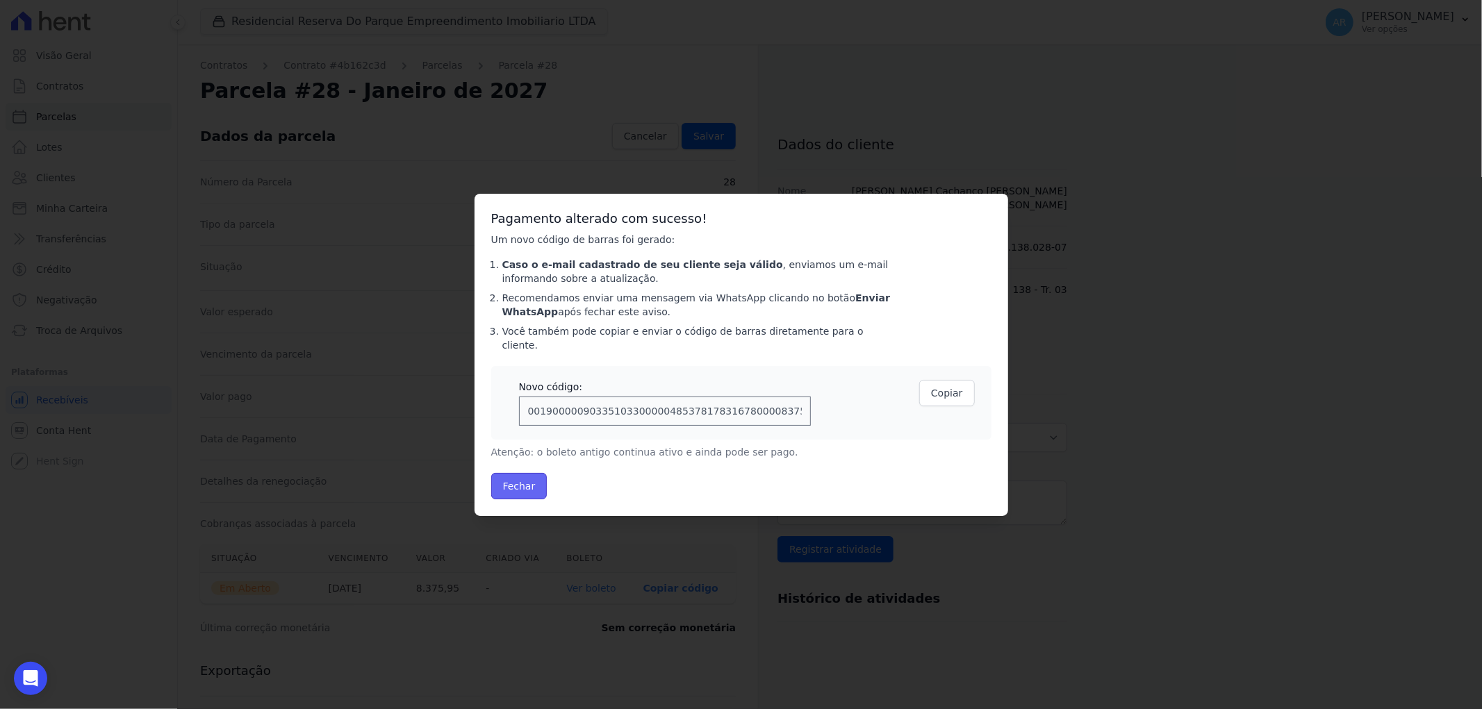
click at [515, 484] on button "Fechar" at bounding box center [519, 486] width 56 height 26
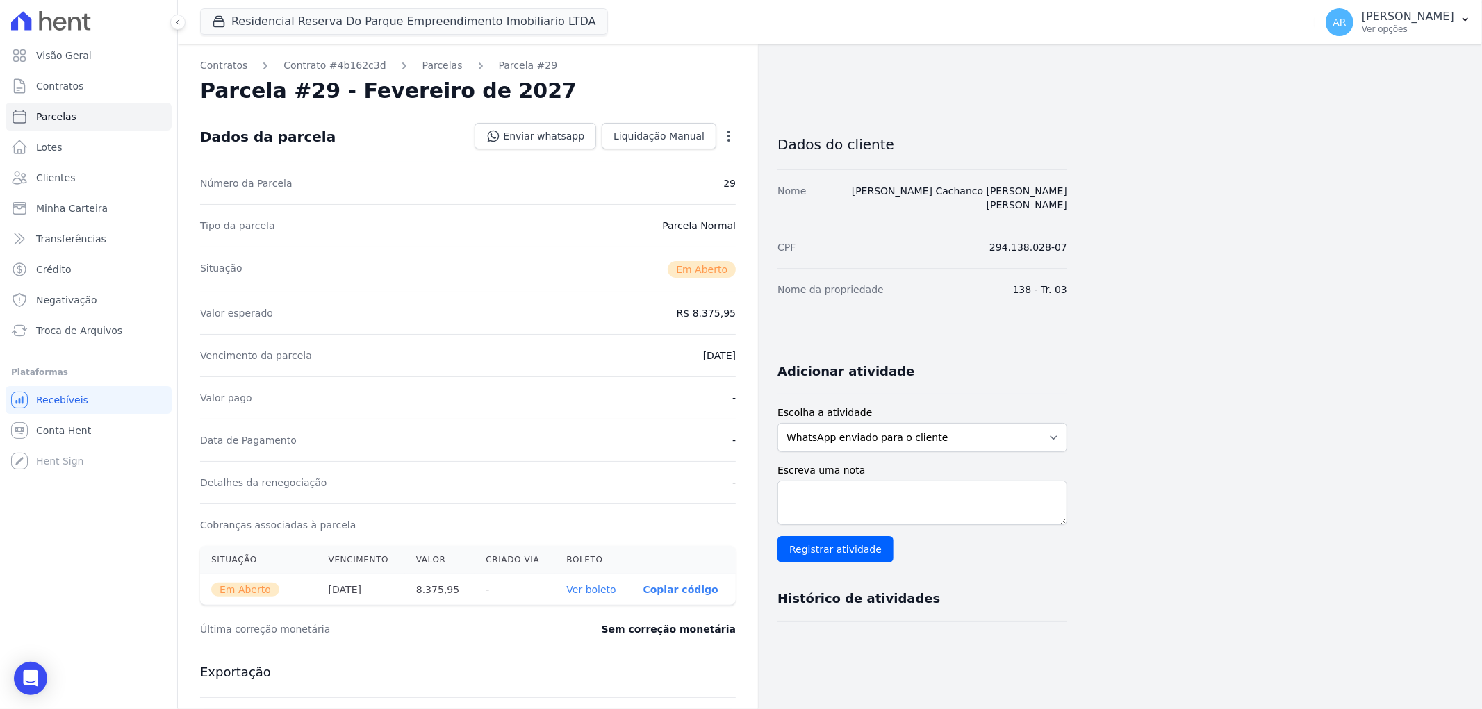
click at [732, 139] on icon "button" at bounding box center [729, 136] width 14 height 14
click at [698, 160] on link "Alterar" at bounding box center [669, 154] width 122 height 25
click at [650, 358] on input "[DATE]" at bounding box center [681, 354] width 110 height 29
type input "[DATE]"
click at [731, 140] on link "Salvar" at bounding box center [709, 136] width 54 height 26
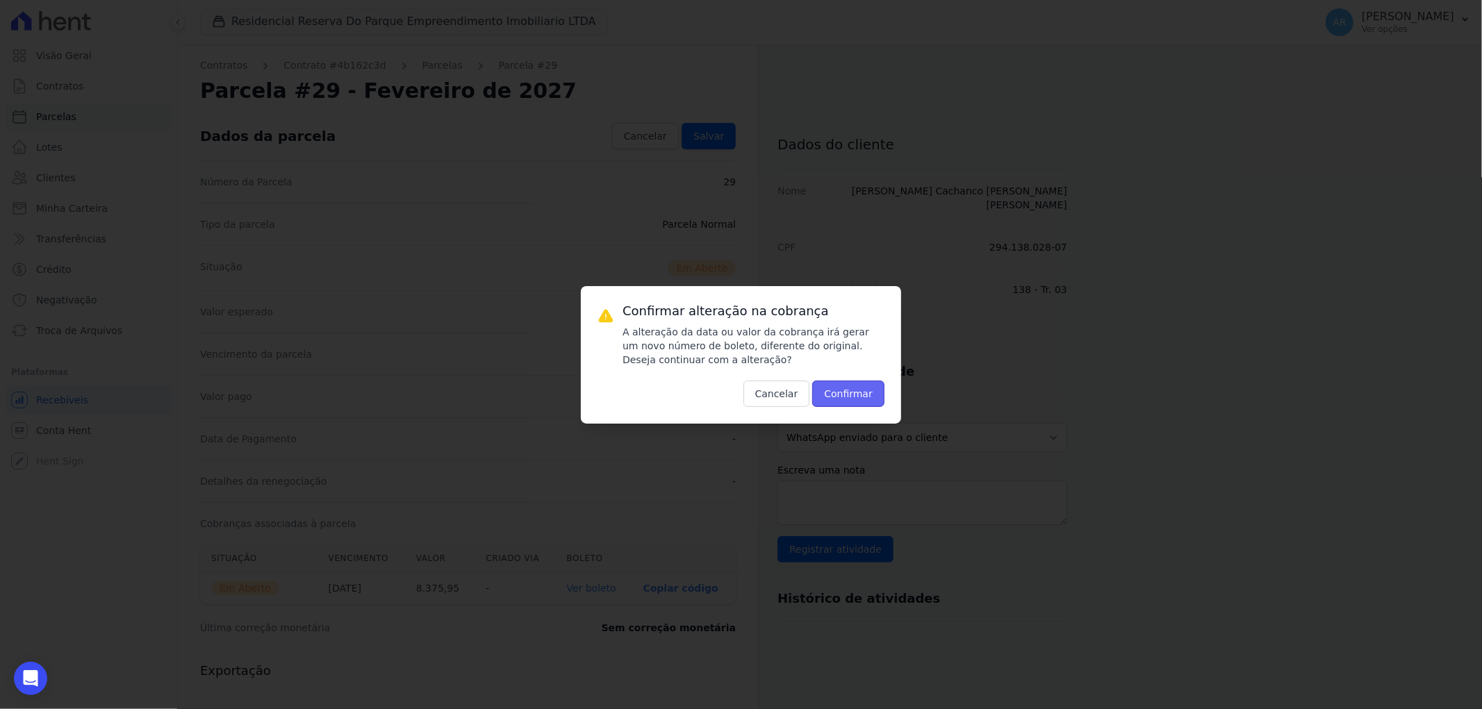
click at [859, 398] on button "Confirmar" at bounding box center [848, 394] width 72 height 26
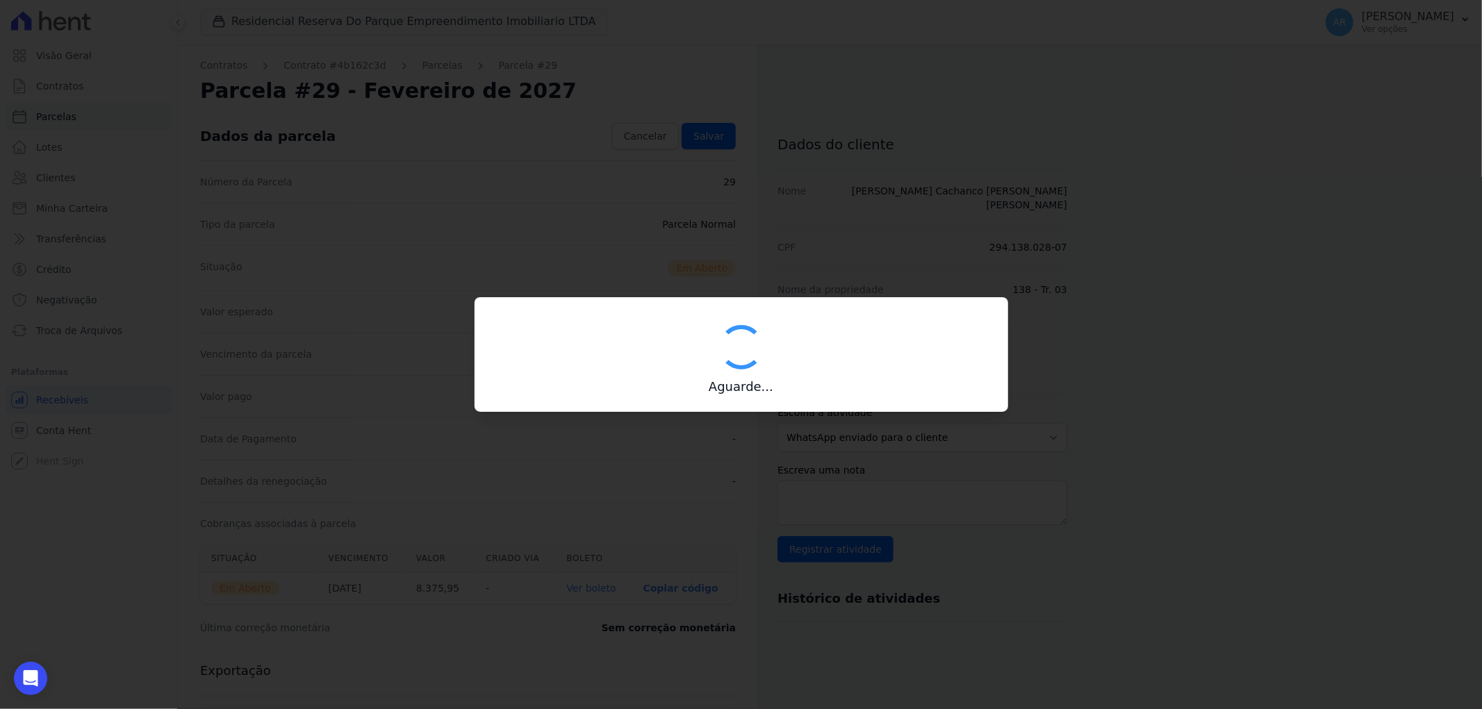
type input "00190000090335103300000485381172117090000837595"
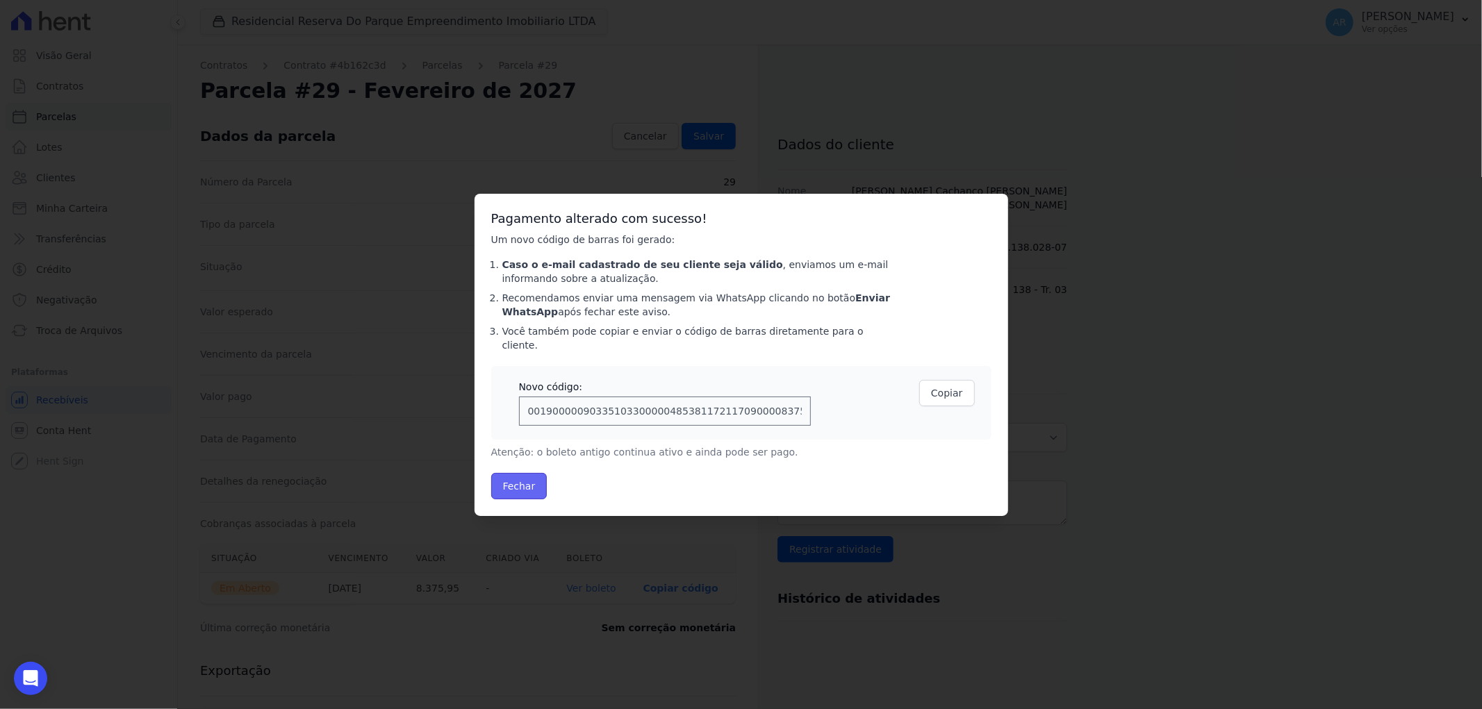
click at [535, 476] on button "Fechar" at bounding box center [519, 486] width 56 height 26
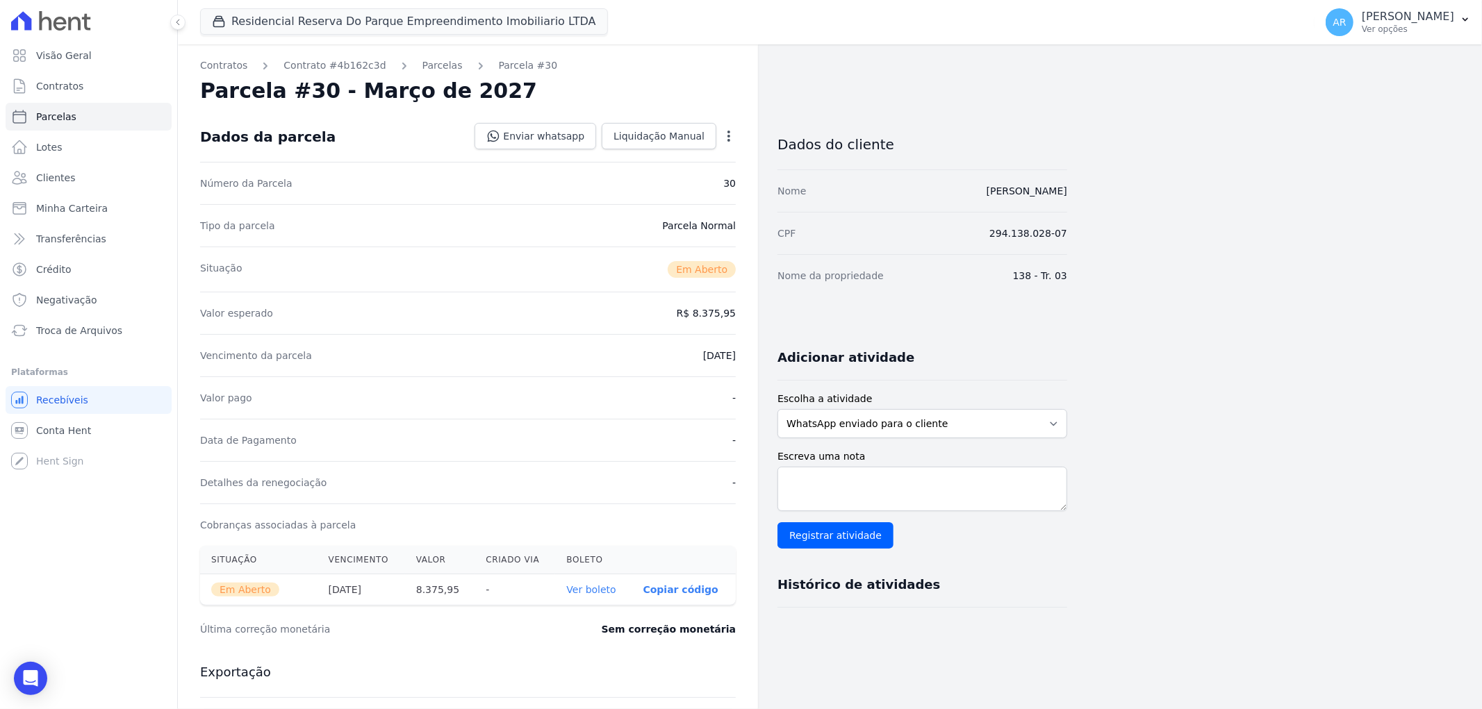
click at [724, 144] on div "Open options" at bounding box center [729, 137] width 14 height 17
click at [725, 139] on icon "button" at bounding box center [729, 136] width 14 height 14
click at [724, 146] on link "Alterar" at bounding box center [669, 154] width 122 height 25
click at [650, 360] on input "2027-03-01" at bounding box center [681, 354] width 110 height 29
type input "2027-03-10"
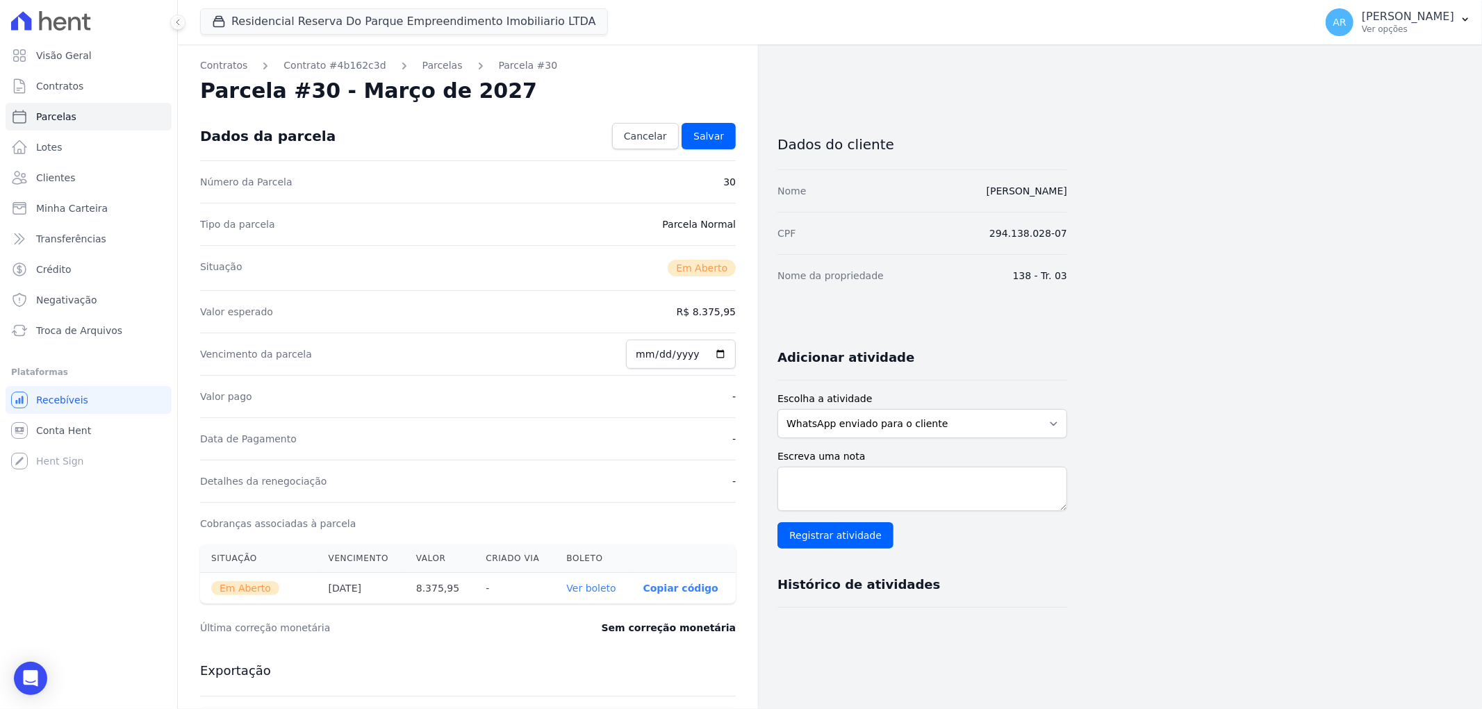
click at [721, 108] on div "Contratos Contrato #4b162c3d Parcelas Parcela #30 Parcela #30 - Março de 2027 C…" at bounding box center [468, 491] width 580 height 895
click at [714, 134] on span "Salvar" at bounding box center [708, 136] width 31 height 14
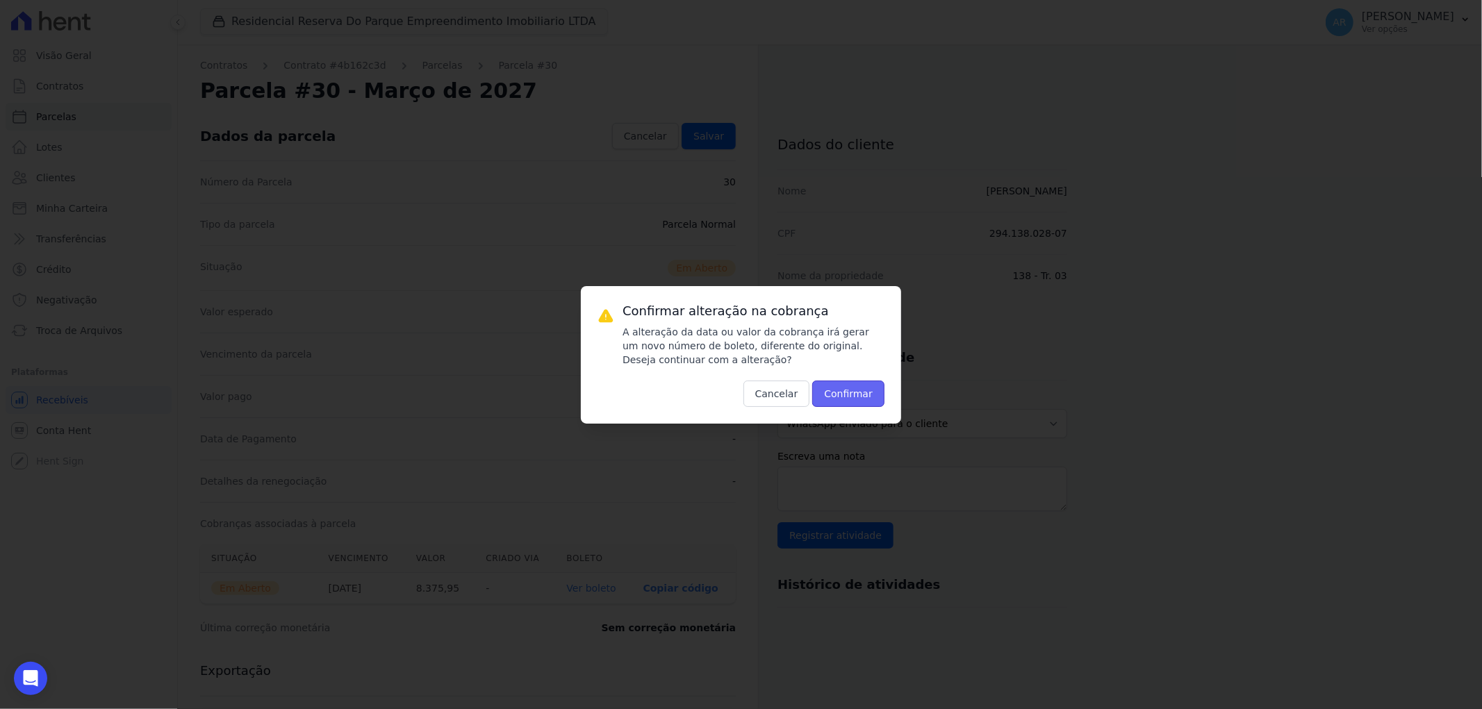
click at [830, 386] on button "Confirmar" at bounding box center [848, 394] width 72 height 26
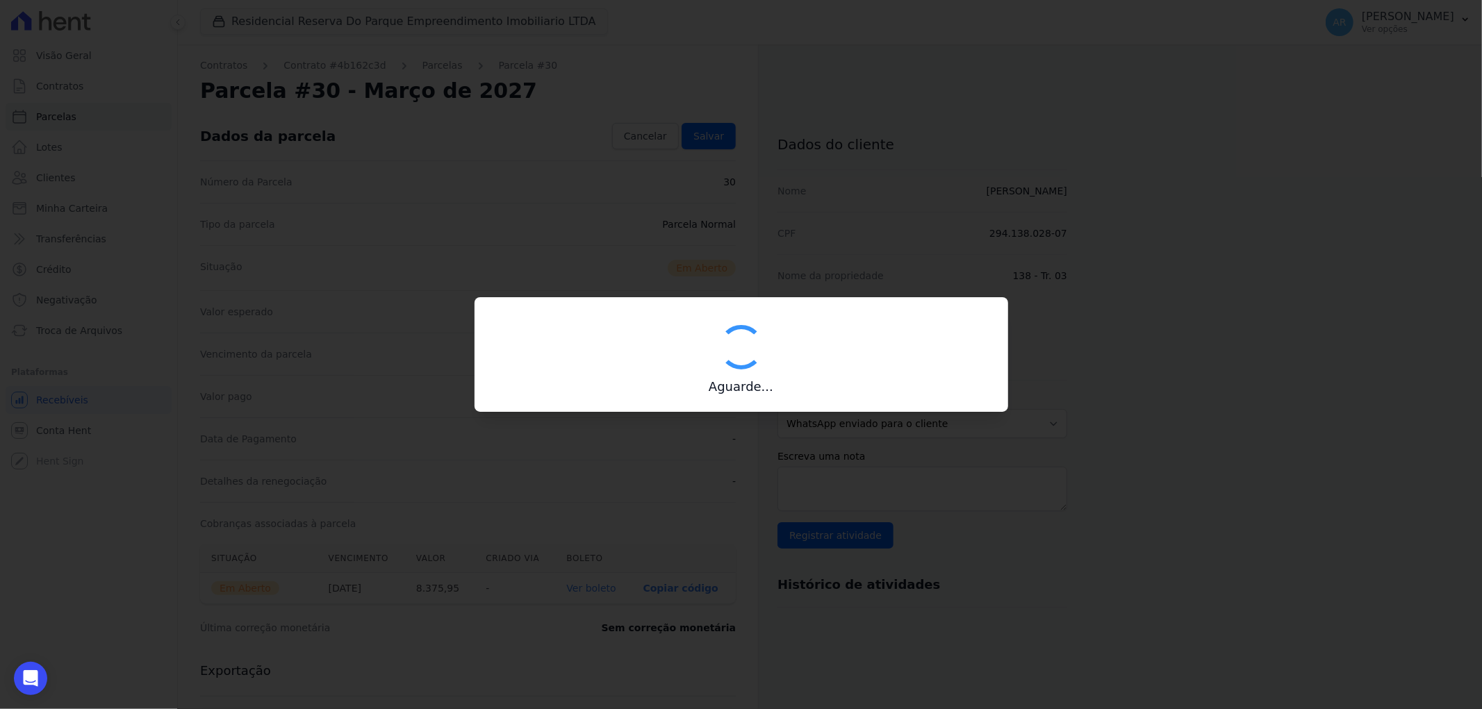
type input "00190000090335103300000485379176117370000837595"
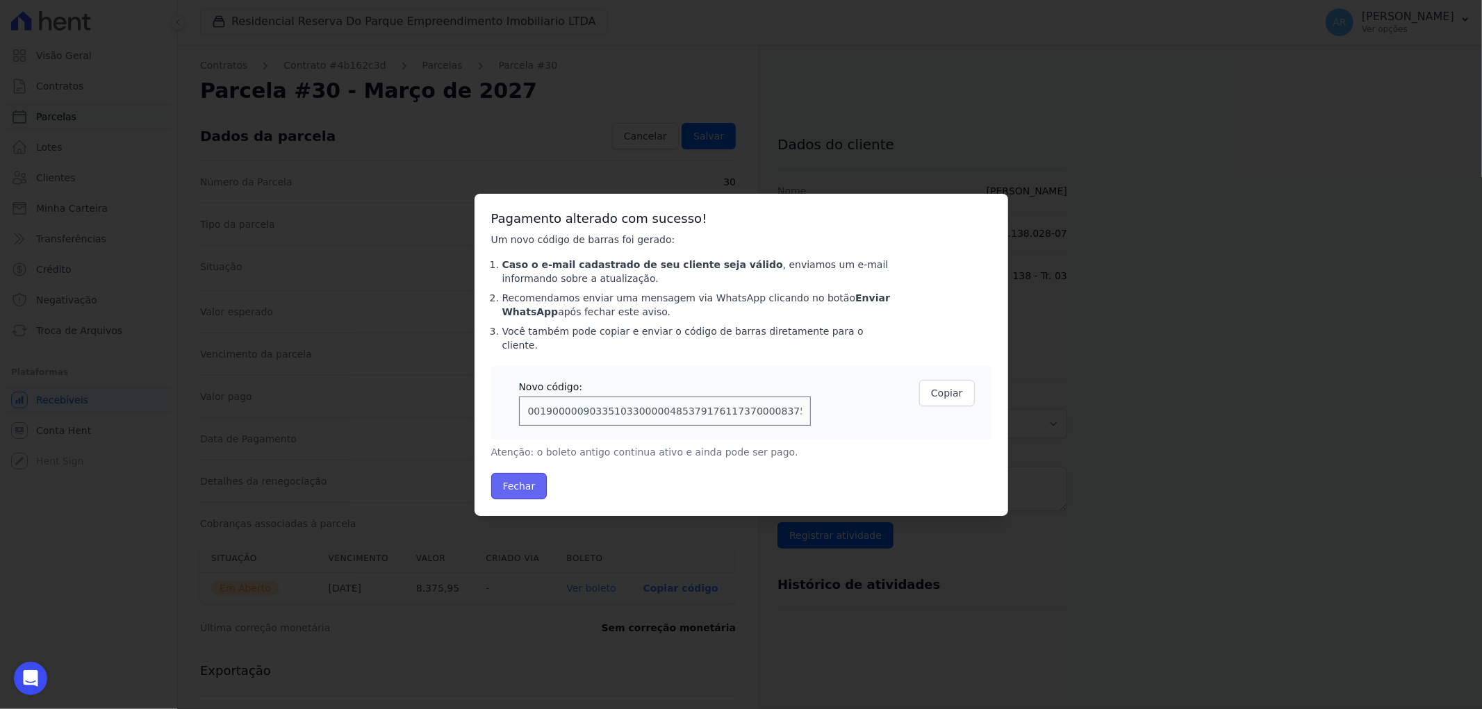
click at [515, 481] on button "Fechar" at bounding box center [519, 486] width 56 height 26
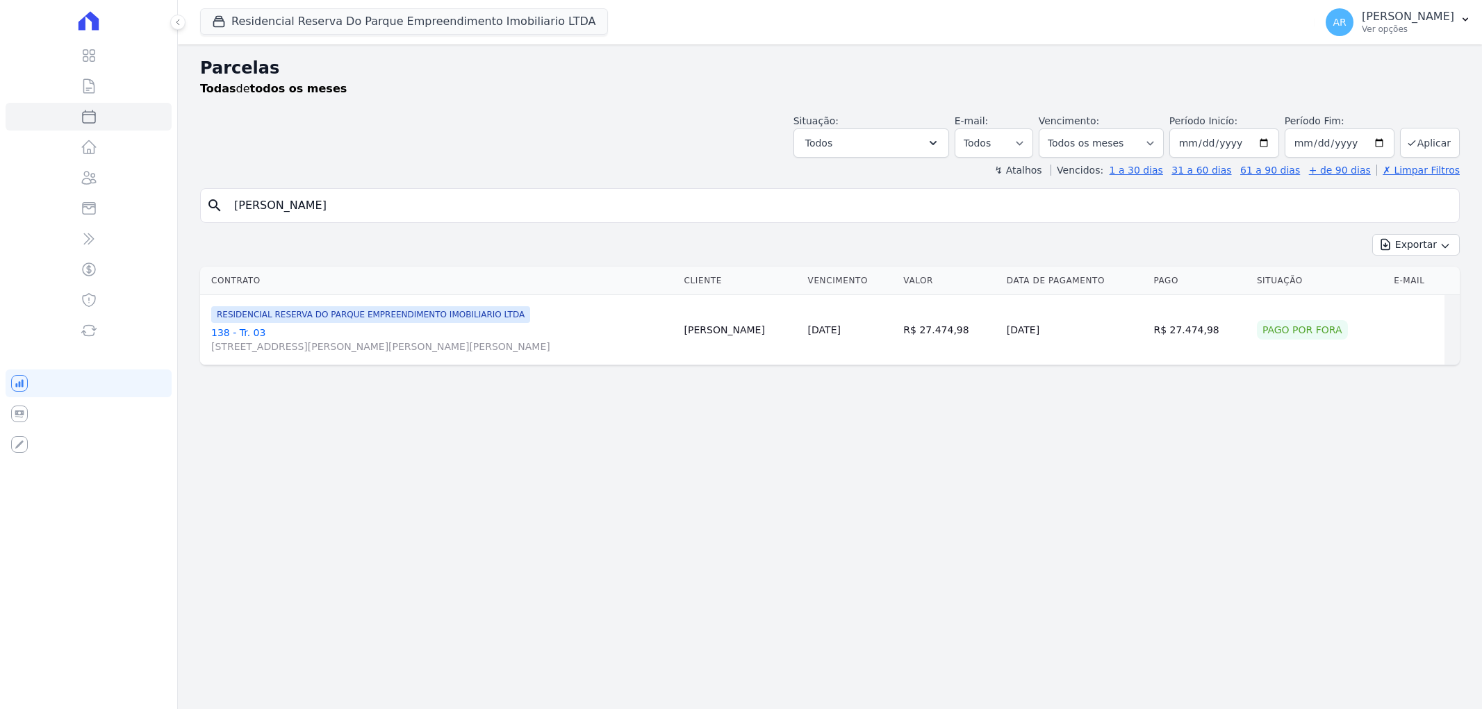
select select
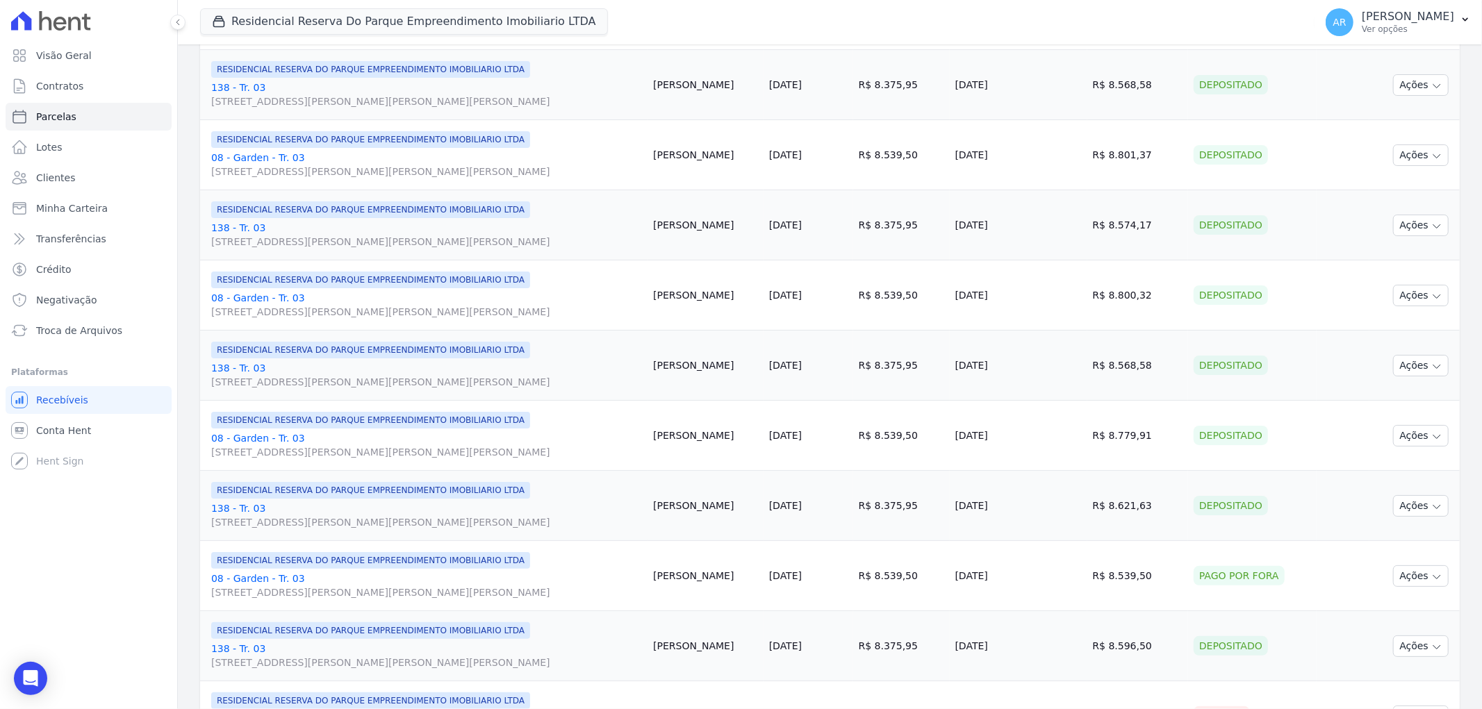
scroll to position [1402, 0]
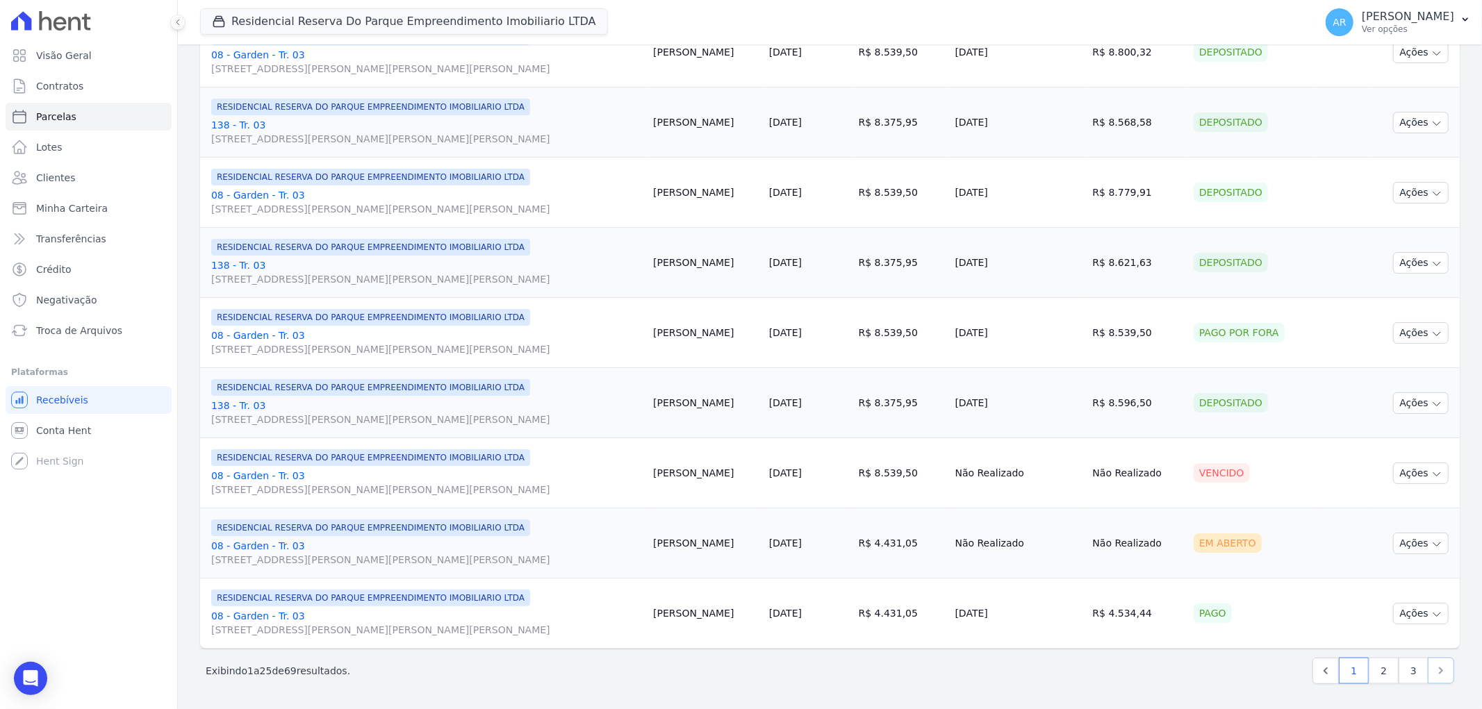
click at [1434, 670] on icon "Next" at bounding box center [1441, 671] width 14 height 14
select select
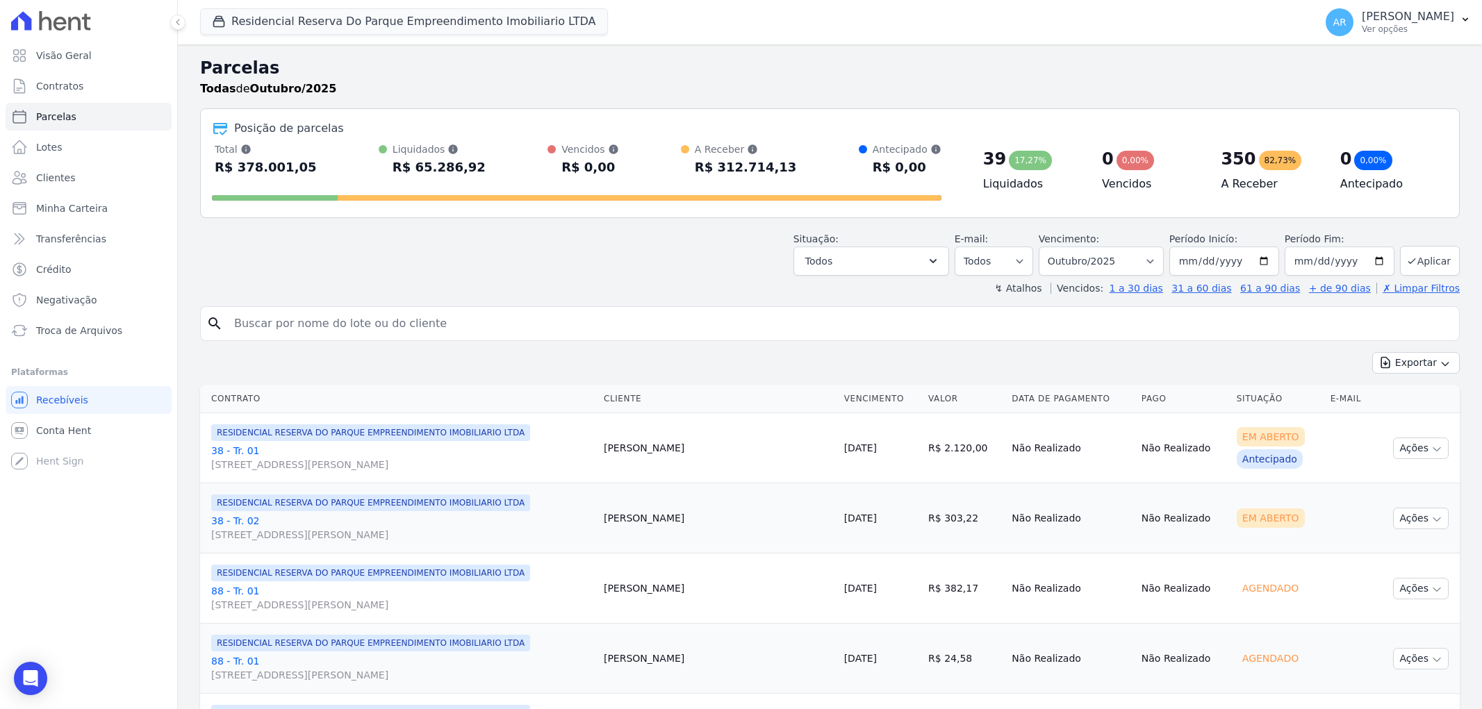
select select
